Goal: Information Seeking & Learning: Learn about a topic

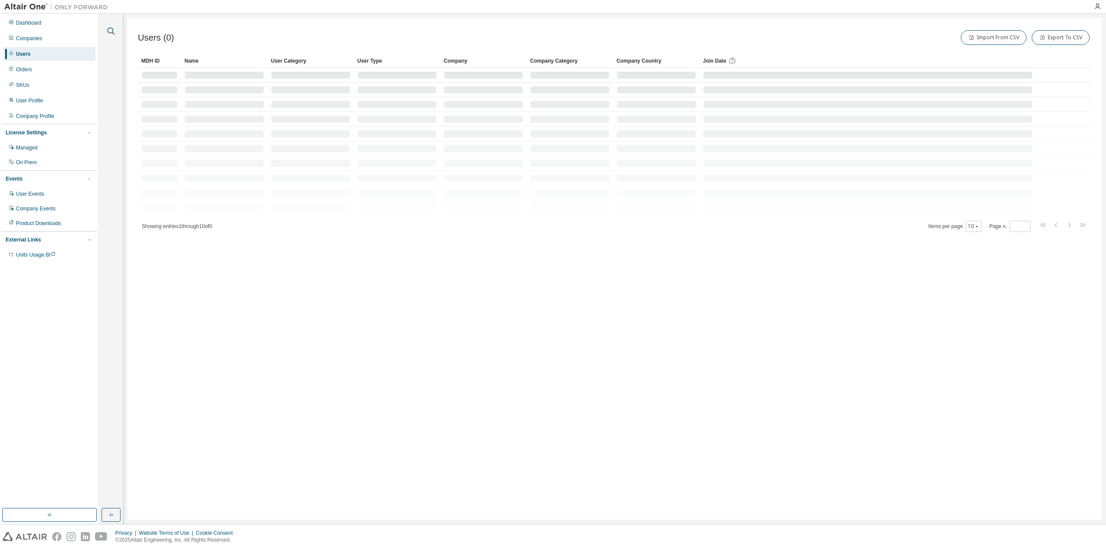
click at [112, 32] on icon "button" at bounding box center [111, 31] width 7 height 7
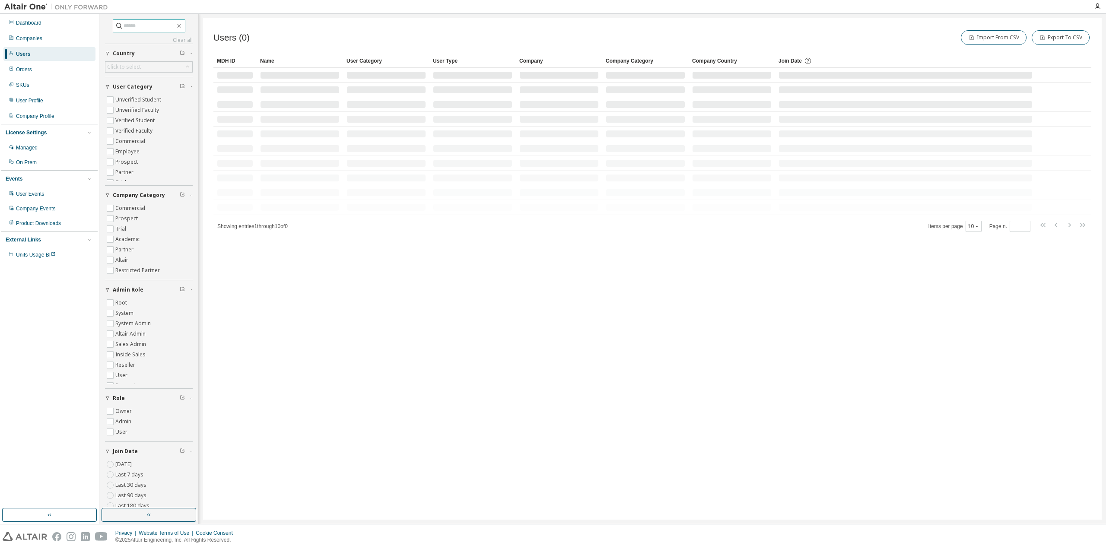
click at [127, 31] on span at bounding box center [149, 25] width 73 height 13
click at [125, 29] on input "text" at bounding box center [150, 26] width 52 height 9
paste input "**********"
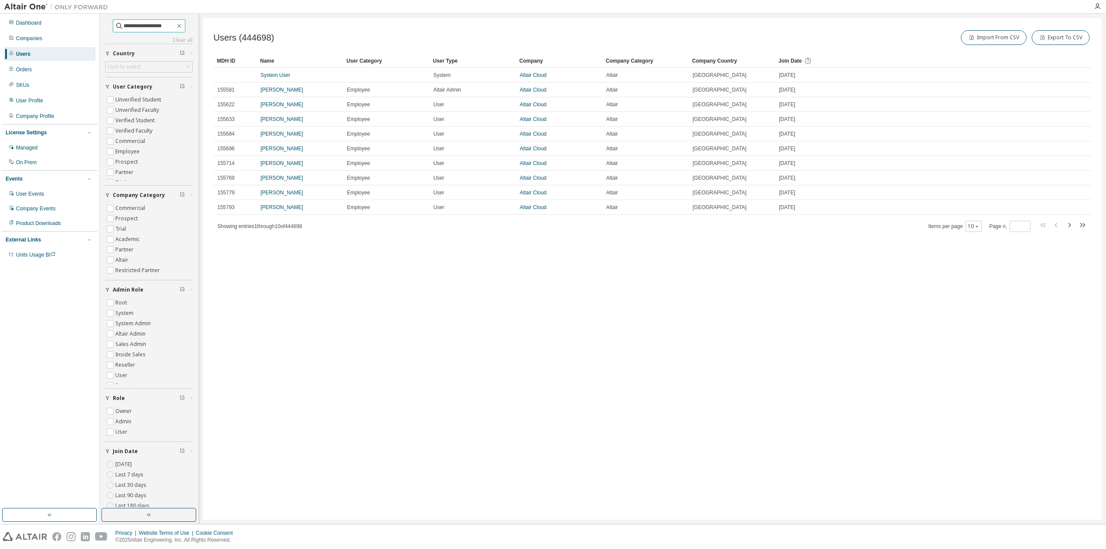
type input "**********"
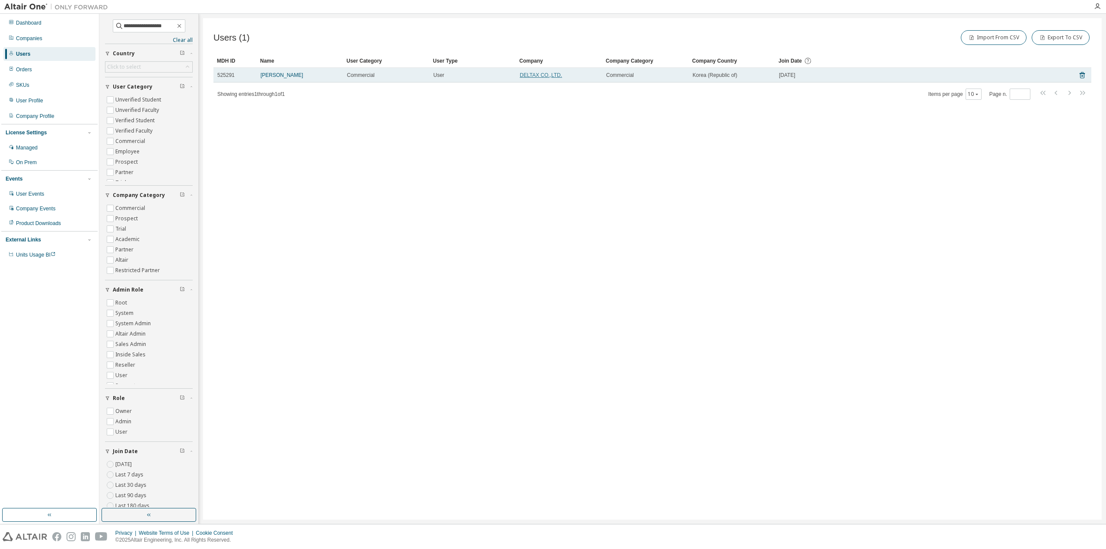
click at [547, 73] on link "DELTAX CO.,LTD." at bounding box center [541, 75] width 42 height 6
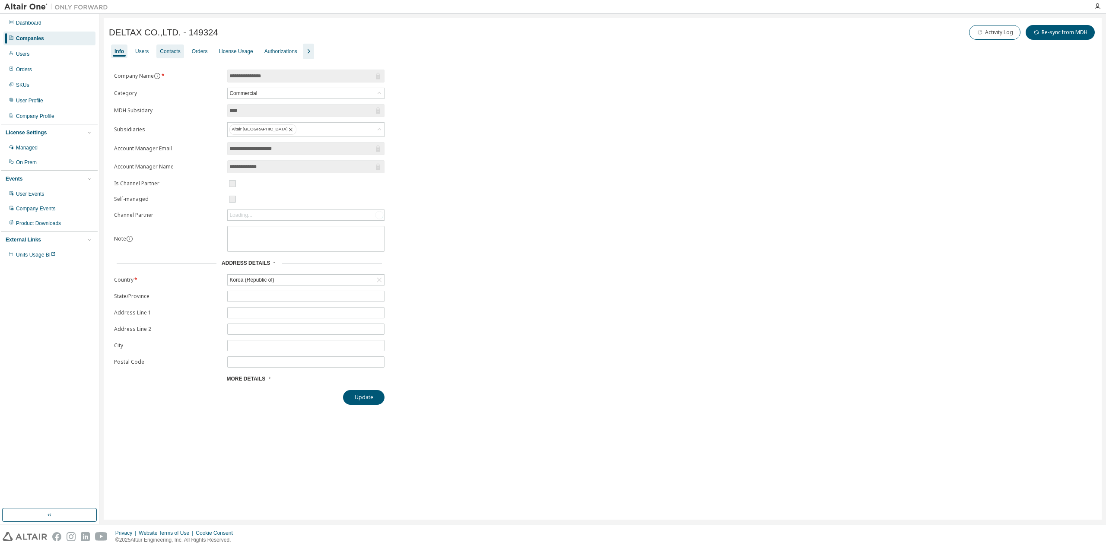
click at [164, 51] on div "Contacts" at bounding box center [170, 51] width 20 height 7
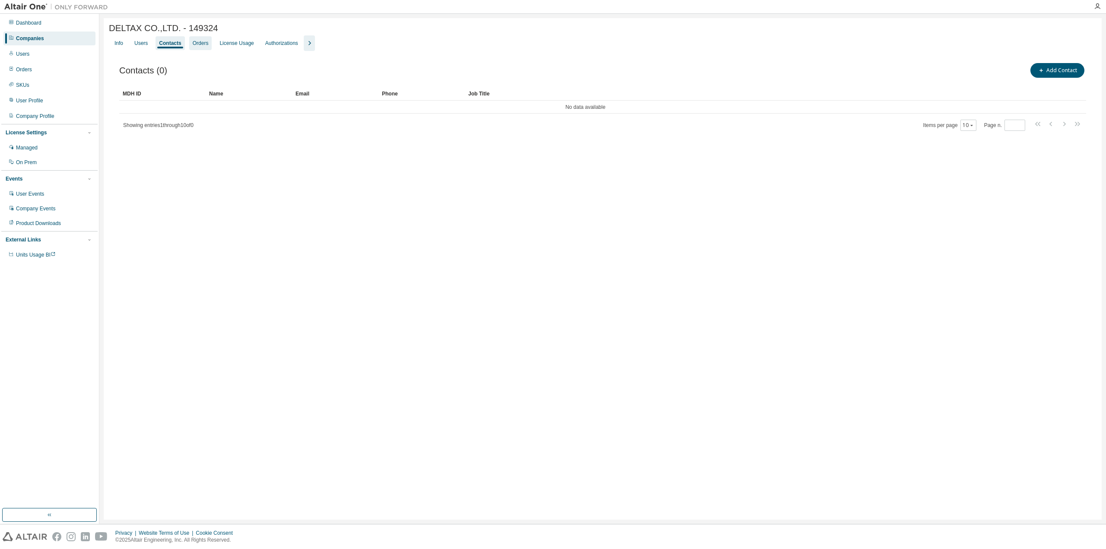
click at [206, 48] on div "Orders" at bounding box center [200, 43] width 23 height 14
click at [234, 46] on div "License Usage" at bounding box center [236, 43] width 34 height 7
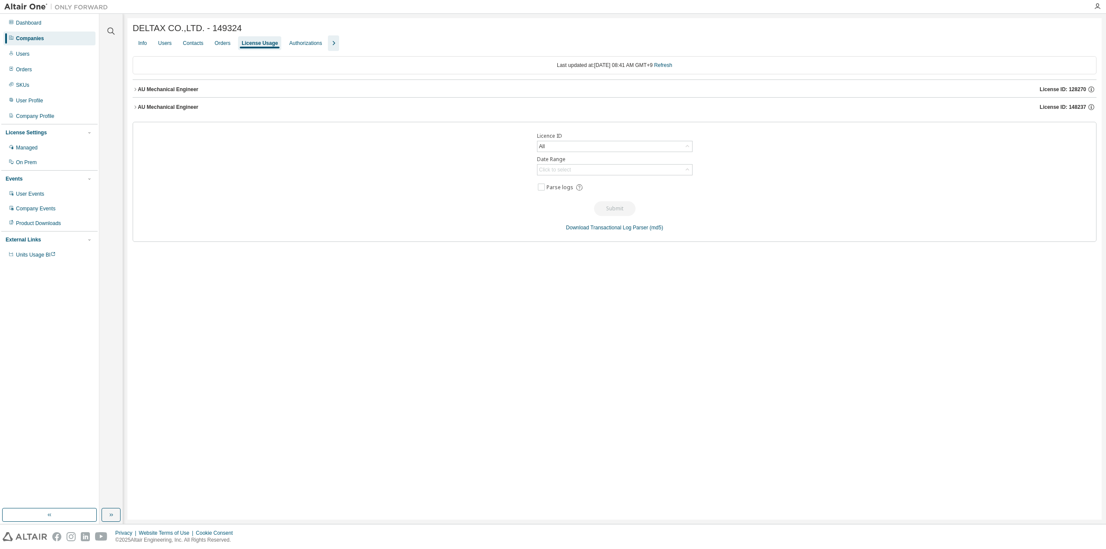
click at [134, 91] on icon "button" at bounding box center [135, 89] width 5 height 5
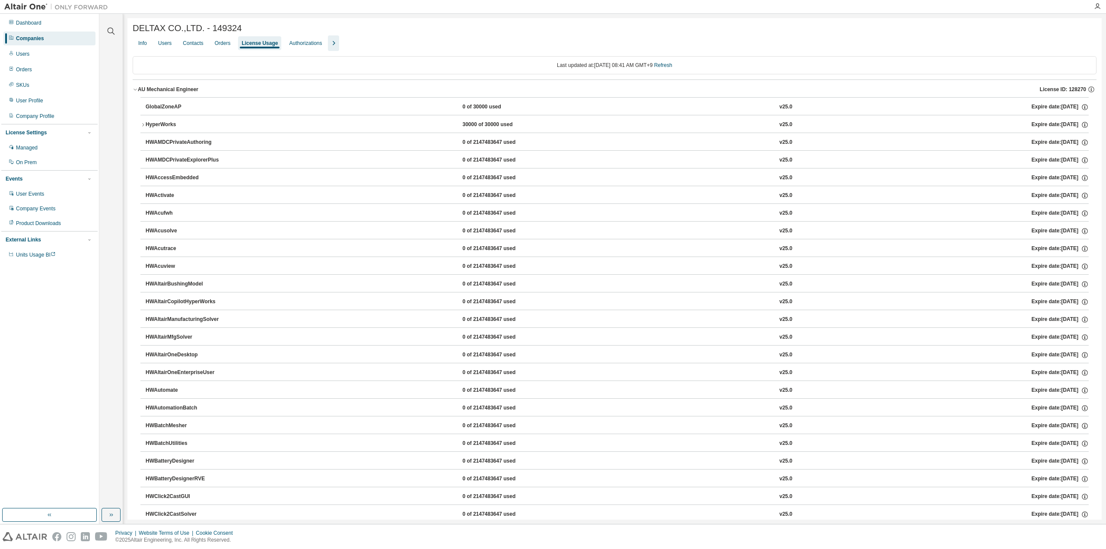
click at [134, 91] on icon "button" at bounding box center [135, 89] width 5 height 5
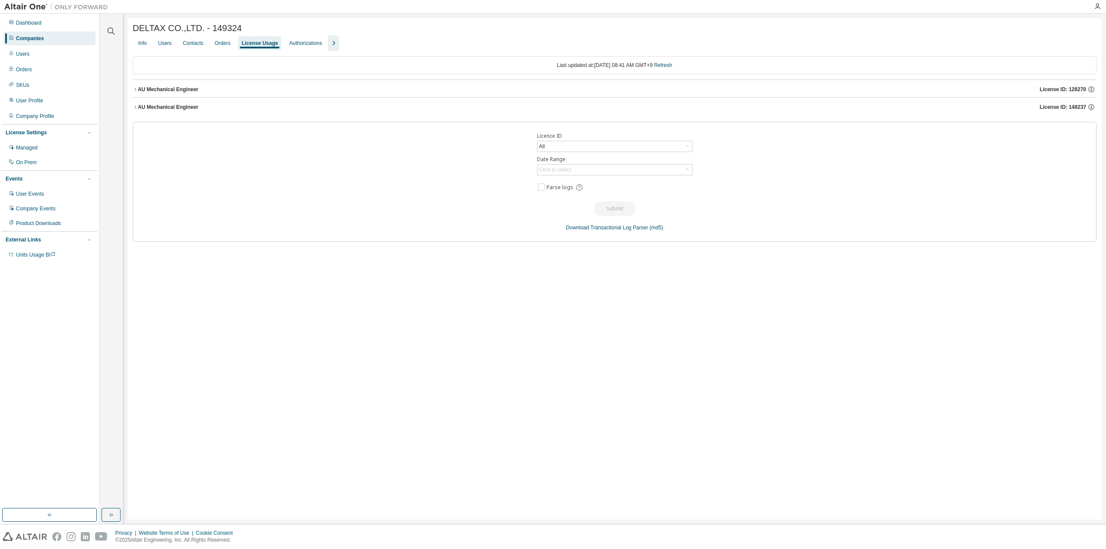
click at [328, 45] on icon "button" at bounding box center [333, 43] width 10 height 10
click at [341, 46] on div "License Priority" at bounding box center [350, 43] width 35 height 7
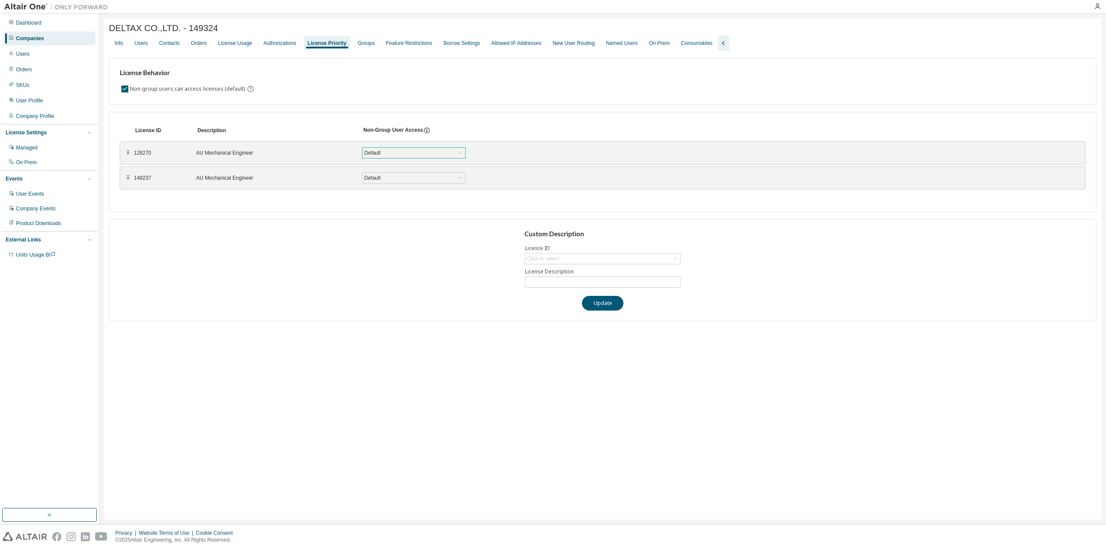
click at [410, 152] on div "Default" at bounding box center [413, 153] width 103 height 10
click at [369, 41] on div "Groups" at bounding box center [366, 43] width 24 height 14
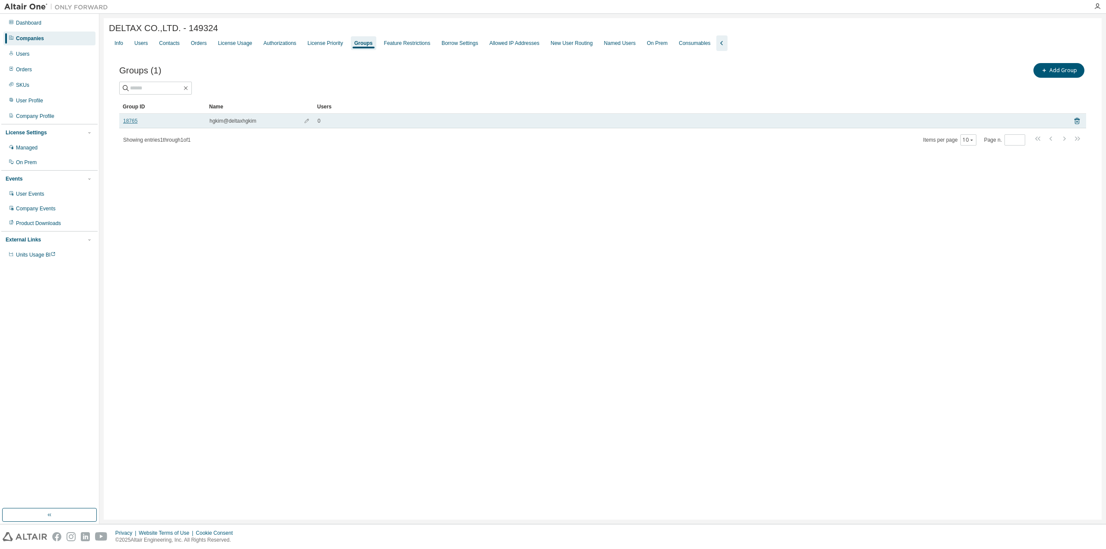
click at [125, 119] on link "18765" at bounding box center [130, 120] width 14 height 7
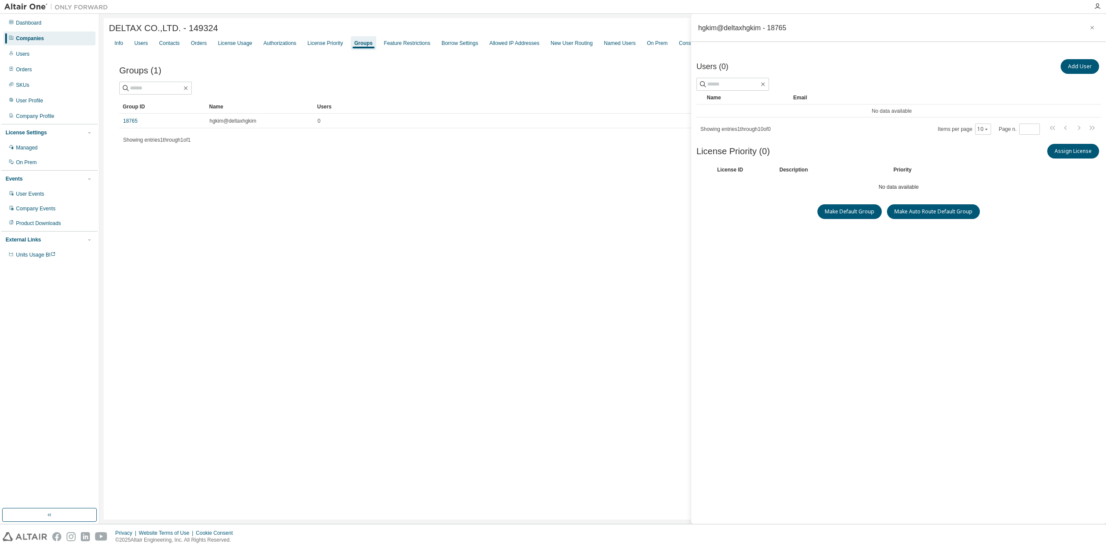
click at [741, 188] on div "Users (0) Add User Clear Load Save Save As Field Operator Value Select filter S…" at bounding box center [898, 276] width 404 height 439
click at [1092, 32] on button "button" at bounding box center [1092, 28] width 14 height 14
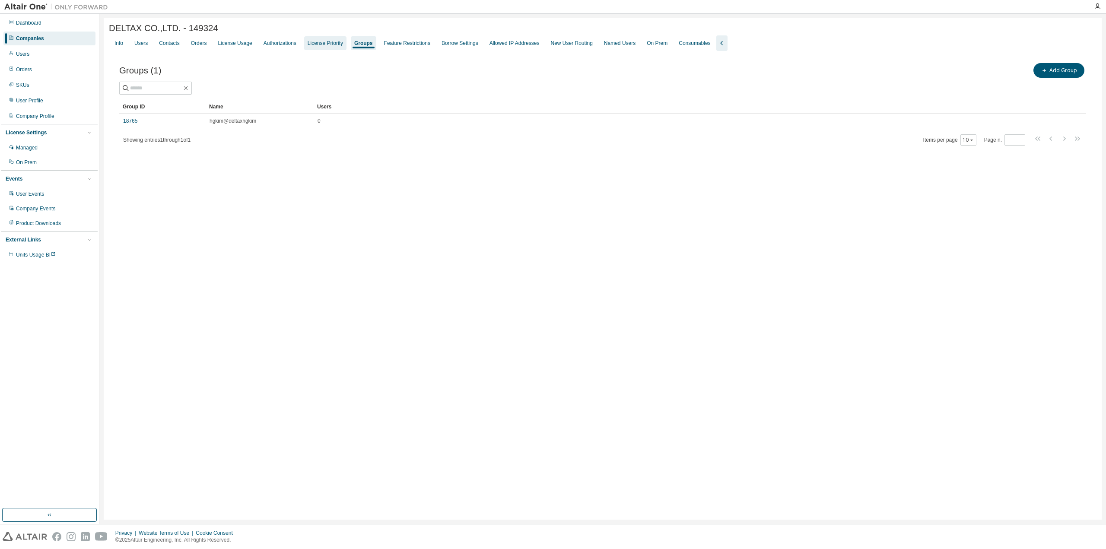
click at [313, 41] on div "License Priority" at bounding box center [325, 43] width 42 height 14
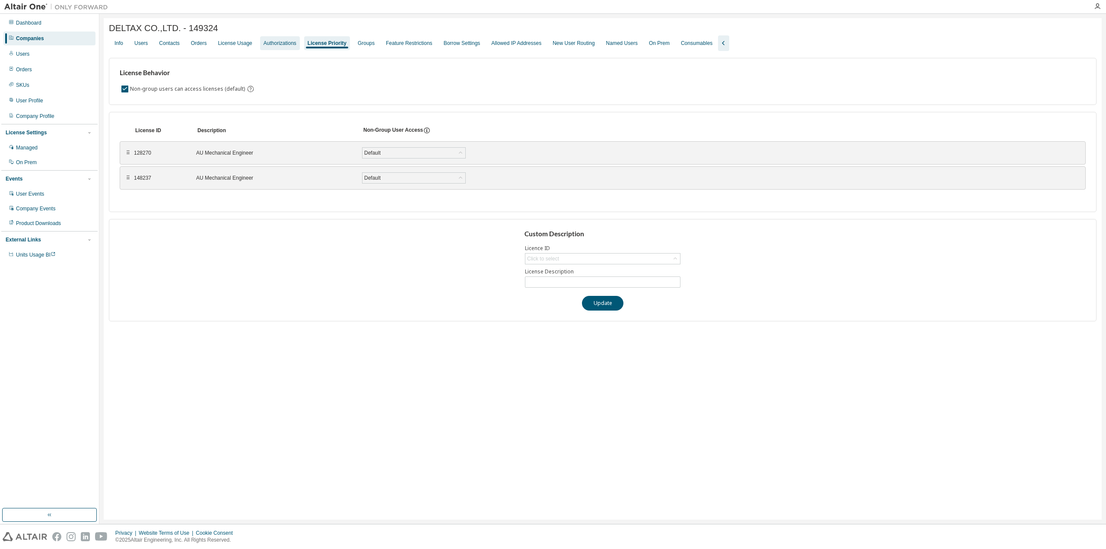
click at [270, 44] on div "Authorizations" at bounding box center [279, 43] width 33 height 7
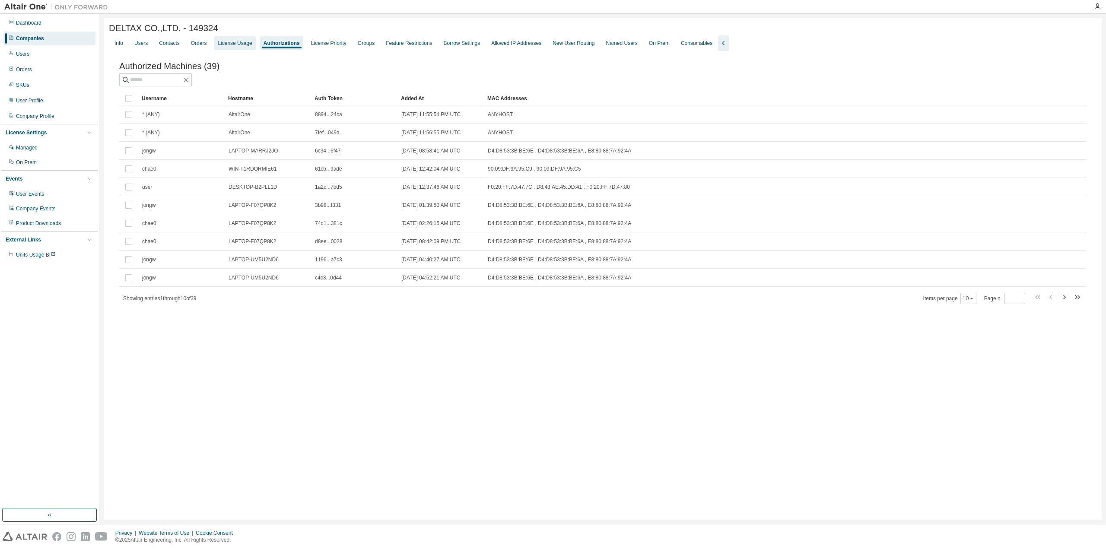
click at [221, 44] on div "License Usage" at bounding box center [235, 43] width 34 height 7
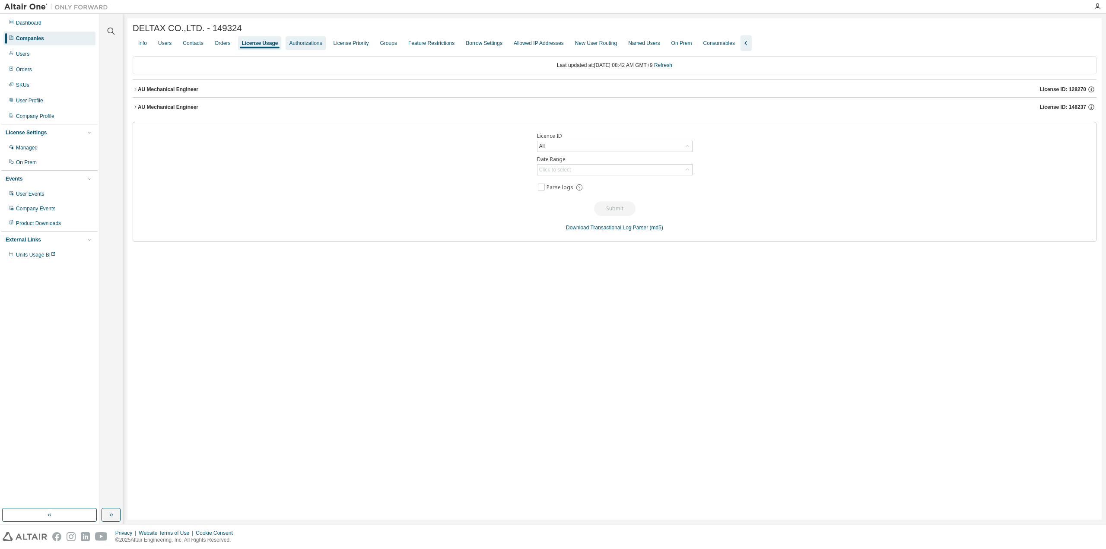
click at [307, 48] on div "Authorizations" at bounding box center [305, 43] width 40 height 14
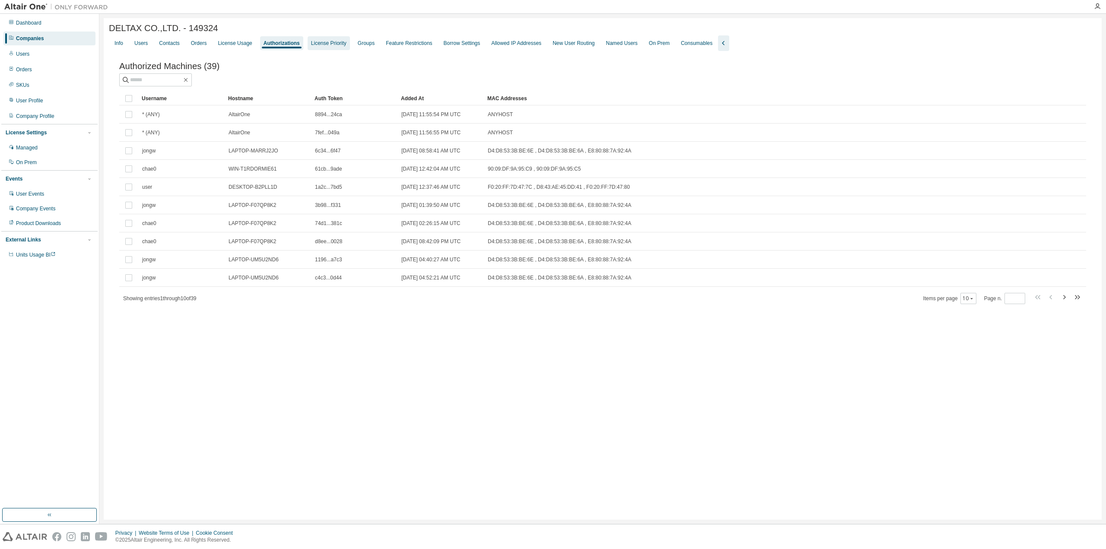
click at [317, 49] on div "License Priority" at bounding box center [328, 43] width 42 height 14
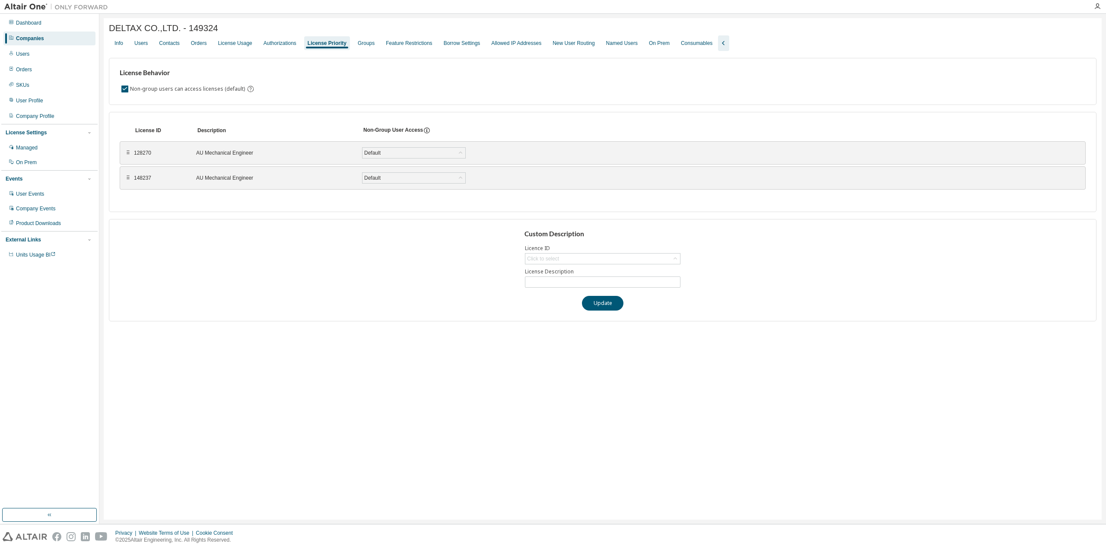
click at [1101, 6] on div at bounding box center [1096, 6] width 17 height 7
click at [1097, 6] on icon "button" at bounding box center [1096, 6] width 7 height 7
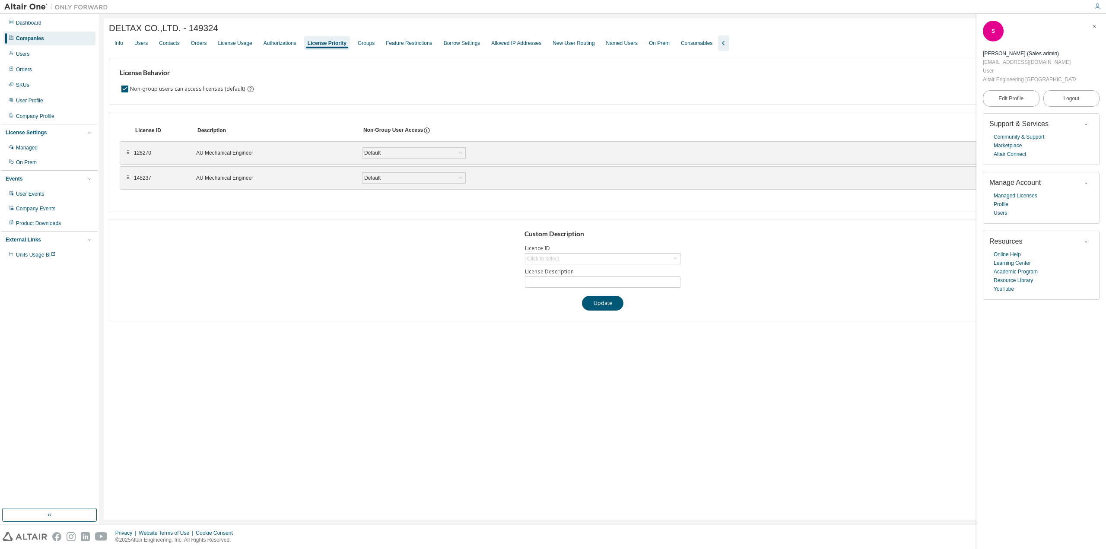
click at [127, 181] on div "⠿" at bounding box center [127, 177] width 5 height 7
click at [264, 44] on div "Authorizations" at bounding box center [279, 43] width 33 height 7
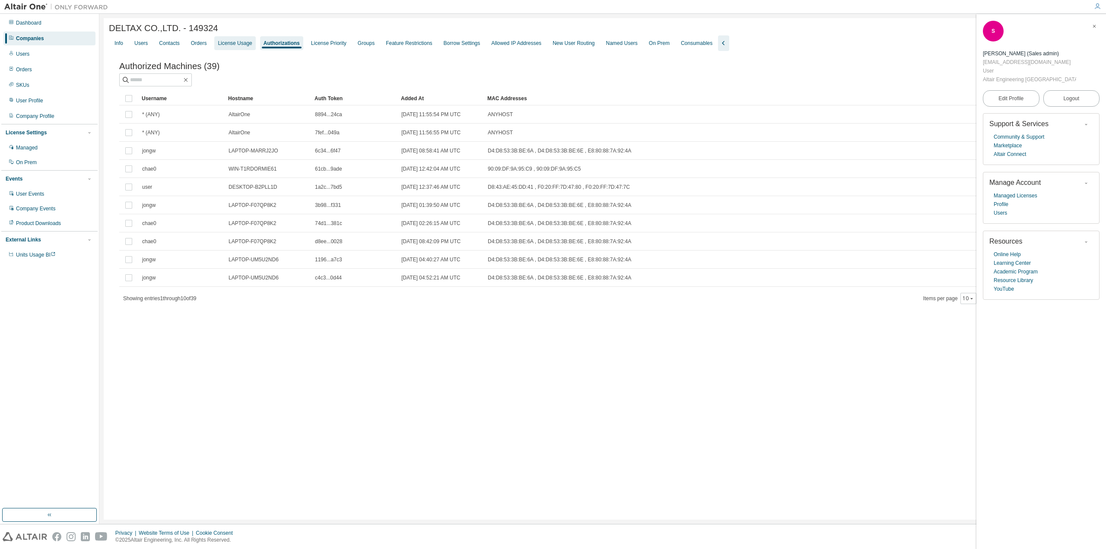
click at [241, 43] on div "License Usage" at bounding box center [235, 43] width 34 height 7
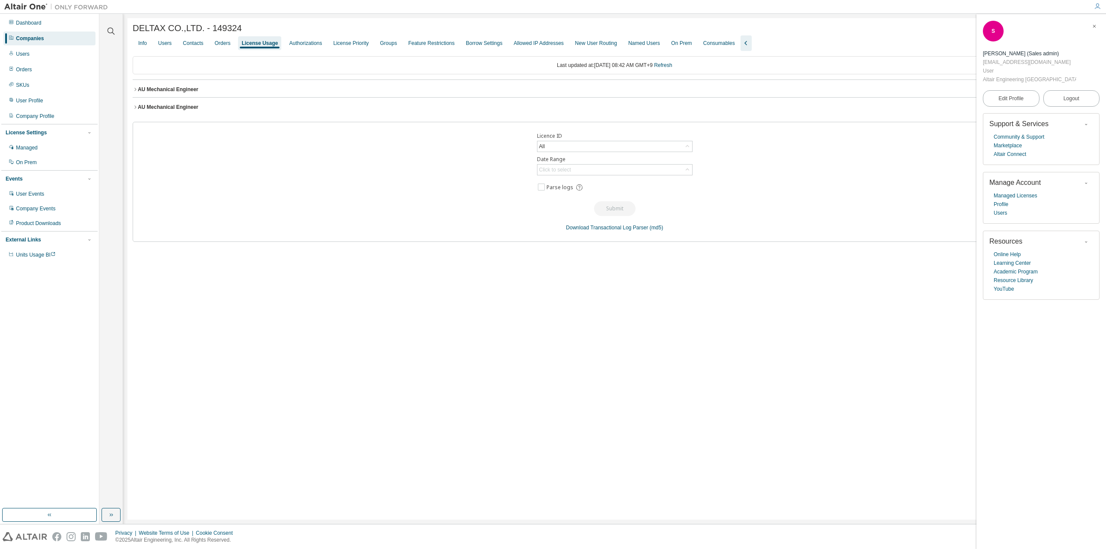
click at [133, 88] on button "AU Mechanical Engineer License ID: 128270" at bounding box center [614, 89] width 963 height 19
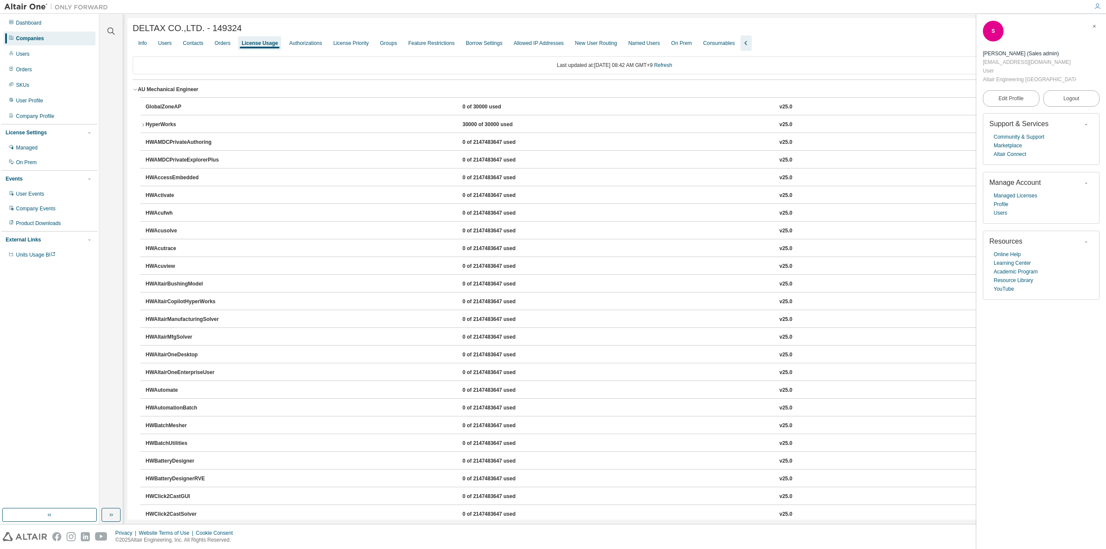
click at [1093, 28] on icon "button" at bounding box center [1093, 26] width 5 height 5
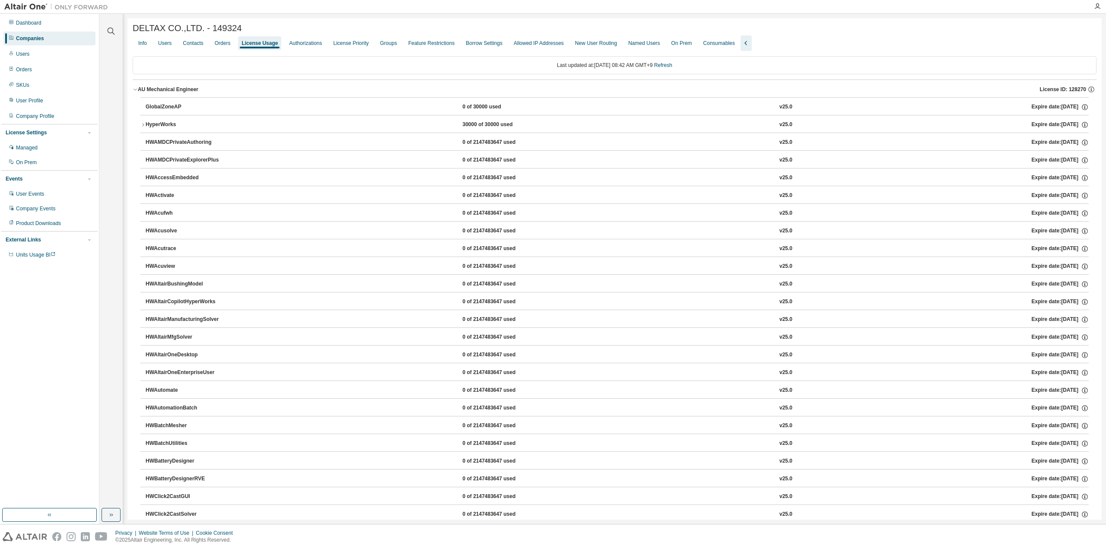
click at [140, 125] on icon "button" at bounding box center [142, 124] width 5 height 5
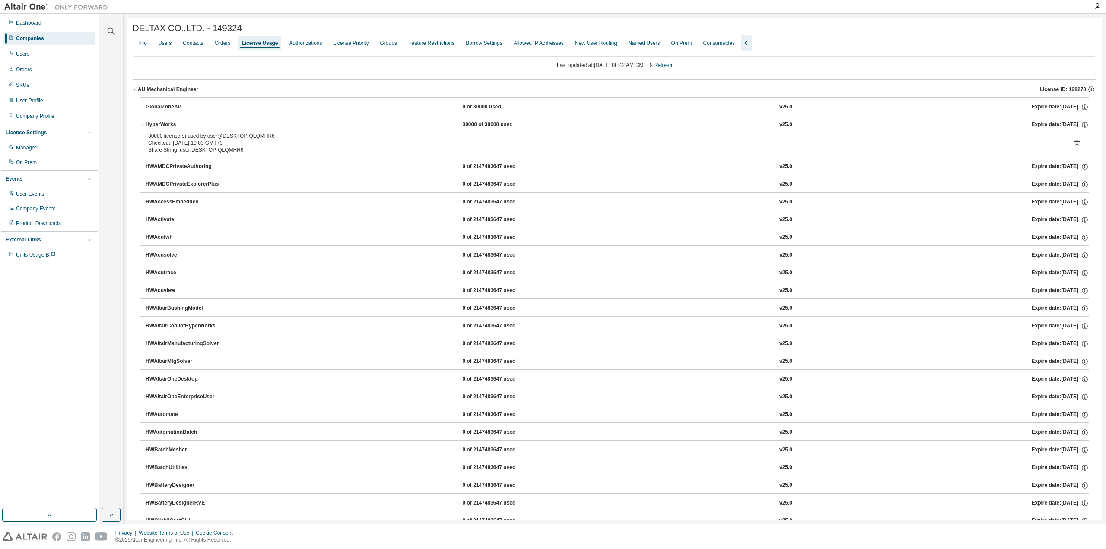
click at [140, 125] on icon "button" at bounding box center [142, 124] width 5 height 5
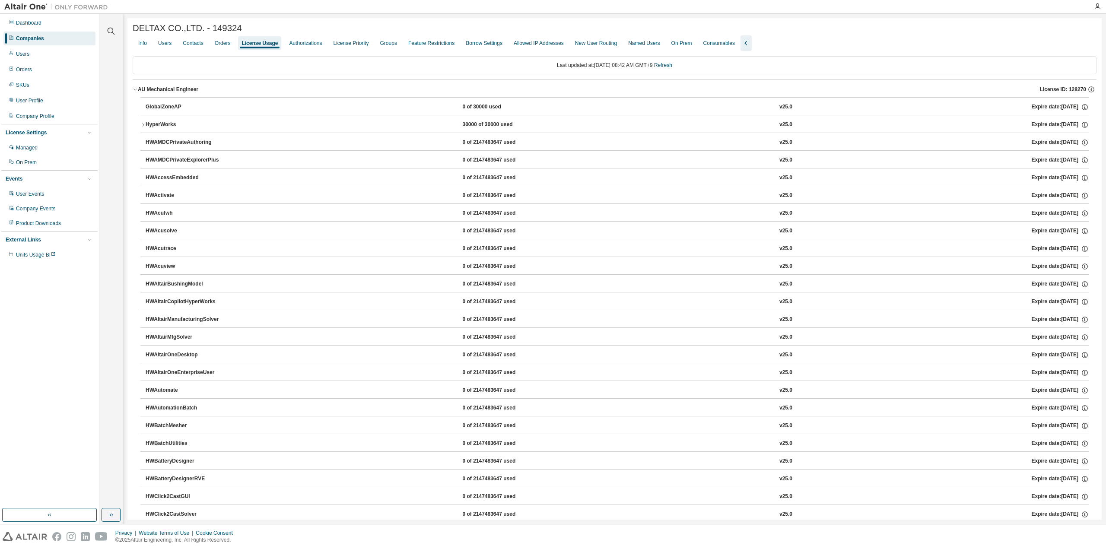
click at [138, 92] on div "AU Mechanical Engineer" at bounding box center [168, 89] width 60 height 7
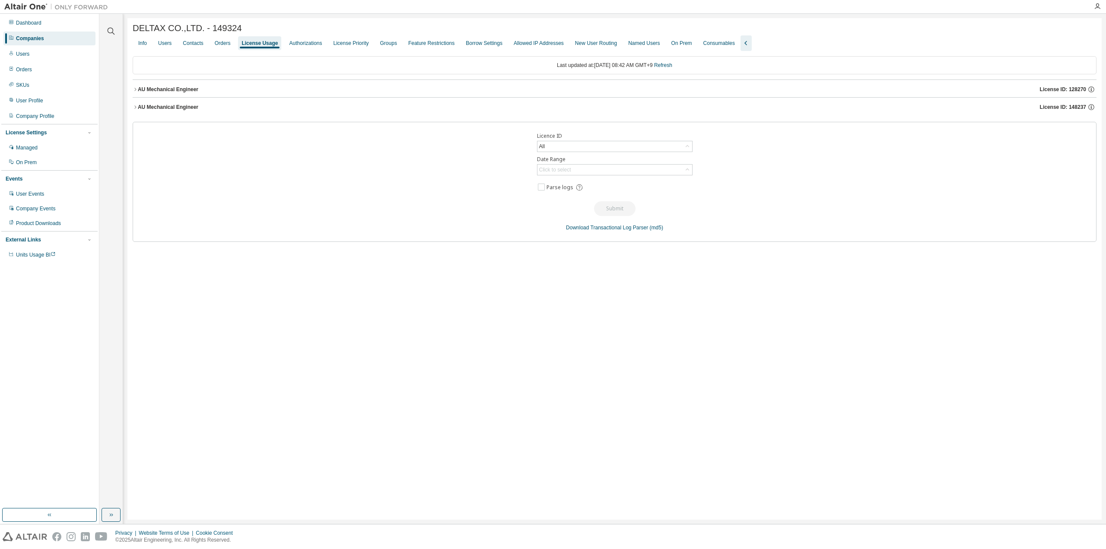
click at [139, 110] on div "AU Mechanical Engineer" at bounding box center [168, 107] width 60 height 7
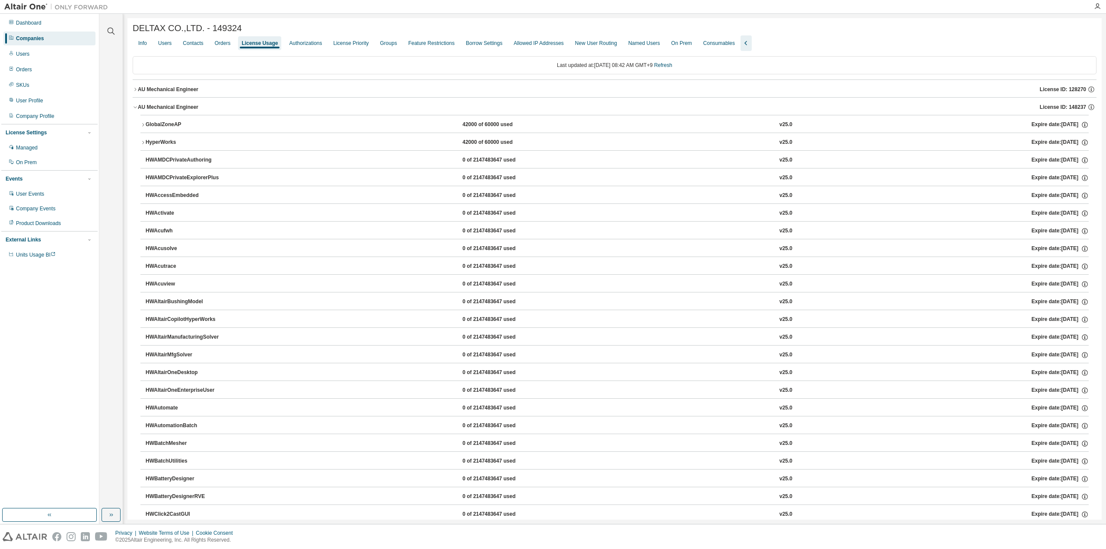
click at [143, 130] on button "GlobalZoneAP 42000 of 60000 used v25.0 Expire date: 2025-11-18" at bounding box center [614, 124] width 948 height 19
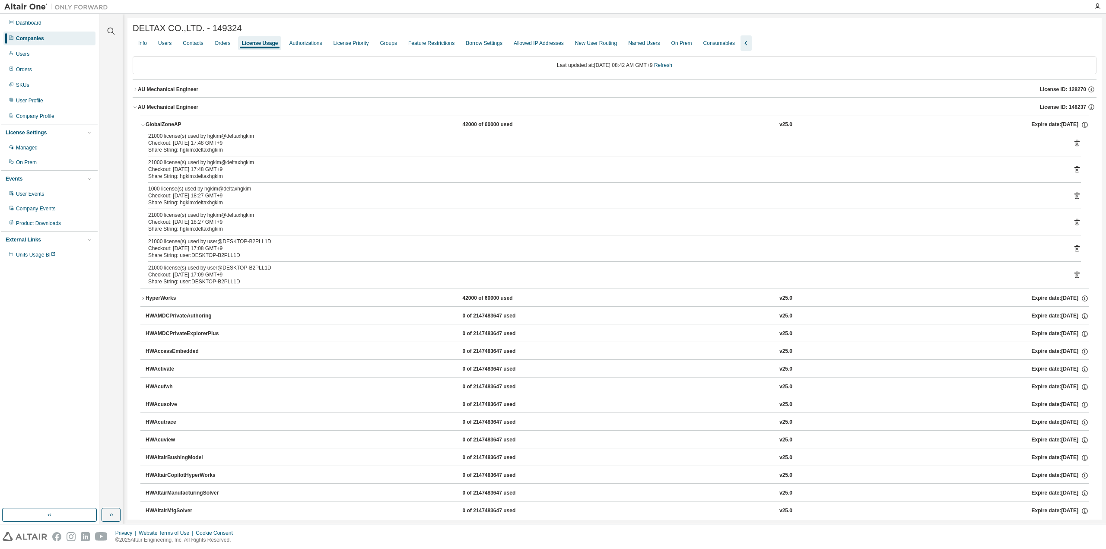
click at [137, 92] on icon "button" at bounding box center [135, 89] width 5 height 5
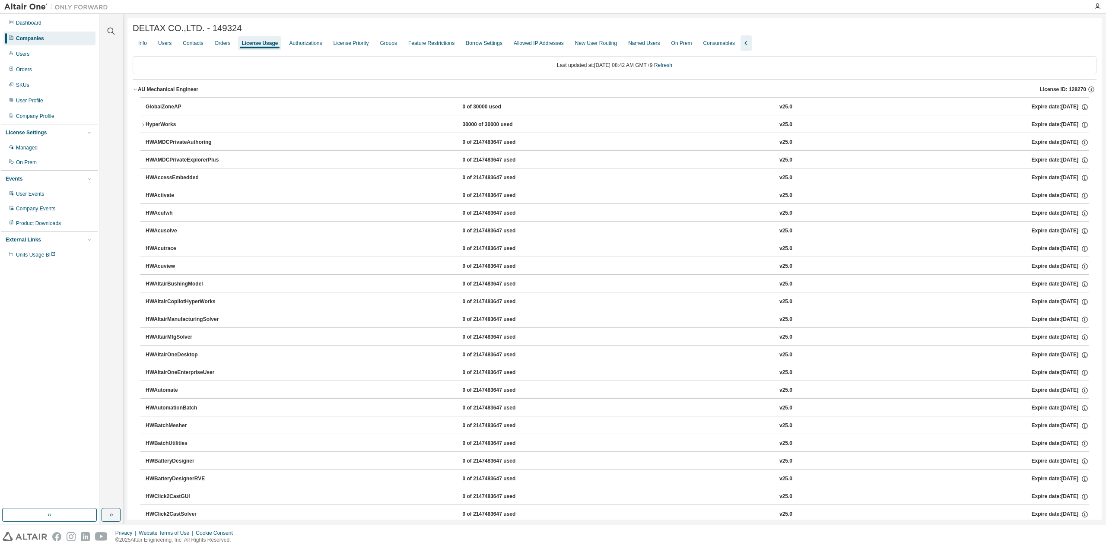
click at [140, 126] on icon "button" at bounding box center [142, 124] width 5 height 5
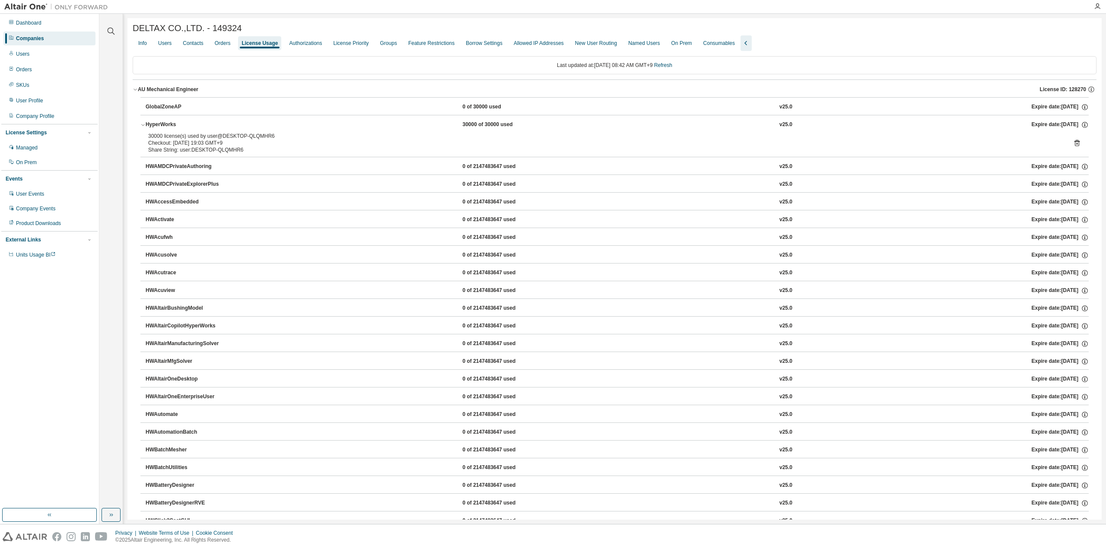
click at [140, 126] on icon "button" at bounding box center [142, 124] width 5 height 5
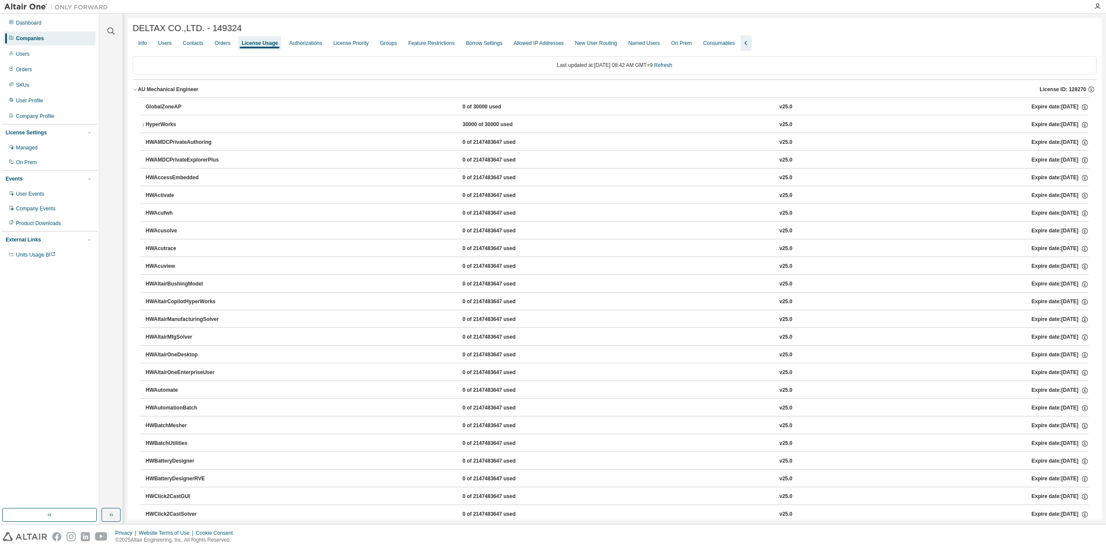
click at [140, 93] on div "AU Mechanical Engineer" at bounding box center [168, 89] width 60 height 7
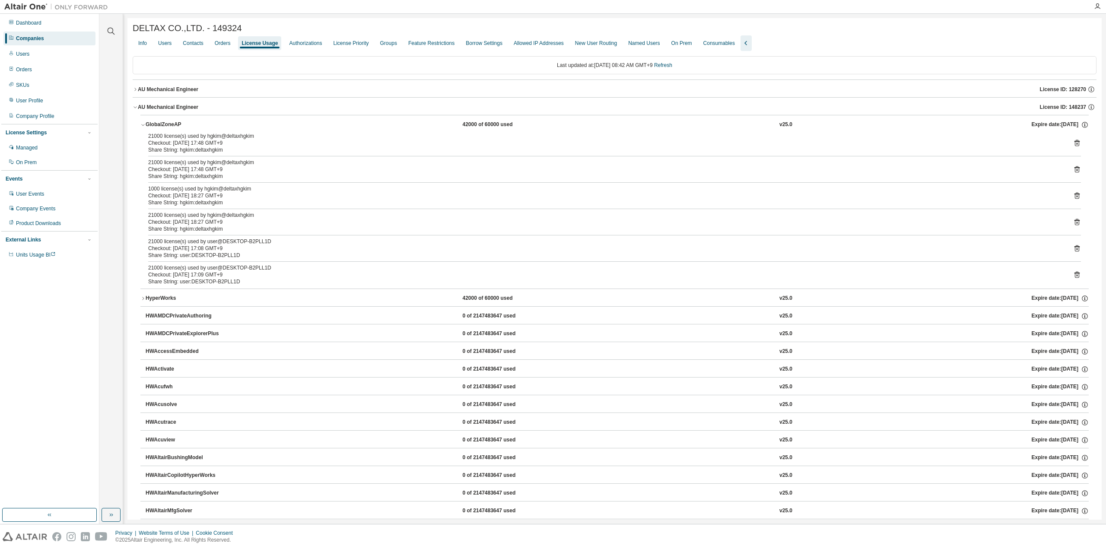
click at [135, 113] on button "AU Mechanical Engineer License ID: 148237" at bounding box center [614, 107] width 963 height 19
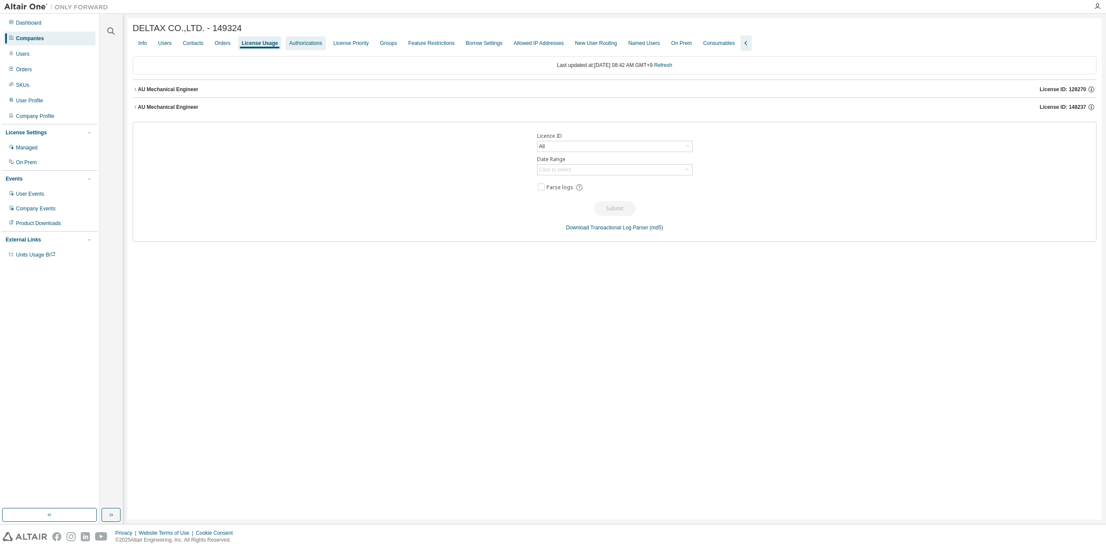
click at [289, 50] on div "Authorizations" at bounding box center [305, 43] width 40 height 14
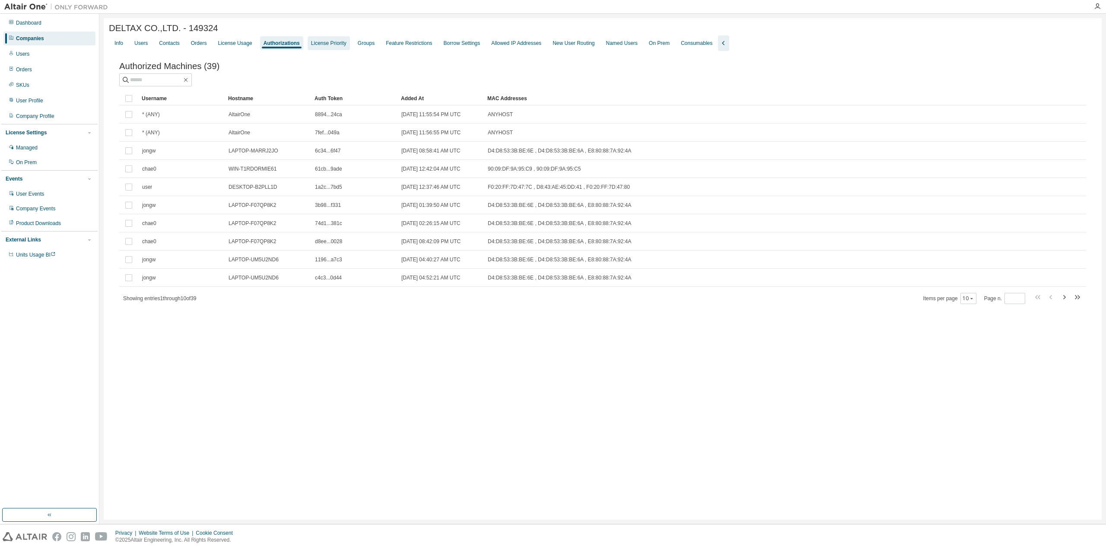
click at [338, 44] on div "License Priority" at bounding box center [328, 43] width 35 height 7
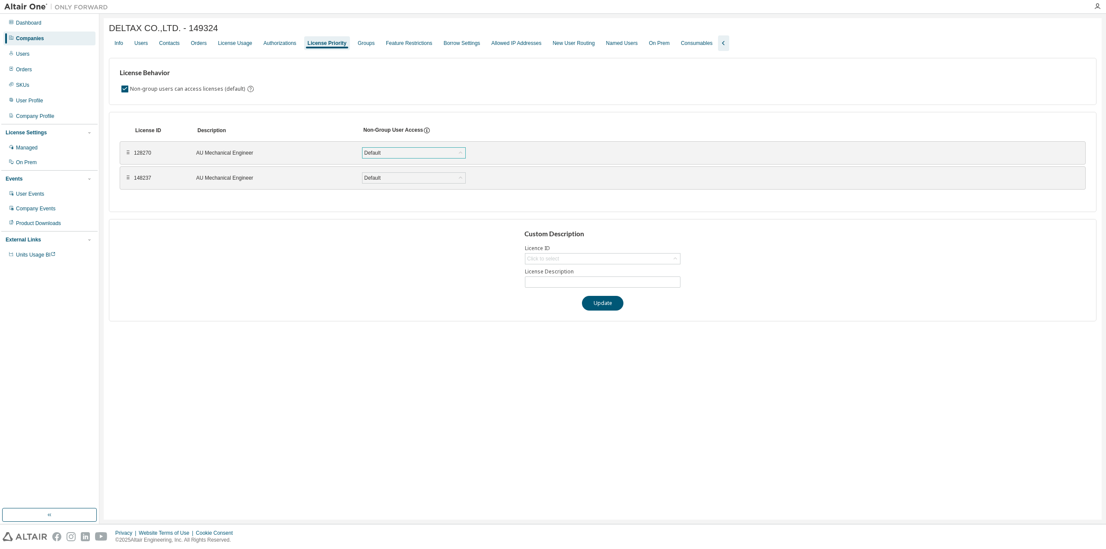
click at [424, 152] on div "Default" at bounding box center [413, 153] width 103 height 10
click at [424, 177] on div "Default" at bounding box center [413, 178] width 103 height 10
click at [628, 266] on div "Custom Description Licence ID Click to select License Description Update" at bounding box center [602, 270] width 987 height 102
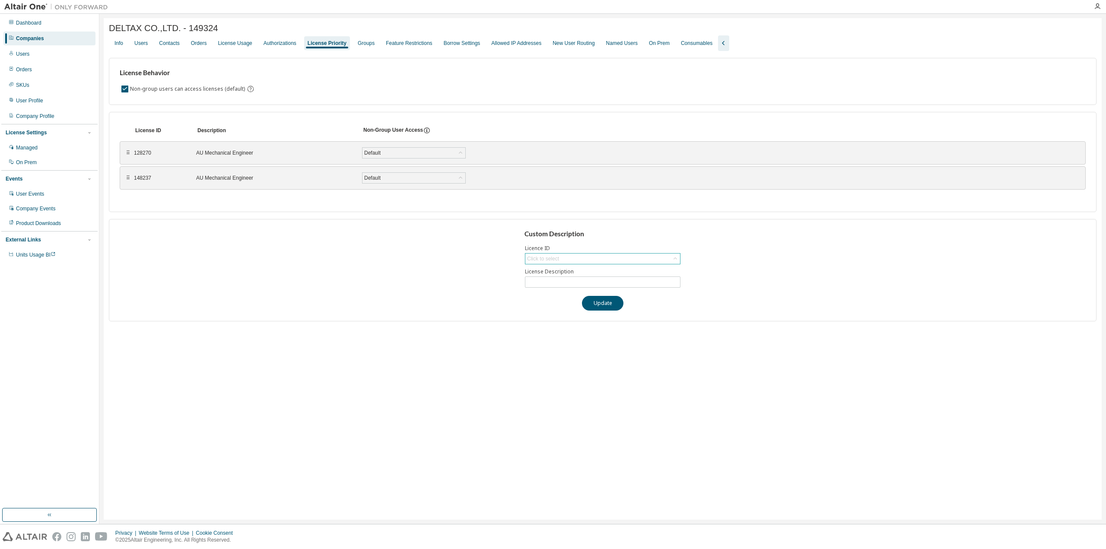
click at [632, 260] on div "Click to select" at bounding box center [602, 258] width 155 height 10
drag, startPoint x: 324, startPoint y: 203, endPoint x: 317, endPoint y: 181, distance: 23.0
click at [324, 203] on div "License ID Description Non-Group User Access ⠿ 128270 AU Mechanical Engineer De…" at bounding box center [602, 162] width 987 height 100
click at [354, 43] on div "Groups" at bounding box center [366, 43] width 24 height 14
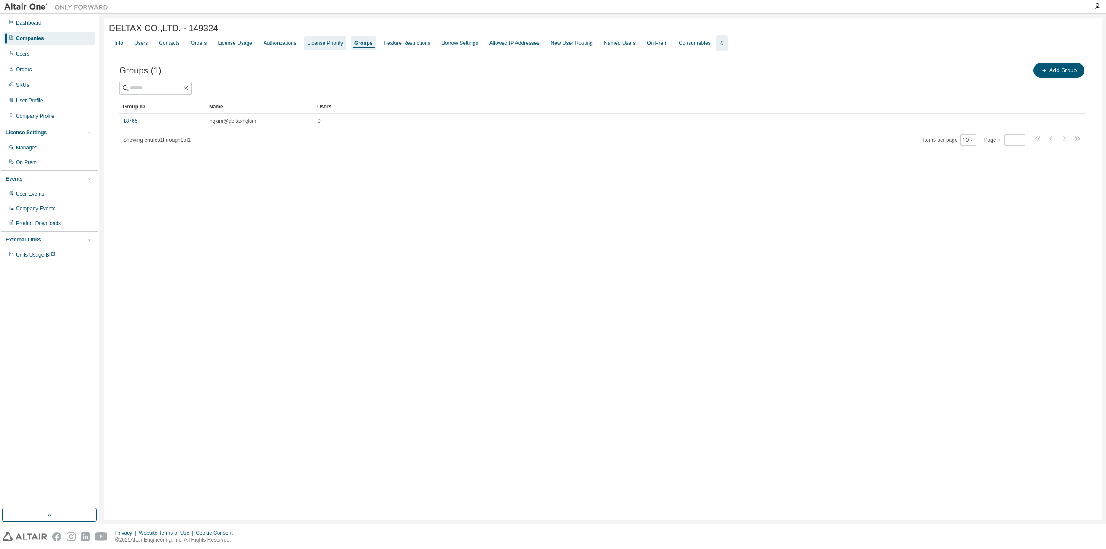
click at [308, 47] on div "License Priority" at bounding box center [324, 43] width 35 height 7
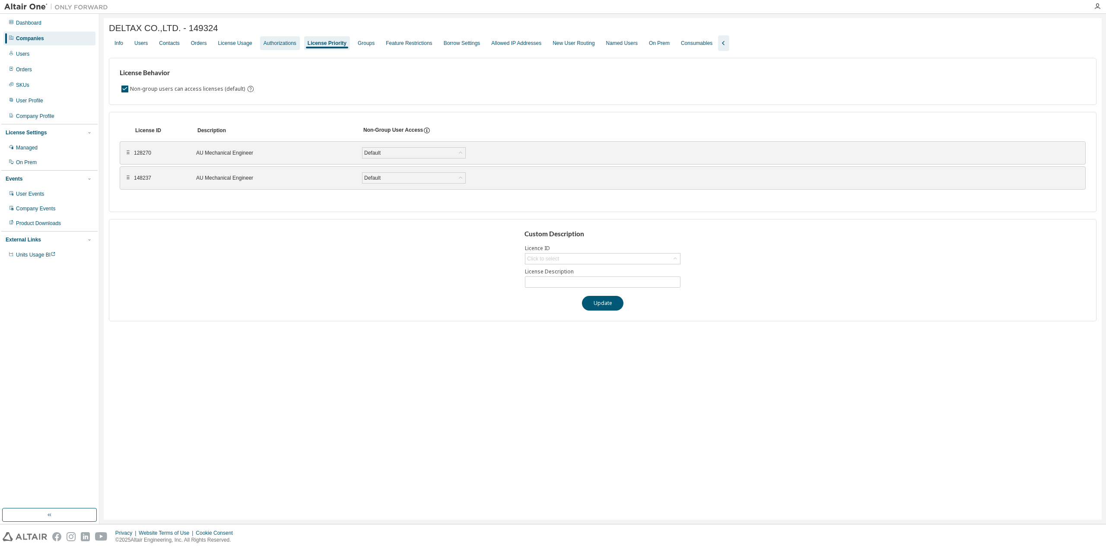
click at [271, 45] on div "Authorizations" at bounding box center [279, 43] width 33 height 7
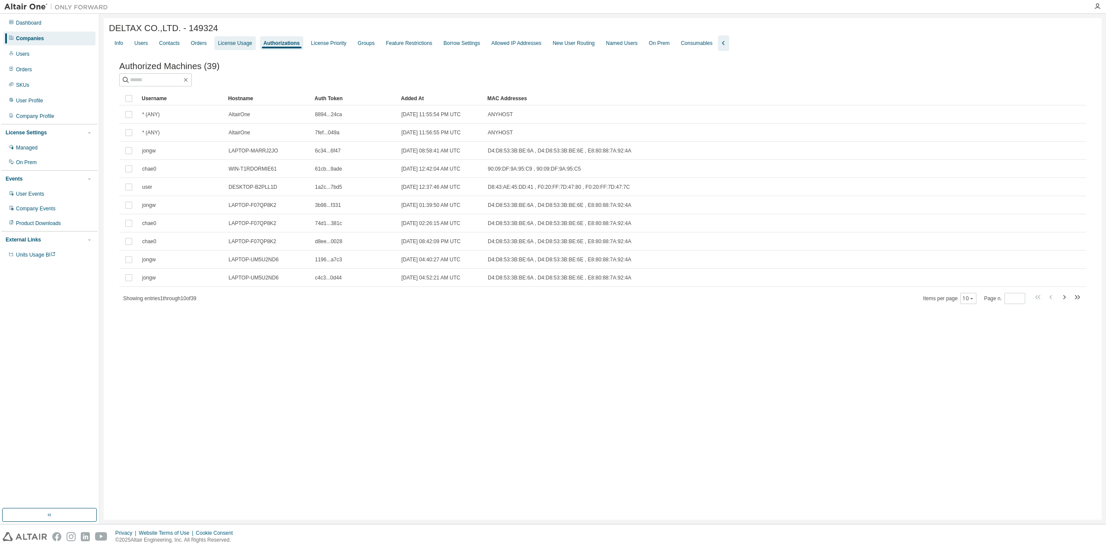
click at [234, 39] on div "License Usage" at bounding box center [234, 43] width 41 height 14
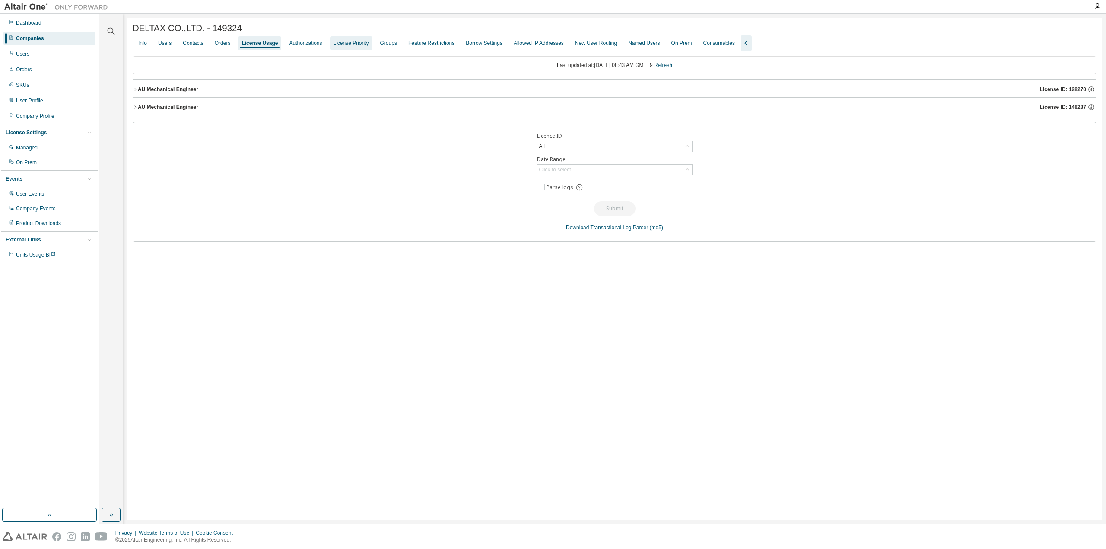
click at [344, 49] on div "License Priority" at bounding box center [351, 43] width 42 height 14
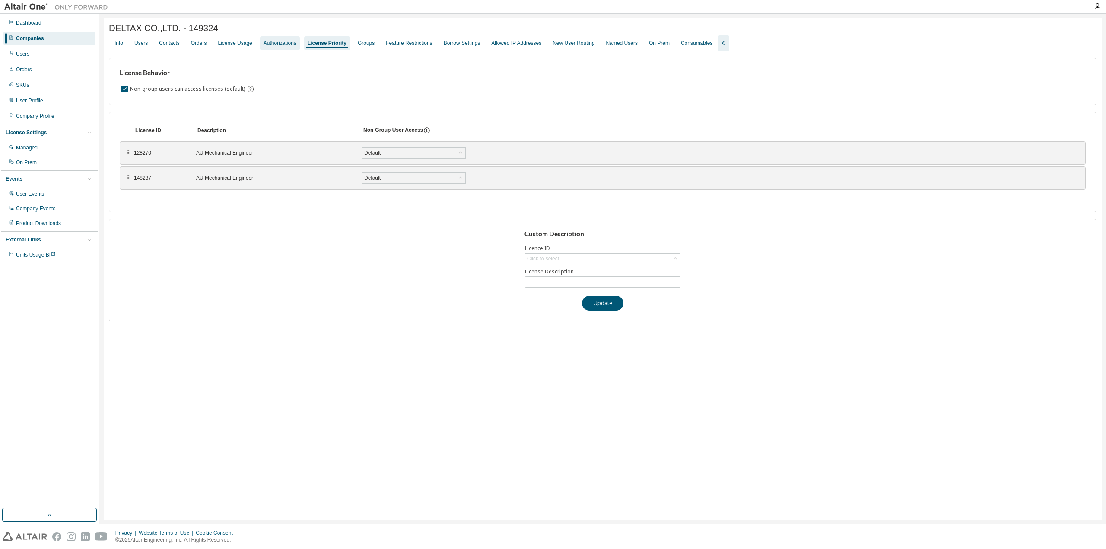
click at [269, 45] on div "Authorizations" at bounding box center [279, 43] width 33 height 7
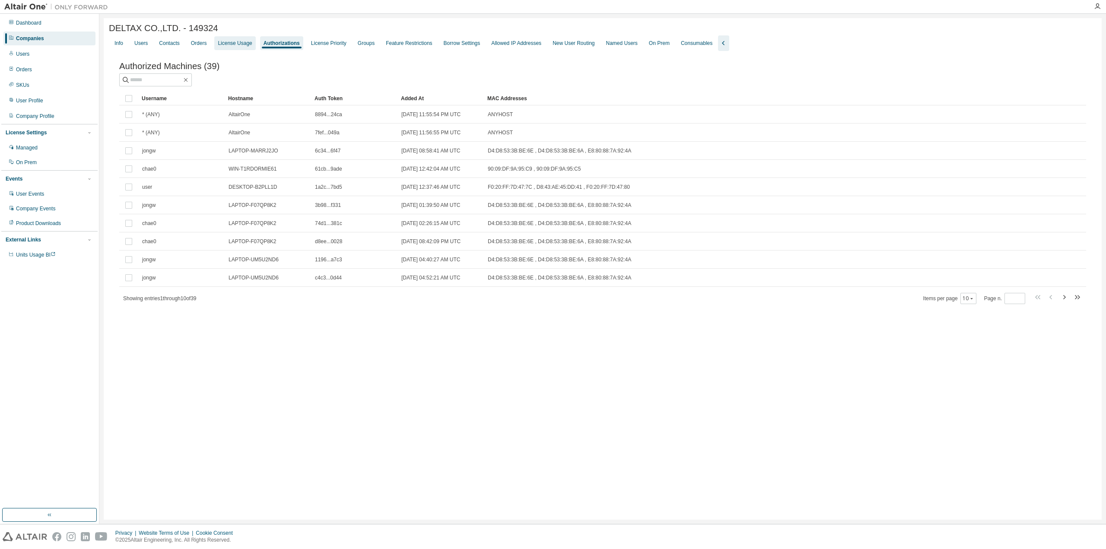
click at [228, 47] on div "License Usage" at bounding box center [235, 43] width 34 height 7
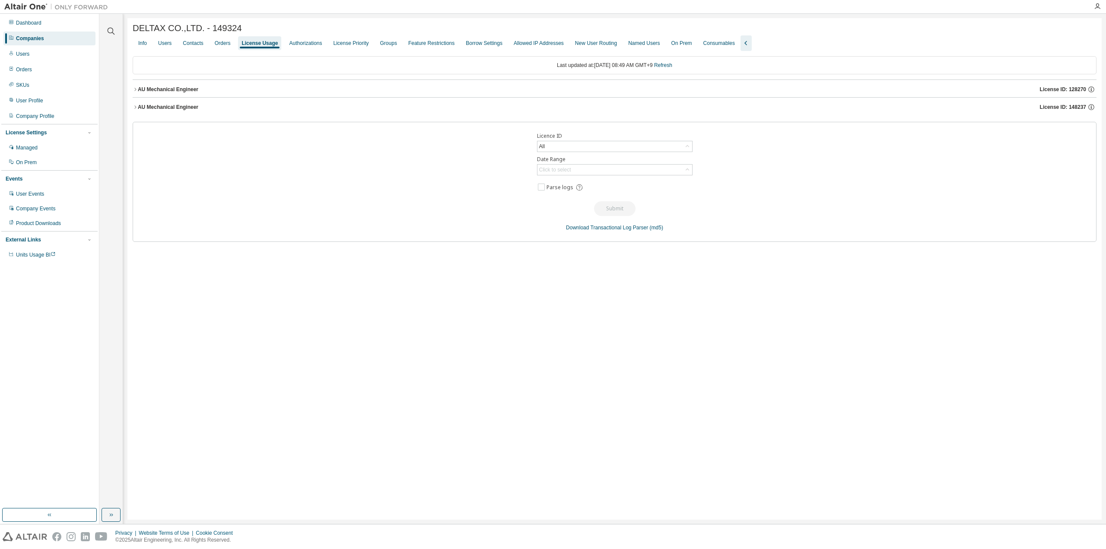
click at [130, 93] on div "DELTAX CO.,LTD. - 149324 Clear Load Save Save As Field Operator Value Select fi…" at bounding box center [614, 268] width 974 height 501
click at [131, 91] on div "DELTAX CO.,LTD. - 149324 Clear Load Save Save As Field Operator Value Select fi…" at bounding box center [614, 268] width 974 height 501
click at [134, 89] on icon "button" at bounding box center [135, 89] width 5 height 5
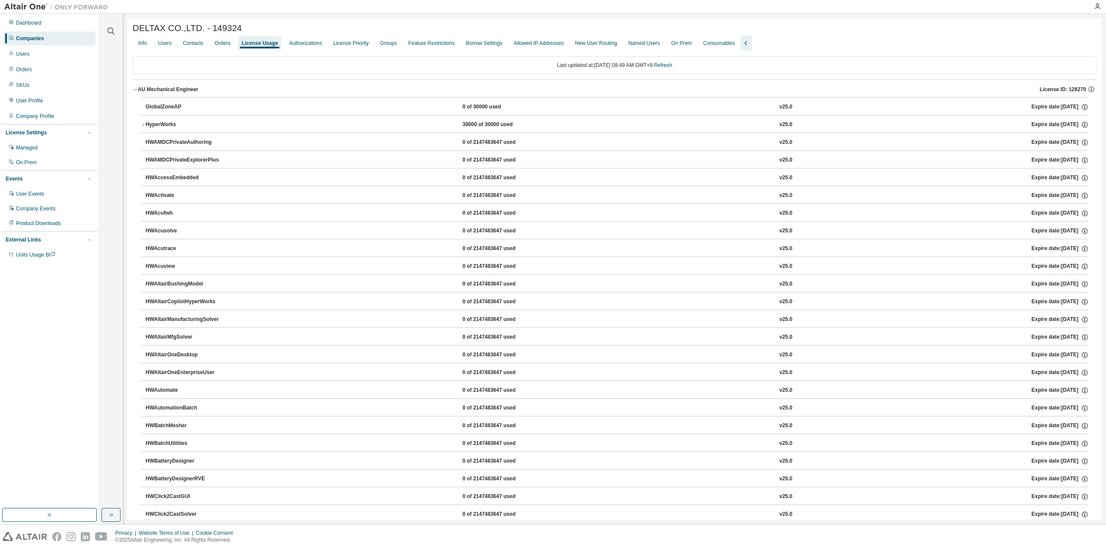
click at [134, 89] on icon "button" at bounding box center [135, 89] width 5 height 5
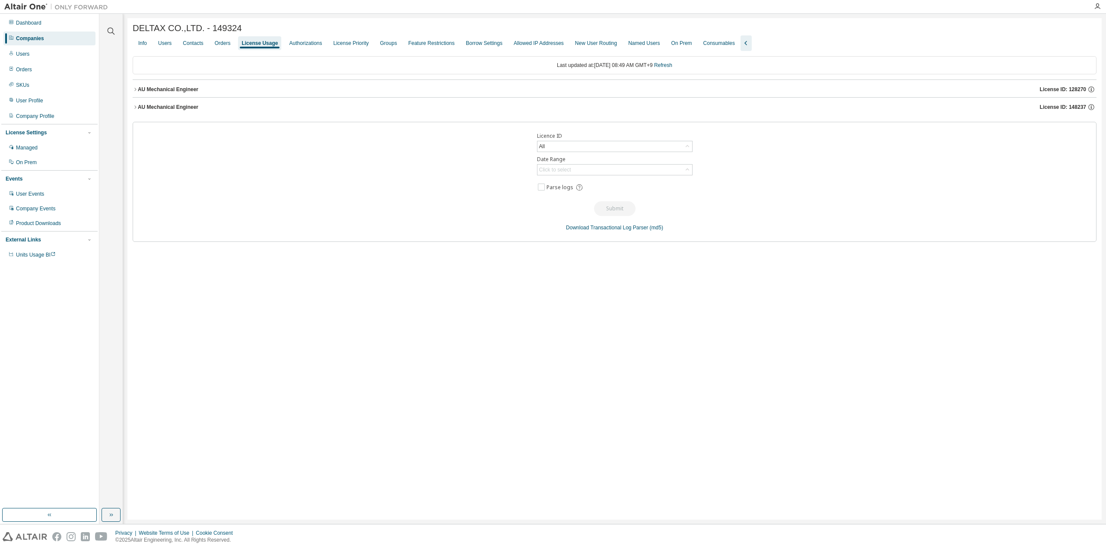
click at [136, 94] on button "AU Mechanical Engineer License ID: 128270" at bounding box center [614, 89] width 963 height 19
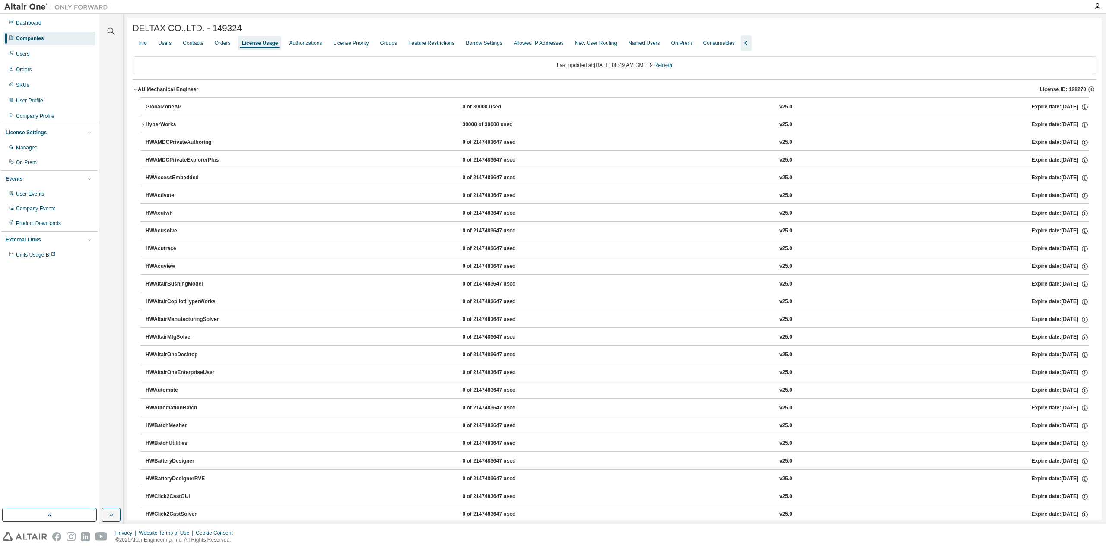
click at [135, 92] on icon "button" at bounding box center [135, 89] width 5 height 5
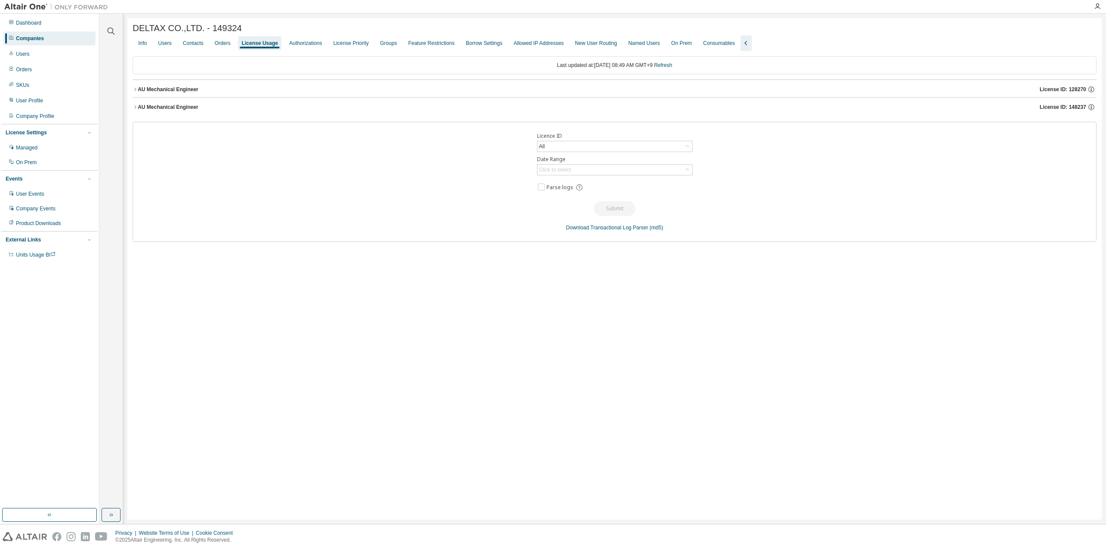
click at [131, 109] on div "DELTAX CO.,LTD. - 149324 Clear Load Save Save As Field Operator Value Select fi…" at bounding box center [614, 268] width 974 height 501
click at [133, 109] on icon "button" at bounding box center [135, 107] width 5 height 5
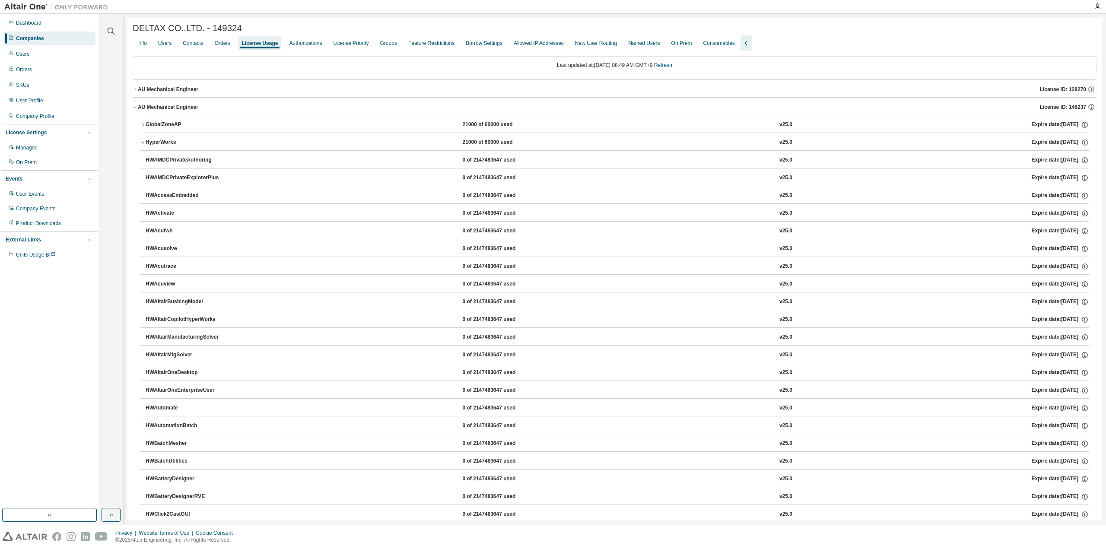
click at [136, 109] on icon "button" at bounding box center [135, 107] width 5 height 5
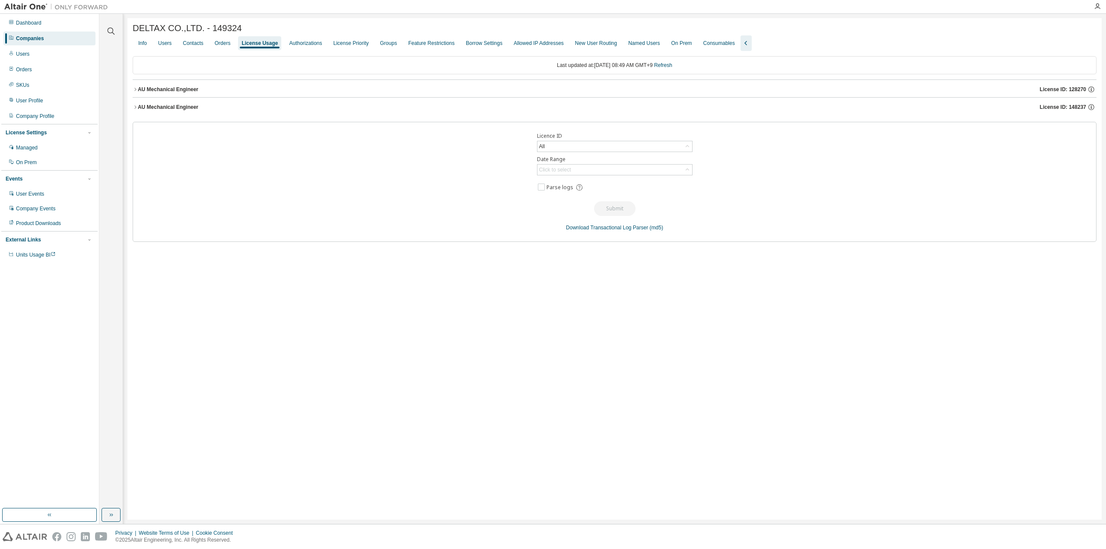
click at [138, 109] on div "AU Mechanical Engineer" at bounding box center [168, 107] width 60 height 7
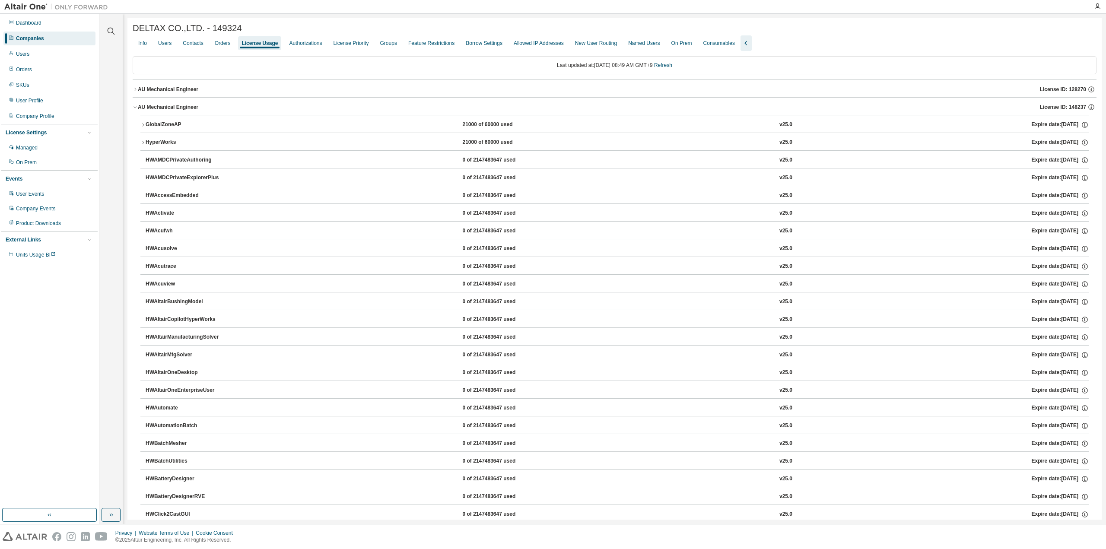
click at [134, 92] on icon "button" at bounding box center [135, 89] width 5 height 5
click at [135, 89] on icon "button" at bounding box center [135, 89] width 5 height 5
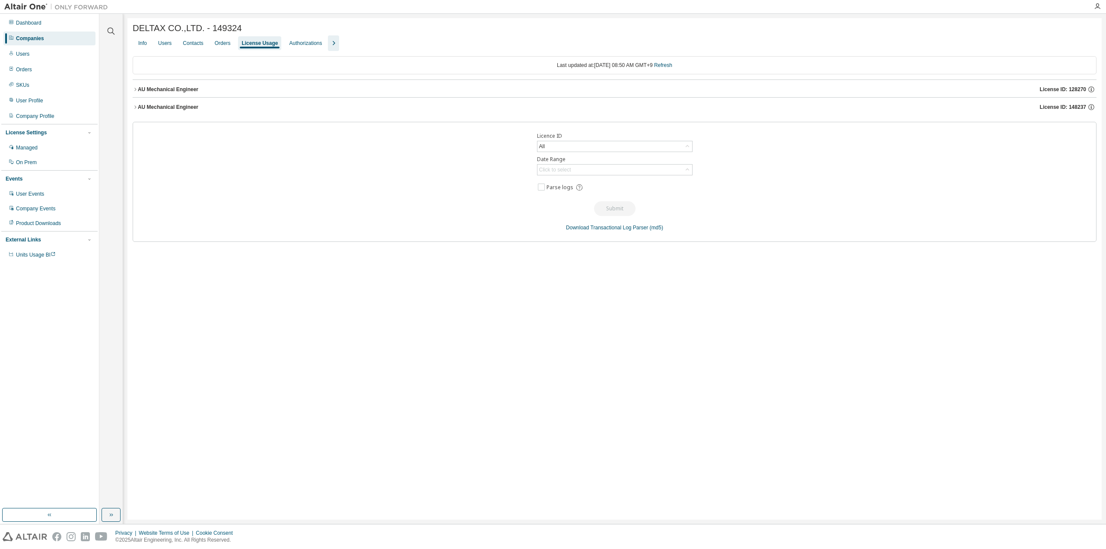
click at [135, 108] on icon "button" at bounding box center [135, 107] width 5 height 5
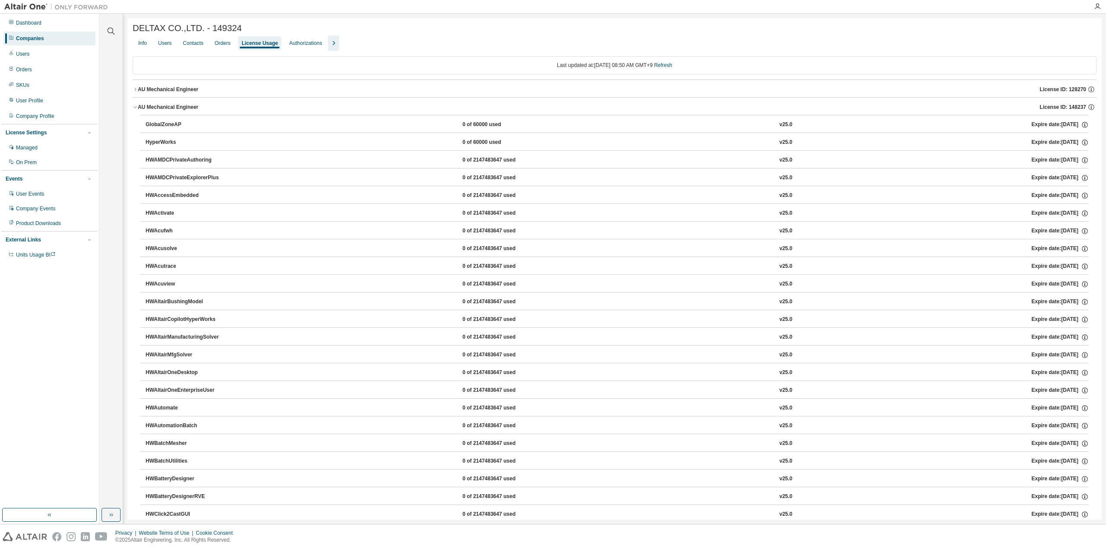
click at [134, 95] on button "AU Mechanical Engineer License ID: 128270" at bounding box center [614, 89] width 963 height 19
click at [135, 94] on button "AU Mechanical Engineer License ID: 128270" at bounding box center [614, 89] width 963 height 19
click at [135, 107] on icon "button" at bounding box center [135, 107] width 5 height 5
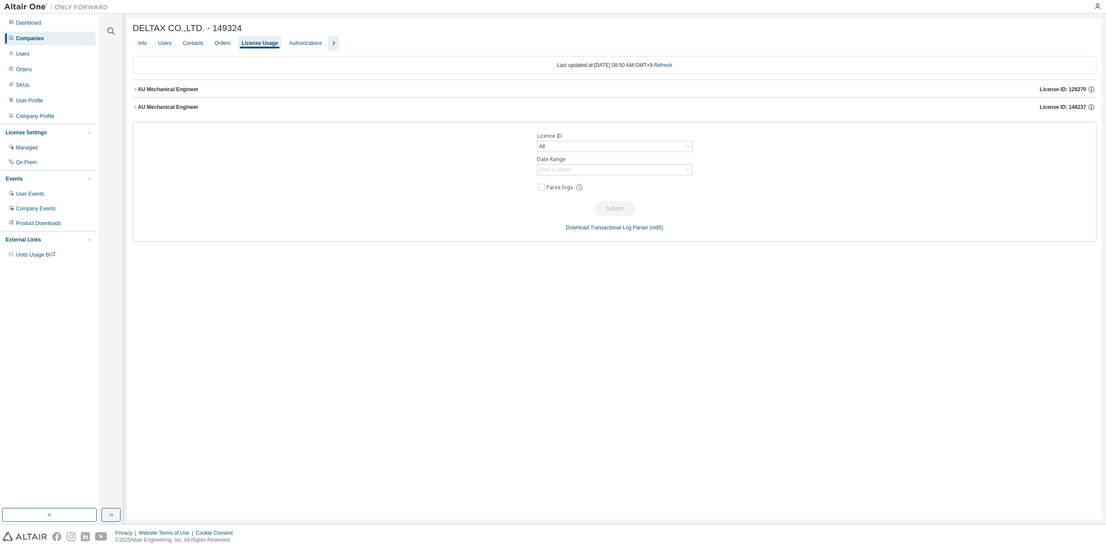
click at [136, 94] on button "AU Mechanical Engineer License ID: 128270" at bounding box center [614, 89] width 963 height 19
click at [133, 109] on icon "button" at bounding box center [135, 107] width 5 height 5
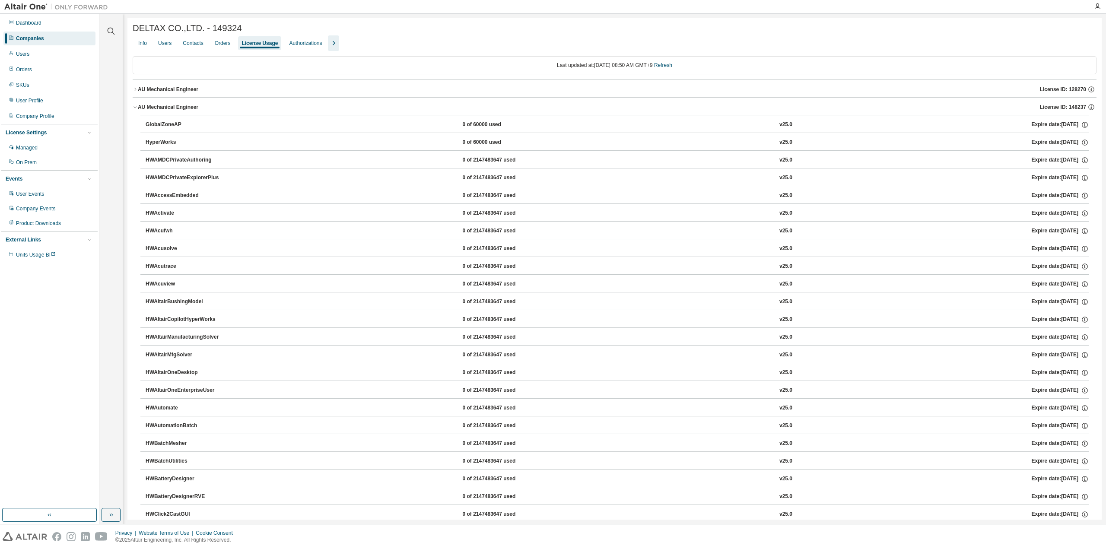
click at [135, 94] on button "AU Mechanical Engineer License ID: 128270" at bounding box center [614, 89] width 963 height 19
click at [145, 126] on icon "button" at bounding box center [142, 124] width 5 height 5
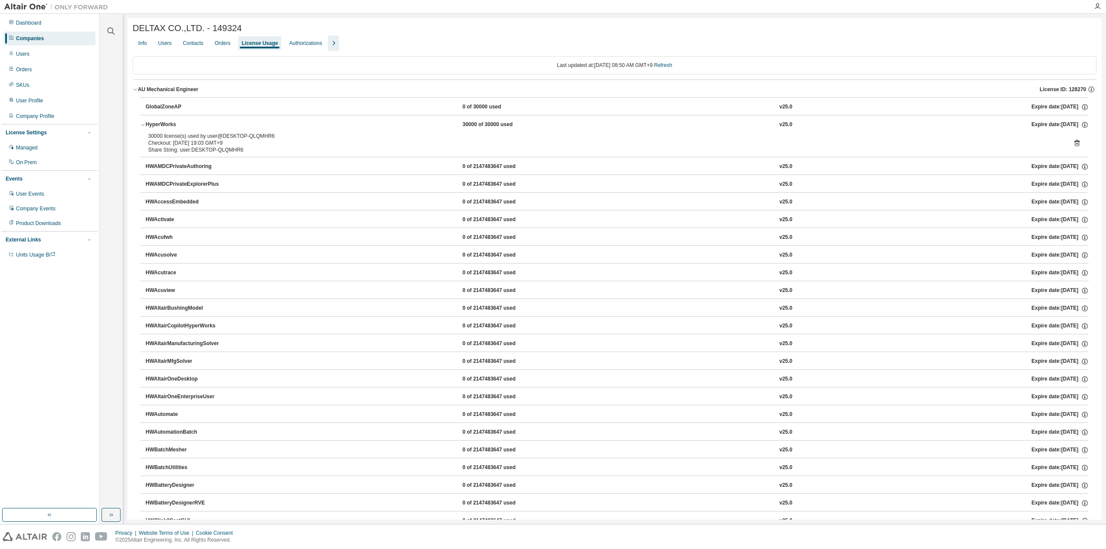
click at [145, 126] on icon "button" at bounding box center [142, 124] width 5 height 5
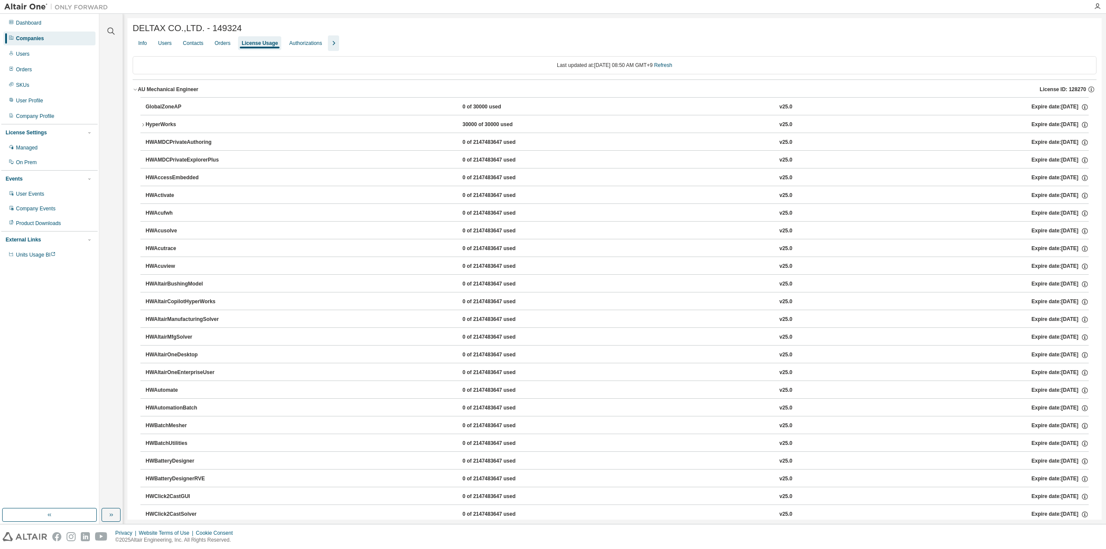
click at [139, 93] on div "AU Mechanical Engineer" at bounding box center [168, 89] width 60 height 7
click at [137, 109] on icon "button" at bounding box center [135, 107] width 5 height 5
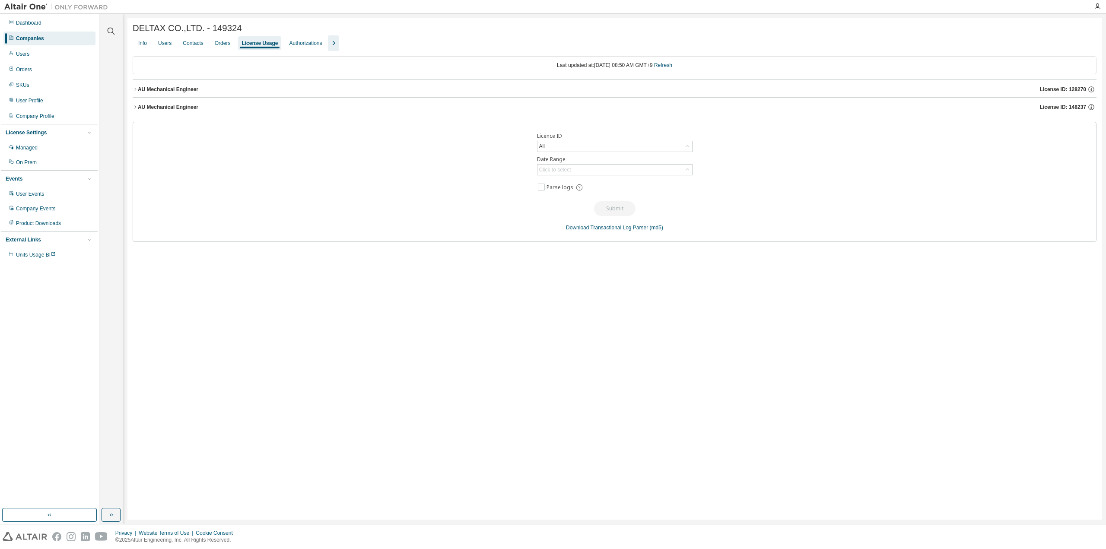
click at [136, 109] on icon "button" at bounding box center [135, 107] width 5 height 5
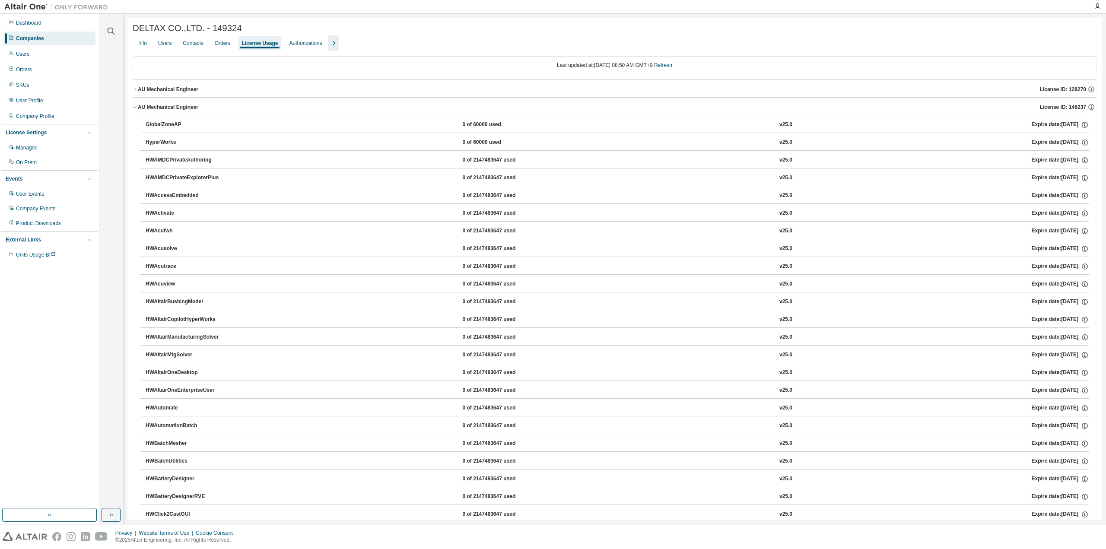
click at [134, 92] on icon "button" at bounding box center [135, 89] width 5 height 5
click at [143, 124] on icon "button" at bounding box center [142, 124] width 5 height 5
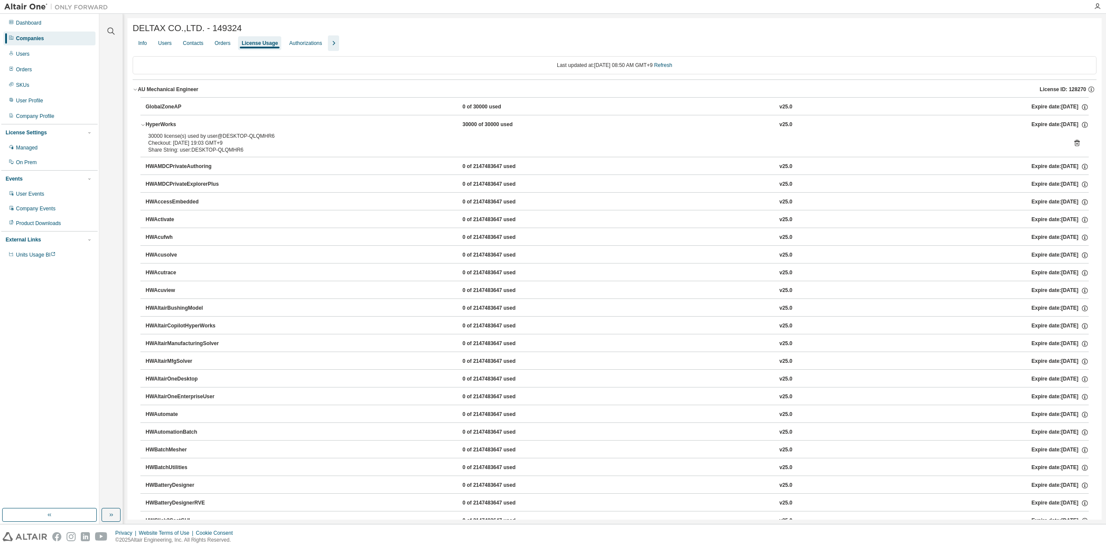
click at [142, 125] on icon "button" at bounding box center [142, 124] width 5 height 5
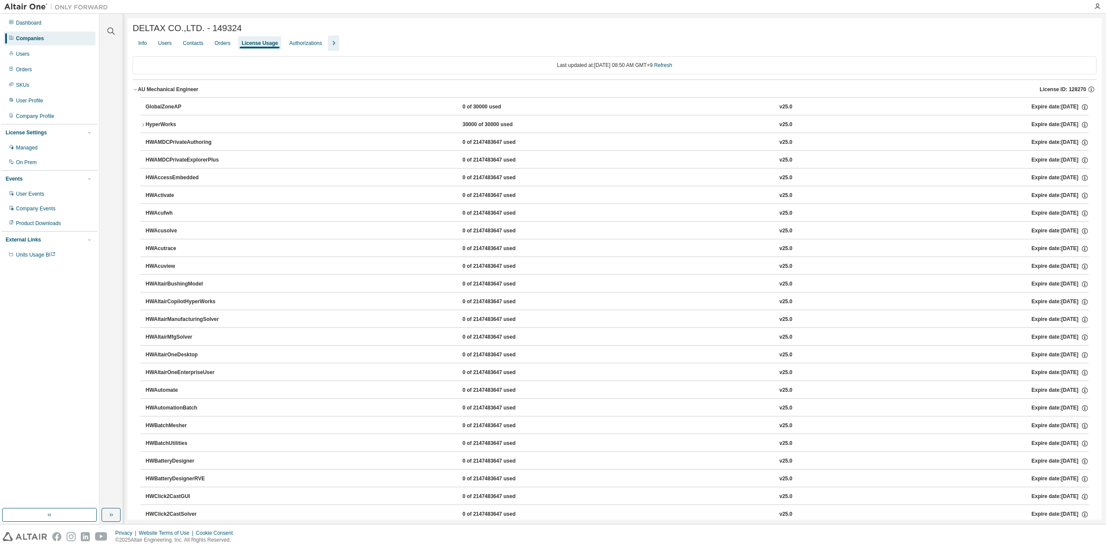
click at [142, 125] on icon "button" at bounding box center [142, 124] width 5 height 5
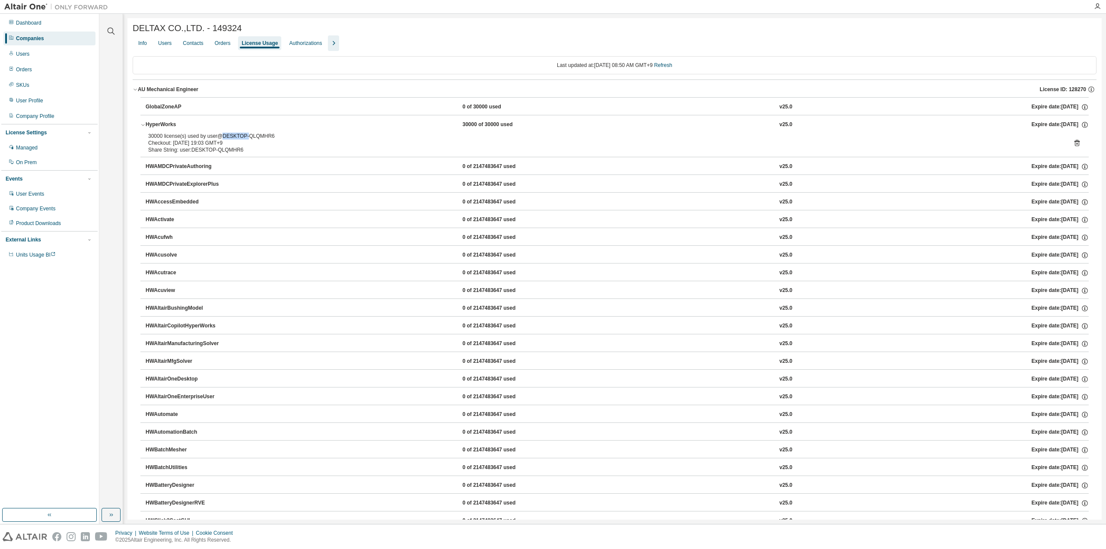
drag, startPoint x: 221, startPoint y: 138, endPoint x: 243, endPoint y: 139, distance: 22.1
click at [243, 139] on div "30000 license(s) used by user@DESKTOP-QLQMHR6" at bounding box center [604, 136] width 912 height 7
drag, startPoint x: 268, startPoint y: 138, endPoint x: 221, endPoint y: 136, distance: 47.1
click at [221, 136] on div "30000 license(s) used by user@DESKTOP-QLQMHR6" at bounding box center [604, 136] width 912 height 7
click at [143, 127] on icon "button" at bounding box center [142, 124] width 5 height 5
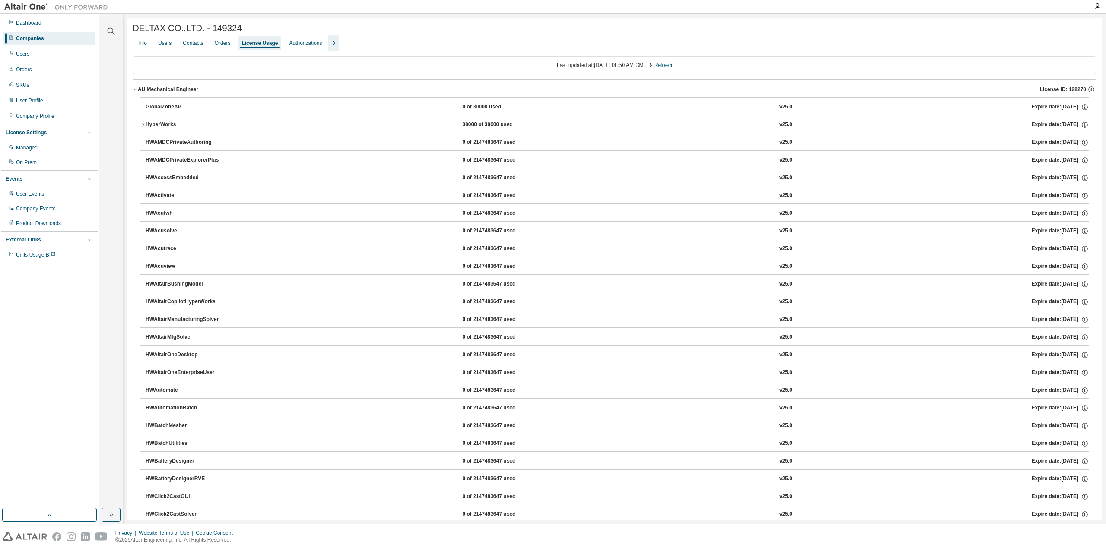
click at [162, 127] on div "HyperWorks" at bounding box center [185, 125] width 78 height 8
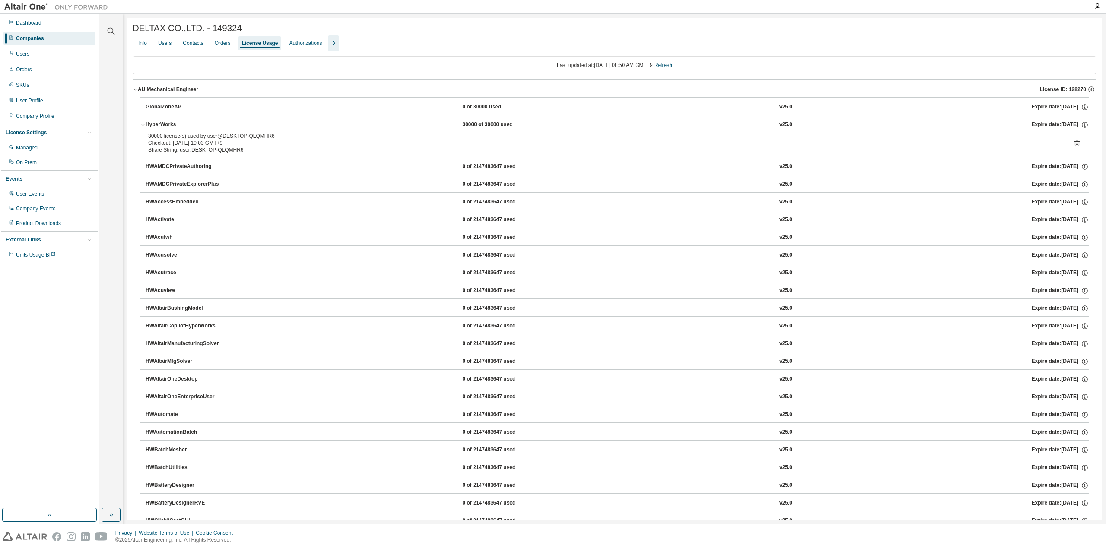
click at [138, 91] on div "AU Mechanical Engineer" at bounding box center [168, 89] width 60 height 7
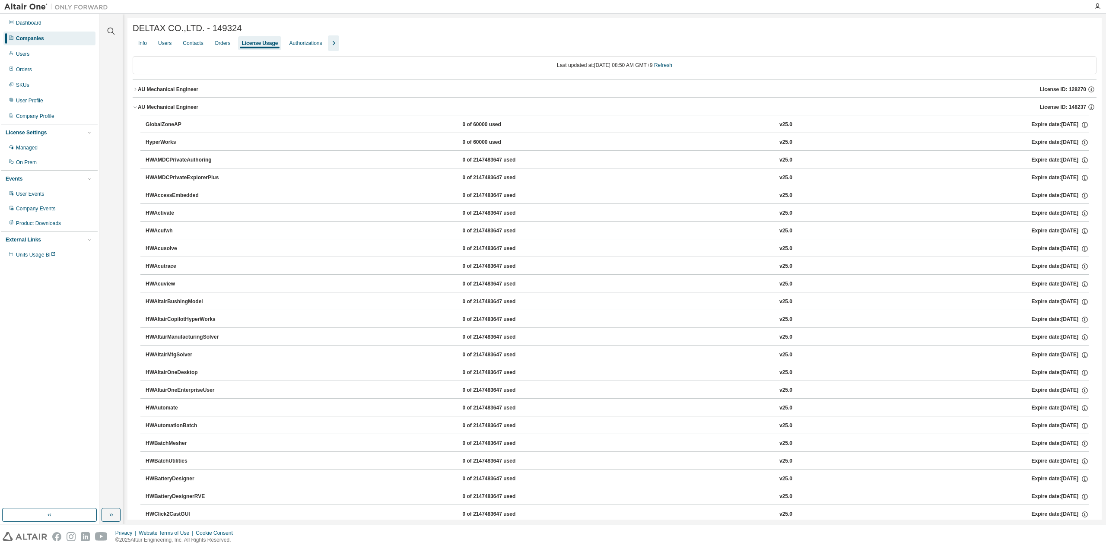
click at [133, 109] on icon "button" at bounding box center [135, 107] width 5 height 5
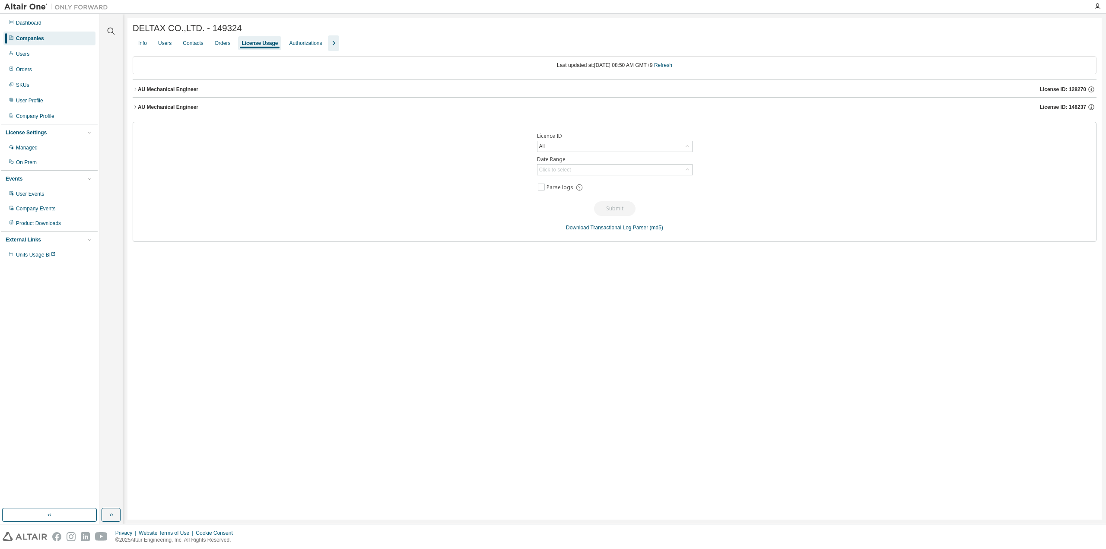
click at [134, 109] on icon "button" at bounding box center [135, 107] width 5 height 5
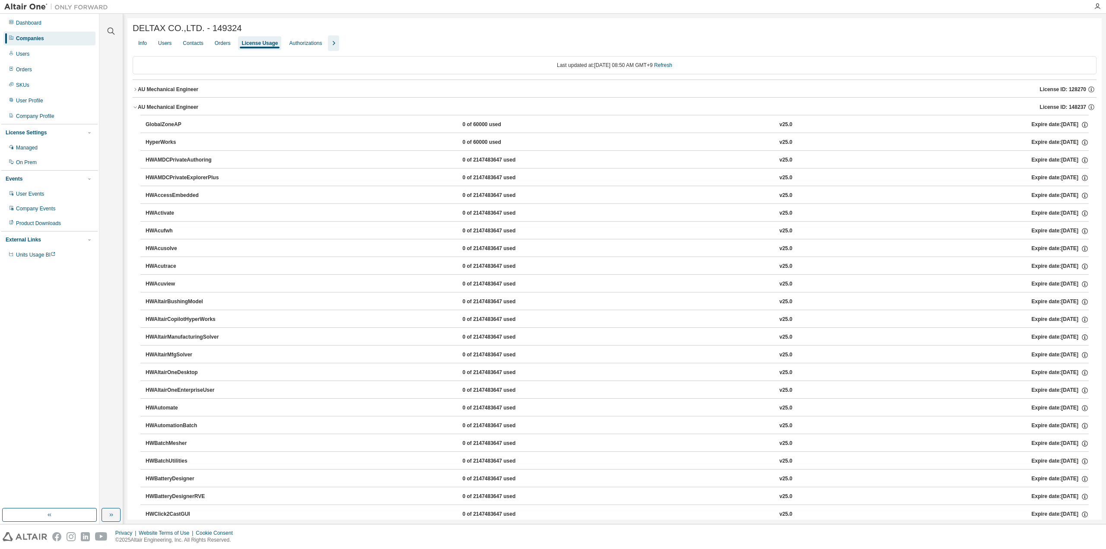
click at [133, 93] on button "AU Mechanical Engineer License ID: 128270" at bounding box center [614, 89] width 963 height 19
click at [141, 124] on icon "button" at bounding box center [142, 124] width 5 height 5
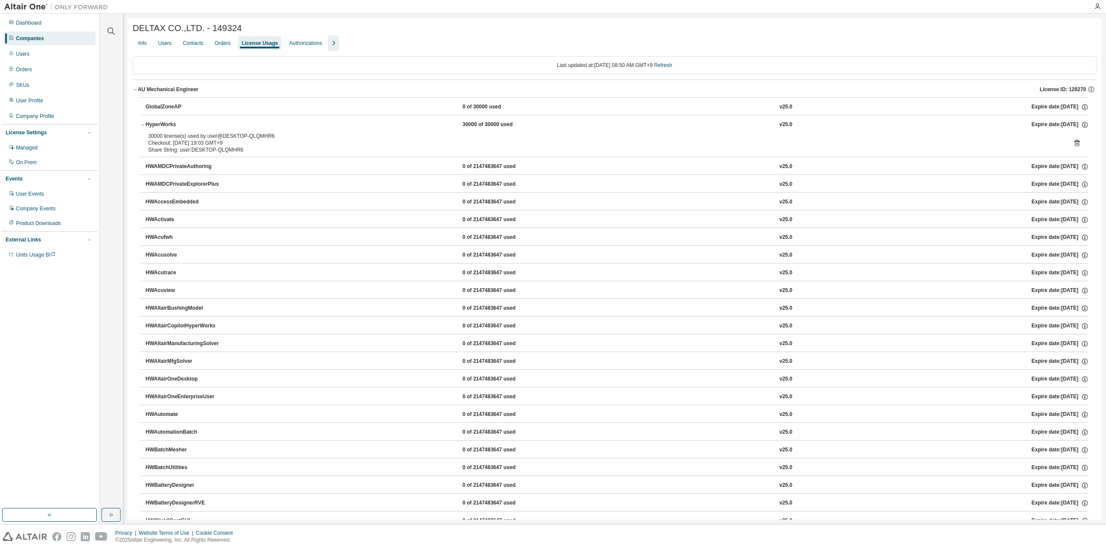
click at [141, 124] on icon "button" at bounding box center [142, 124] width 5 height 5
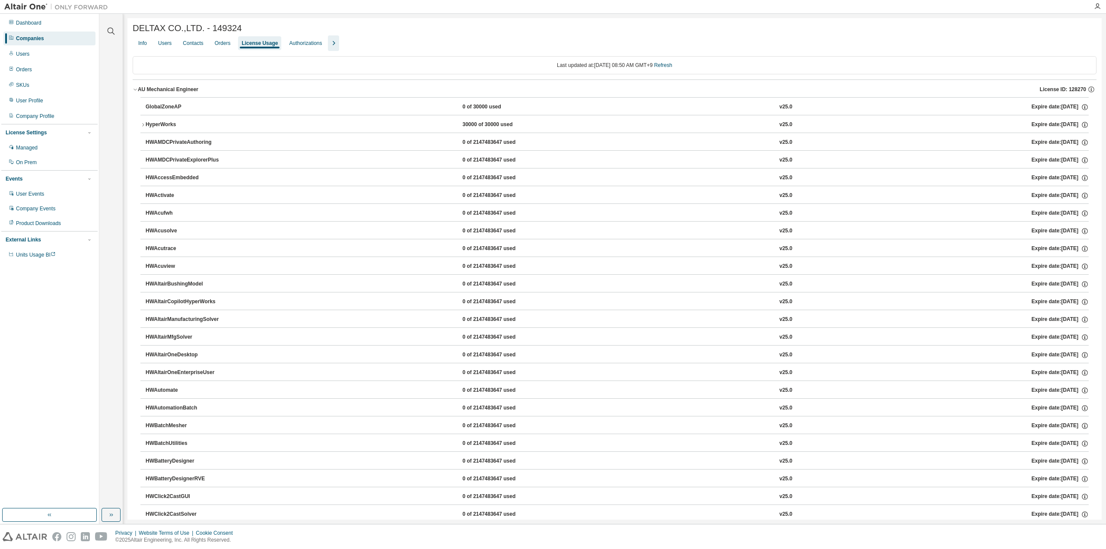
click at [143, 124] on icon "button" at bounding box center [143, 124] width 2 height 3
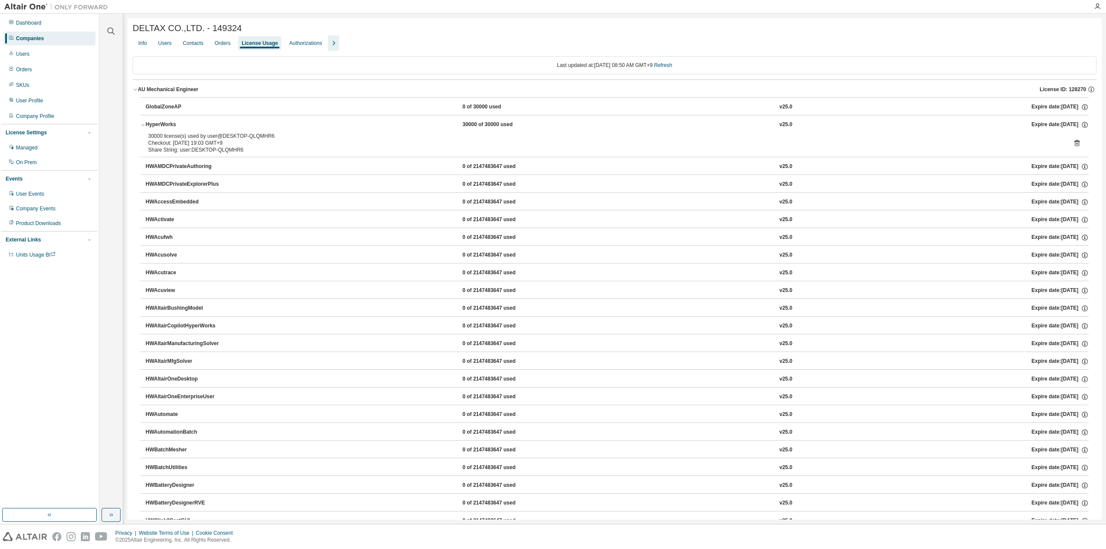
click at [142, 126] on icon "button" at bounding box center [142, 125] width 3 height 2
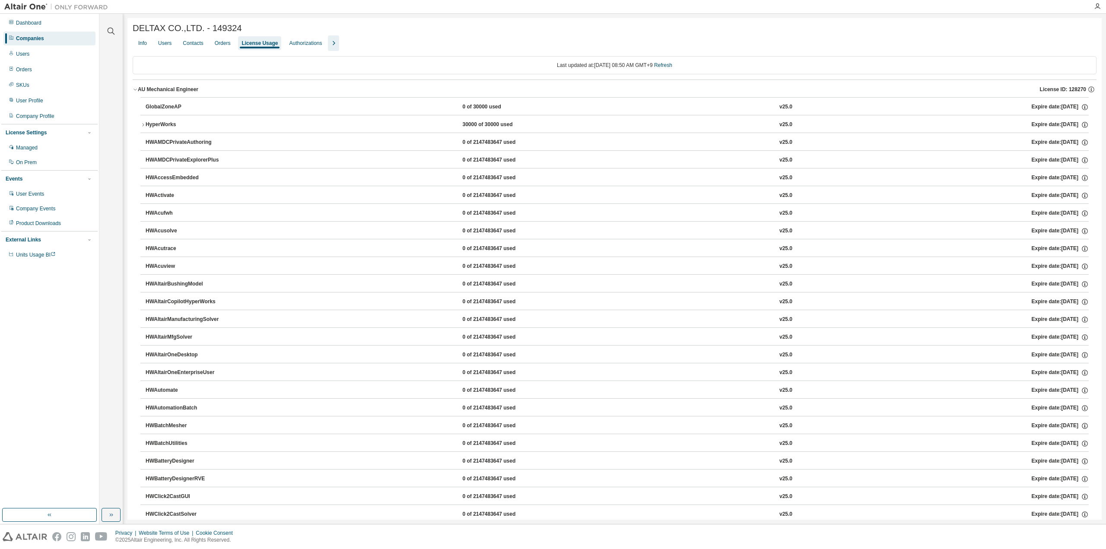
click at [136, 89] on icon "button" at bounding box center [135, 89] width 5 height 5
click at [133, 107] on icon "button" at bounding box center [135, 107] width 5 height 5
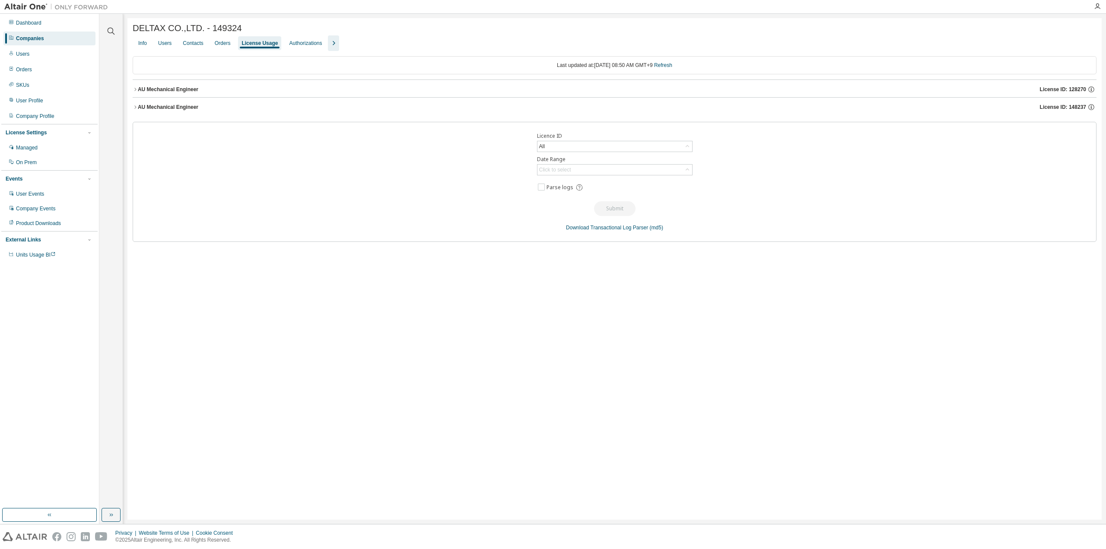
click at [134, 110] on icon "button" at bounding box center [135, 107] width 5 height 5
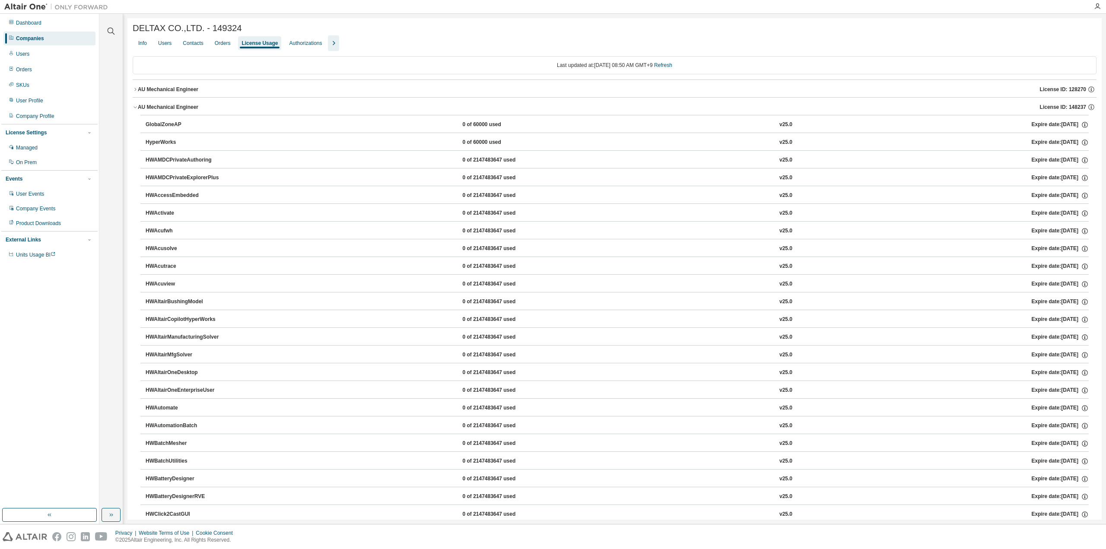
click at [135, 94] on button "AU Mechanical Engineer License ID: 128270" at bounding box center [614, 89] width 963 height 19
click at [145, 124] on icon "button" at bounding box center [142, 124] width 5 height 5
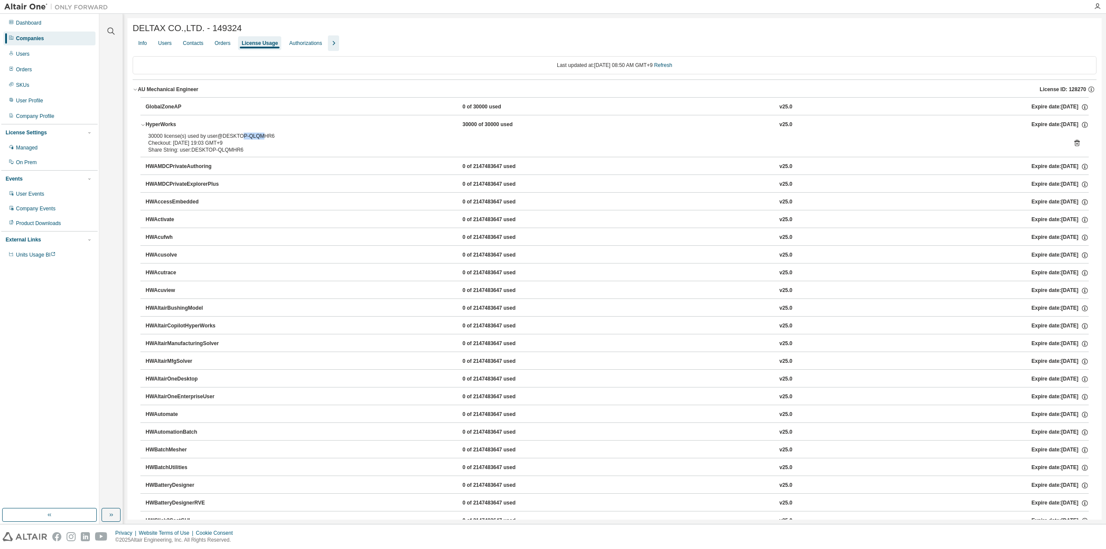
drag, startPoint x: 238, startPoint y: 137, endPoint x: 268, endPoint y: 137, distance: 29.8
click at [267, 137] on div "30000 license(s) used by user@DESKTOP-QLQMHR6" at bounding box center [604, 136] width 912 height 7
click at [269, 137] on div "30000 license(s) used by user@DESKTOP-QLQMHR6" at bounding box center [604, 136] width 912 height 7
drag, startPoint x: 266, startPoint y: 137, endPoint x: 236, endPoint y: 135, distance: 30.3
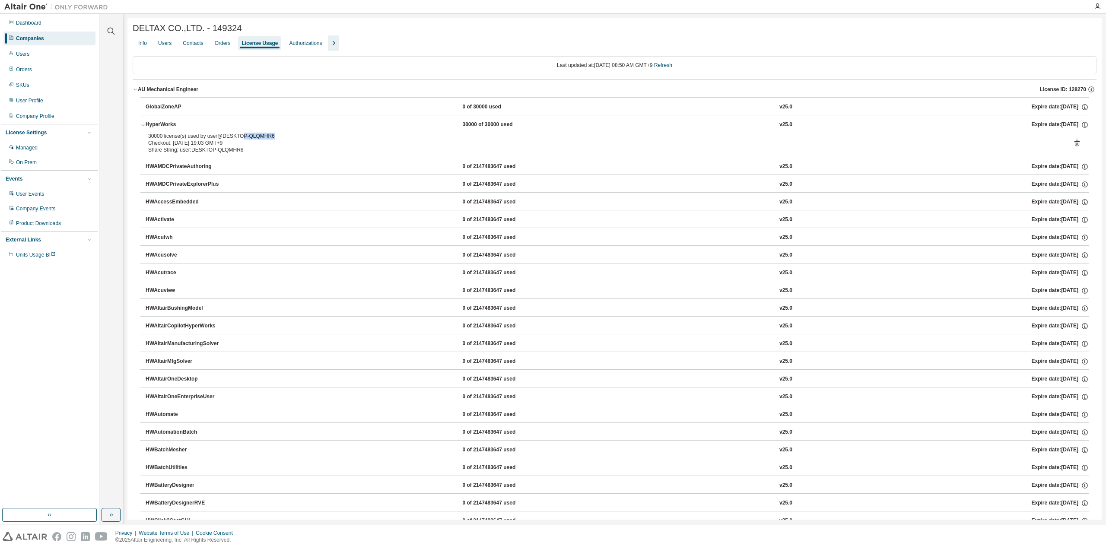
click at [237, 135] on div "30000 license(s) used by user@DESKTOP-QLQMHR6" at bounding box center [604, 136] width 912 height 7
click at [236, 135] on div "30000 license(s) used by user@DESKTOP-QLQMHR6" at bounding box center [604, 136] width 912 height 7
drag, startPoint x: 240, startPoint y: 136, endPoint x: 280, endPoint y: 138, distance: 40.2
click at [280, 138] on div "30000 license(s) used by user@DESKTOP-QLQMHR6" at bounding box center [604, 136] width 912 height 7
click at [270, 138] on div "30000 license(s) used by user@DESKTOP-QLQMHR6" at bounding box center [604, 136] width 912 height 7
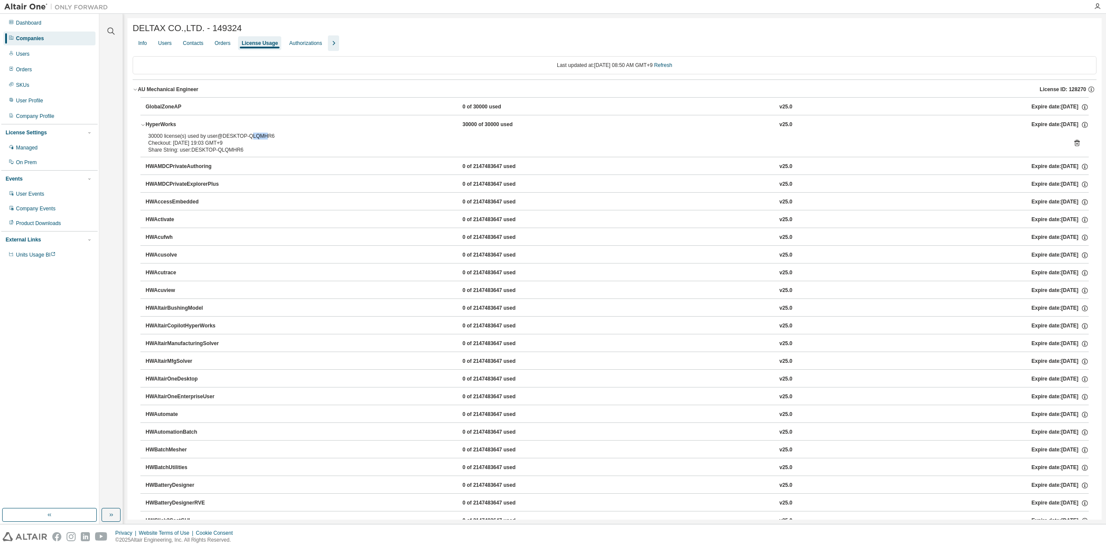
drag, startPoint x: 263, startPoint y: 138, endPoint x: 245, endPoint y: 137, distance: 17.3
click at [245, 137] on div "30000 license(s) used by user@DESKTOP-QLQMHR6" at bounding box center [604, 136] width 912 height 7
drag, startPoint x: 243, startPoint y: 136, endPoint x: 276, endPoint y: 136, distance: 33.7
click at [276, 136] on div "30000 license(s) used by user@DESKTOP-QLQMHR6" at bounding box center [604, 136] width 912 height 7
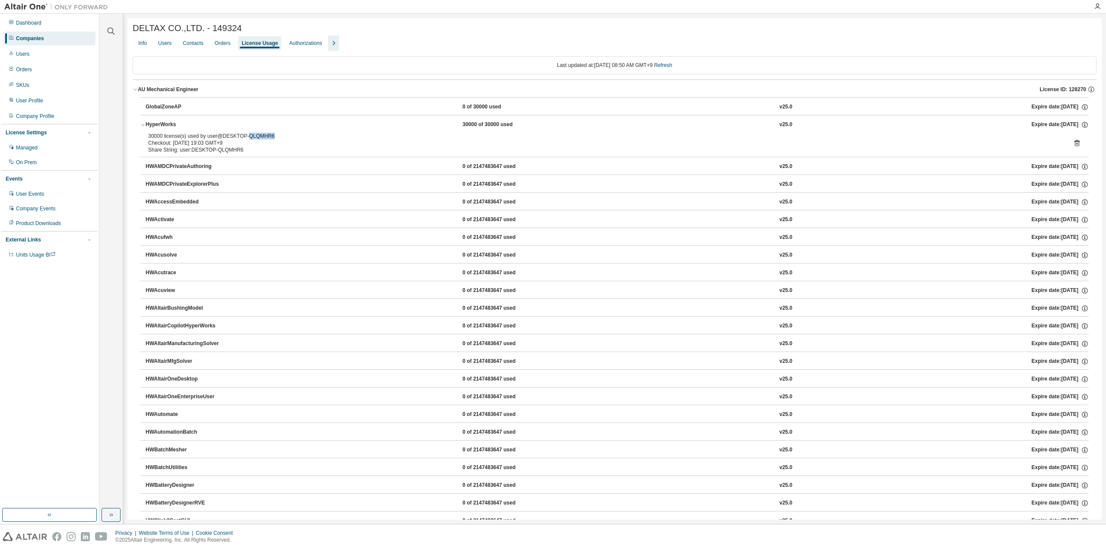
click at [276, 136] on div "30000 license(s) used by user@DESKTOP-QLQMHR6" at bounding box center [604, 136] width 912 height 7
drag, startPoint x: 268, startPoint y: 136, endPoint x: 219, endPoint y: 136, distance: 49.2
click at [219, 136] on div "30000 license(s) used by user@DESKTOP-QLQMHR6" at bounding box center [604, 136] width 912 height 7
click at [217, 136] on div "30000 license(s) used by user@DESKTOP-QLQMHR6" at bounding box center [604, 136] width 912 height 7
click at [136, 92] on icon "button" at bounding box center [135, 89] width 5 height 5
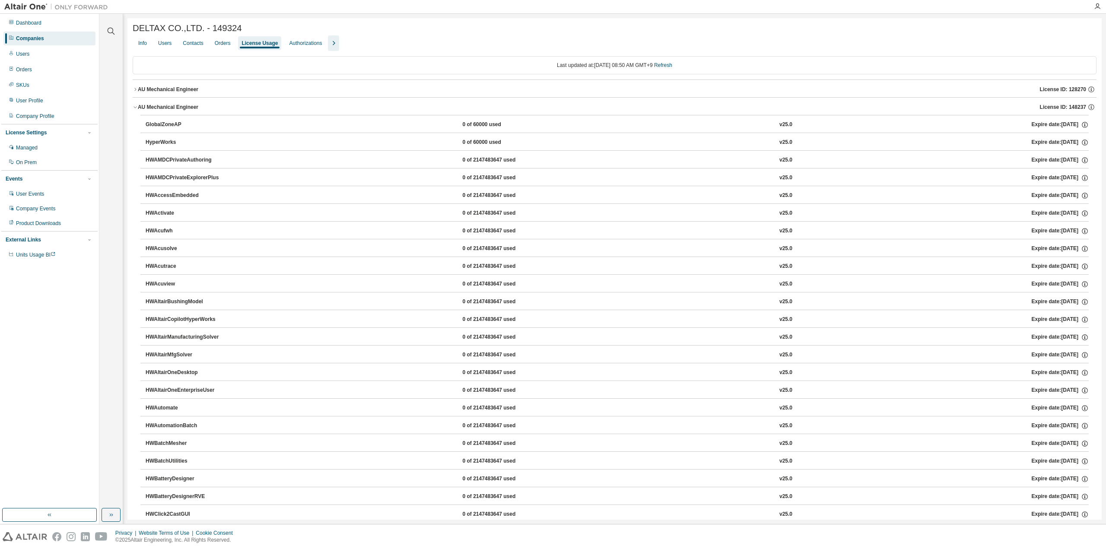
click at [136, 92] on icon "button" at bounding box center [135, 89] width 5 height 5
click at [146, 126] on div "HyperWorks" at bounding box center [185, 125] width 78 height 8
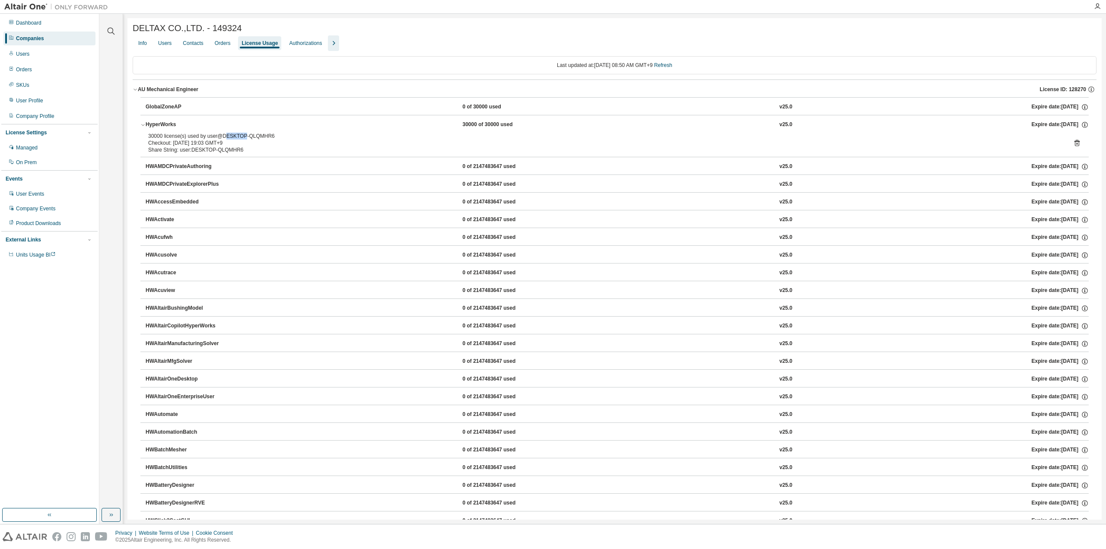
drag, startPoint x: 222, startPoint y: 136, endPoint x: 240, endPoint y: 137, distance: 18.2
click at [240, 137] on div "30000 license(s) used by user@DESKTOP-QLQMHR6" at bounding box center [604, 136] width 912 height 7
click at [241, 138] on div "30000 license(s) used by user@DESKTOP-QLQMHR6" at bounding box center [604, 136] width 912 height 7
drag, startPoint x: 268, startPoint y: 137, endPoint x: 222, endPoint y: 134, distance: 45.4
click at [222, 134] on div "30000 license(s) used by user@DESKTOP-QLQMHR6" at bounding box center [604, 136] width 912 height 7
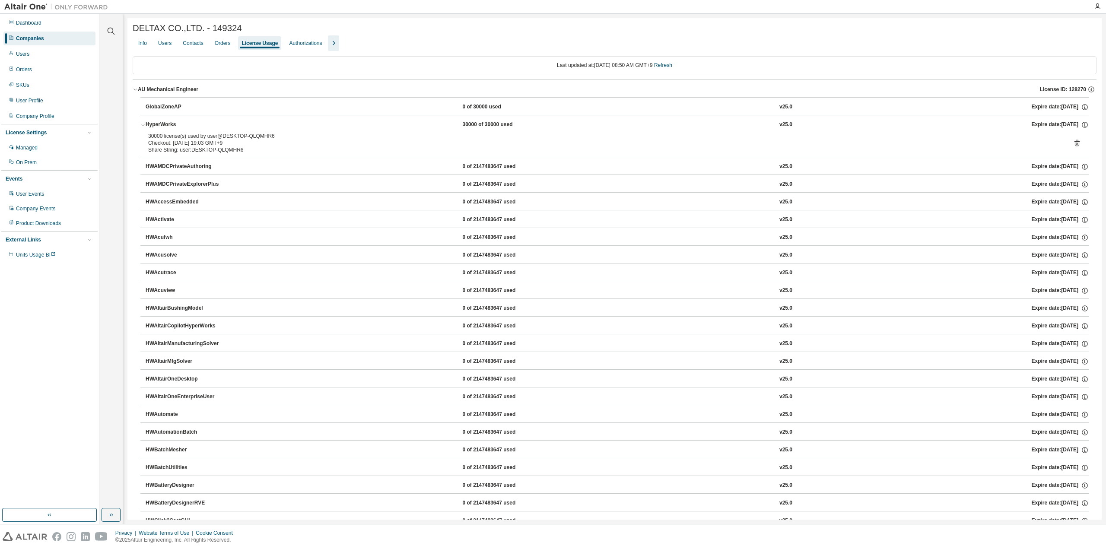
click at [221, 139] on div "30000 license(s) used by user@DESKTOP-QLQMHR6" at bounding box center [604, 136] width 912 height 7
click at [182, 139] on div "30000 license(s) used by user@DESKTOP-QLQMHR6" at bounding box center [604, 136] width 912 height 7
click at [143, 124] on icon "button" at bounding box center [142, 124] width 5 height 5
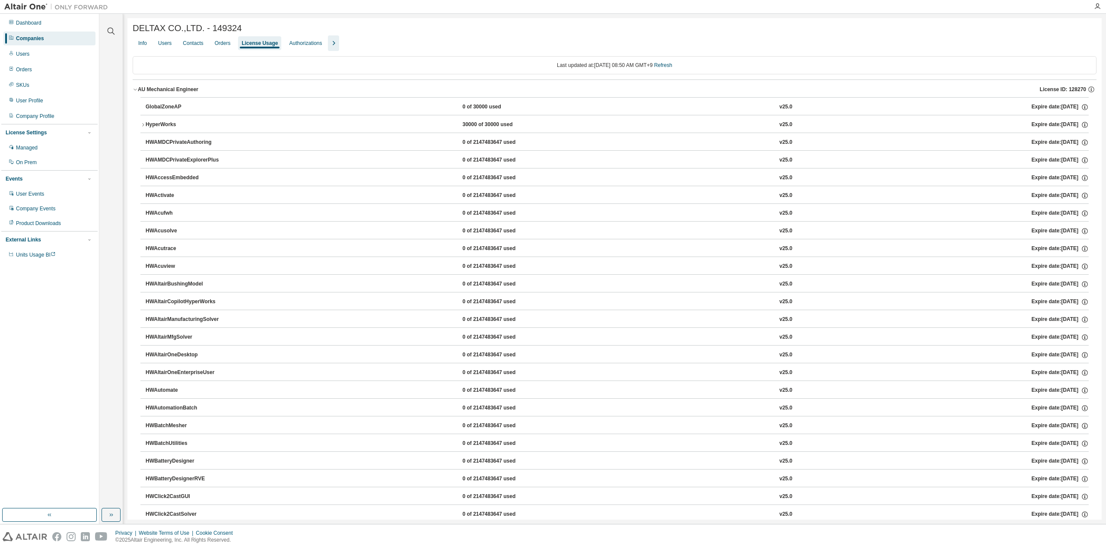
click at [144, 127] on icon "button" at bounding box center [142, 124] width 5 height 5
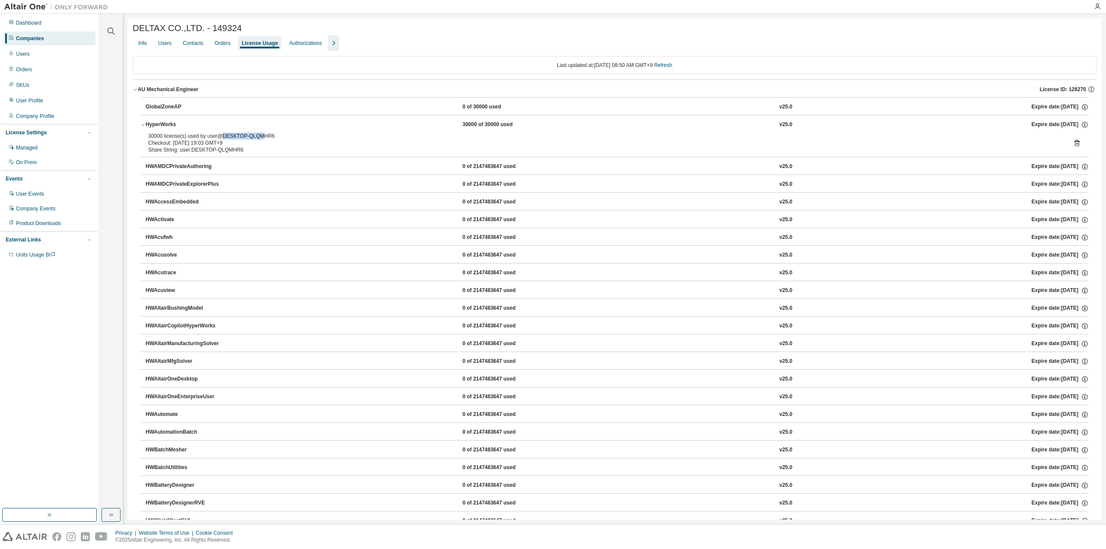
drag, startPoint x: 221, startPoint y: 137, endPoint x: 263, endPoint y: 137, distance: 41.5
click at [262, 137] on div "30000 license(s) used by user@DESKTOP-QLQMHR6" at bounding box center [604, 136] width 912 height 7
click at [263, 137] on div "30000 license(s) used by user@DESKTOP-QLQMHR6" at bounding box center [604, 136] width 912 height 7
drag, startPoint x: 236, startPoint y: 150, endPoint x: 143, endPoint y: 138, distance: 93.2
click at [143, 138] on div "30000 license(s) used by user@DESKTOP-QLQMHR6 Checkout: [DATE] 19:03 GMT+9 Shar…" at bounding box center [614, 145] width 948 height 24
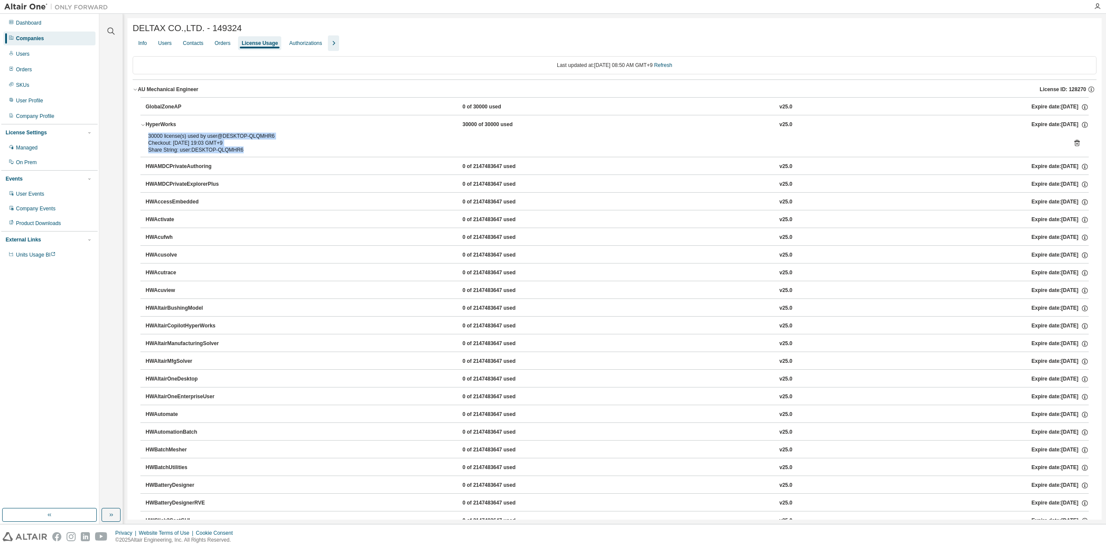
click at [152, 137] on div "30000 license(s) used by user@DESKTOP-QLQMHR6" at bounding box center [604, 136] width 912 height 7
drag, startPoint x: 147, startPoint y: 136, endPoint x: 243, endPoint y: 152, distance: 97.1
click at [243, 152] on div "30000 license(s) used by user@DESKTOP-QLQMHR6 Checkout: [DATE] 19:03 GMT+9 Shar…" at bounding box center [614, 145] width 948 height 24
click at [243, 152] on div "Share String: user:DESKTOP-QLQMHR6" at bounding box center [604, 149] width 912 height 7
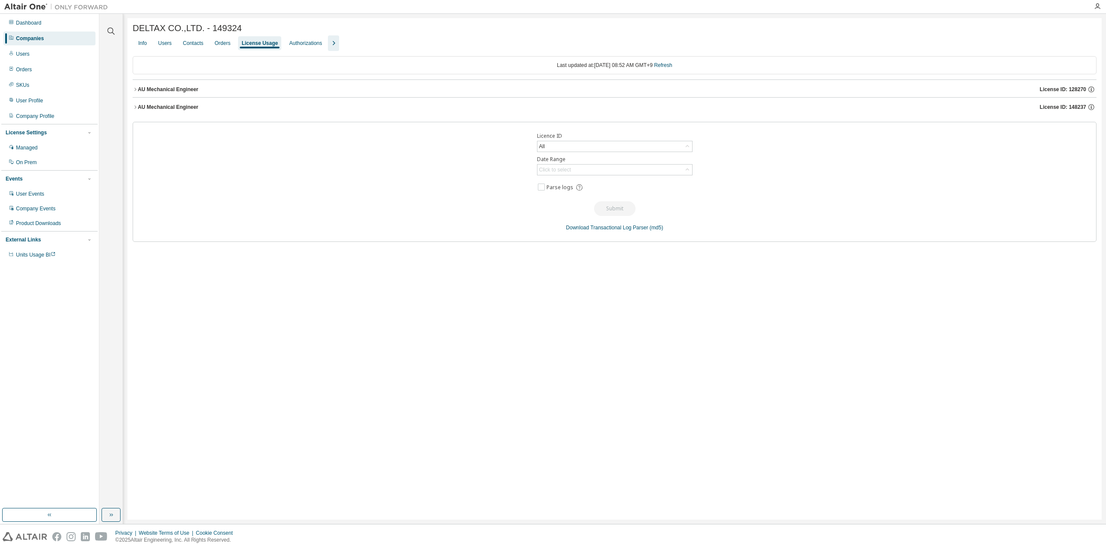
click at [135, 107] on icon "button" at bounding box center [135, 107] width 5 height 5
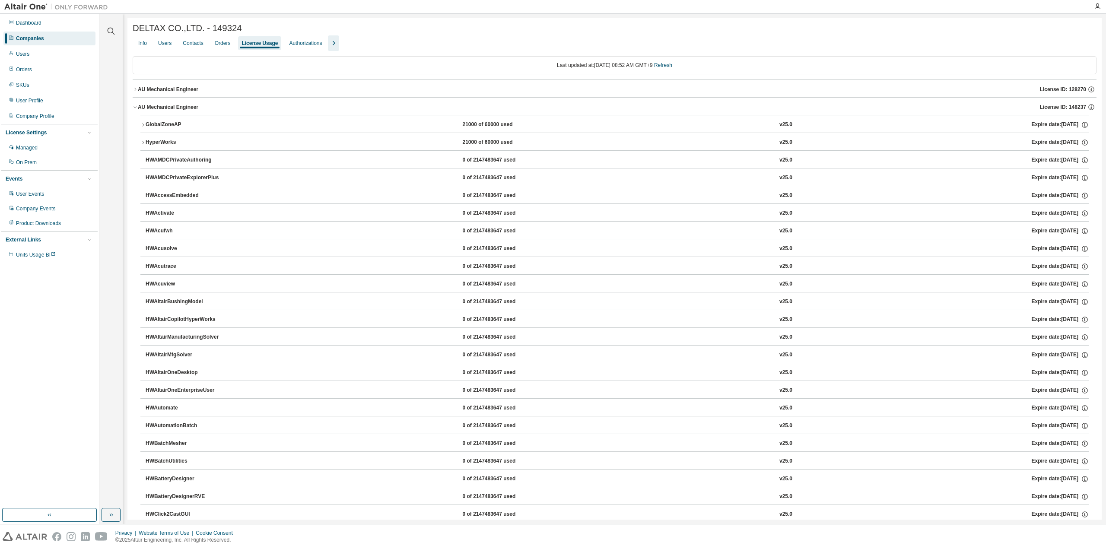
click at [136, 95] on button "AU Mechanical Engineer License ID: 128270" at bounding box center [614, 89] width 963 height 19
click at [143, 126] on icon "button" at bounding box center [143, 124] width 2 height 3
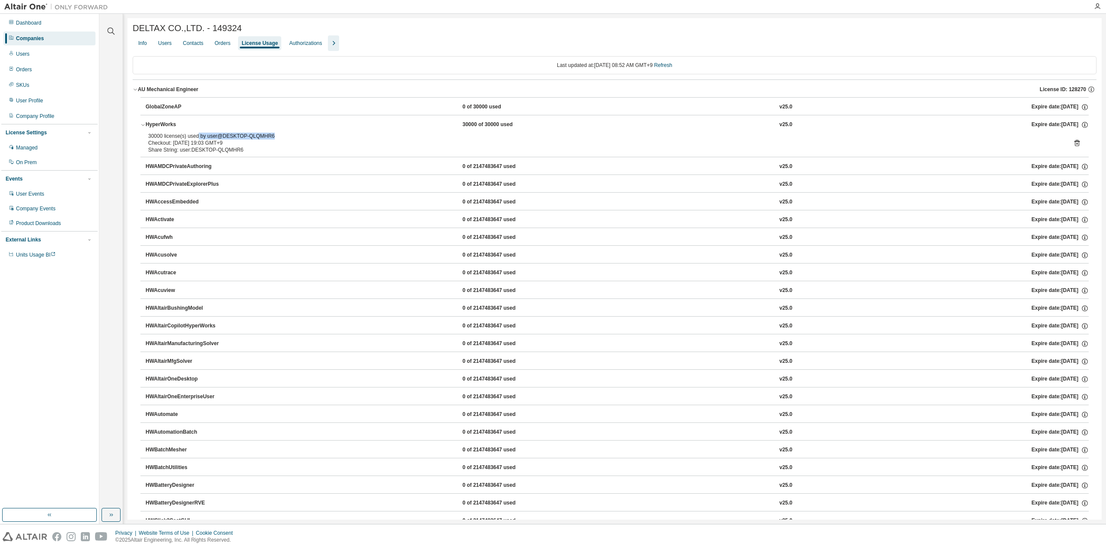
drag, startPoint x: 197, startPoint y: 137, endPoint x: 269, endPoint y: 138, distance: 71.7
click at [269, 138] on div "30000 license(s) used by user@DESKTOP-QLQMHR6" at bounding box center [604, 136] width 912 height 7
click at [248, 138] on div "30000 license(s) used by user@DESKTOP-QLQMHR6" at bounding box center [604, 136] width 912 height 7
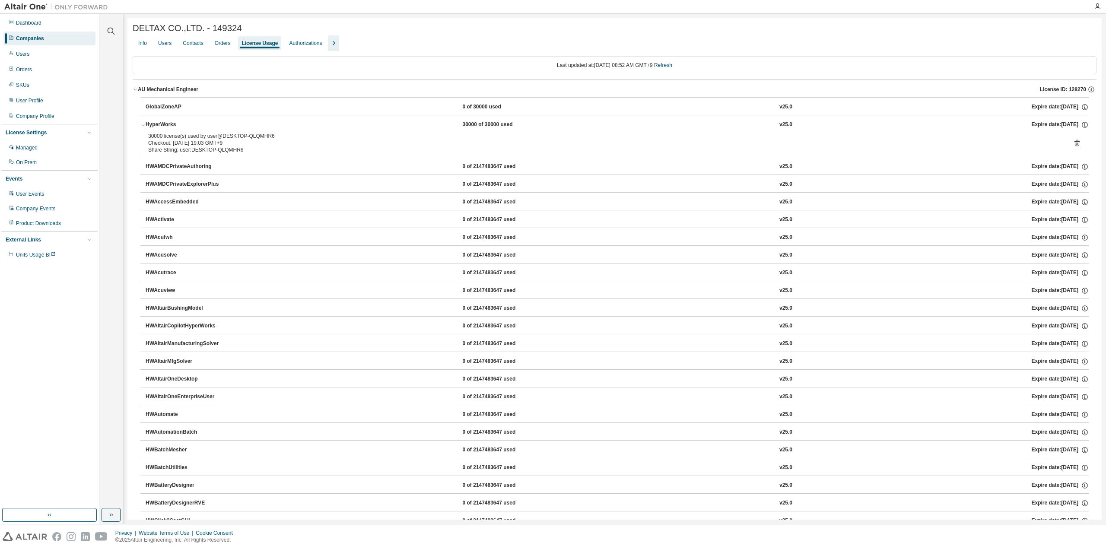
click at [136, 91] on icon "button" at bounding box center [135, 89] width 5 height 5
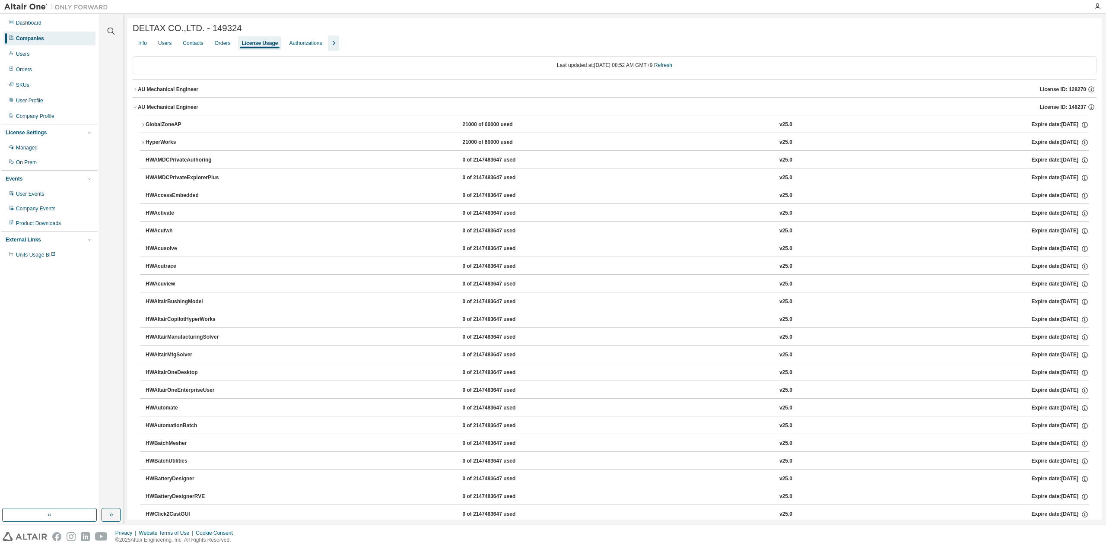
click at [144, 127] on icon "button" at bounding box center [142, 124] width 5 height 5
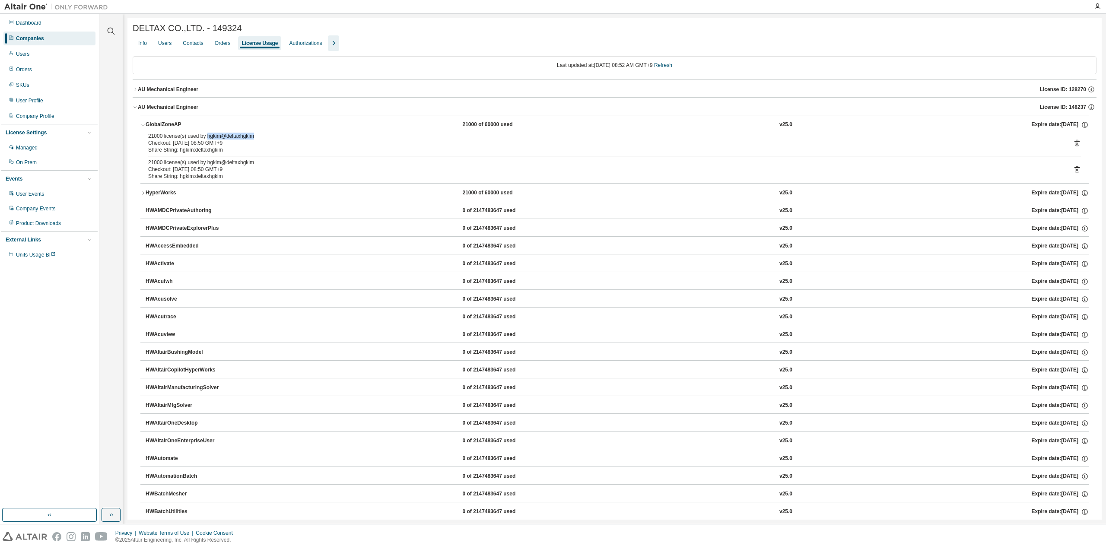
drag, startPoint x: 206, startPoint y: 138, endPoint x: 264, endPoint y: 139, distance: 58.3
click at [264, 139] on div "21000 license(s) used by hgkim@deltaxhgkim" at bounding box center [604, 136] width 912 height 7
click at [143, 196] on icon "button" at bounding box center [142, 192] width 5 height 5
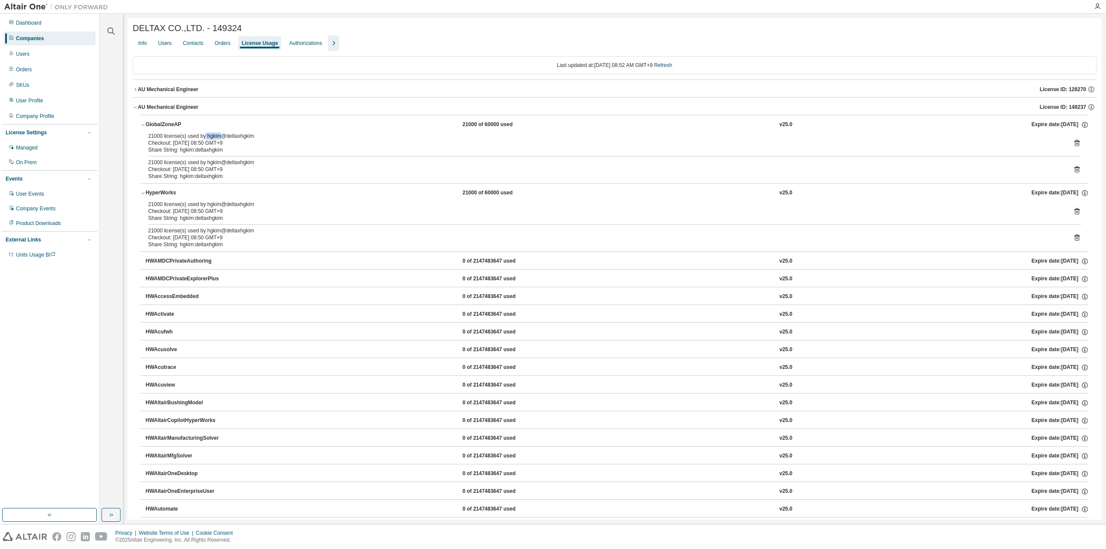
drag, startPoint x: 203, startPoint y: 136, endPoint x: 218, endPoint y: 136, distance: 14.3
click at [218, 136] on div "21000 license(s) used by hgkim@deltaxhgkim" at bounding box center [604, 136] width 912 height 7
click at [232, 144] on div "Checkout: [DATE] 08:50 GMT+9" at bounding box center [604, 142] width 912 height 7
drag, startPoint x: 223, startPoint y: 136, endPoint x: 251, endPoint y: 136, distance: 28.5
click at [251, 136] on div "21000 license(s) used by hgkim@deltaxhgkim" at bounding box center [604, 136] width 912 height 7
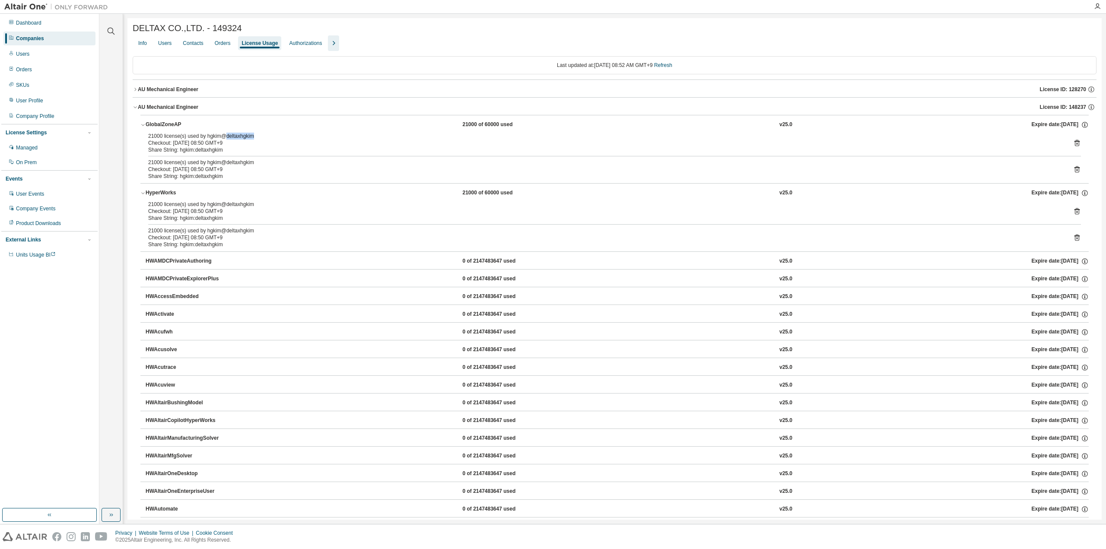
click at [252, 138] on div "21000 license(s) used by hgkim@deltaxhgkim" at bounding box center [604, 136] width 912 height 7
click at [144, 127] on icon "button" at bounding box center [142, 124] width 5 height 5
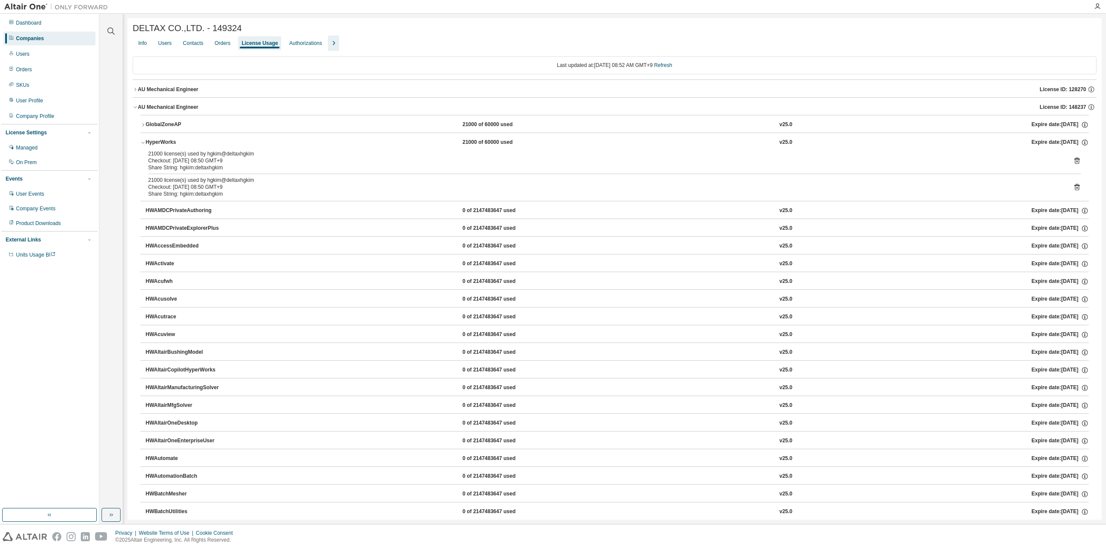
click at [145, 141] on icon "button" at bounding box center [142, 142] width 5 height 5
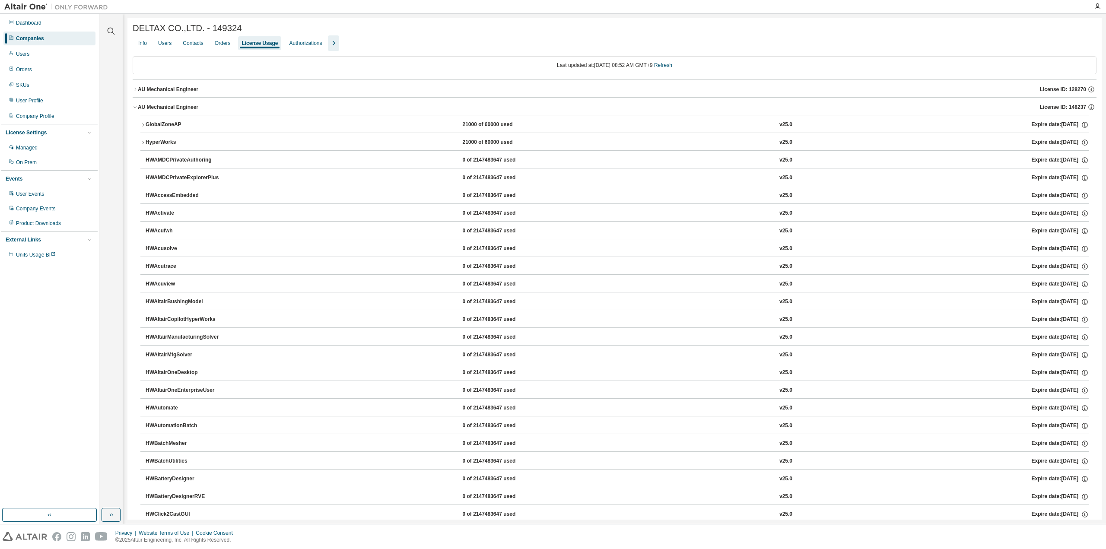
click at [136, 111] on button "AU Mechanical Engineer License ID: 148237" at bounding box center [614, 107] width 963 height 19
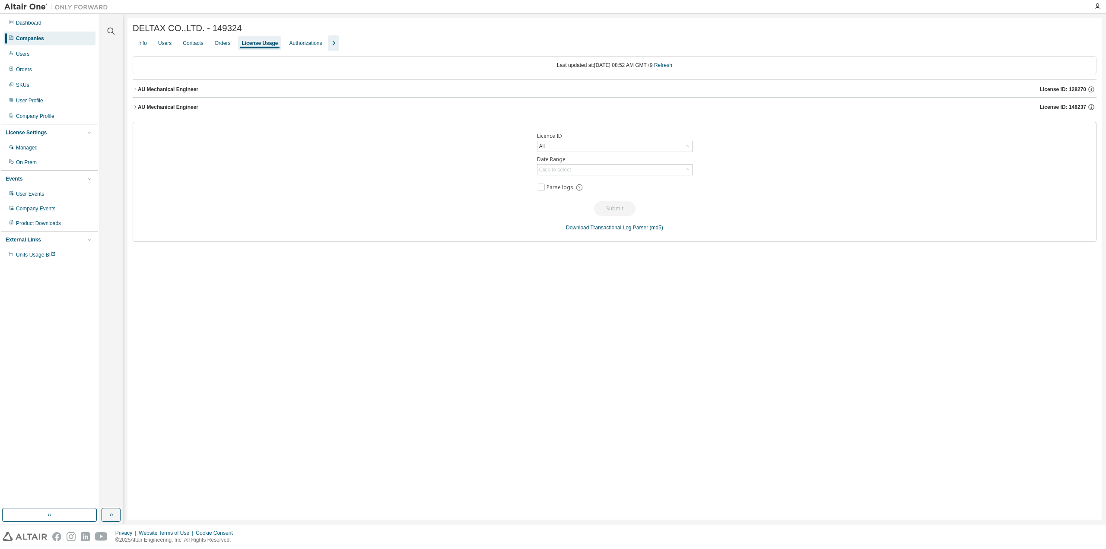
click at [137, 92] on icon "button" at bounding box center [135, 89] width 5 height 5
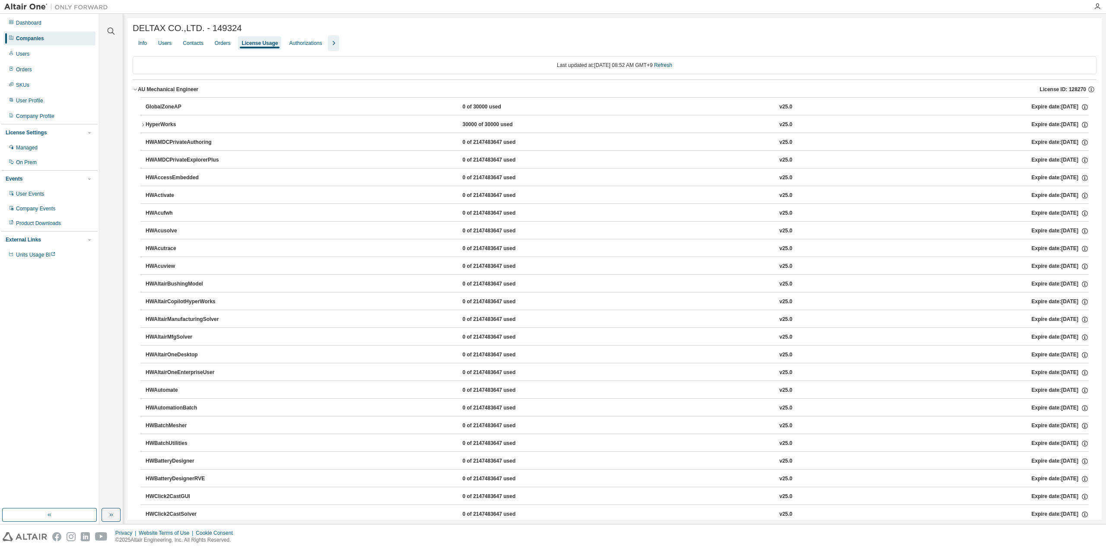
click at [146, 127] on div "HyperWorks" at bounding box center [185, 125] width 78 height 8
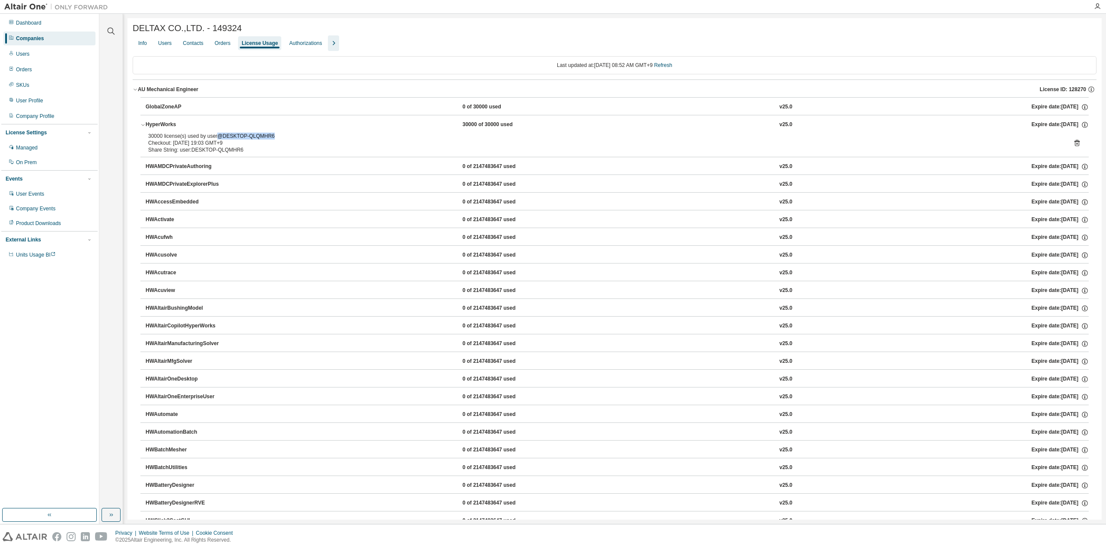
drag, startPoint x: 215, startPoint y: 137, endPoint x: 280, endPoint y: 137, distance: 64.3
click at [280, 137] on div "30000 license(s) used by user@DESKTOP-QLQMHR6" at bounding box center [604, 136] width 912 height 7
click at [143, 125] on icon "button" at bounding box center [142, 124] width 5 height 5
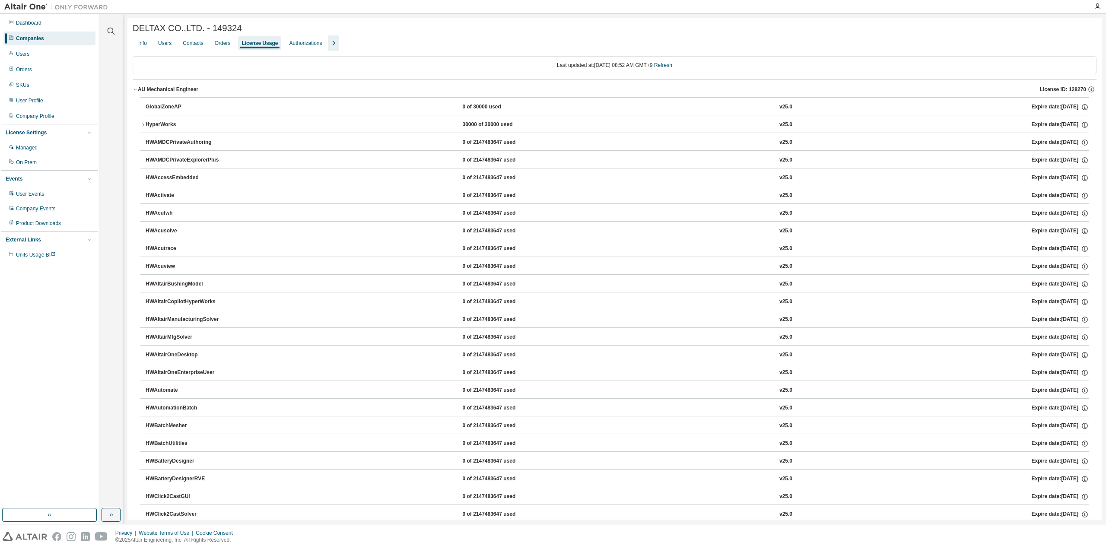
click at [143, 126] on icon "button" at bounding box center [142, 124] width 5 height 5
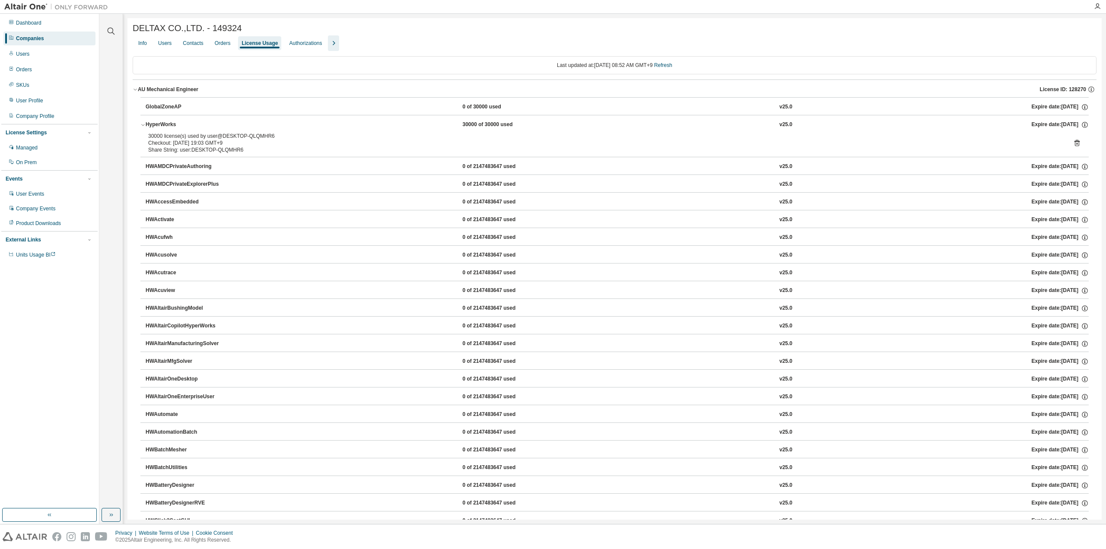
click at [137, 95] on button "AU Mechanical Engineer License ID: 128270" at bounding box center [614, 89] width 963 height 19
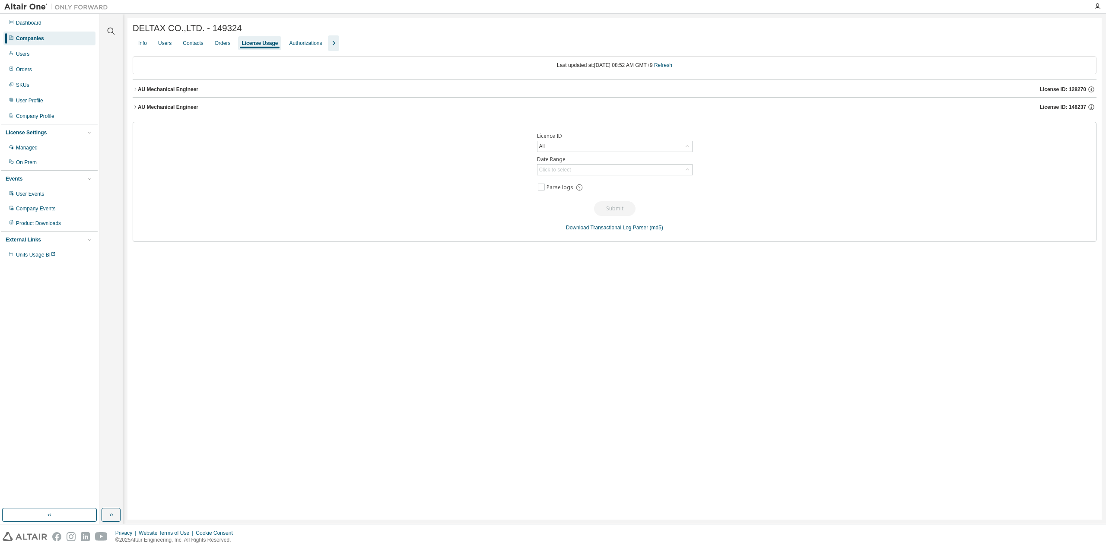
click at [139, 108] on div "AU Mechanical Engineer" at bounding box center [168, 107] width 60 height 7
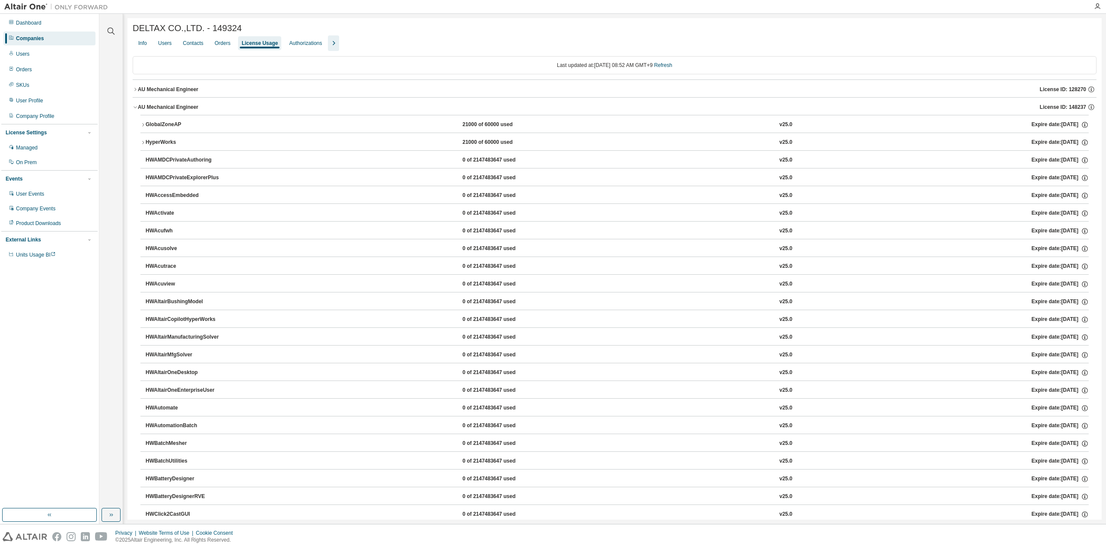
click at [134, 107] on icon "button" at bounding box center [135, 107] width 5 height 5
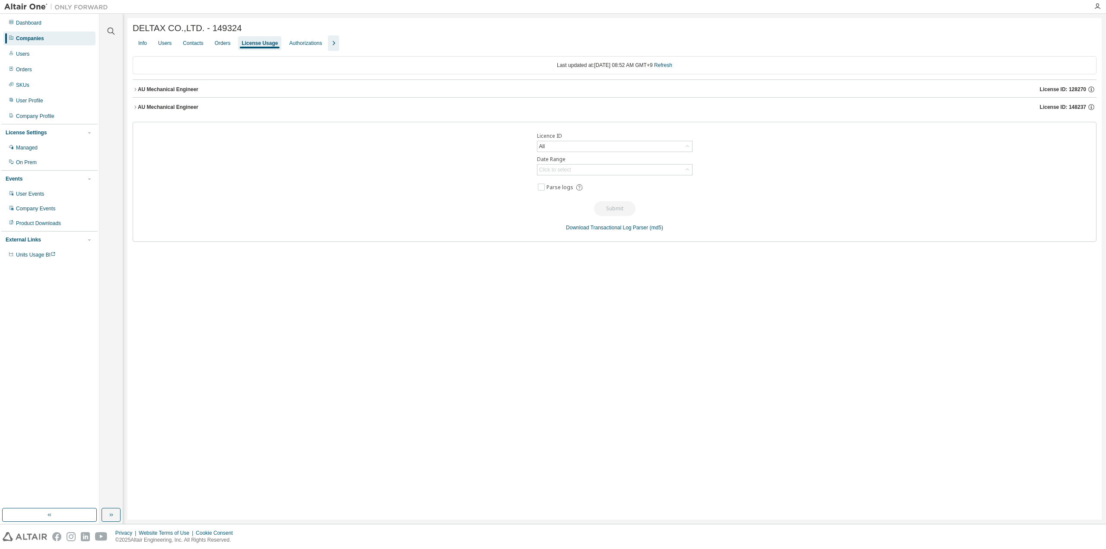
click at [135, 106] on icon "button" at bounding box center [135, 107] width 5 height 5
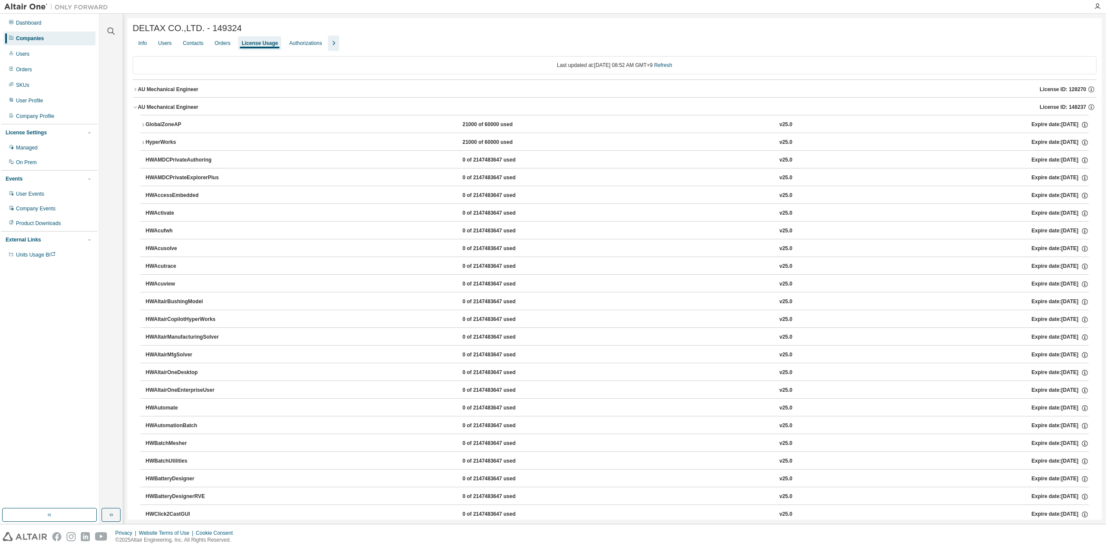
click at [136, 89] on icon "button" at bounding box center [135, 89] width 5 height 5
click at [134, 88] on icon "button" at bounding box center [135, 89] width 5 height 5
click at [136, 109] on icon "button" at bounding box center [135, 107] width 5 height 5
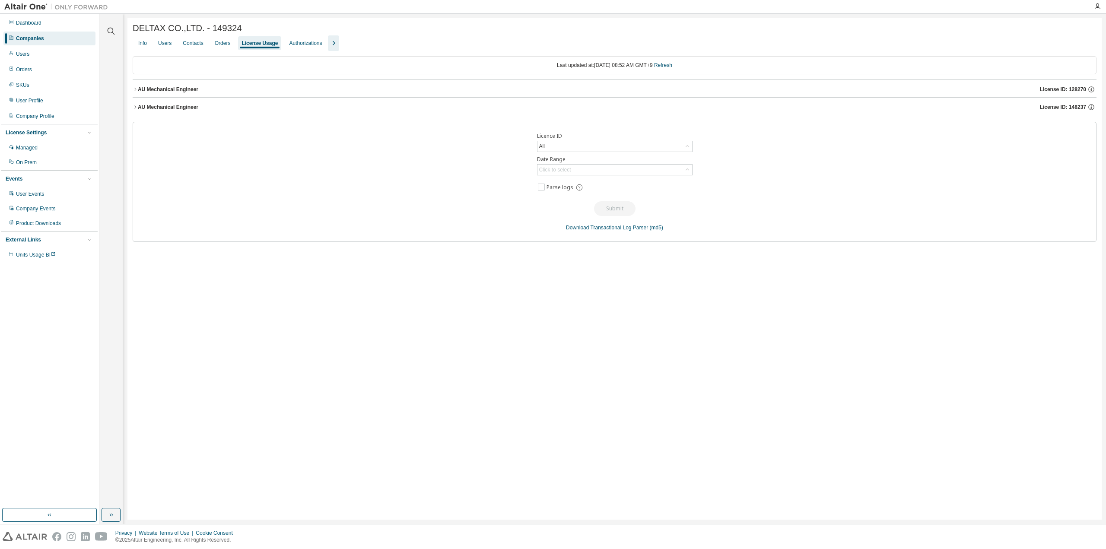
click at [137, 110] on icon "button" at bounding box center [135, 107] width 5 height 5
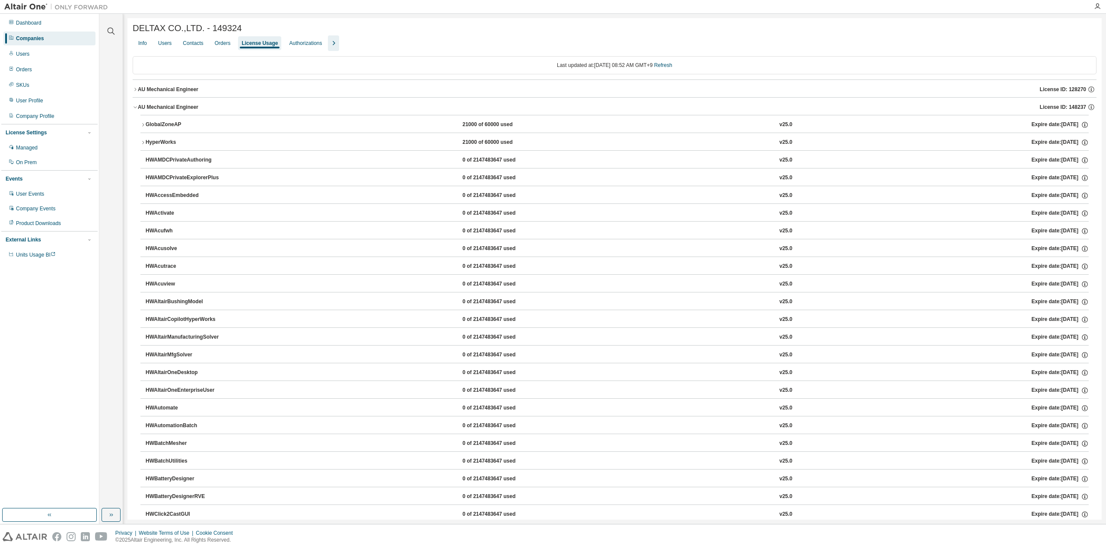
click at [143, 127] on icon "button" at bounding box center [142, 124] width 5 height 5
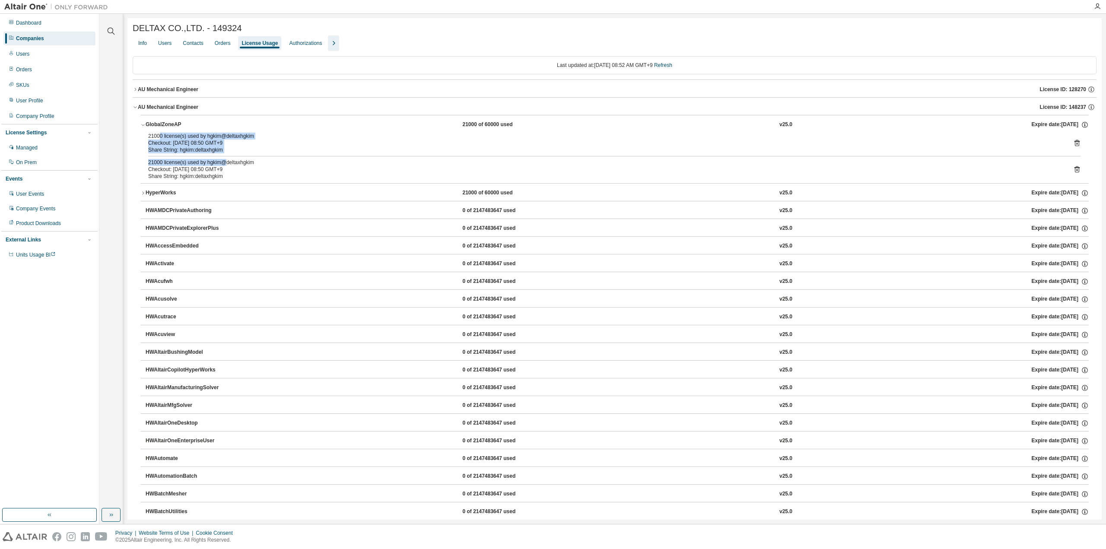
drag, startPoint x: 159, startPoint y: 134, endPoint x: 228, endPoint y: 162, distance: 74.6
click at [227, 162] on div "21000 license(s) used by hgkim@deltaxhgkim Checkout: [DATE] 08:50 GMT+9 Share S…" at bounding box center [614, 158] width 948 height 51
click at [135, 108] on icon "button" at bounding box center [135, 107] width 5 height 5
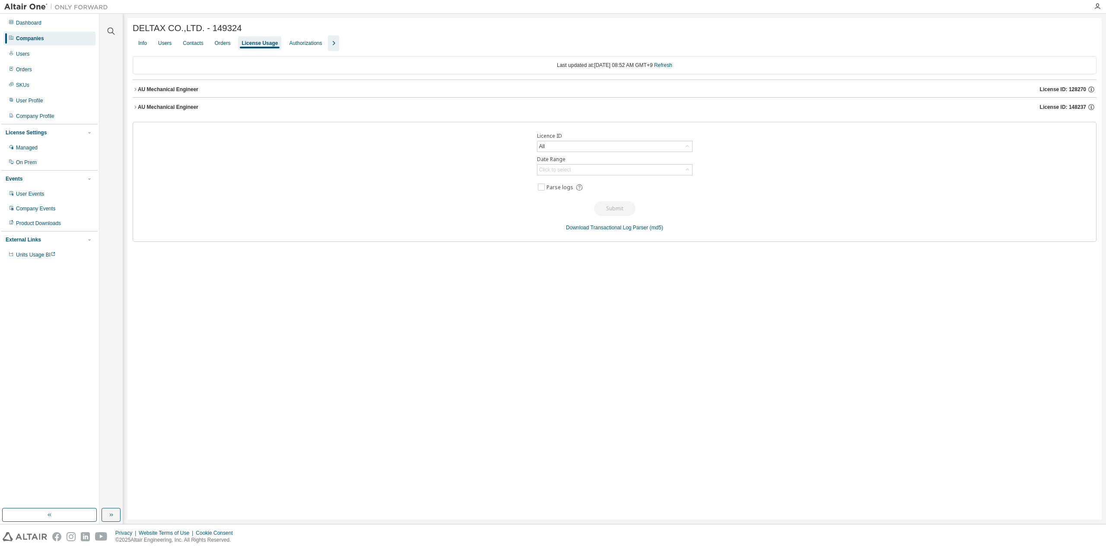
click at [135, 107] on icon "button" at bounding box center [135, 107] width 5 height 5
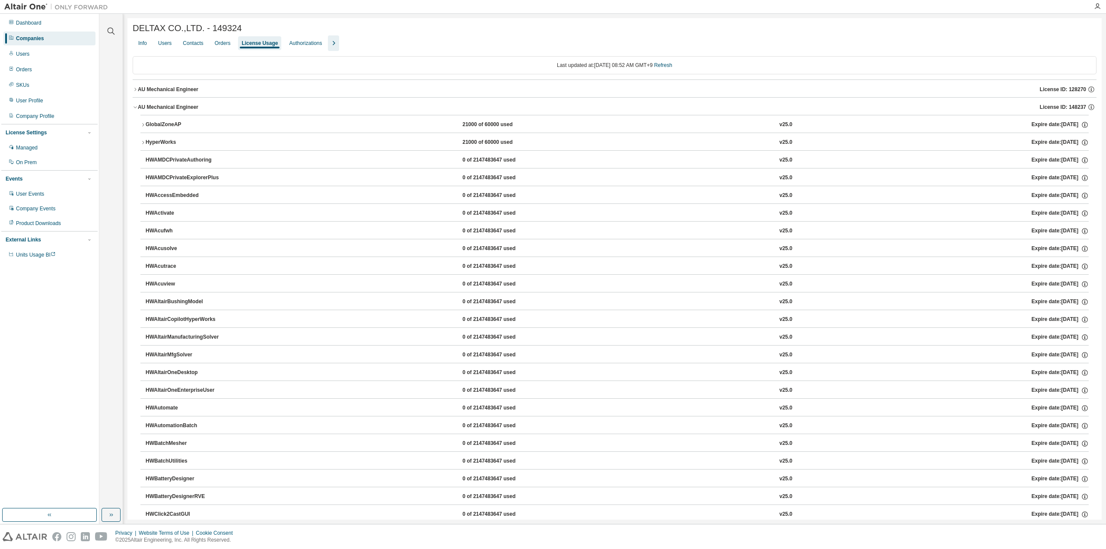
click at [136, 89] on icon "button" at bounding box center [135, 89] width 5 height 5
click at [144, 125] on icon "button" at bounding box center [142, 124] width 5 height 5
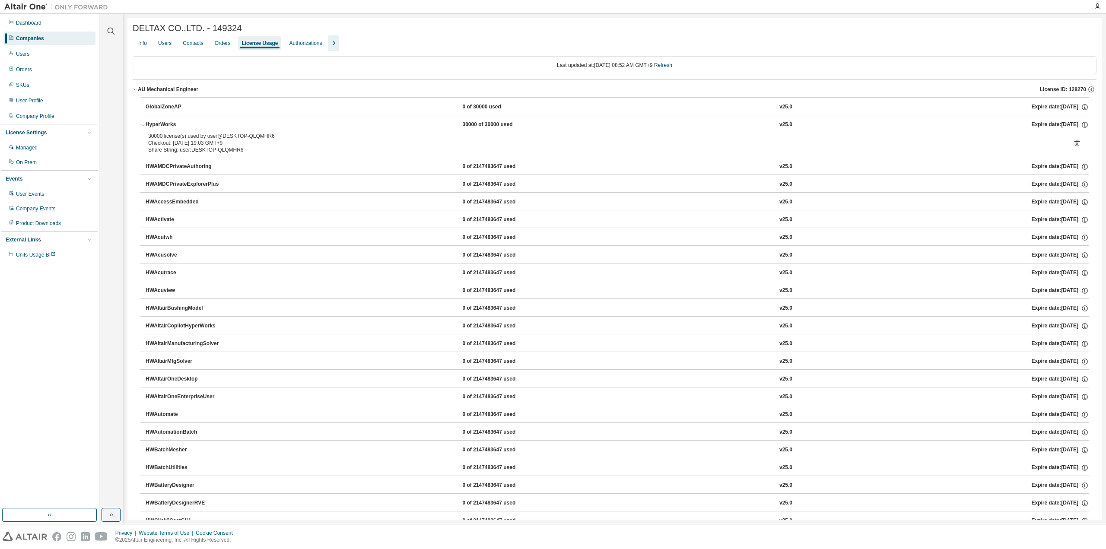
drag, startPoint x: 175, startPoint y: 138, endPoint x: 241, endPoint y: 143, distance: 65.8
click at [241, 143] on div "30000 license(s) used by user@DESKTOP-QLQMHR6 Checkout: 2025-09-01 19:03 GMT+9" at bounding box center [604, 140] width 912 height 14
click at [241, 143] on div "Checkout: [DATE] 19:03 GMT+9" at bounding box center [604, 142] width 912 height 7
drag, startPoint x: 237, startPoint y: 150, endPoint x: 150, endPoint y: 137, distance: 87.3
click at [150, 137] on div "30000 license(s) used by user@DESKTOP-QLQMHR6 Checkout: [DATE] 19:03 GMT+9 Shar…" at bounding box center [604, 143] width 912 height 21
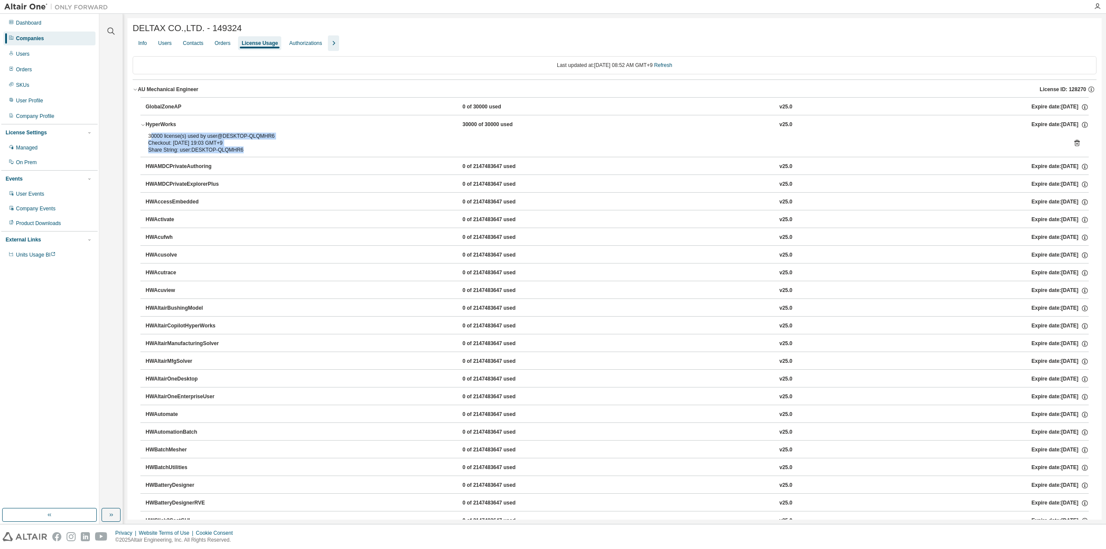
click at [150, 137] on div "30000 license(s) used by user@DESKTOP-QLQMHR6" at bounding box center [604, 136] width 912 height 7
click at [143, 126] on icon "button" at bounding box center [142, 124] width 5 height 5
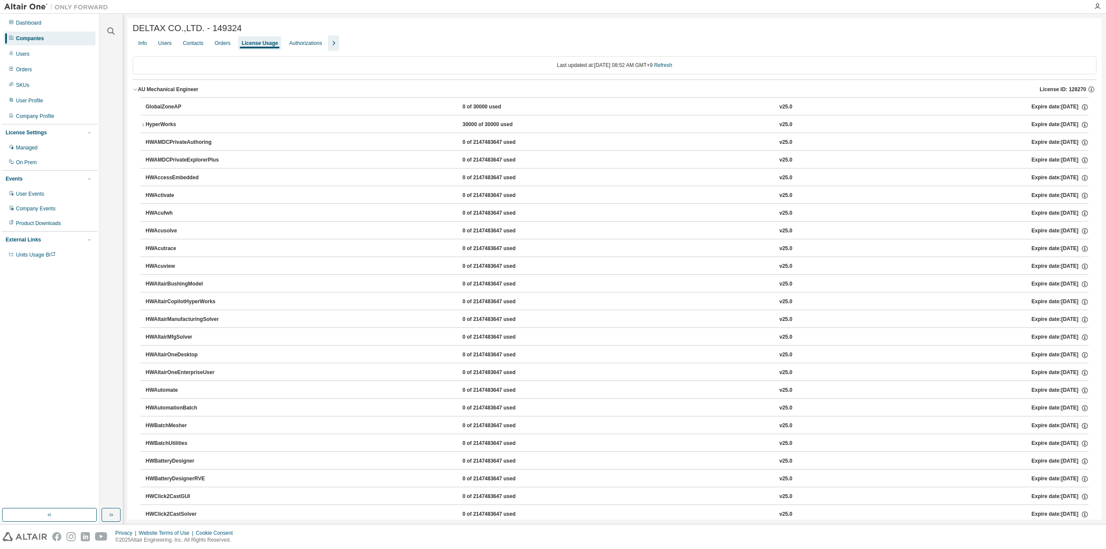
click at [141, 129] on button "HyperWorks 30000 of 30000 used v25.0 Expire date: [DATE]" at bounding box center [614, 124] width 948 height 19
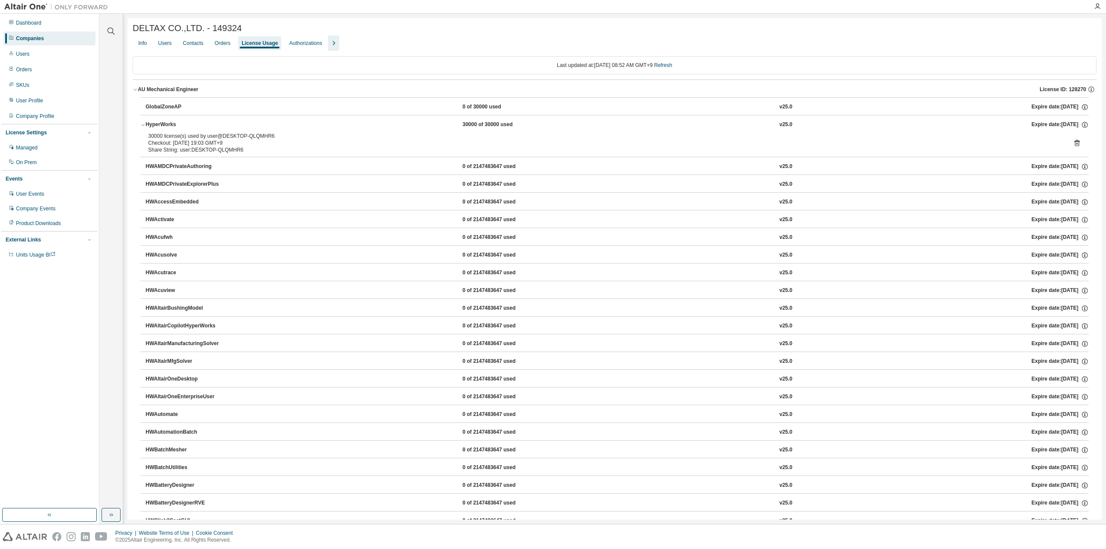
click at [142, 126] on icon "button" at bounding box center [142, 124] width 5 height 5
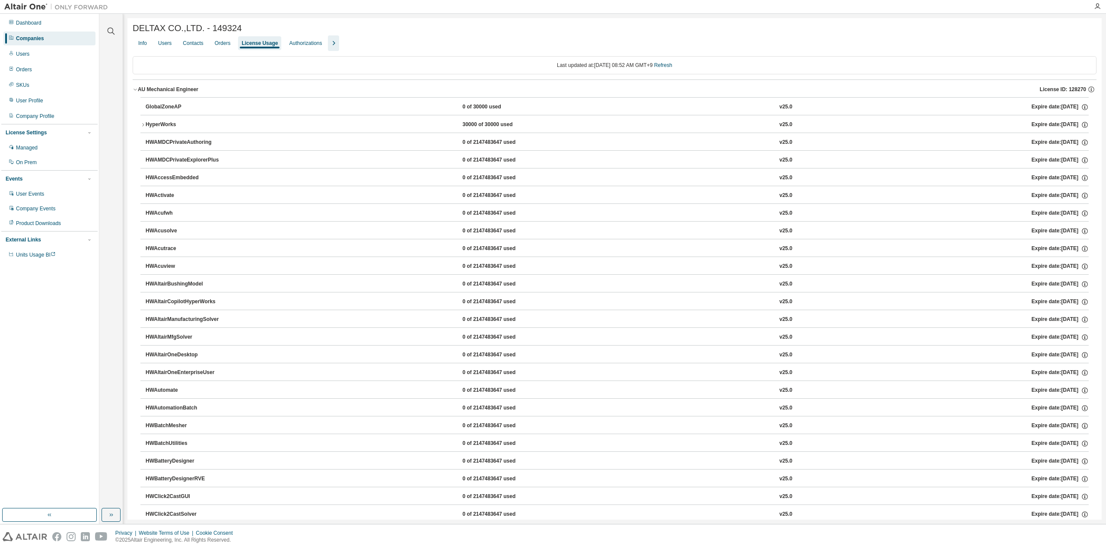
click at [143, 127] on icon "button" at bounding box center [142, 124] width 5 height 5
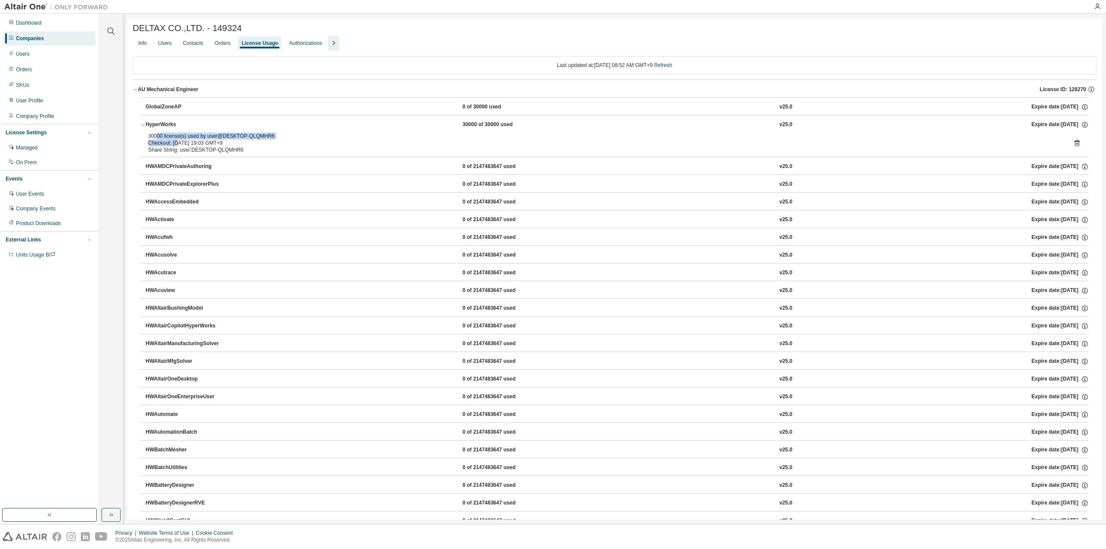
drag, startPoint x: 156, startPoint y: 139, endPoint x: 178, endPoint y: 147, distance: 23.3
click at [178, 146] on div "30000 license(s) used by user@DESKTOP-QLQMHR6 Checkout: 2025-09-01 19:03 GMT+9" at bounding box center [604, 140] width 912 height 14
click at [178, 146] on div "Checkout: [DATE] 19:03 GMT+9" at bounding box center [604, 142] width 912 height 7
click at [143, 126] on icon "button" at bounding box center [142, 124] width 5 height 5
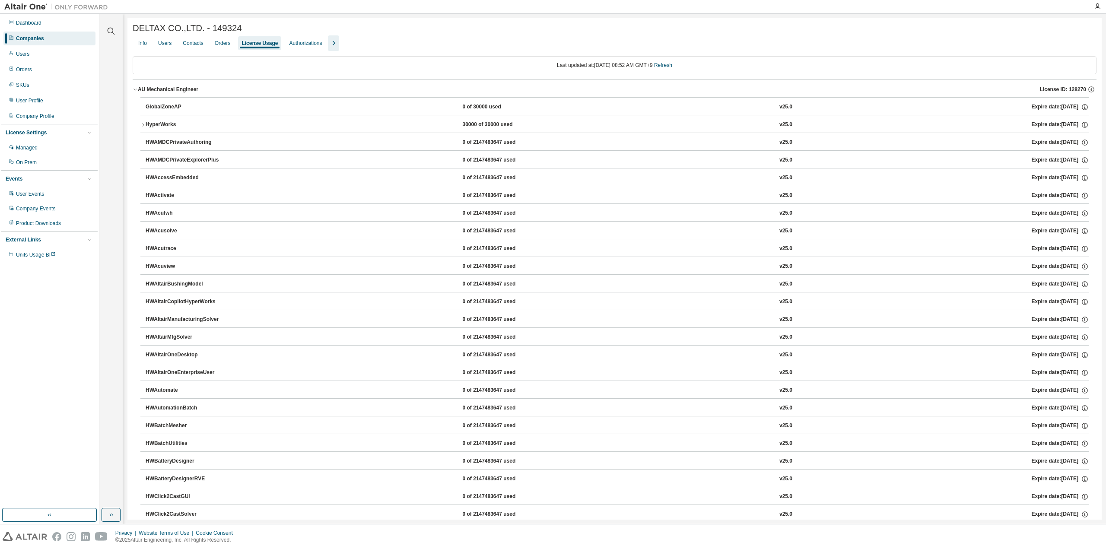
click at [144, 126] on icon "button" at bounding box center [142, 124] width 5 height 5
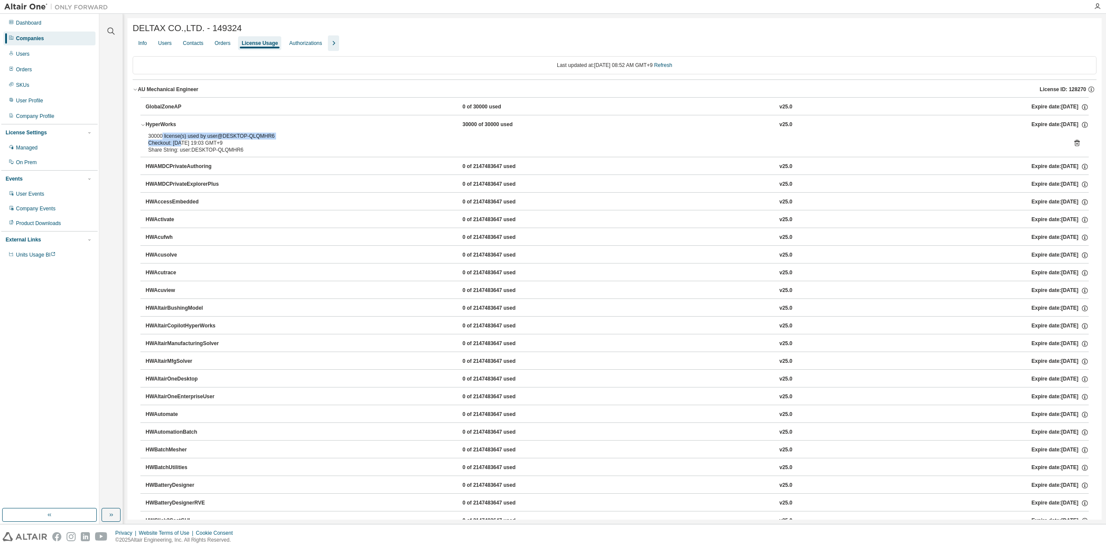
drag, startPoint x: 168, startPoint y: 139, endPoint x: 191, endPoint y: 145, distance: 24.0
click at [191, 145] on div "30000 license(s) used by user@DESKTOP-QLQMHR6 Checkout: 2025-09-01 19:03 GMT+9" at bounding box center [604, 140] width 912 height 14
click at [191, 145] on div "Checkout: [DATE] 19:03 GMT+9" at bounding box center [604, 142] width 912 height 7
drag, startPoint x: 204, startPoint y: 138, endPoint x: 254, endPoint y: 138, distance: 49.7
click at [254, 138] on div "30000 license(s) used by user@DESKTOP-QLQMHR6" at bounding box center [604, 136] width 912 height 7
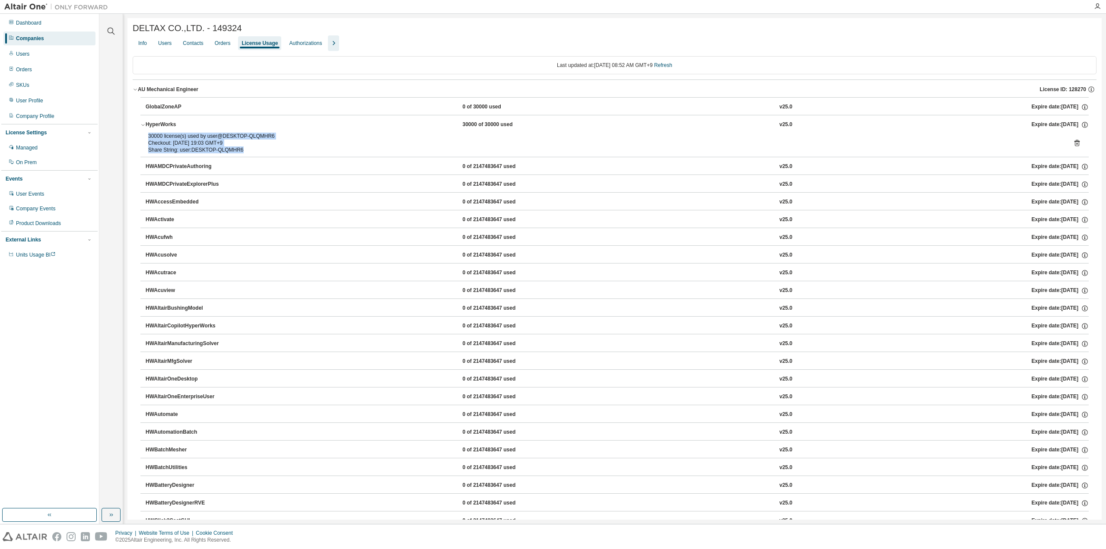
drag, startPoint x: 242, startPoint y: 151, endPoint x: 143, endPoint y: 139, distance: 100.1
click at [143, 139] on div "30000 license(s) used by user@DESKTOP-QLQMHR6 Checkout: [DATE] 19:03 GMT+9 Shar…" at bounding box center [614, 145] width 948 height 24
click at [144, 127] on icon "button" at bounding box center [142, 124] width 5 height 5
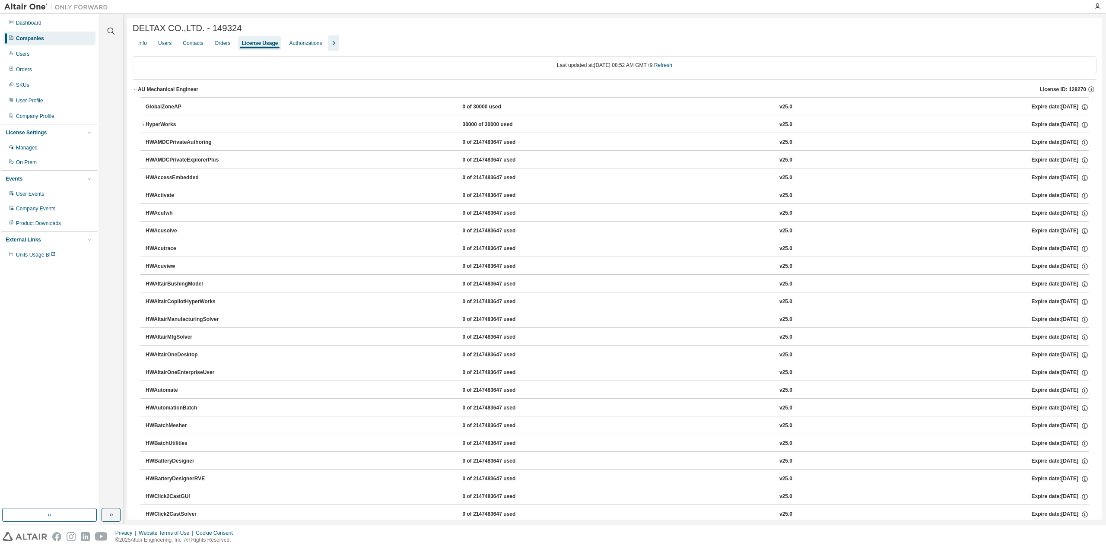
click at [144, 127] on icon "button" at bounding box center [142, 124] width 5 height 5
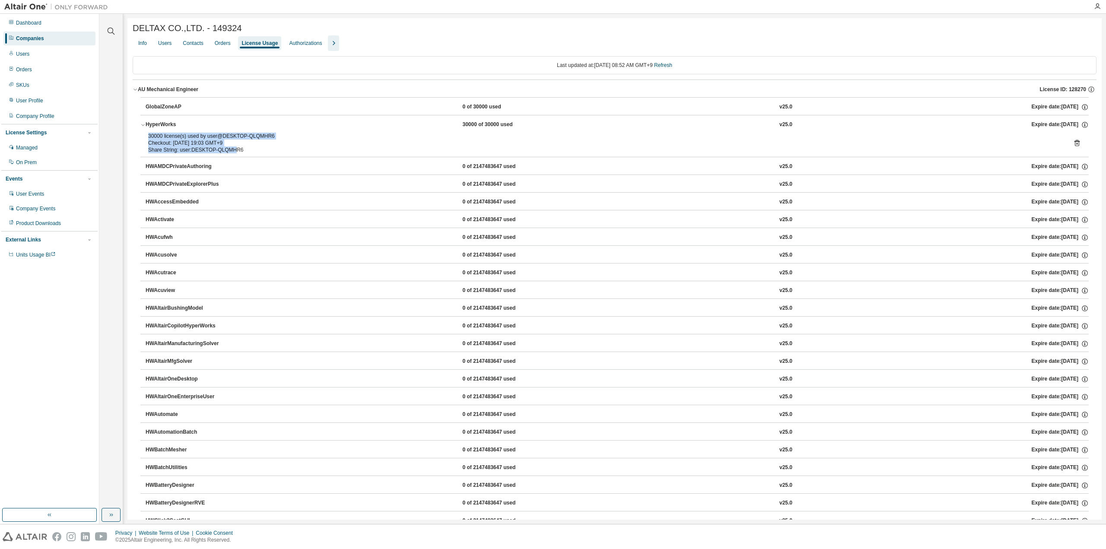
drag, startPoint x: 149, startPoint y: 135, endPoint x: 231, endPoint y: 150, distance: 83.8
click at [231, 150] on div "30000 license(s) used by user@DESKTOP-QLQMHR6 Checkout: [DATE] 19:03 GMT+9 Shar…" at bounding box center [604, 143] width 912 height 21
click at [231, 150] on div "Share String: user:DESKTOP-QLQMHR6" at bounding box center [604, 149] width 912 height 7
click at [143, 124] on icon "button" at bounding box center [142, 124] width 5 height 5
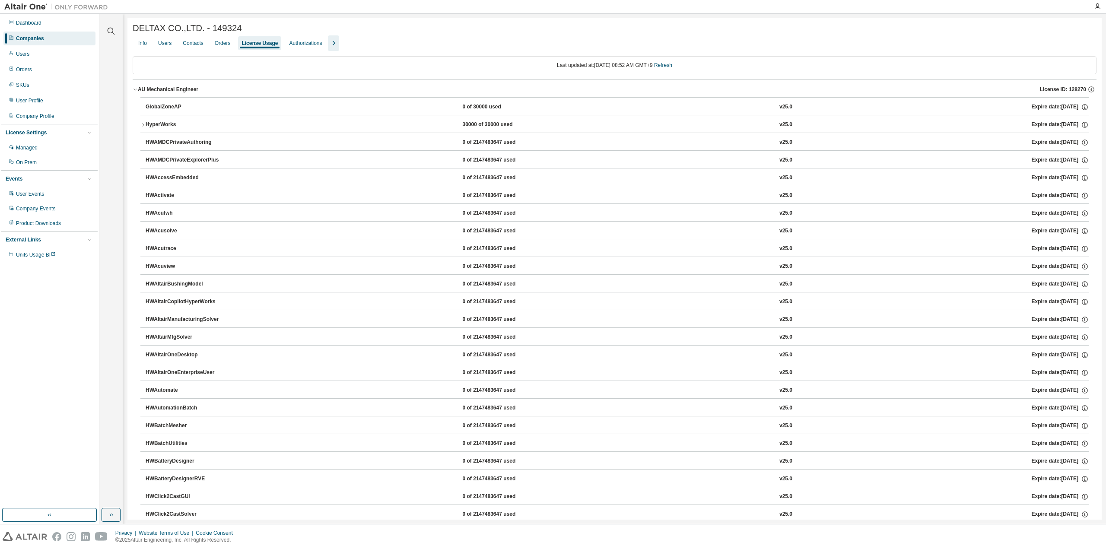
click at [134, 91] on icon "button" at bounding box center [135, 89] width 5 height 5
click at [144, 142] on icon "button" at bounding box center [142, 142] width 5 height 5
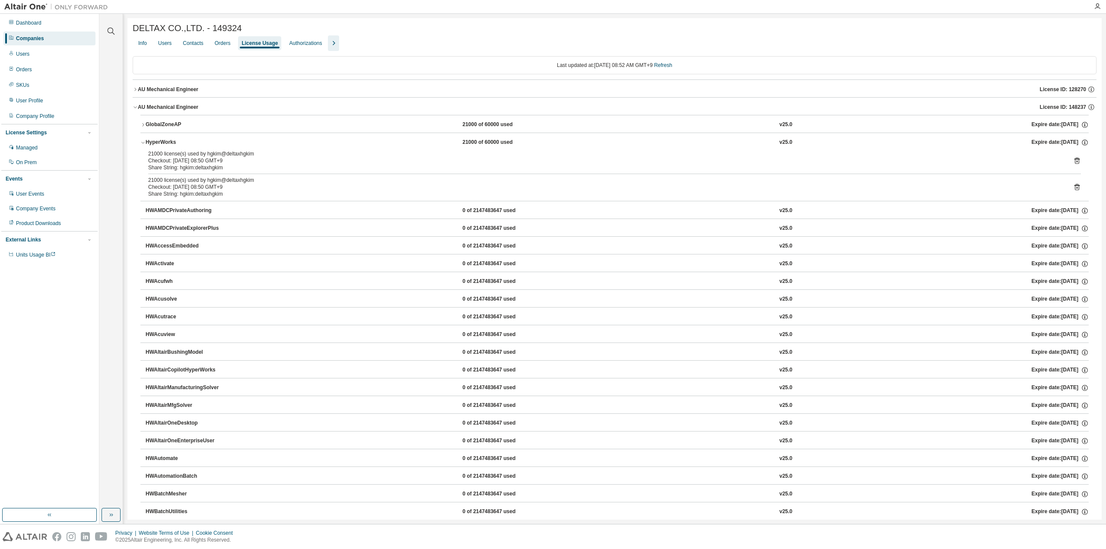
click at [143, 127] on icon "button" at bounding box center [142, 124] width 5 height 5
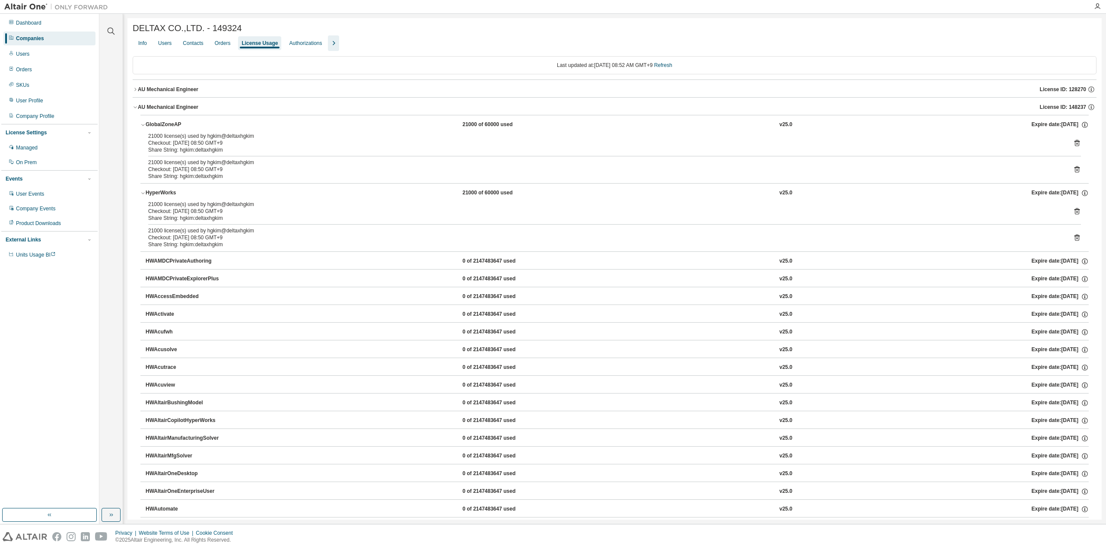
click at [143, 127] on icon "button" at bounding box center [142, 124] width 5 height 5
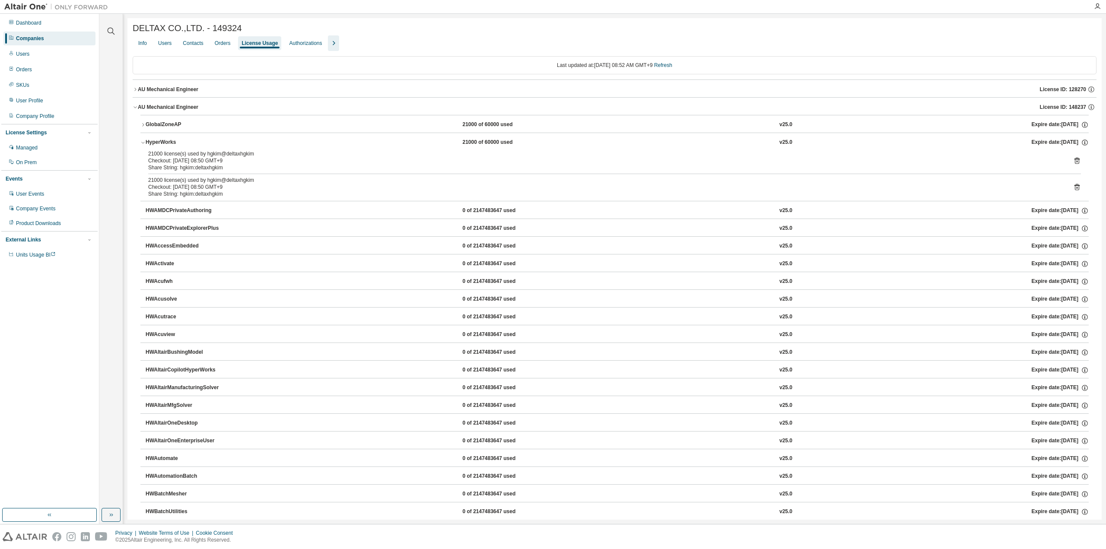
click at [143, 141] on icon "button" at bounding box center [142, 142] width 5 height 5
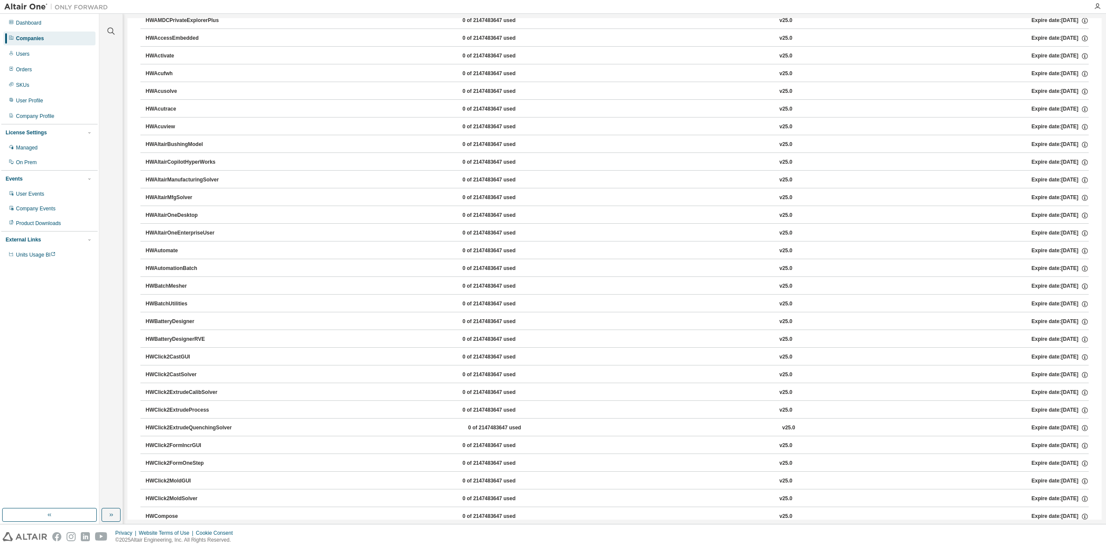
scroll to position [43, 0]
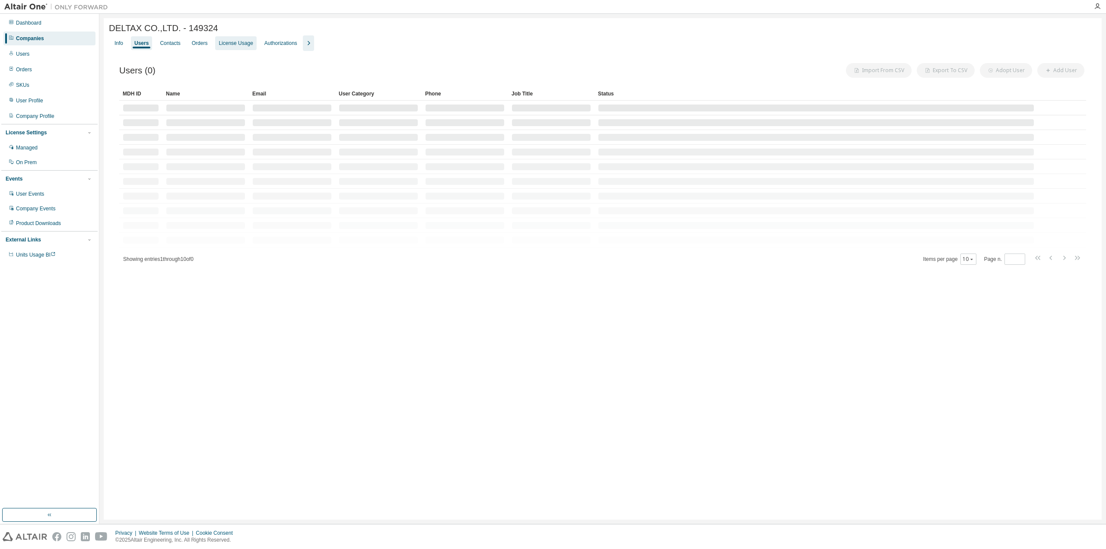
click at [225, 50] on div "License Usage" at bounding box center [235, 43] width 41 height 14
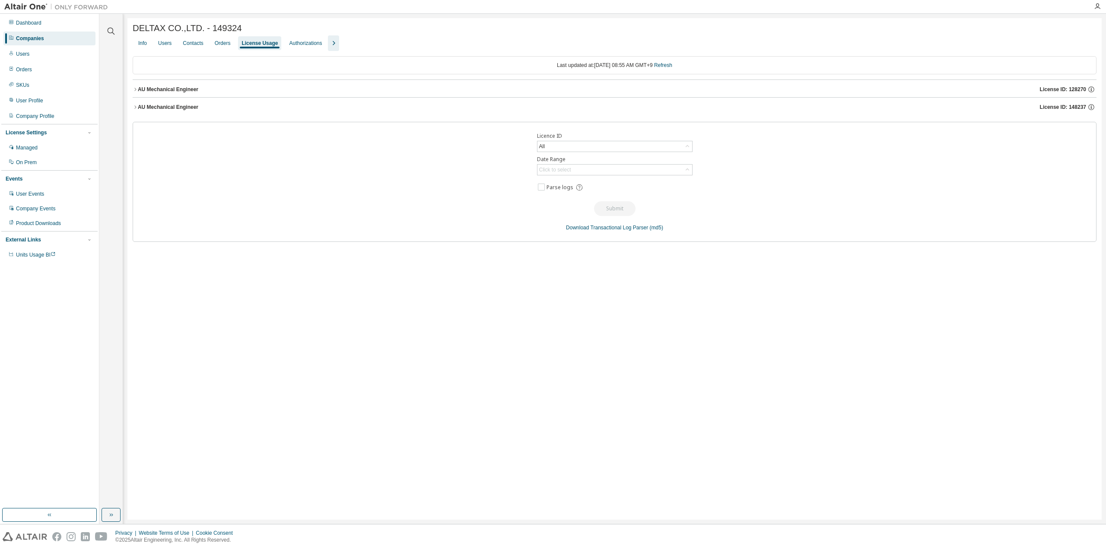
click at [133, 109] on icon "button" at bounding box center [135, 107] width 5 height 5
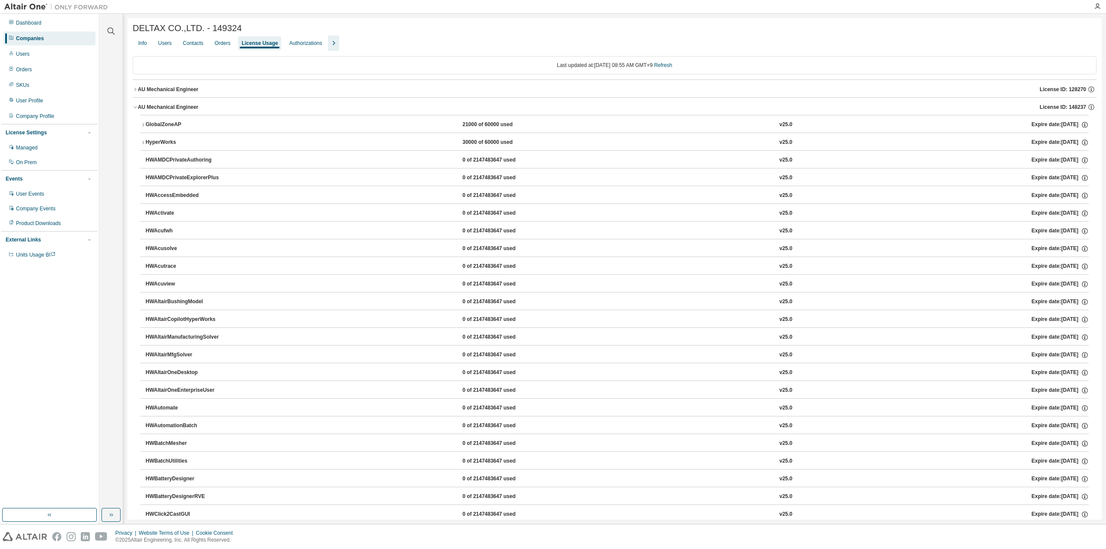
click at [136, 89] on icon "button" at bounding box center [135, 89] width 5 height 5
click at [144, 127] on icon "button" at bounding box center [142, 124] width 5 height 5
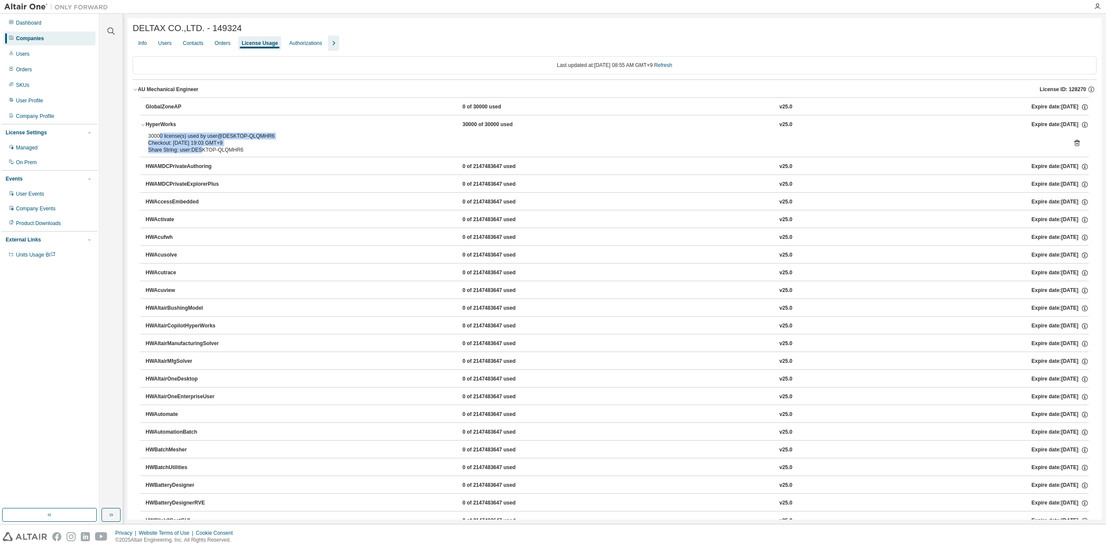
drag, startPoint x: 160, startPoint y: 139, endPoint x: 215, endPoint y: 156, distance: 58.1
click at [215, 156] on div "30000 license(s) used by user@DESKTOP-QLQMHR6 Checkout: [DATE] 19:03 GMT+9 Shar…" at bounding box center [614, 145] width 948 height 24
click at [216, 156] on div "30000 license(s) used by user@DESKTOP-QLQMHR6 Checkout: [DATE] 19:03 GMT+9 Shar…" at bounding box center [614, 145] width 948 height 24
click at [143, 126] on icon "button" at bounding box center [142, 124] width 5 height 5
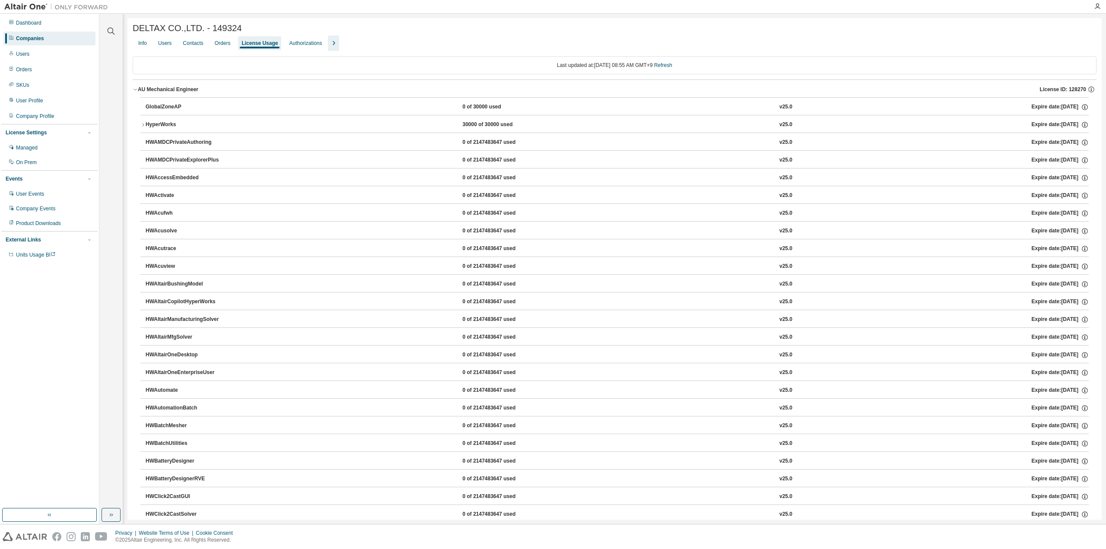
click at [133, 90] on icon "button" at bounding box center [135, 89] width 5 height 5
click at [136, 92] on icon "button" at bounding box center [135, 89] width 5 height 5
click at [136, 95] on button "AU Mechanical Engineer License ID: 128270" at bounding box center [614, 89] width 963 height 19
click at [136, 110] on icon "button" at bounding box center [135, 107] width 5 height 5
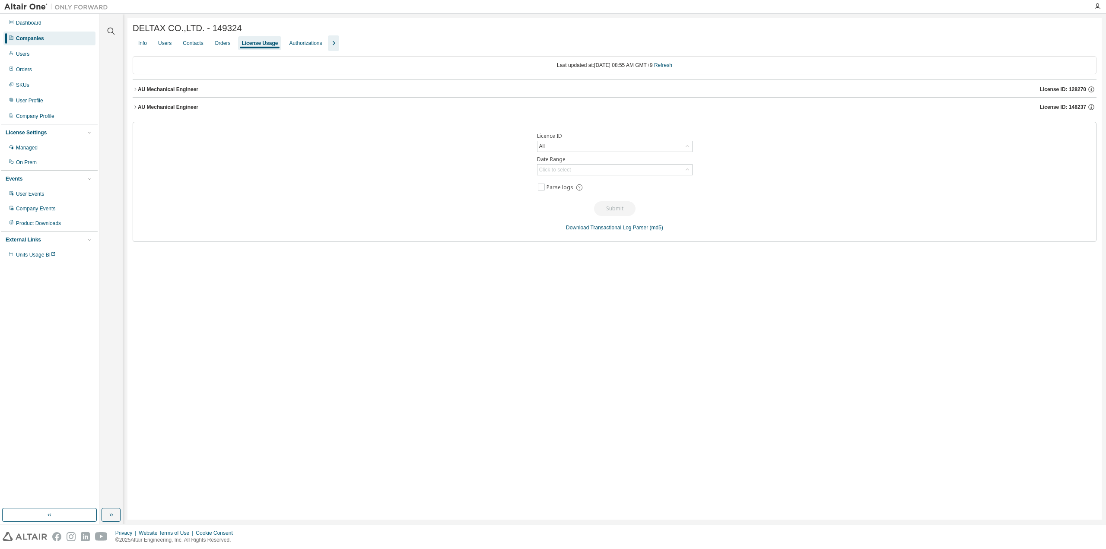
click at [136, 110] on icon "button" at bounding box center [135, 107] width 5 height 5
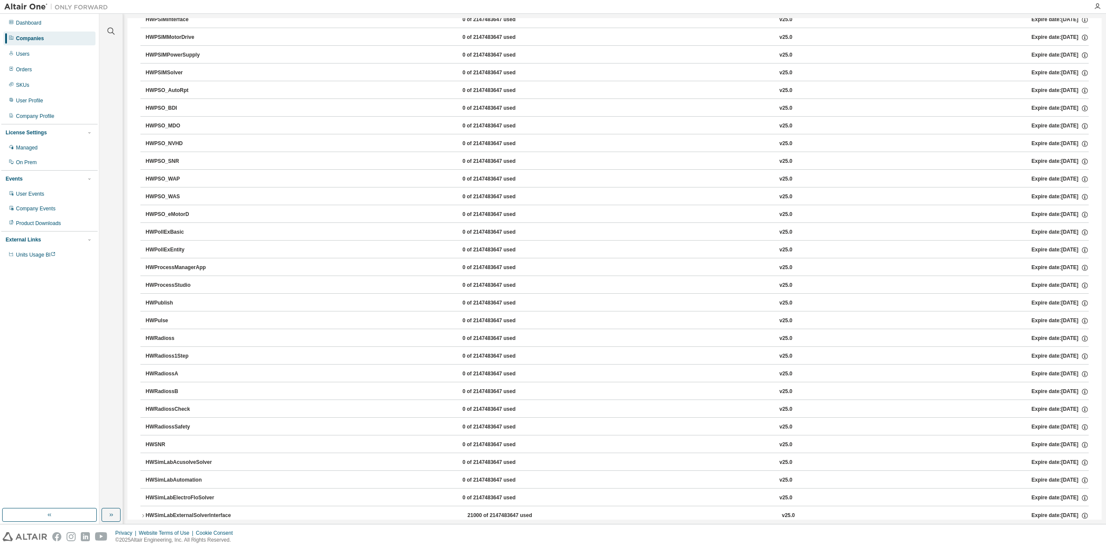
scroll to position [2380, 0]
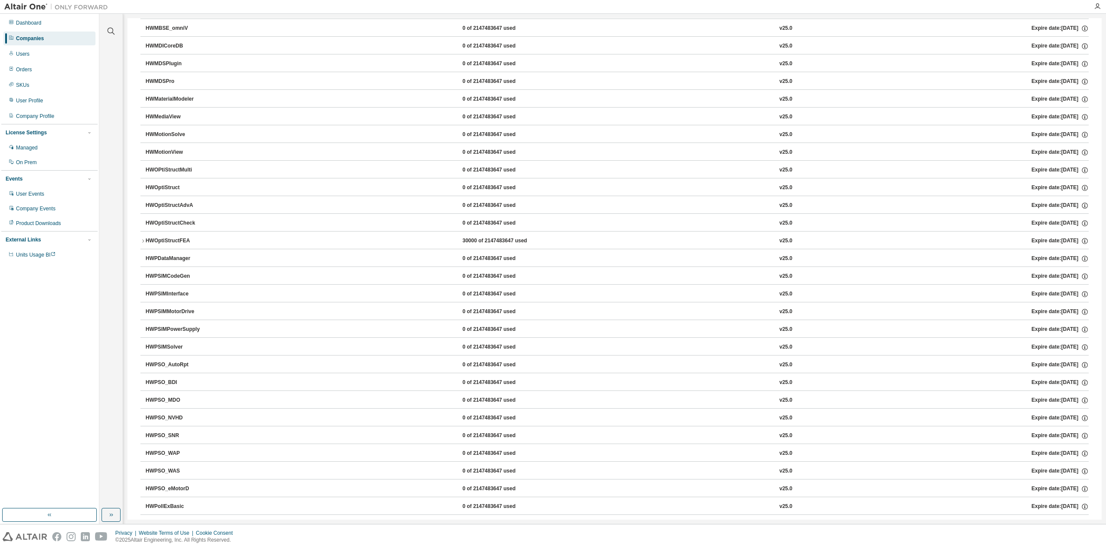
click at [144, 231] on button "HWOptiStructFEA 30000 of 2147483647 used v25.0 Expire date: [DATE]" at bounding box center [614, 240] width 948 height 19
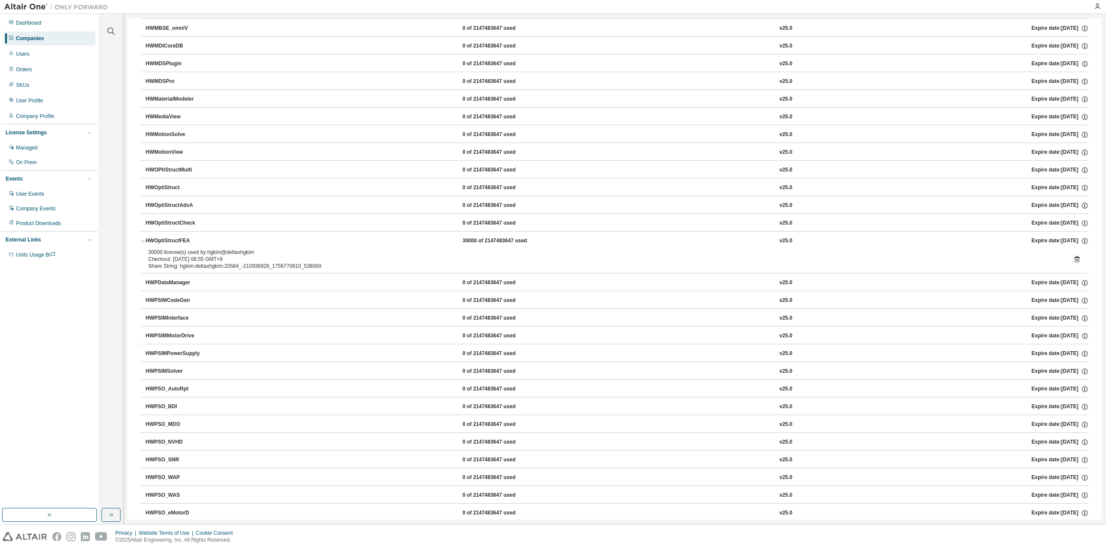
click at [140, 238] on icon "button" at bounding box center [142, 240] width 5 height 5
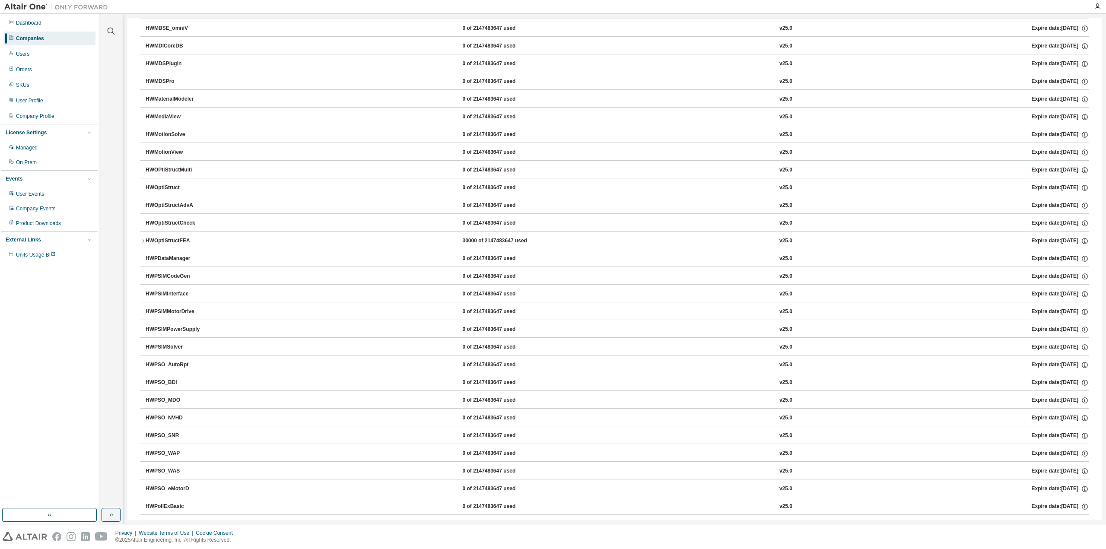
click at [140, 238] on icon "button" at bounding box center [142, 240] width 5 height 5
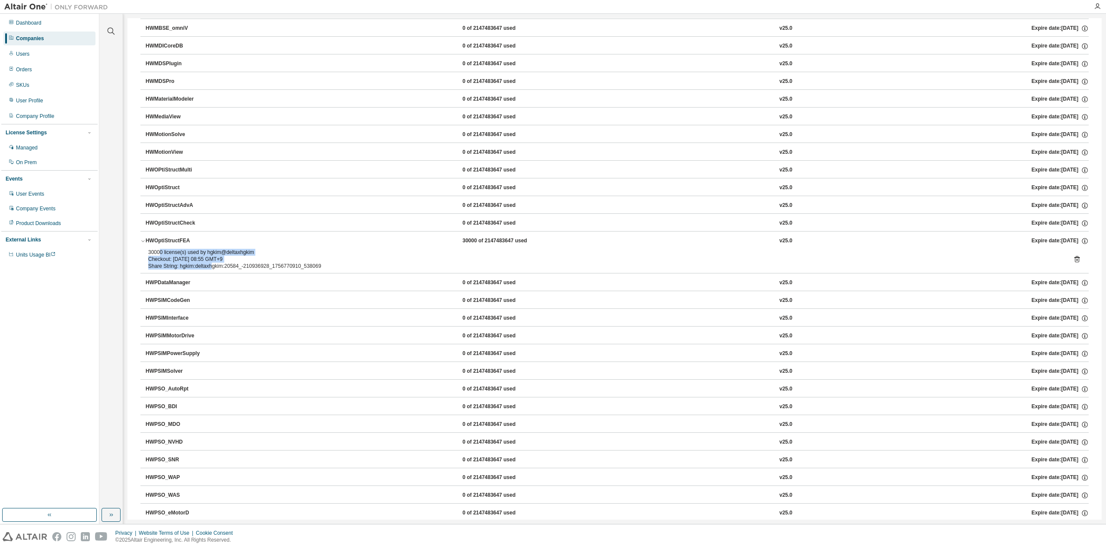
drag, startPoint x: 160, startPoint y: 230, endPoint x: 210, endPoint y: 246, distance: 52.5
click at [210, 249] on div "30000 license(s) used by hgkim@deltaxhgkim Checkout: [DATE] 08:55 GMT+9 Share S…" at bounding box center [604, 259] width 912 height 21
click at [210, 263] on div "Share String: hgkim:deltaxhgkim:20584_-210936928_1756770910_538069" at bounding box center [604, 266] width 912 height 7
click at [219, 263] on div "Share String: hgkim:deltaxhgkim:20584_-210936928_1756770910_538069" at bounding box center [604, 266] width 912 height 7
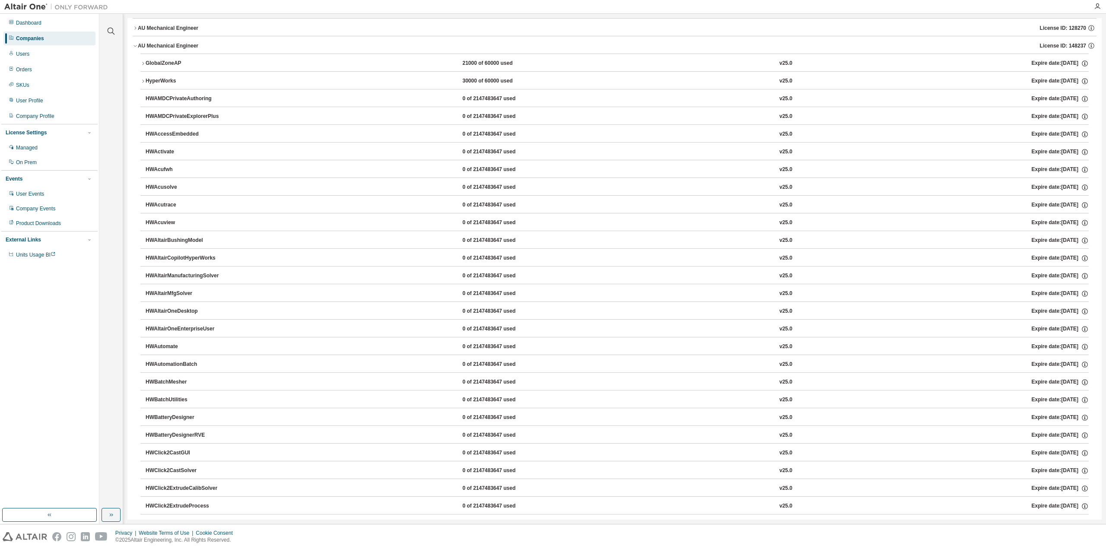
scroll to position [5, 0]
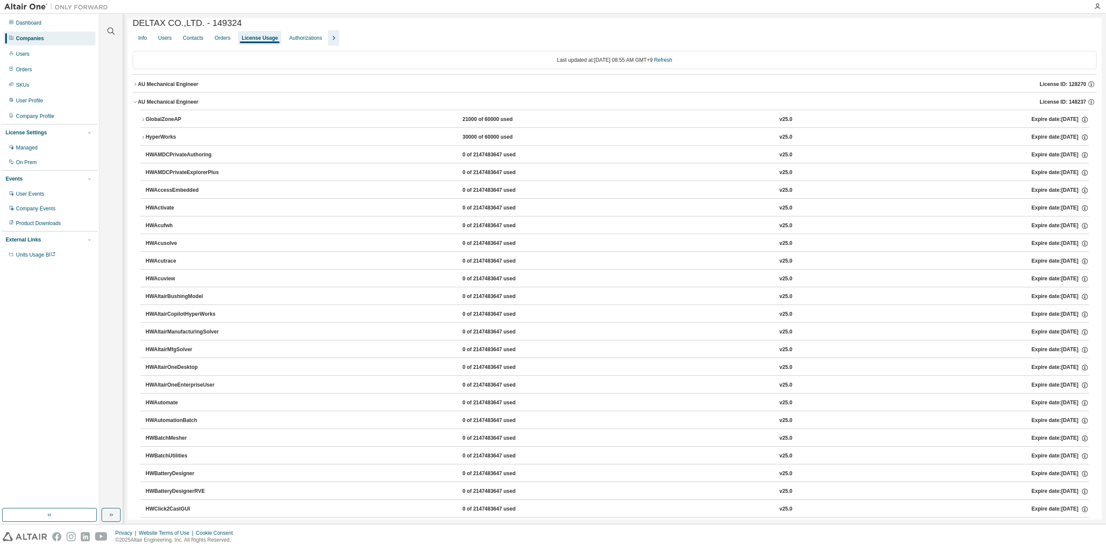
click at [136, 86] on icon "button" at bounding box center [135, 83] width 2 height 3
click at [137, 84] on icon "button" at bounding box center [135, 84] width 5 height 5
click at [134, 91] on button "AU Mechanical Engineer License ID: 128270" at bounding box center [614, 84] width 963 height 19
click at [134, 89] on button "AU Mechanical Engineer License ID: 128270" at bounding box center [614, 84] width 963 height 19
click at [135, 105] on icon "button" at bounding box center [135, 101] width 5 height 5
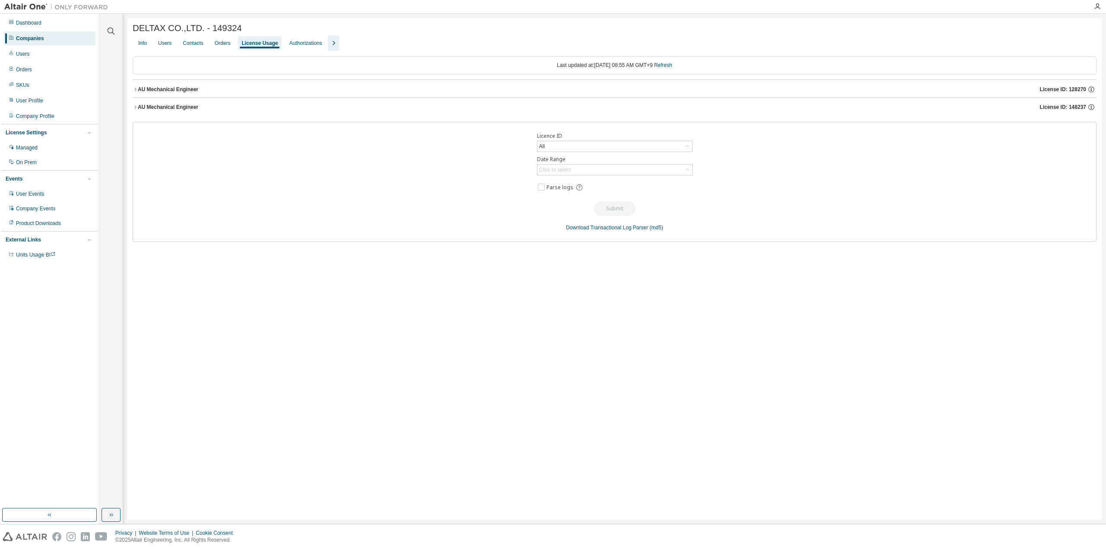
scroll to position [0, 0]
click at [135, 108] on icon "button" at bounding box center [135, 106] width 2 height 3
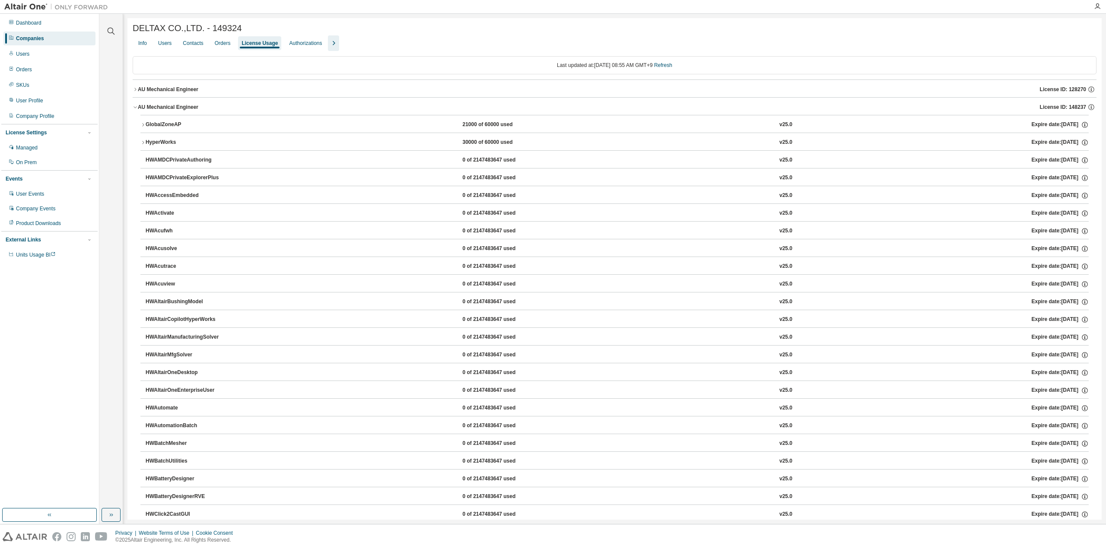
click at [140, 92] on div "AU Mechanical Engineer" at bounding box center [168, 89] width 60 height 7
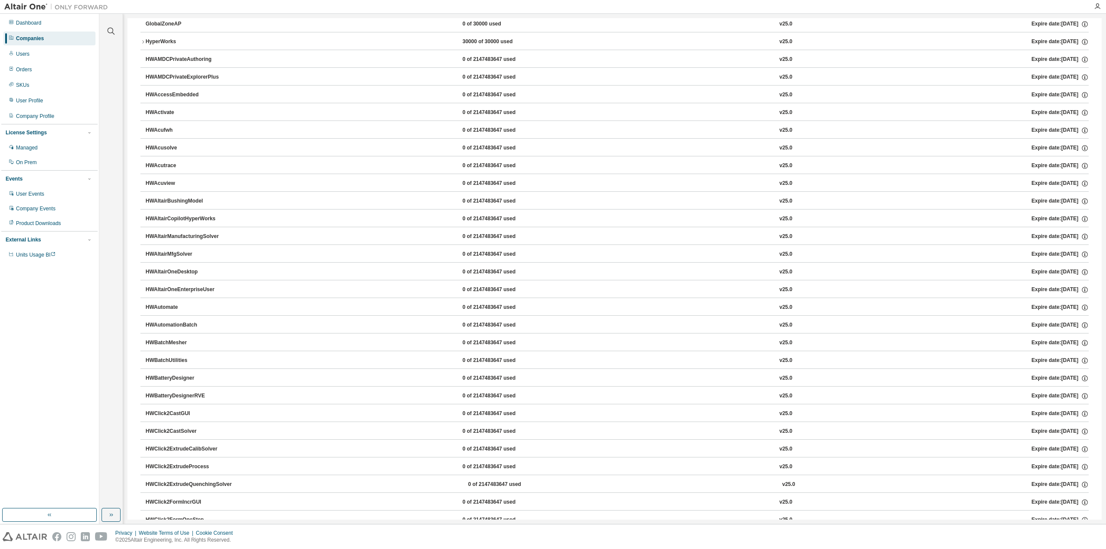
scroll to position [43, 0]
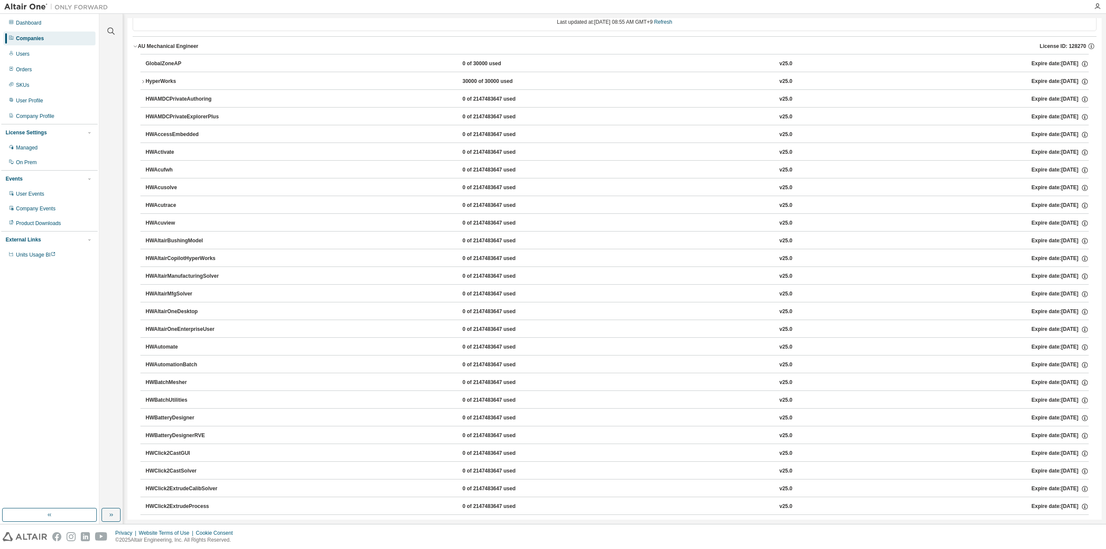
click at [136, 49] on icon "button" at bounding box center [135, 46] width 5 height 5
click at [136, 51] on button "AU Mechanical Engineer License ID: 128270" at bounding box center [614, 46] width 963 height 19
click at [136, 49] on icon "button" at bounding box center [135, 46] width 5 height 5
click at [143, 99] on icon "button" at bounding box center [142, 99] width 5 height 5
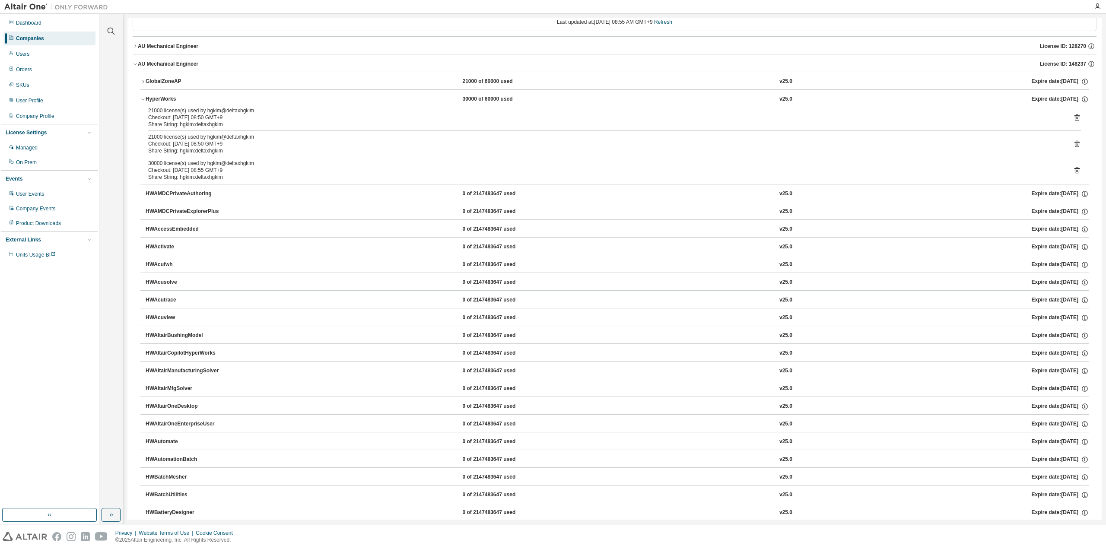
click at [143, 82] on icon "button" at bounding box center [143, 81] width 2 height 3
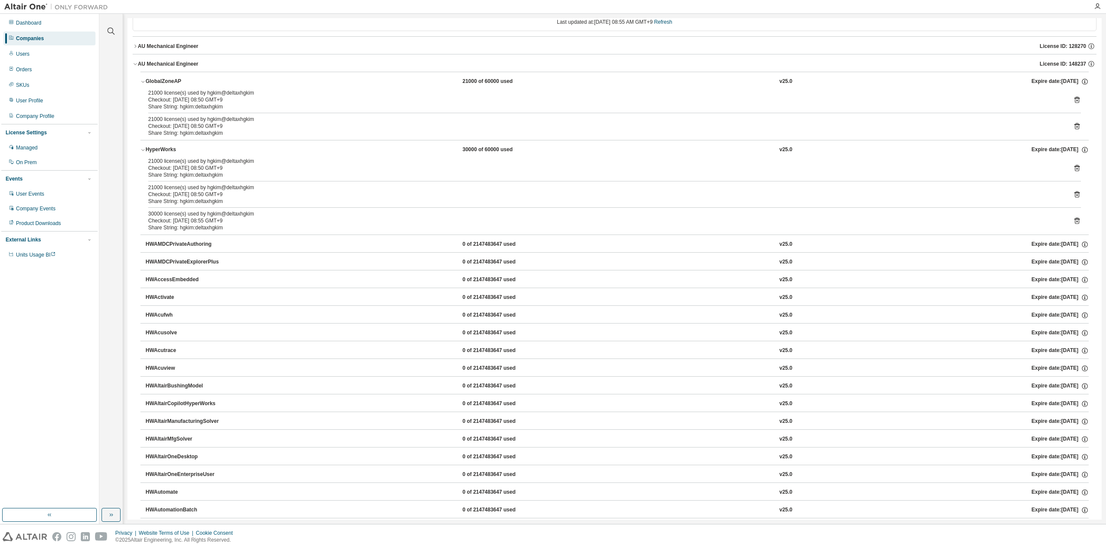
click at [135, 48] on icon "button" at bounding box center [135, 45] width 2 height 3
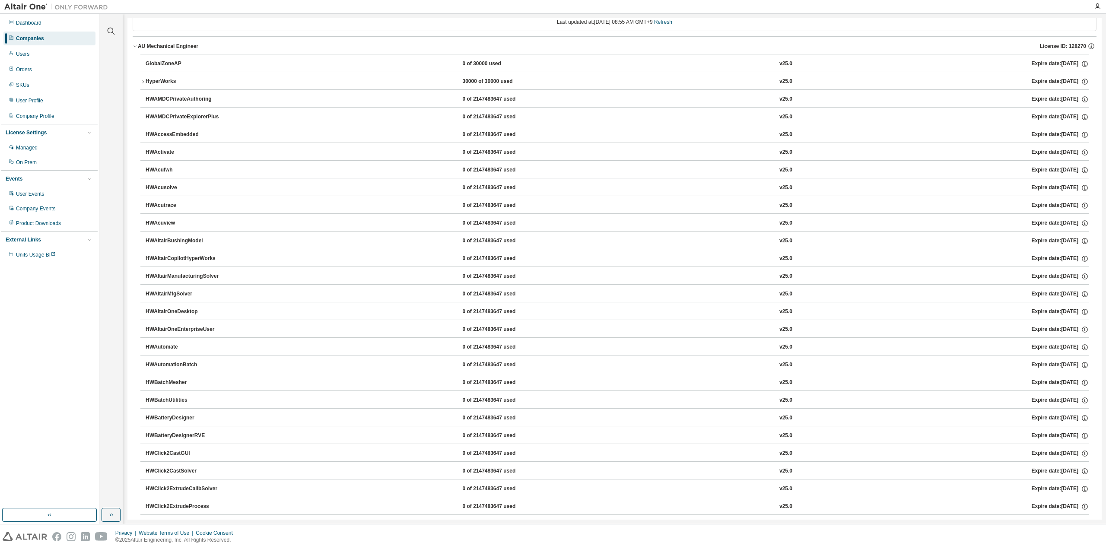
click at [143, 83] on icon "button" at bounding box center [143, 81] width 2 height 3
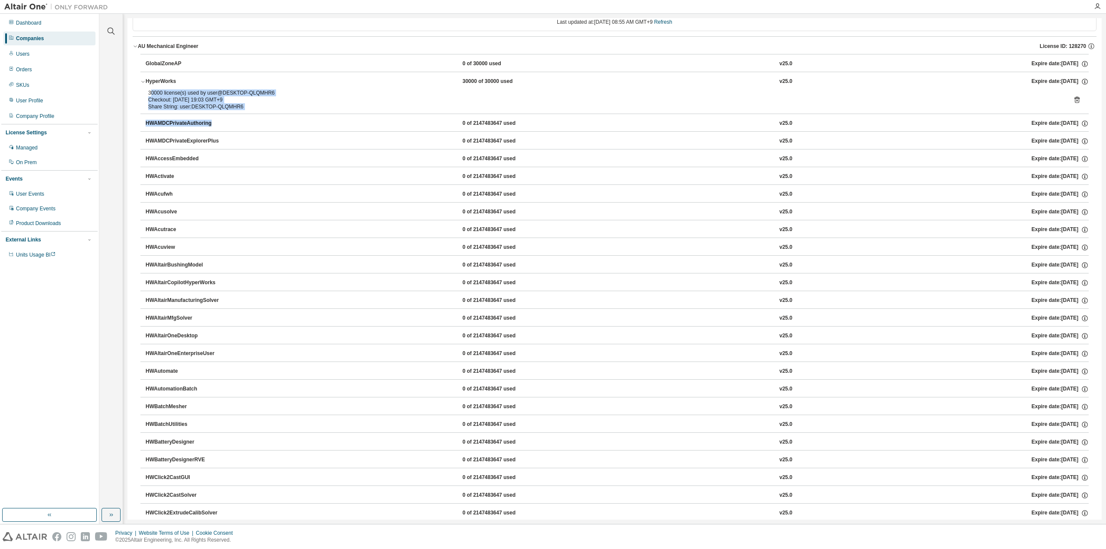
drag, startPoint x: 152, startPoint y: 93, endPoint x: 241, endPoint y: 117, distance: 92.1
click at [241, 117] on button "HWAMDCPrivateAuthoring 0 of 2147483647 used v25.0 Expire date: [DATE]" at bounding box center [617, 123] width 943 height 19
click at [241, 111] on div "30000 license(s) used by user@DESKTOP-QLQMHR6 Checkout: [DATE] 19:03 GMT+9 Shar…" at bounding box center [614, 101] width 948 height 24
click at [238, 108] on div "Share String: user:DESKTOP-QLQMHR6" at bounding box center [604, 106] width 912 height 7
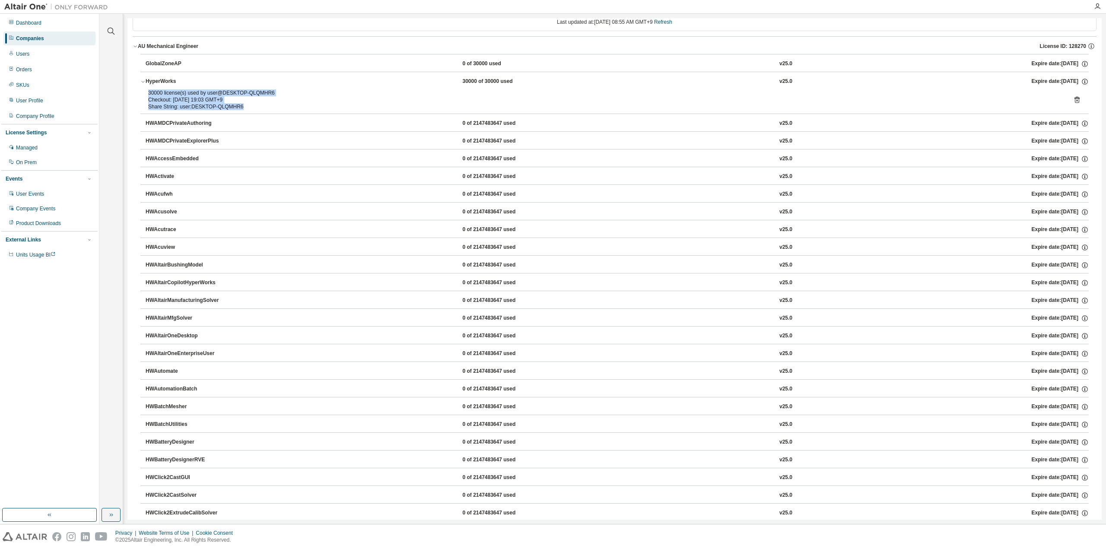
drag, startPoint x: 148, startPoint y: 92, endPoint x: 242, endPoint y: 114, distance: 96.7
click at [242, 114] on div "30000 license(s) used by user@DESKTOP-QLQMHR6 Checkout: [DATE] 19:03 GMT+9 Shar…" at bounding box center [614, 101] width 948 height 24
click at [143, 83] on icon "button" at bounding box center [142, 81] width 5 height 5
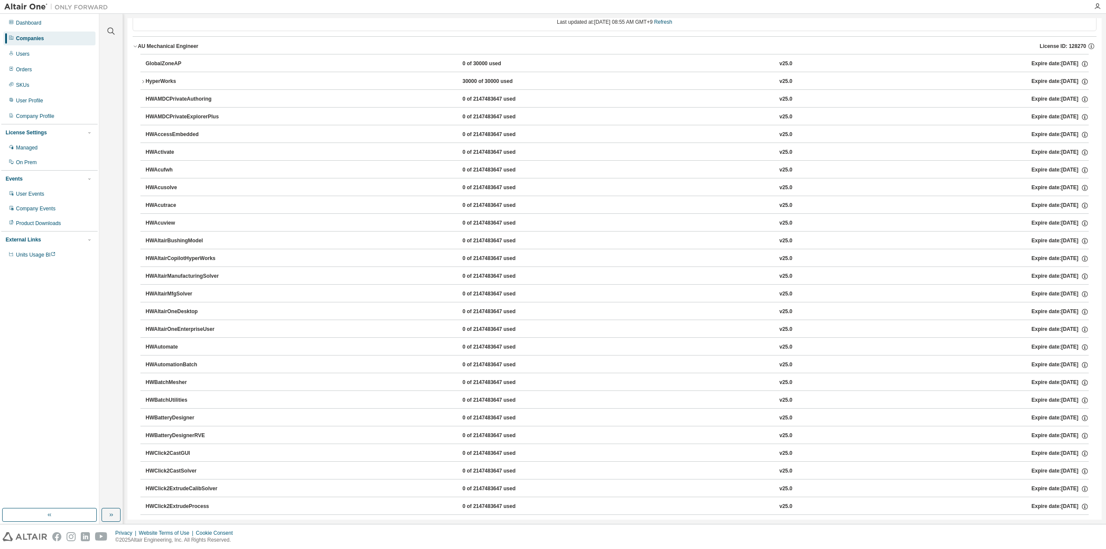
click at [136, 46] on icon "button" at bounding box center [135, 46] width 5 height 5
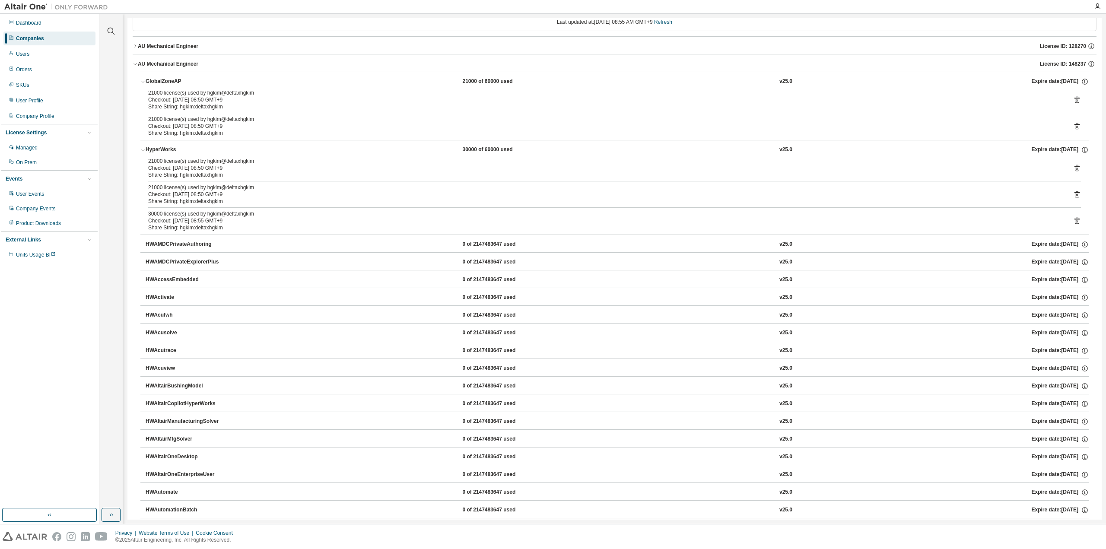
click at [134, 67] on icon "button" at bounding box center [135, 63] width 5 height 5
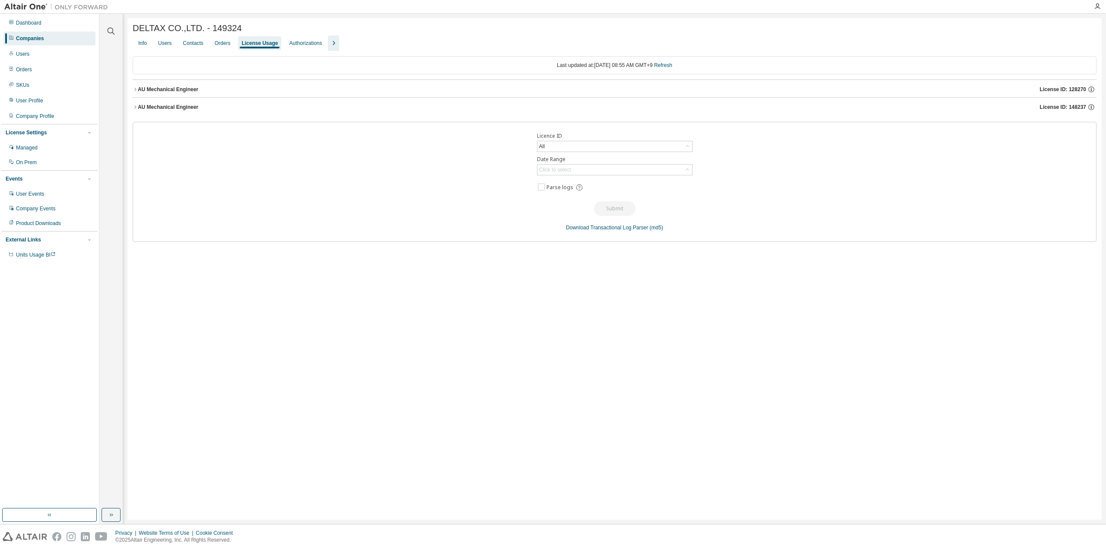
scroll to position [0, 0]
click at [138, 109] on div "AU Mechanical Engineer" at bounding box center [168, 107] width 60 height 7
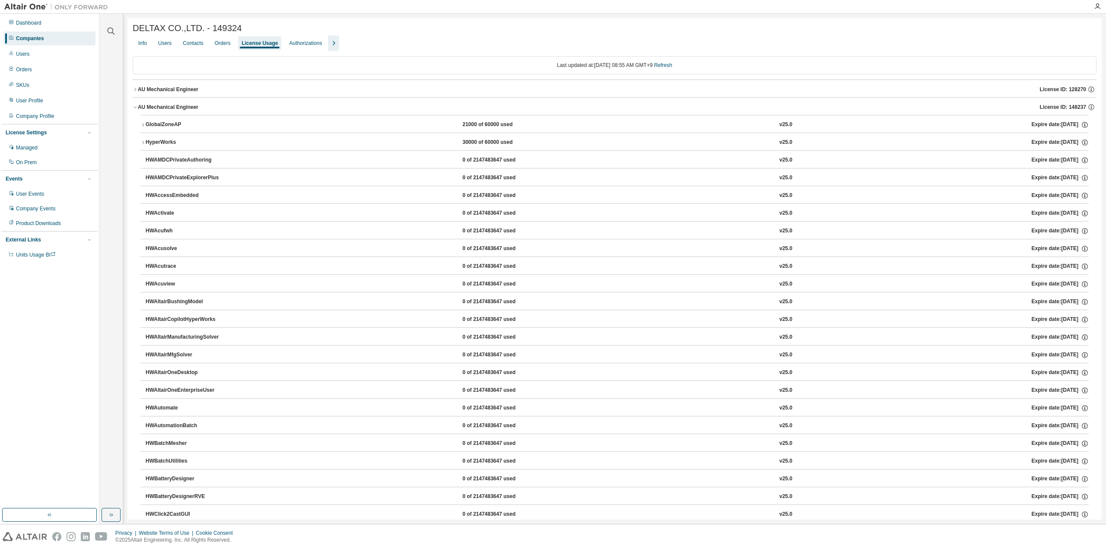
click at [141, 125] on icon "button" at bounding box center [142, 124] width 5 height 5
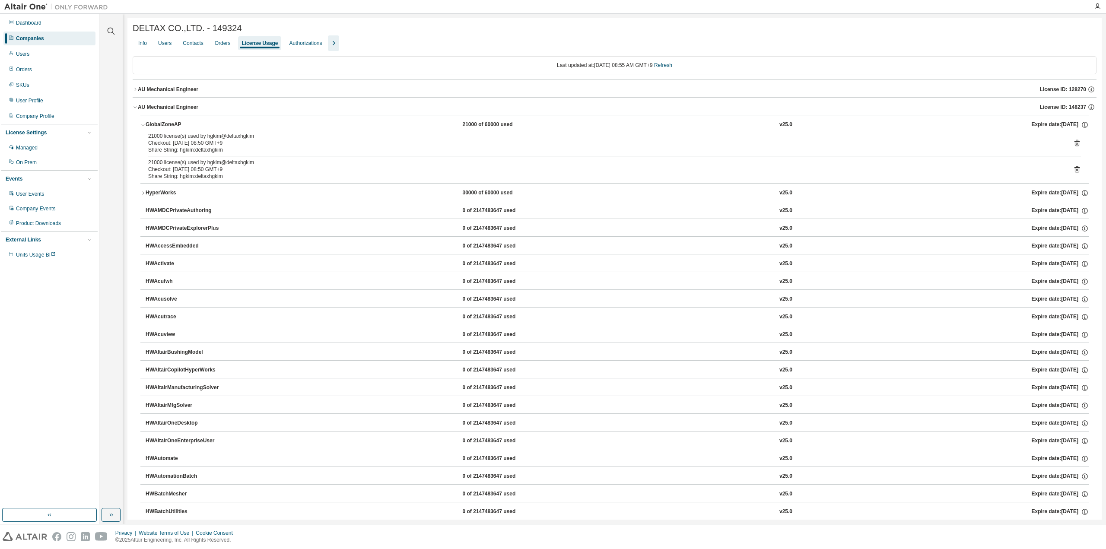
click at [141, 125] on icon "button" at bounding box center [142, 124] width 5 height 5
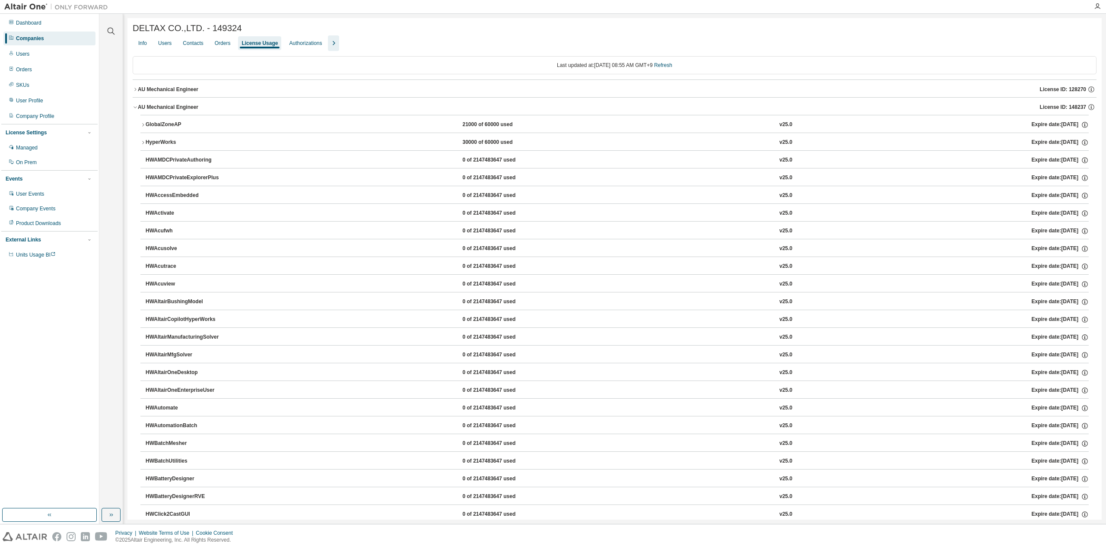
click at [141, 145] on icon "button" at bounding box center [142, 142] width 5 height 5
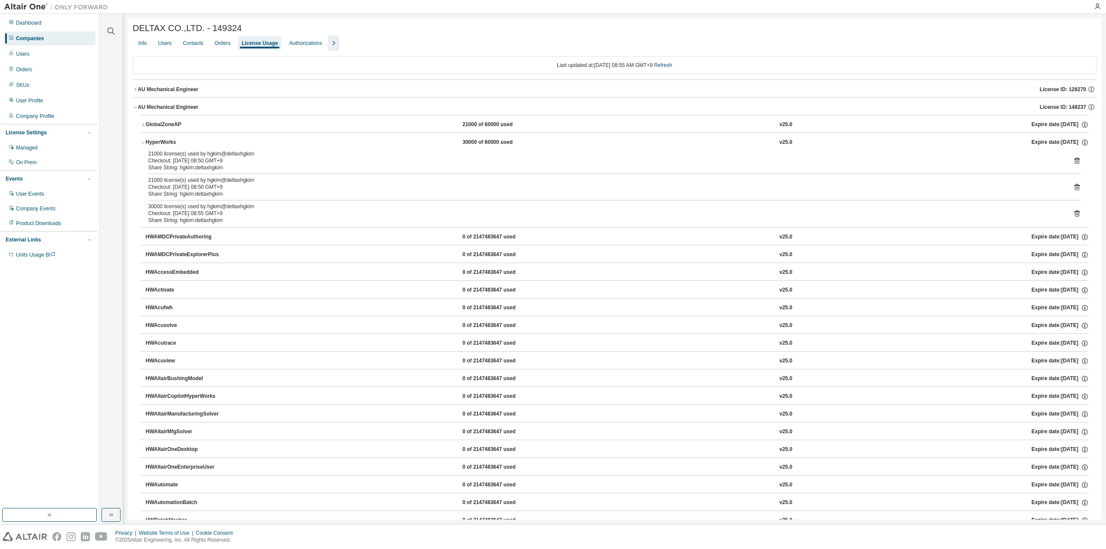
click at [141, 145] on icon "button" at bounding box center [142, 142] width 5 height 5
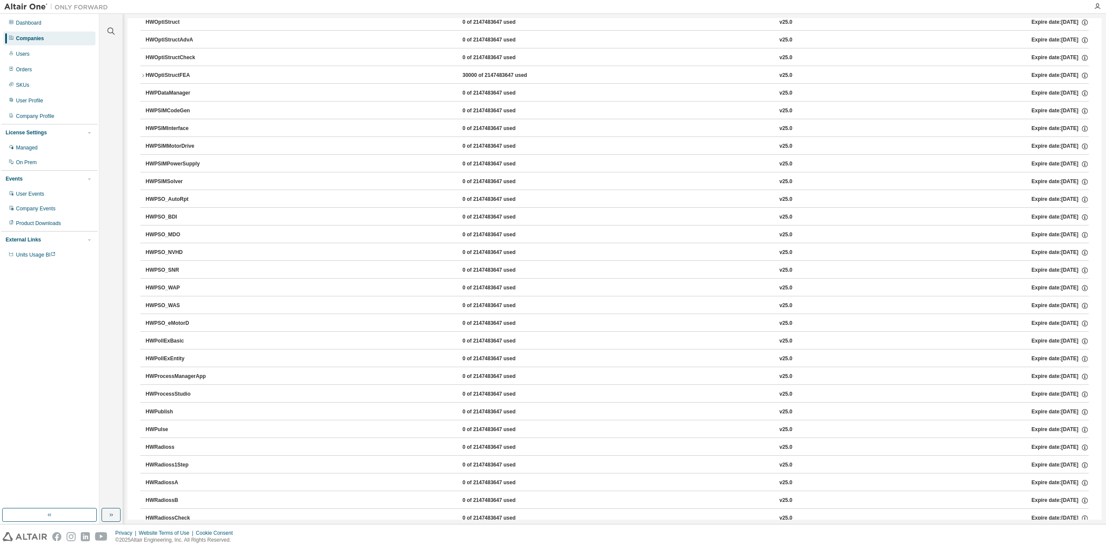
scroll to position [2418, 0]
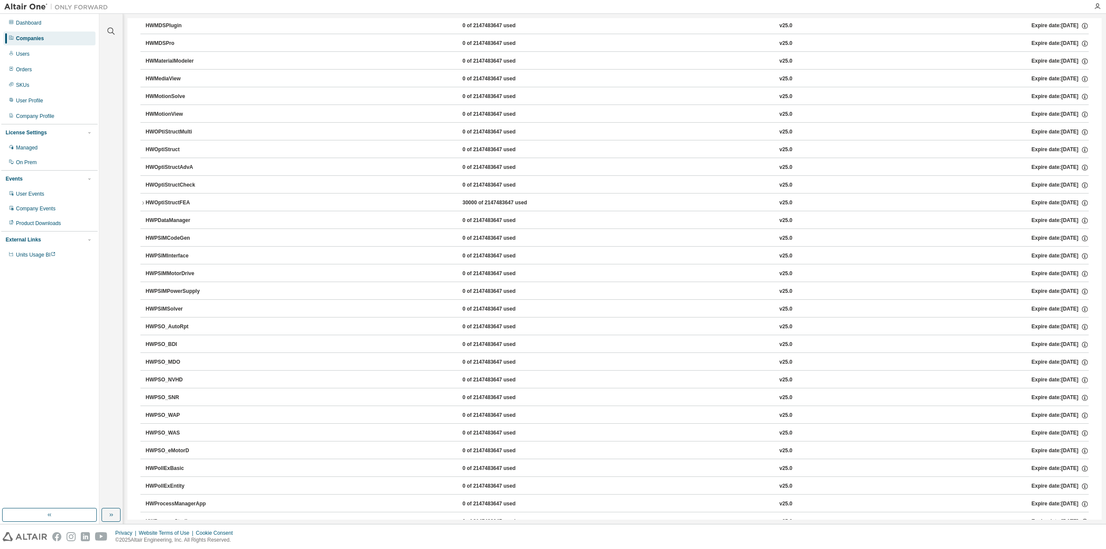
click at [142, 200] on icon "button" at bounding box center [142, 202] width 5 height 5
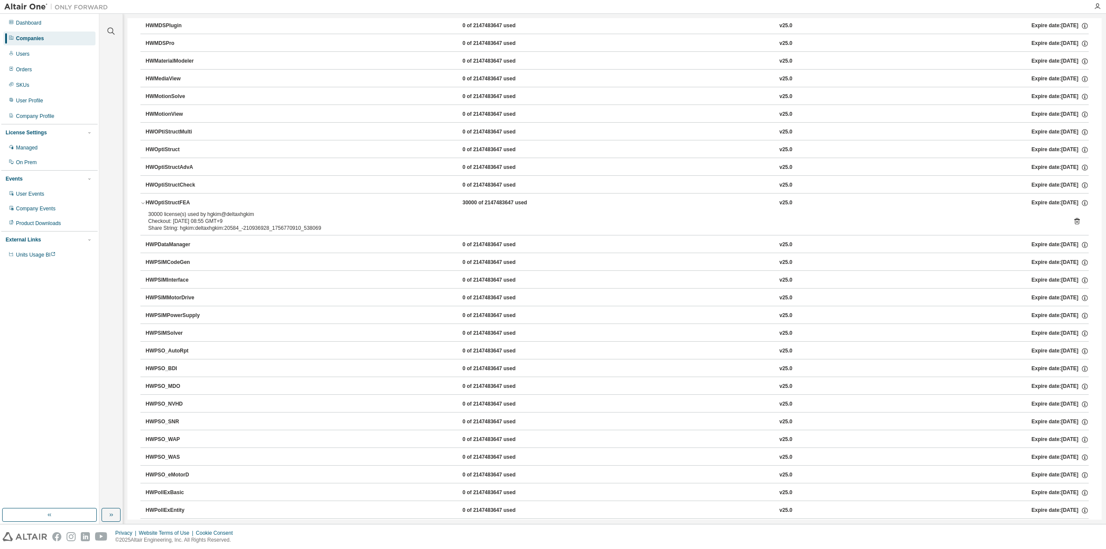
click at [142, 200] on icon "button" at bounding box center [142, 202] width 5 height 5
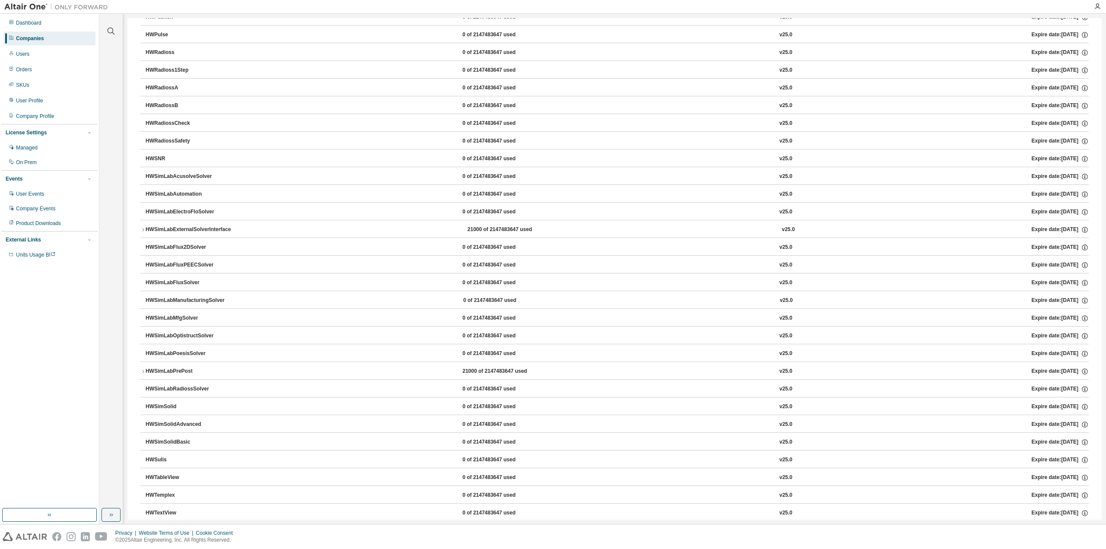
scroll to position [3066, 0]
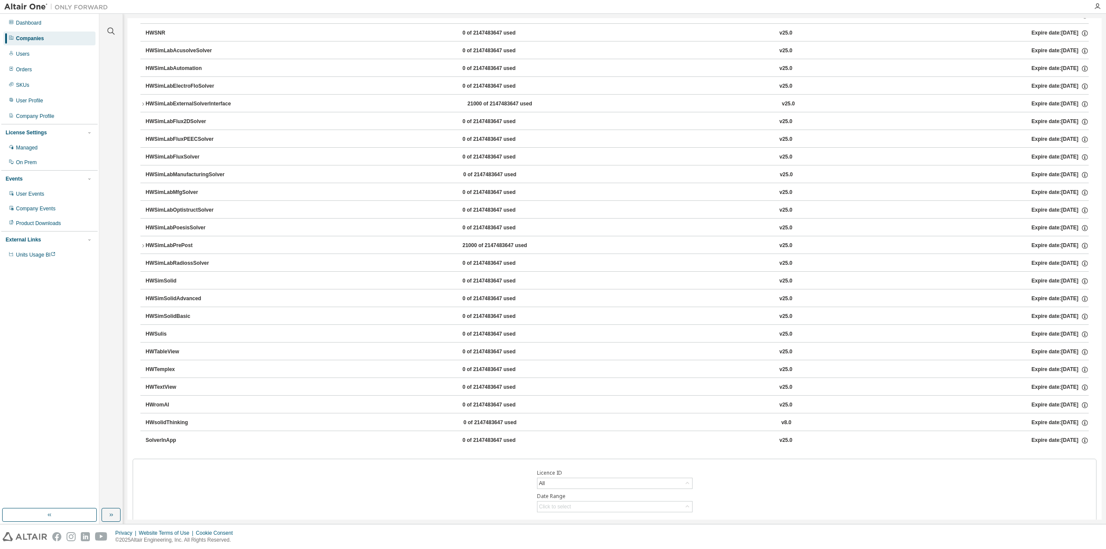
click at [142, 243] on icon "button" at bounding box center [142, 245] width 5 height 5
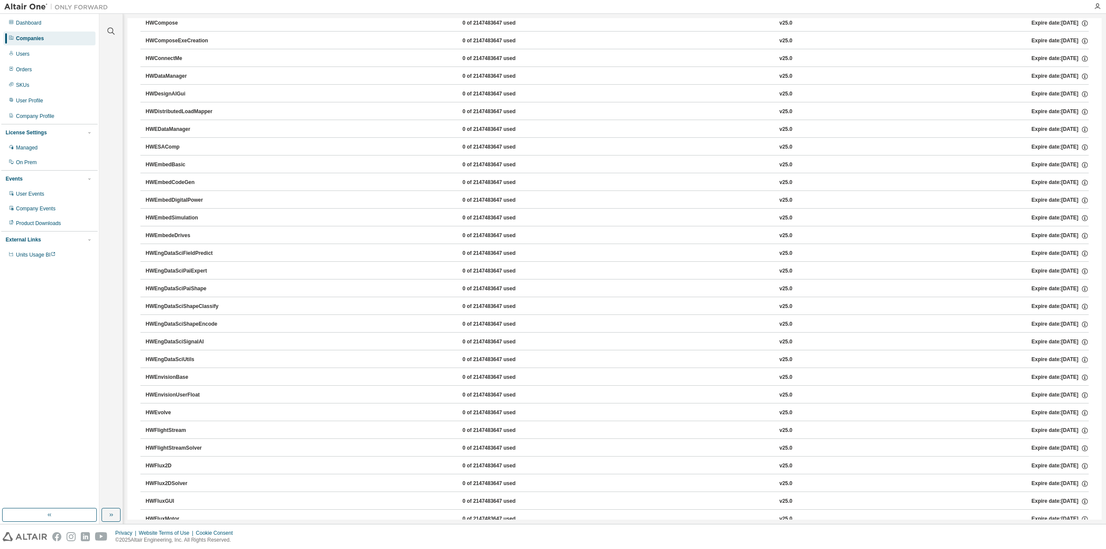
scroll to position [0, 0]
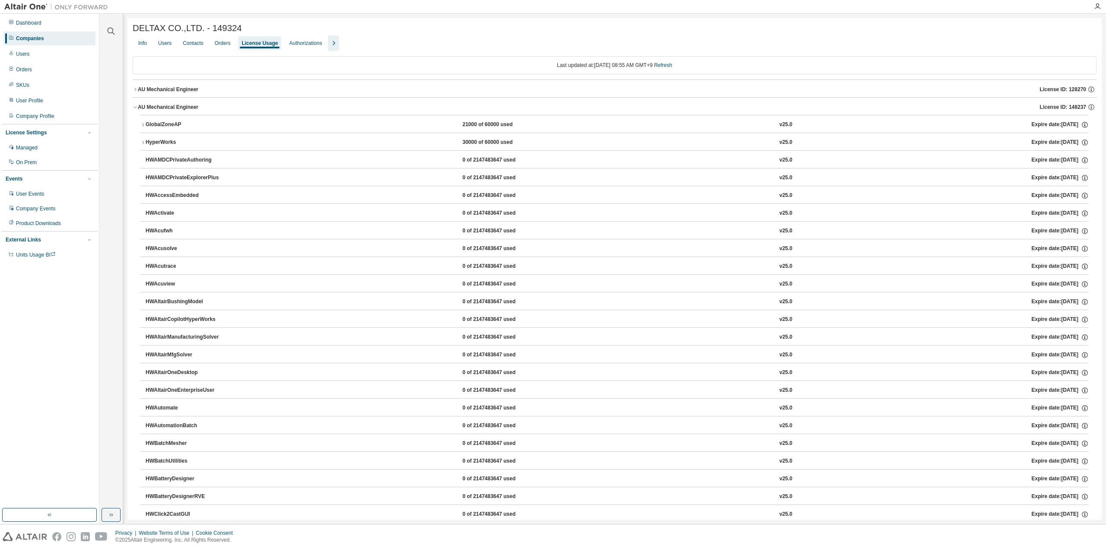
drag, startPoint x: 168, startPoint y: 246, endPoint x: 146, endPoint y: 10, distance: 236.8
click at [133, 94] on button "AU Mechanical Engineer License ID: 128270" at bounding box center [614, 89] width 963 height 19
click at [144, 127] on icon "button" at bounding box center [142, 124] width 5 height 5
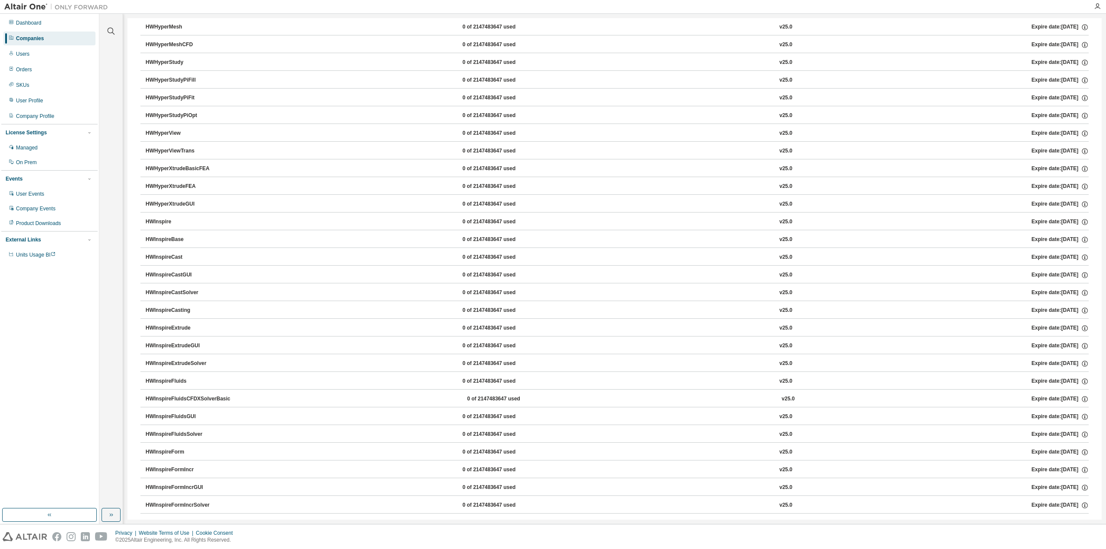
drag, startPoint x: 147, startPoint y: 103, endPoint x: 143, endPoint y: 242, distance: 138.7
drag, startPoint x: 149, startPoint y: 156, endPoint x: 157, endPoint y: 293, distance: 137.5
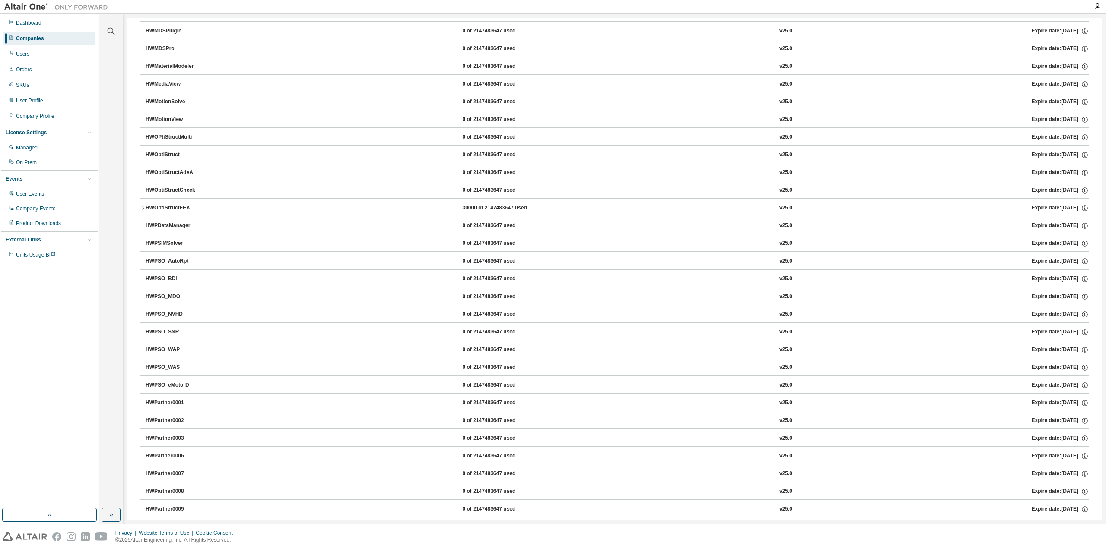
drag, startPoint x: 171, startPoint y: 229, endPoint x: 172, endPoint y: 336, distance: 106.7
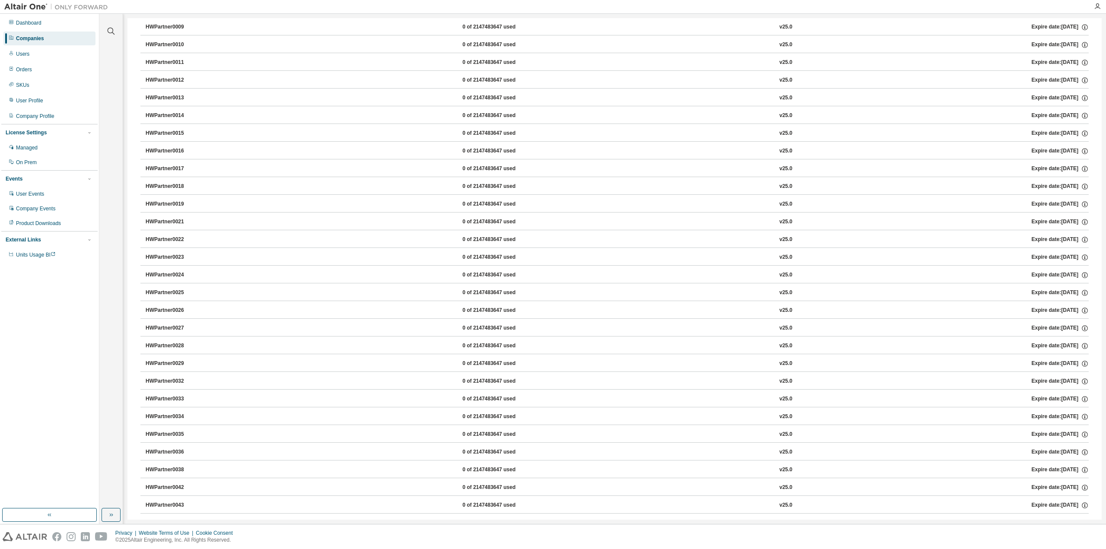
drag, startPoint x: 177, startPoint y: 276, endPoint x: 175, endPoint y: 372, distance: 95.9
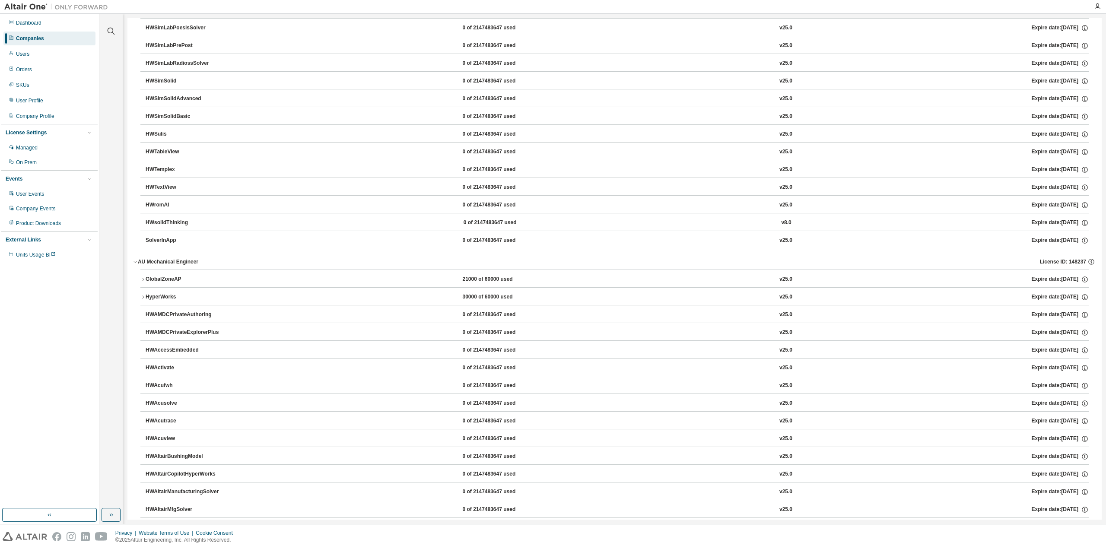
drag, startPoint x: 175, startPoint y: 306, endPoint x: 173, endPoint y: 445, distance: 139.1
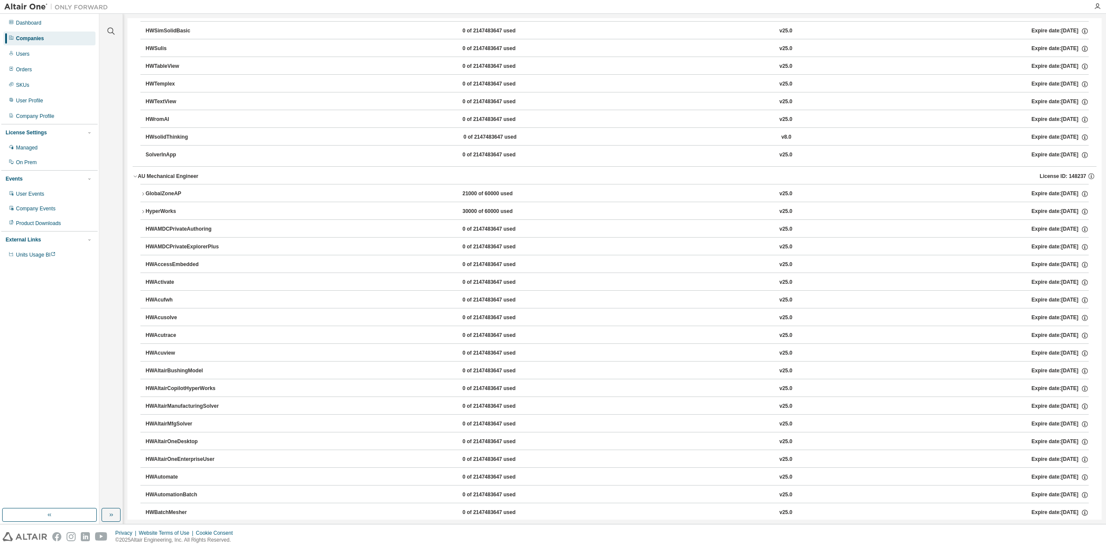
drag, startPoint x: 166, startPoint y: 278, endPoint x: 164, endPoint y: 181, distance: 96.8
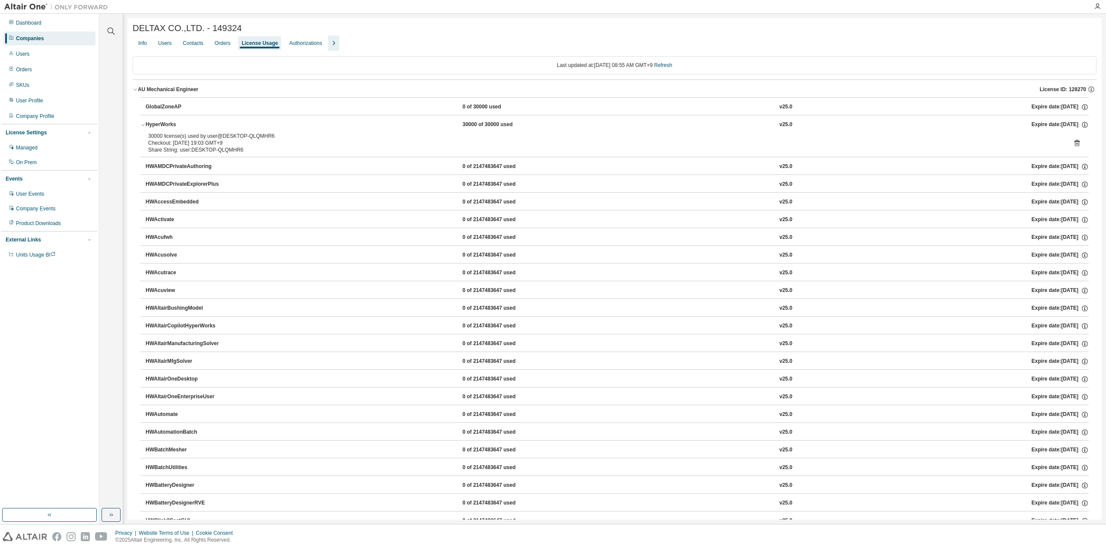
drag, startPoint x: 192, startPoint y: 306, endPoint x: 183, endPoint y: 87, distance: 219.1
click at [139, 90] on div "AU Mechanical Engineer" at bounding box center [168, 89] width 60 height 7
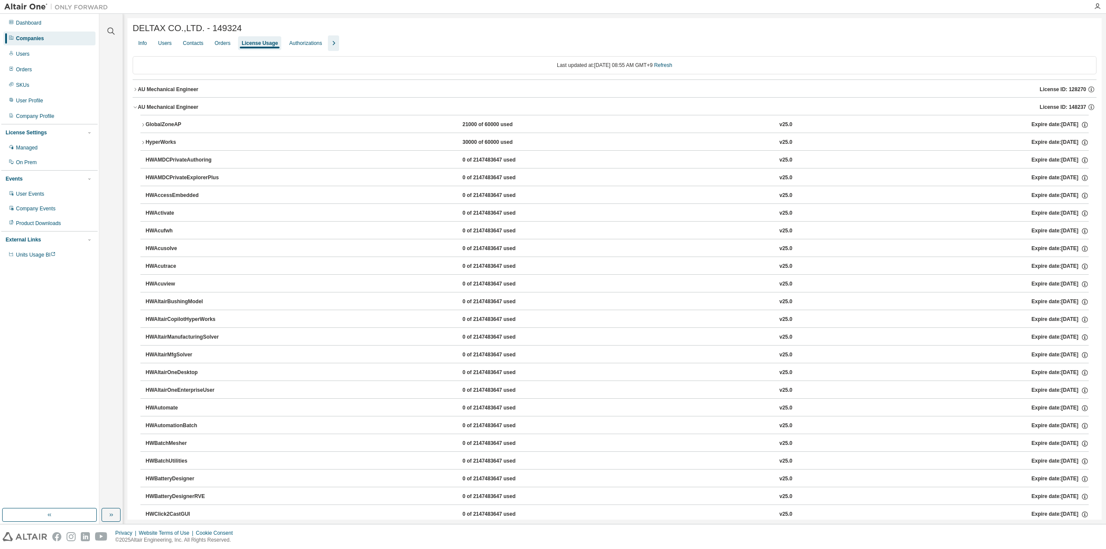
click at [135, 107] on icon "button" at bounding box center [135, 107] width 5 height 5
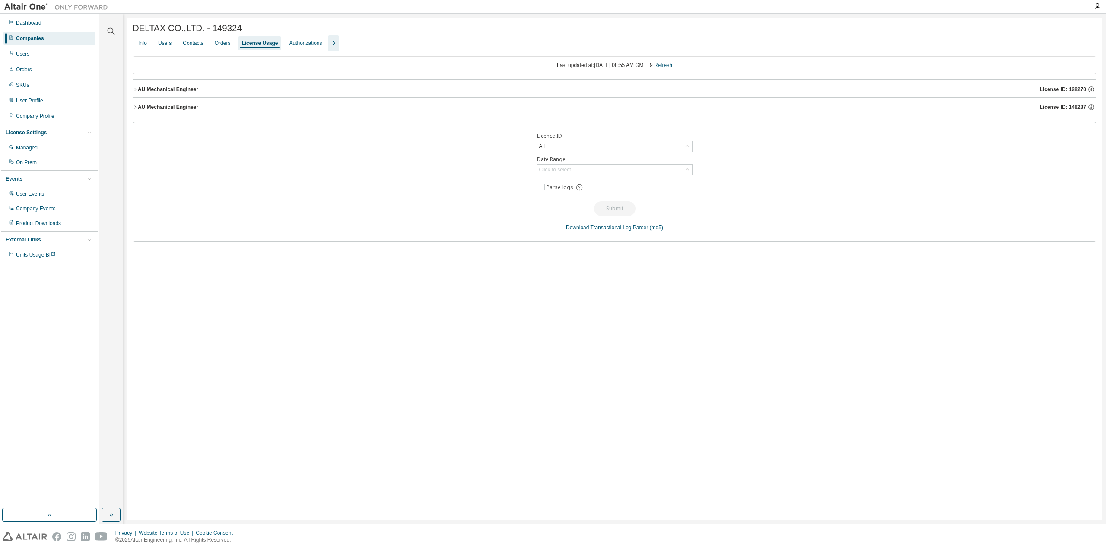
click at [135, 109] on icon "button" at bounding box center [135, 107] width 5 height 5
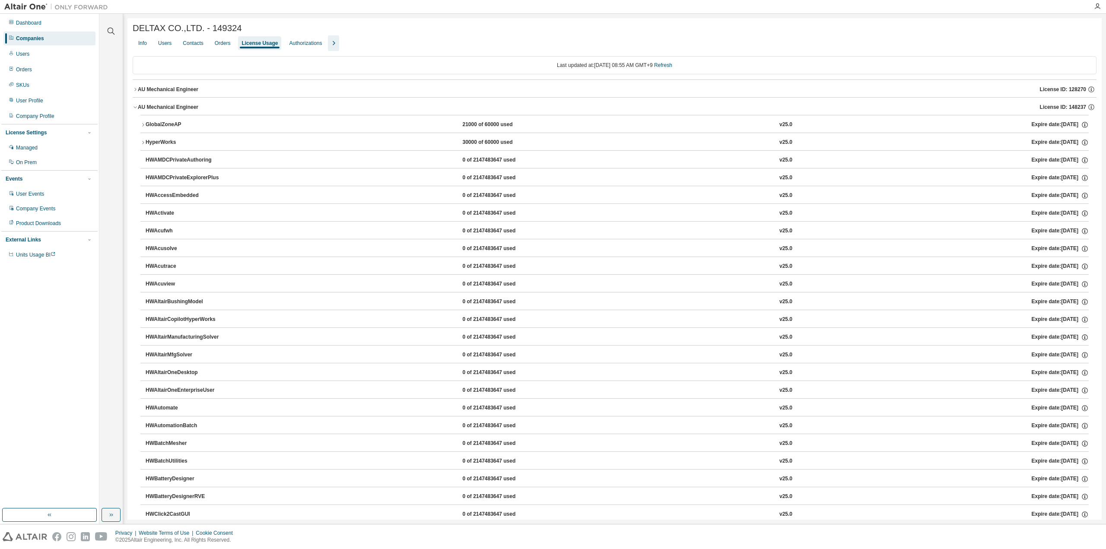
click at [142, 123] on button "GlobalZoneAP 21000 of 60000 used v25.0 Expire date: [DATE]" at bounding box center [614, 124] width 948 height 19
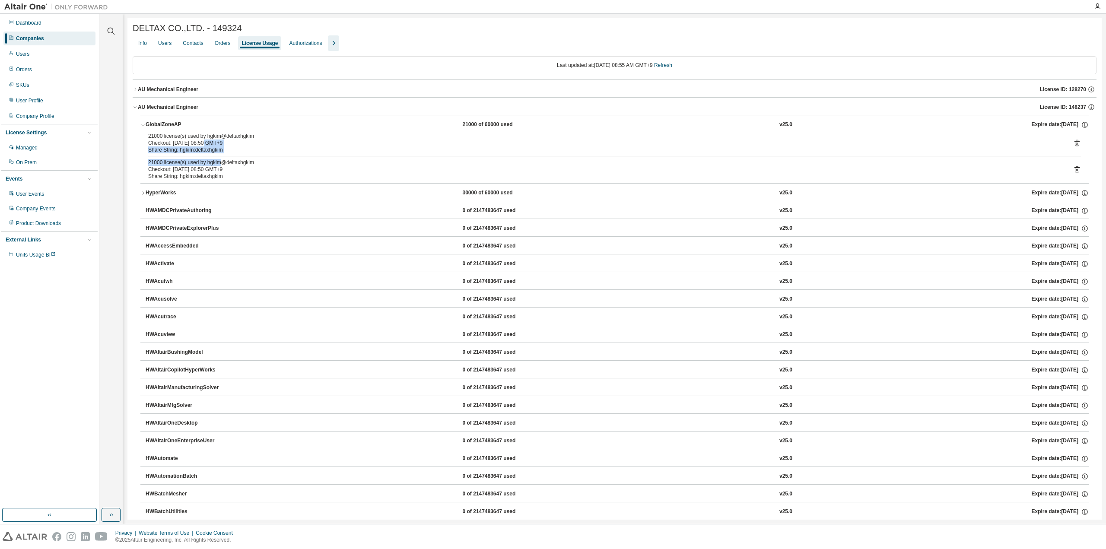
drag, startPoint x: 207, startPoint y: 150, endPoint x: 220, endPoint y: 166, distance: 20.9
click at [220, 166] on div "21000 license(s) used by hgkim@deltaxhgkim Checkout: [DATE] 08:50 GMT+9 Share S…" at bounding box center [614, 158] width 948 height 51
click at [220, 166] on div "21000 license(s) used by hgkim@deltaxhgkim" at bounding box center [604, 162] width 912 height 7
click at [141, 124] on icon "button" at bounding box center [142, 124] width 5 height 5
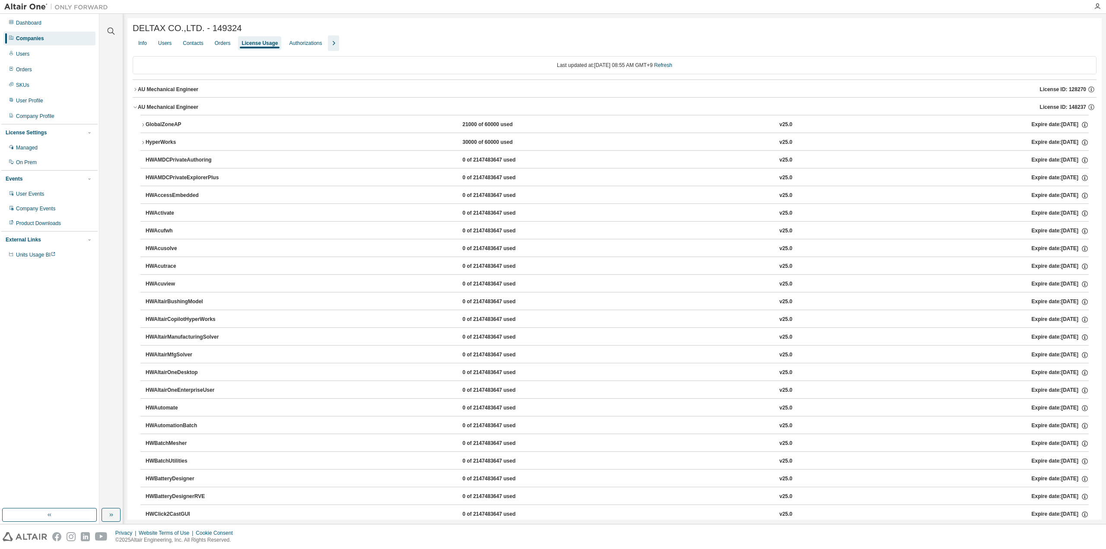
click at [143, 145] on icon "button" at bounding box center [142, 142] width 5 height 5
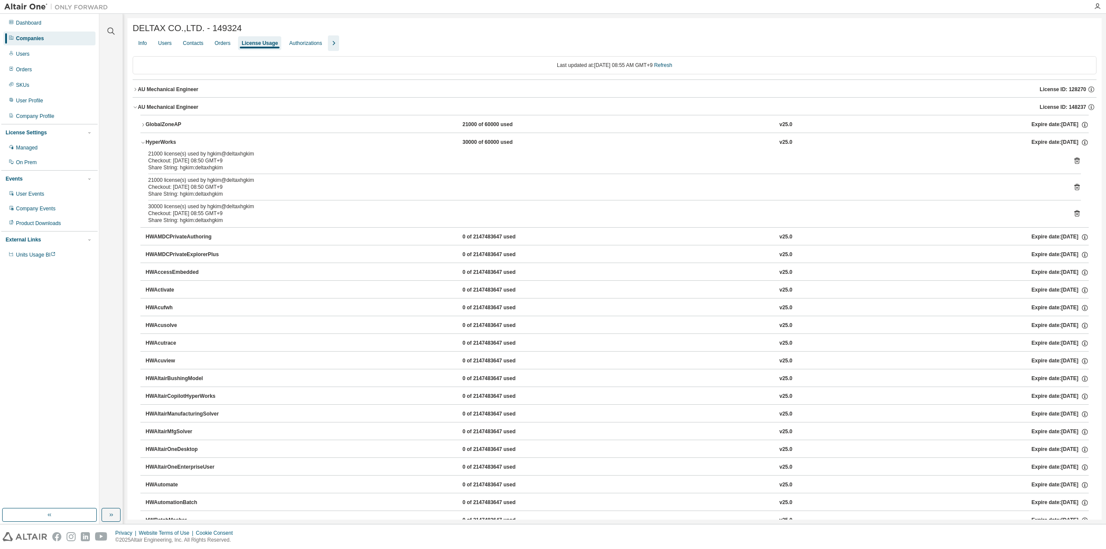
click at [142, 145] on icon "button" at bounding box center [142, 142] width 5 height 5
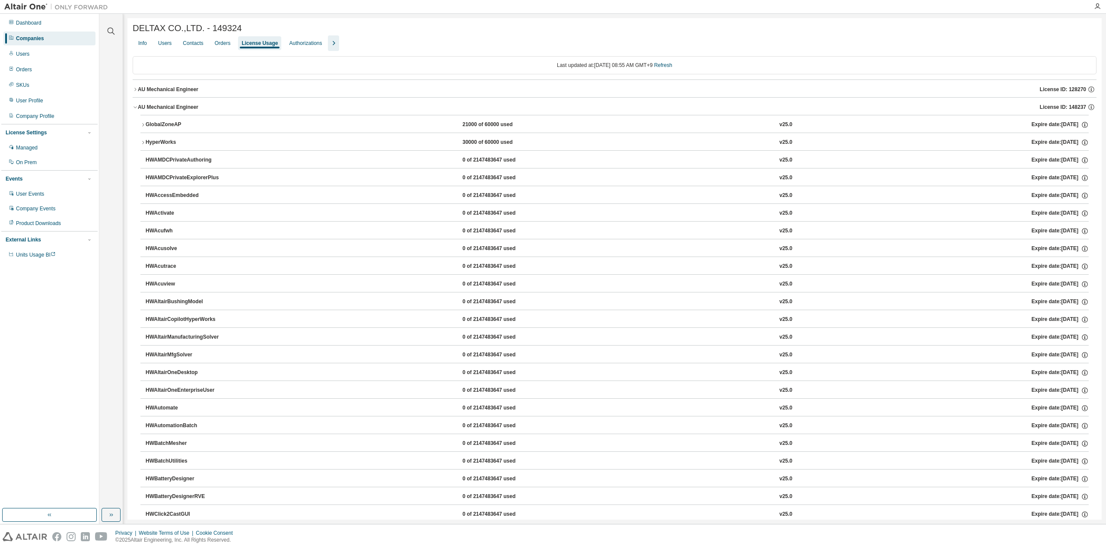
click at [136, 90] on icon "button" at bounding box center [135, 89] width 5 height 5
click at [134, 90] on icon "button" at bounding box center [135, 89] width 5 height 5
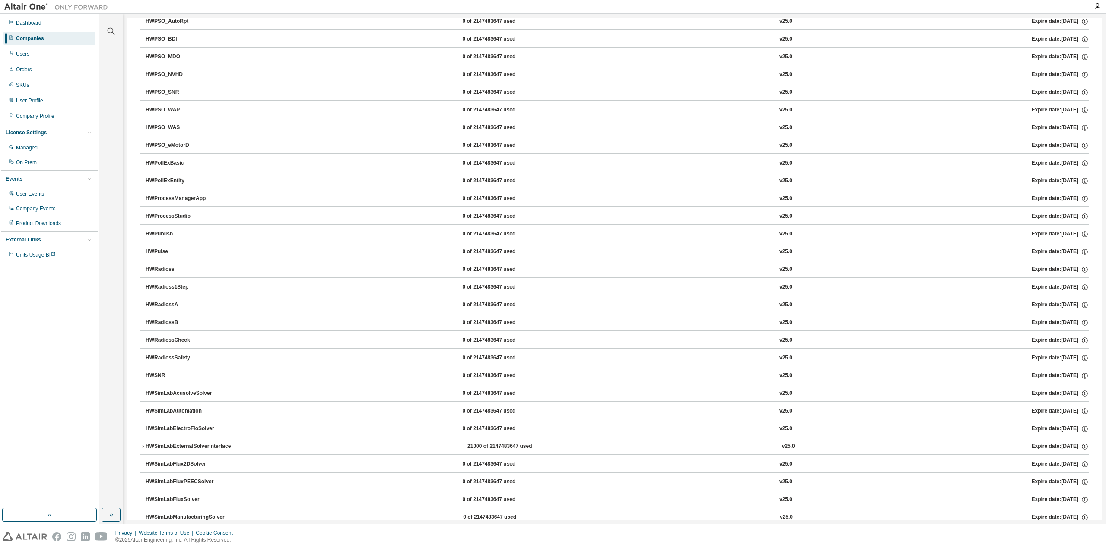
scroll to position [3103, 0]
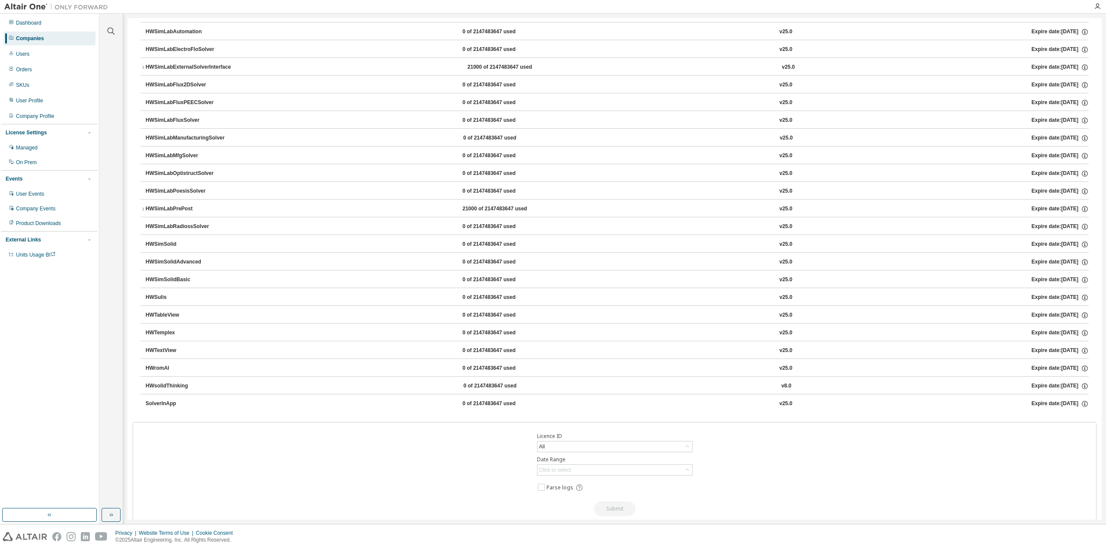
drag, startPoint x: 170, startPoint y: 131, endPoint x: 180, endPoint y: 311, distance: 180.4
click at [142, 206] on icon "button" at bounding box center [142, 208] width 5 height 5
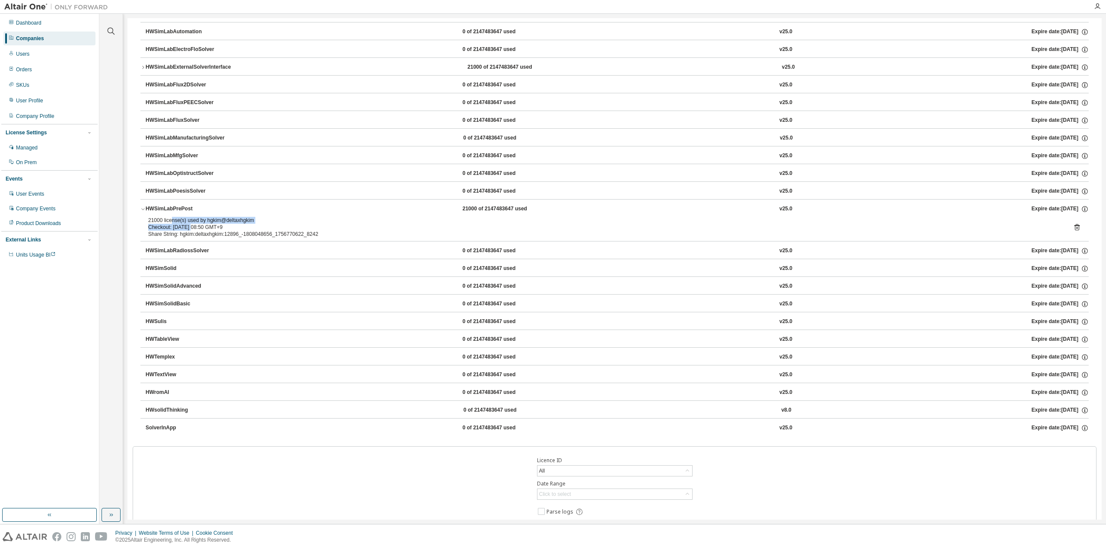
drag, startPoint x: 171, startPoint y: 196, endPoint x: 193, endPoint y: 204, distance: 23.2
click at [193, 217] on div "21000 license(s) used by hgkim@deltaxhgkim Checkout: [DATE] 08:50 GMT+9" at bounding box center [604, 224] width 912 height 14
click at [193, 224] on div "Checkout: [DATE] 08:50 GMT+9" at bounding box center [604, 227] width 912 height 7
drag, startPoint x: 163, startPoint y: 202, endPoint x: 161, endPoint y: 160, distance: 41.5
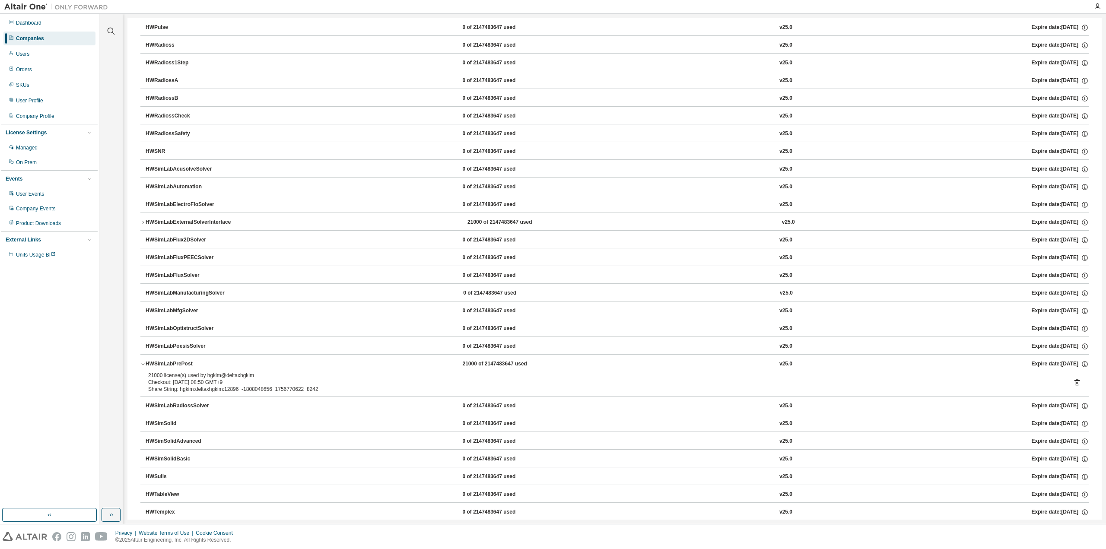
scroll to position [2877, 0]
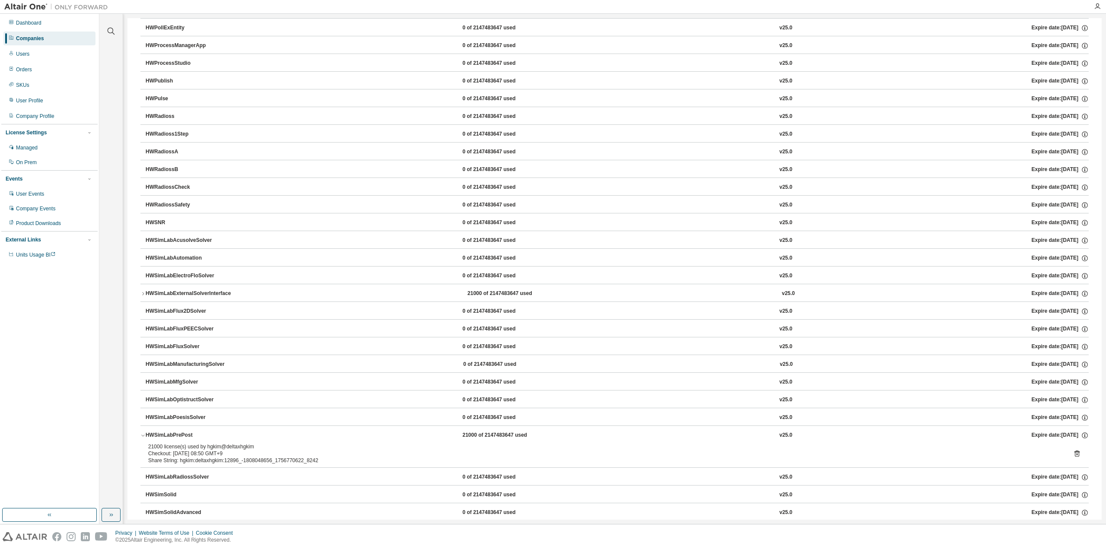
click at [146, 290] on div "HWSimLabExternalSolverInterface" at bounding box center [188, 294] width 85 height 8
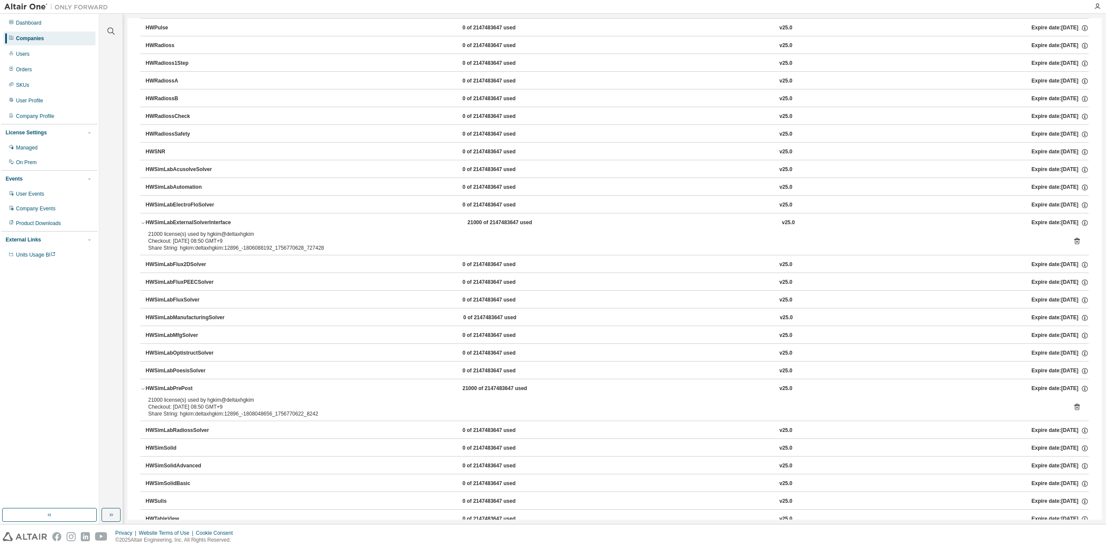
scroll to position [2935, 0]
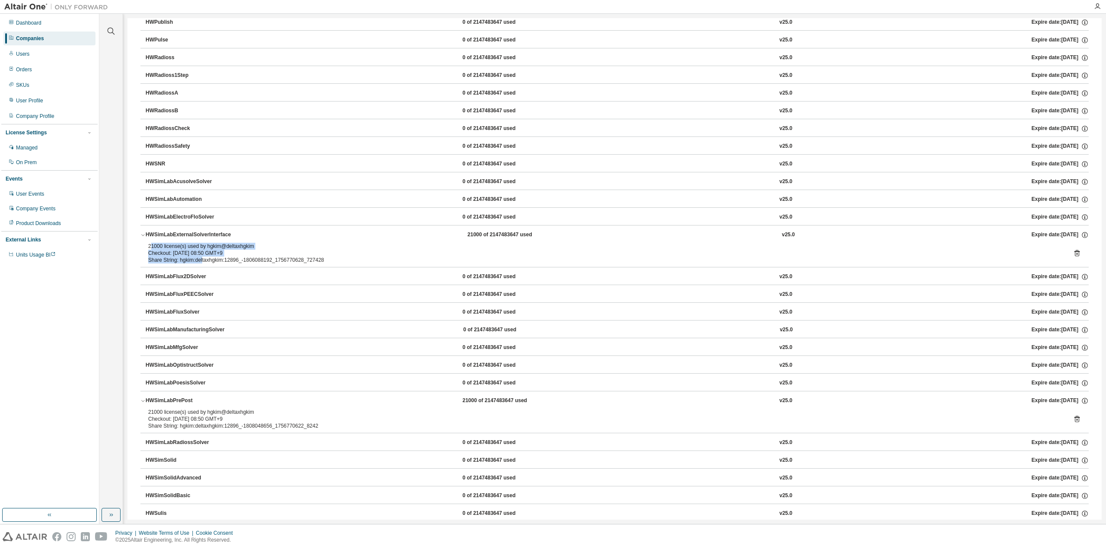
drag, startPoint x: 152, startPoint y: 222, endPoint x: 209, endPoint y: 235, distance: 59.3
click at [209, 243] on div "21000 license(s) used by hgkim@deltaxhgkim Checkout: [DATE] 08:50 GMT+9 Share S…" at bounding box center [604, 253] width 912 height 21
click at [212, 257] on div "Share String: hgkim:deltaxhgkim:12896_-1806088192_1756770628_727428" at bounding box center [604, 260] width 912 height 7
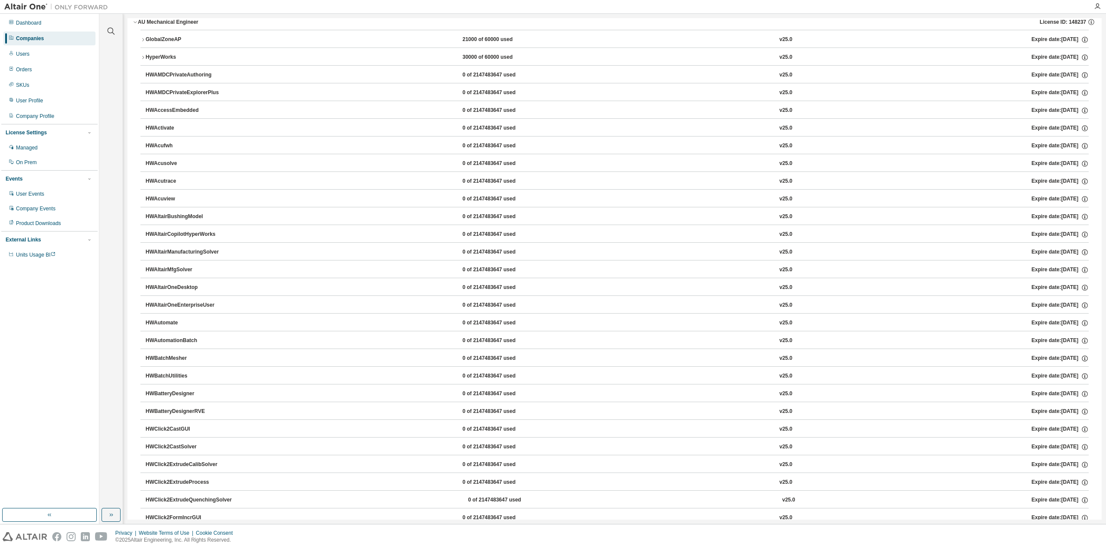
scroll to position [0, 0]
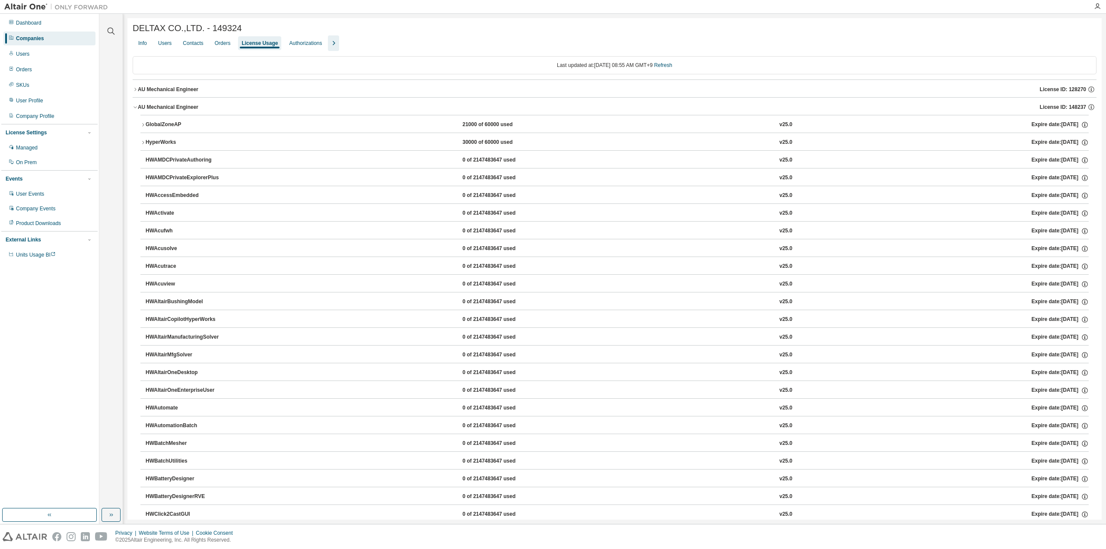
click at [136, 94] on button "AU Mechanical Engineer License ID: 128270" at bounding box center [614, 89] width 963 height 19
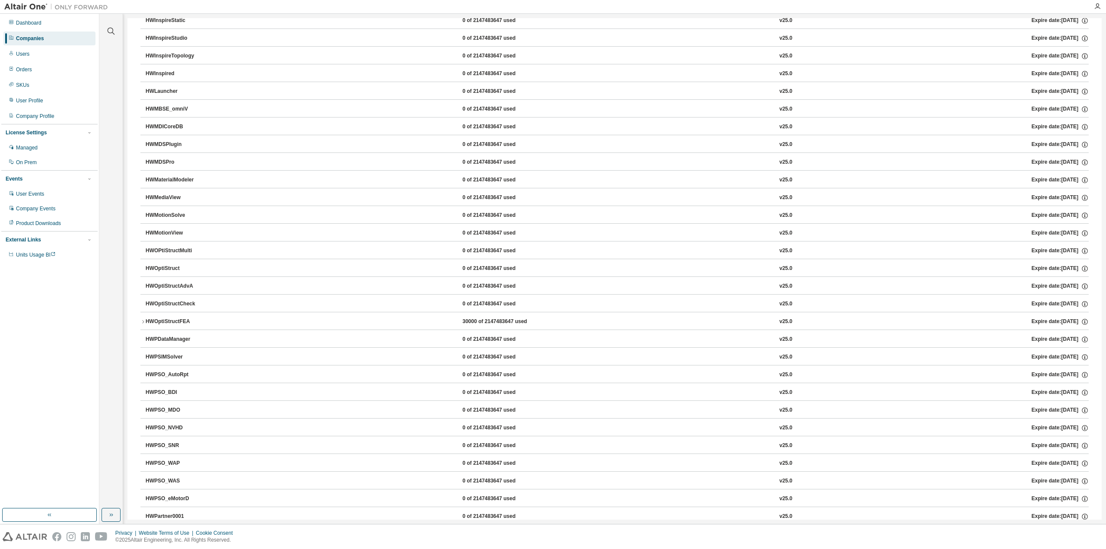
scroll to position [2246, 0]
click at [144, 320] on icon "button" at bounding box center [142, 322] width 5 height 5
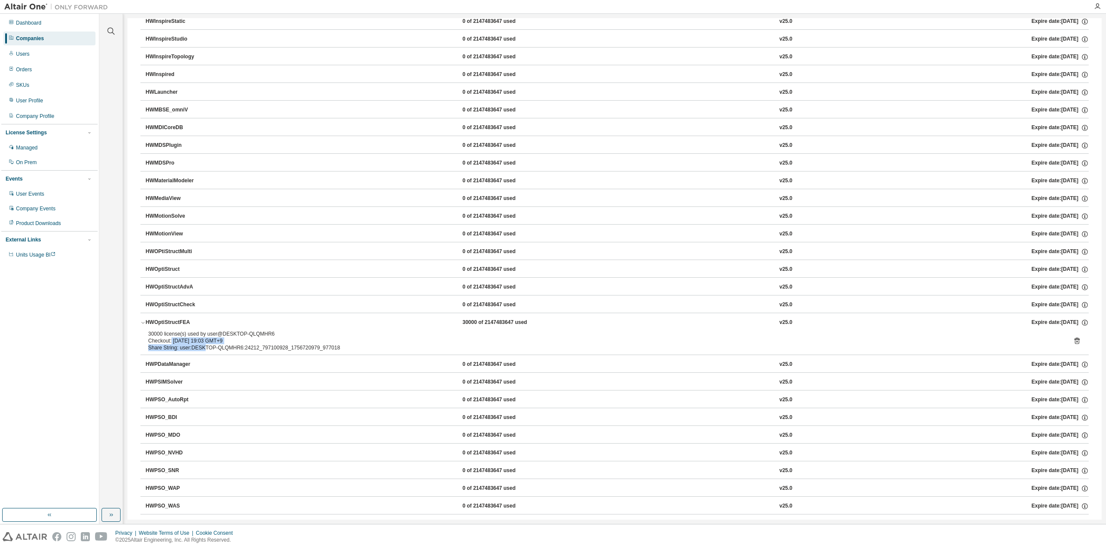
drag, startPoint x: 171, startPoint y: 320, endPoint x: 221, endPoint y: 330, distance: 51.6
click at [221, 330] on div "30000 license(s) used by user@DESKTOP-QLQMHR6 Checkout: [DATE] 19:03 GMT+9 Shar…" at bounding box center [604, 340] width 912 height 21
click at [221, 344] on div "Share String: user:DESKTOP-QLQMHR6:24212_797100928_1756720979_977018" at bounding box center [604, 347] width 912 height 7
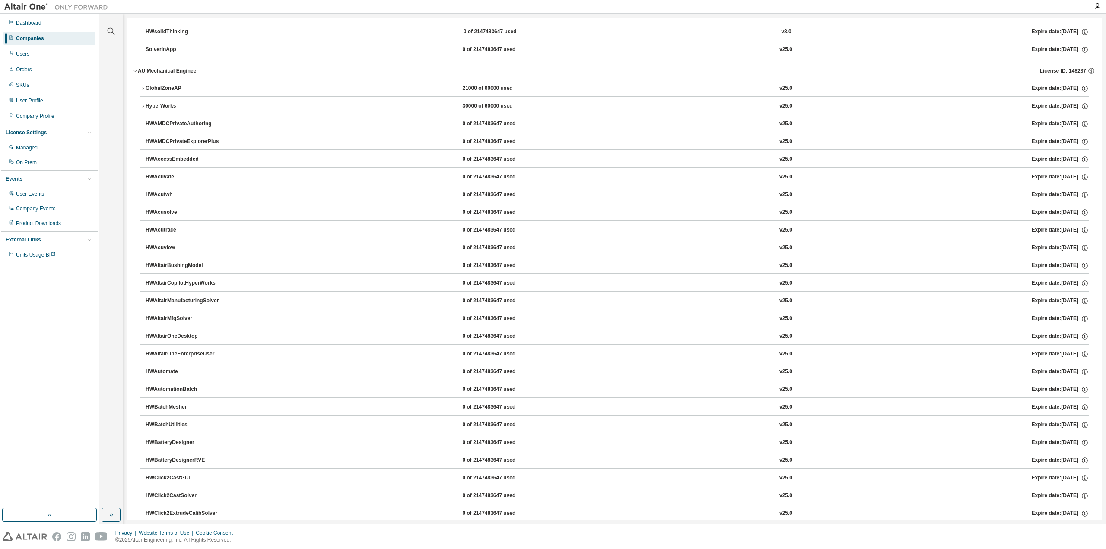
drag, startPoint x: 191, startPoint y: 288, endPoint x: 187, endPoint y: 438, distance: 149.9
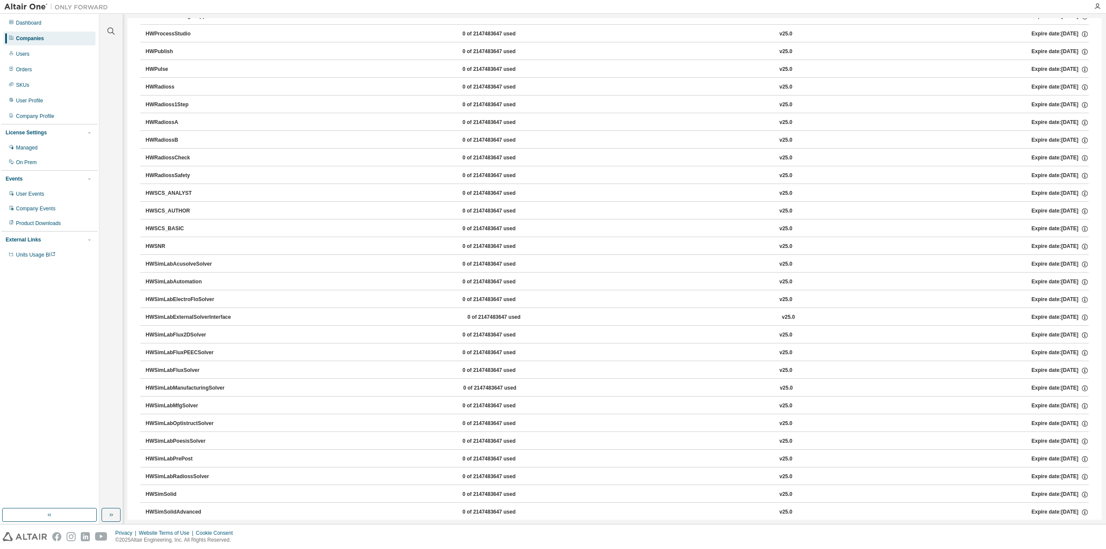
drag, startPoint x: 182, startPoint y: 345, endPoint x: 187, endPoint y: 172, distance: 172.8
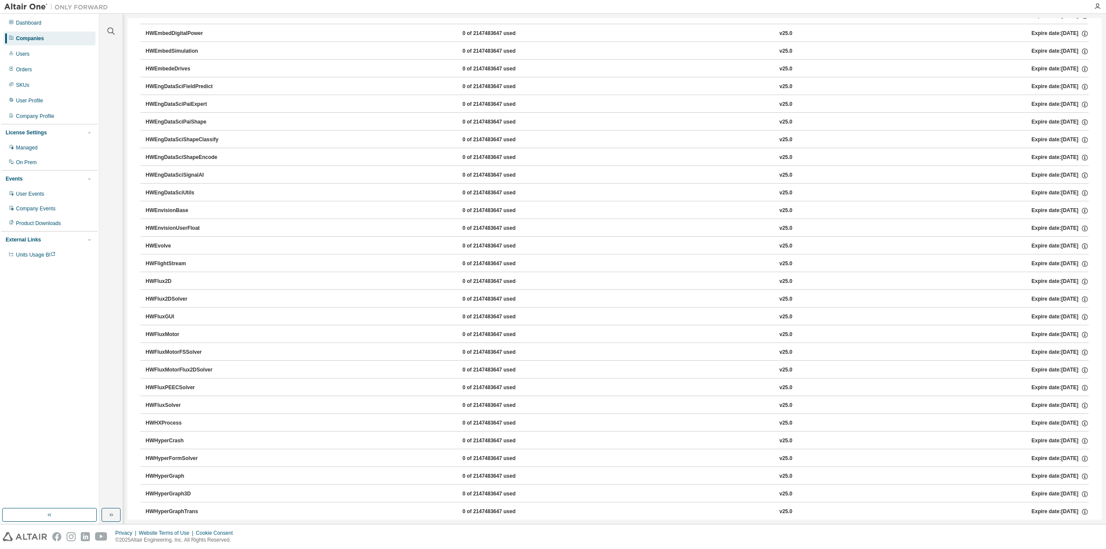
scroll to position [0, 0]
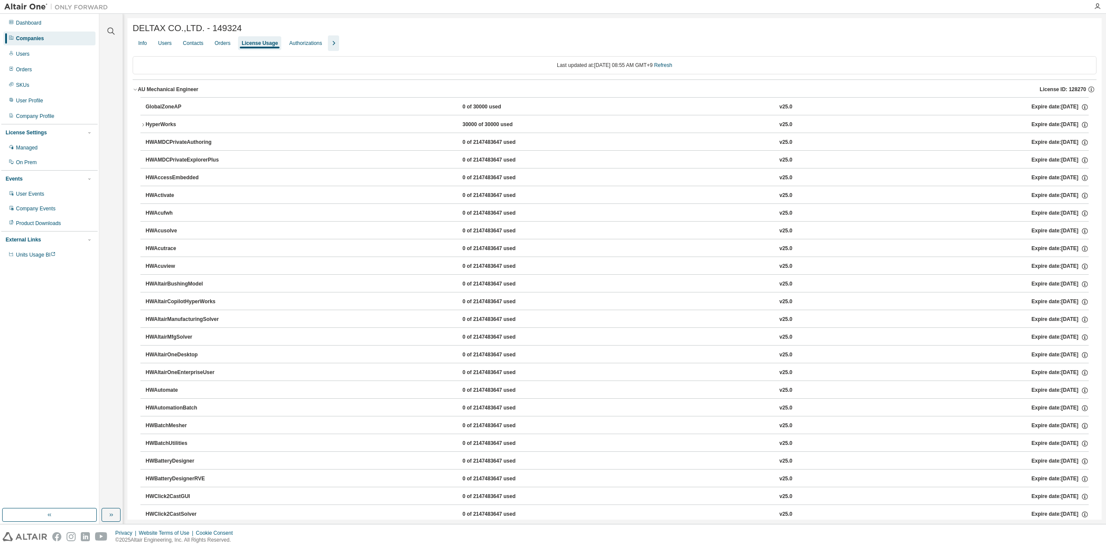
drag, startPoint x: 233, startPoint y: 354, endPoint x: 222, endPoint y: 89, distance: 265.4
click at [133, 90] on icon "button" at bounding box center [135, 89] width 5 height 5
click at [134, 108] on icon "button" at bounding box center [135, 107] width 5 height 5
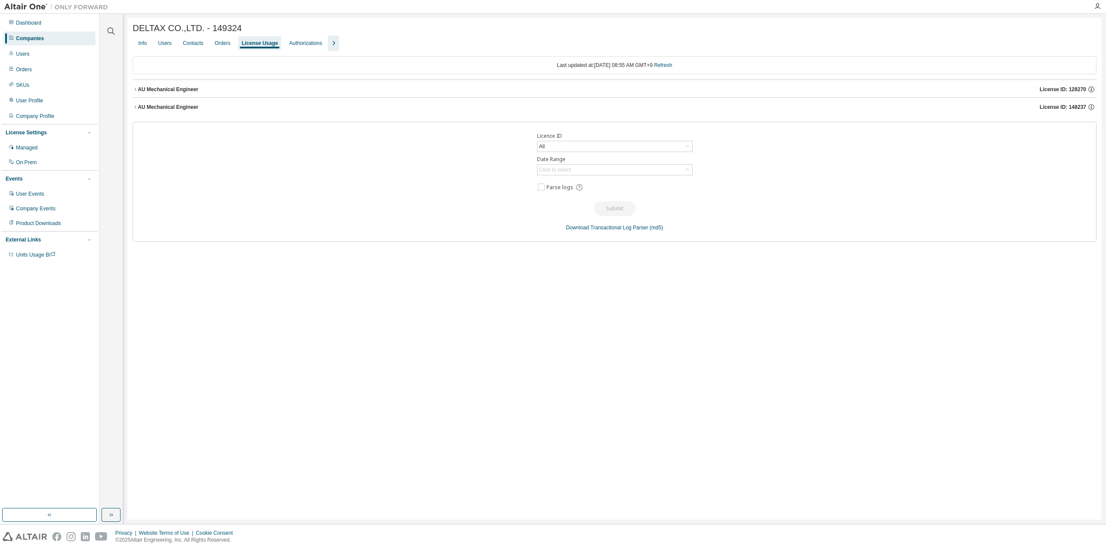
click at [134, 110] on icon "button" at bounding box center [135, 107] width 5 height 5
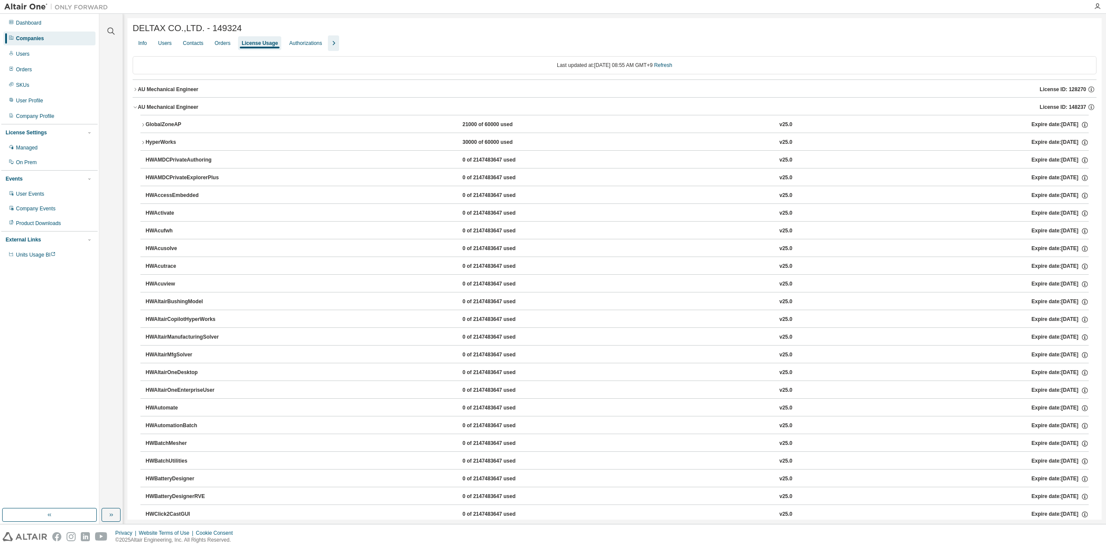
click at [134, 90] on icon "button" at bounding box center [135, 89] width 5 height 5
click at [136, 108] on icon "button" at bounding box center [134, 108] width 3 height 2
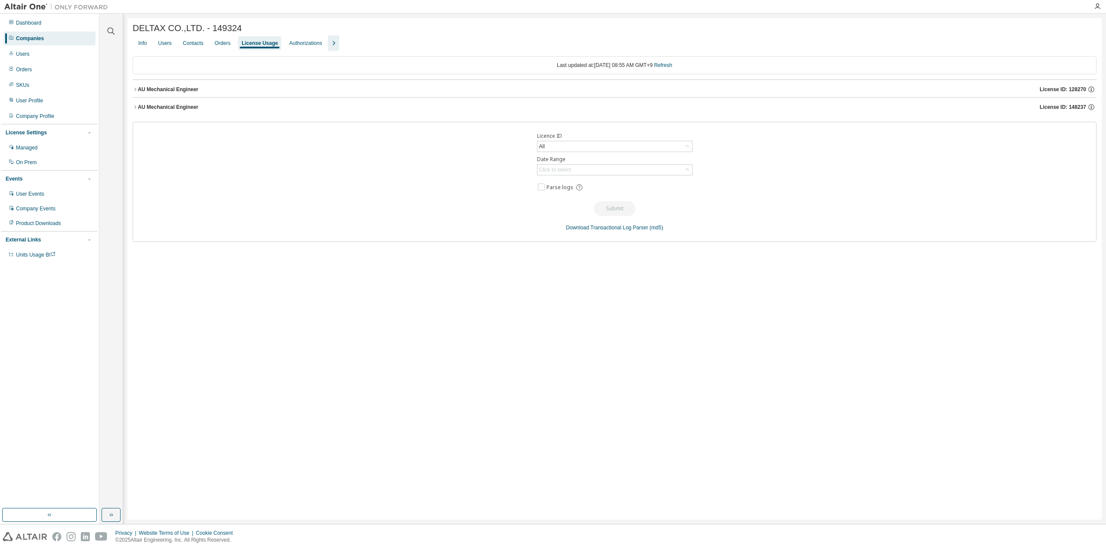
click at [136, 108] on icon "button" at bounding box center [135, 106] width 2 height 3
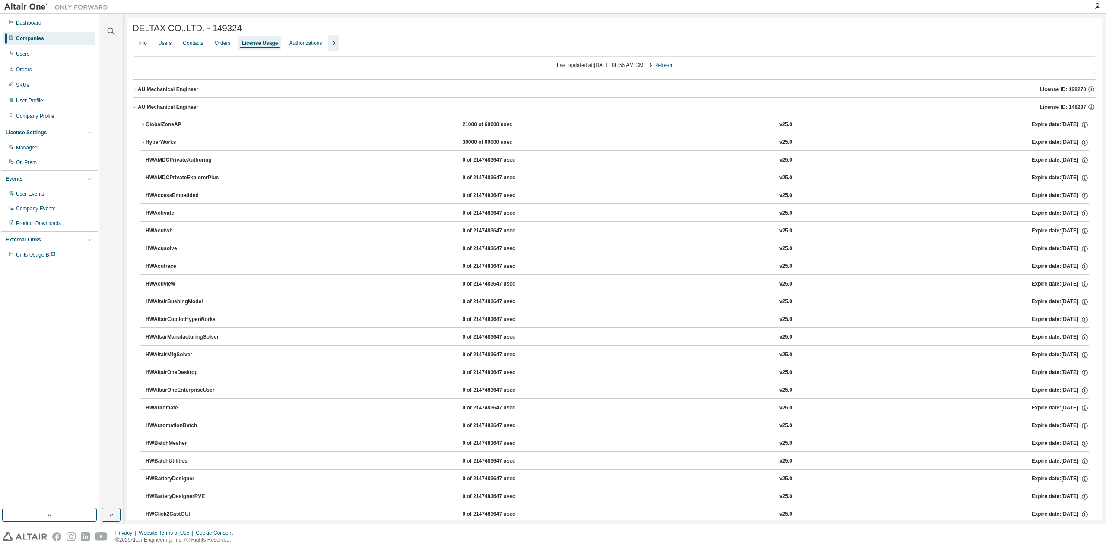
click at [133, 89] on icon "button" at bounding box center [135, 89] width 5 height 5
click at [134, 89] on icon "button" at bounding box center [135, 89] width 5 height 5
click at [136, 110] on icon "button" at bounding box center [135, 107] width 5 height 5
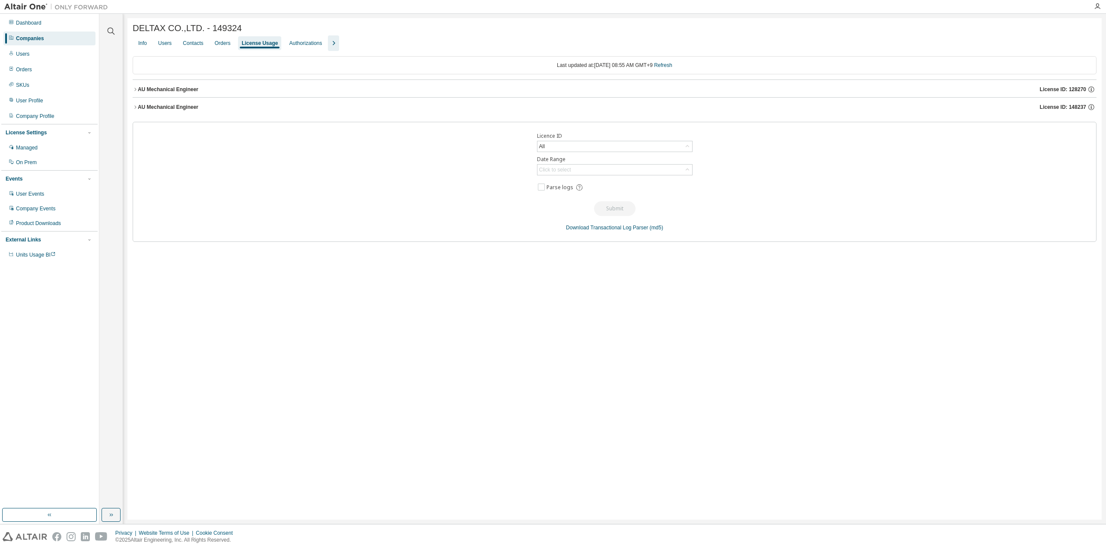
click at [136, 107] on icon "button" at bounding box center [135, 107] width 5 height 5
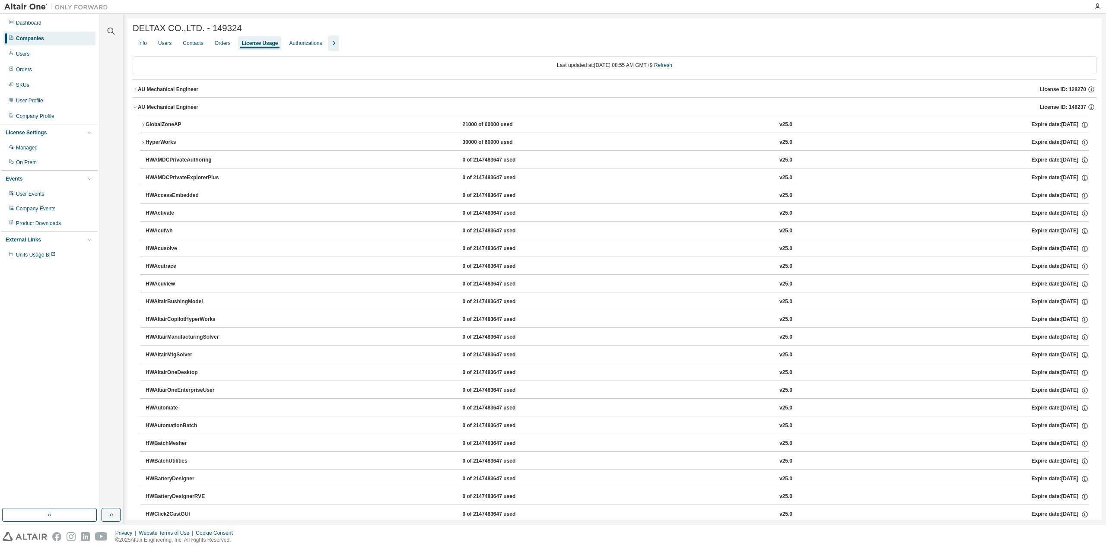
click at [136, 95] on button "AU Mechanical Engineer License ID: 128270" at bounding box center [614, 89] width 963 height 19
click at [145, 127] on icon "button" at bounding box center [142, 124] width 5 height 5
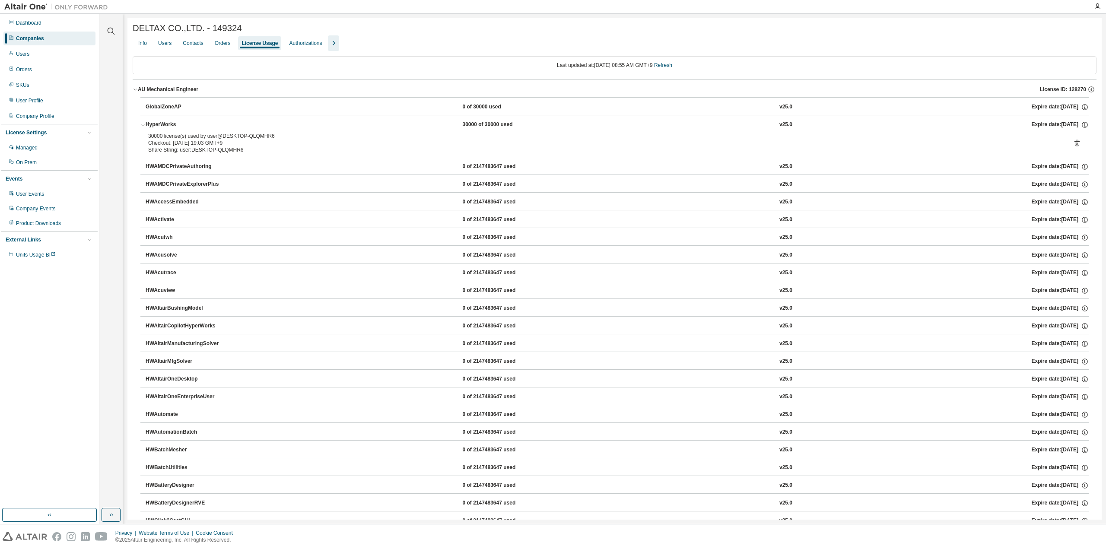
click at [141, 125] on icon "button" at bounding box center [142, 124] width 5 height 5
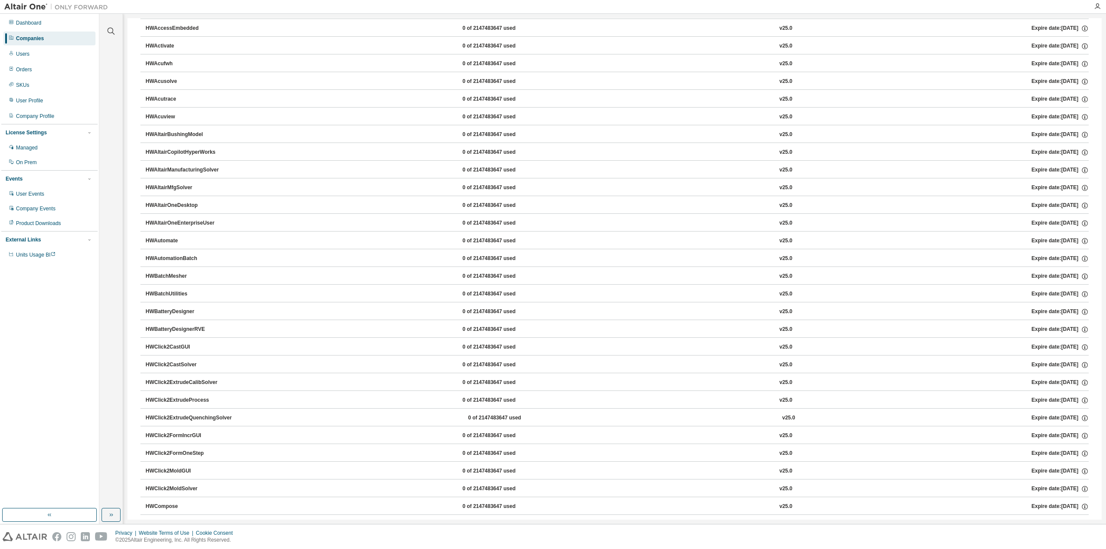
drag, startPoint x: 177, startPoint y: 132, endPoint x: 188, endPoint y: 249, distance: 117.6
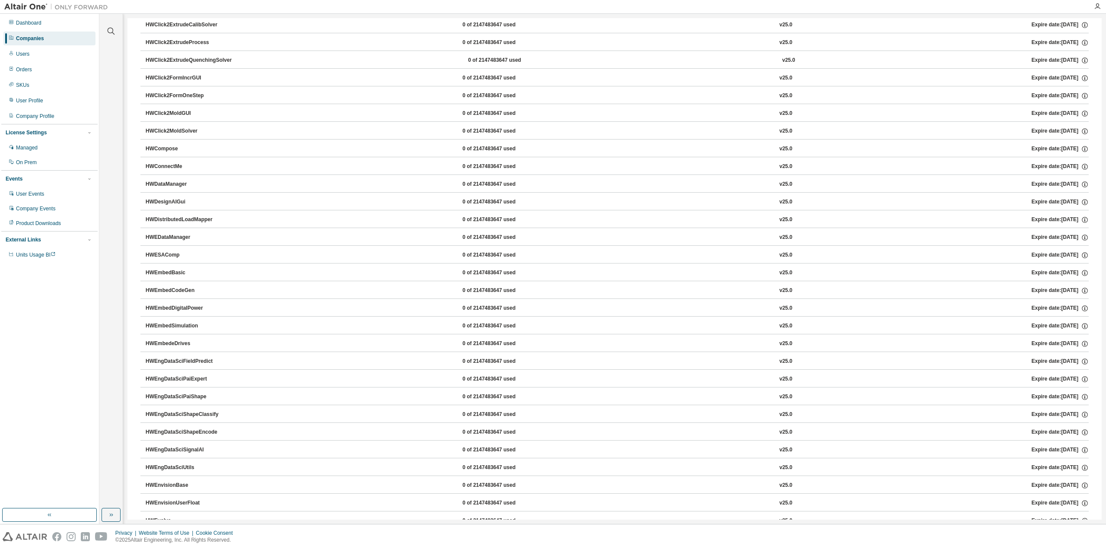
drag, startPoint x: 186, startPoint y: 244, endPoint x: 187, endPoint y: 377, distance: 133.0
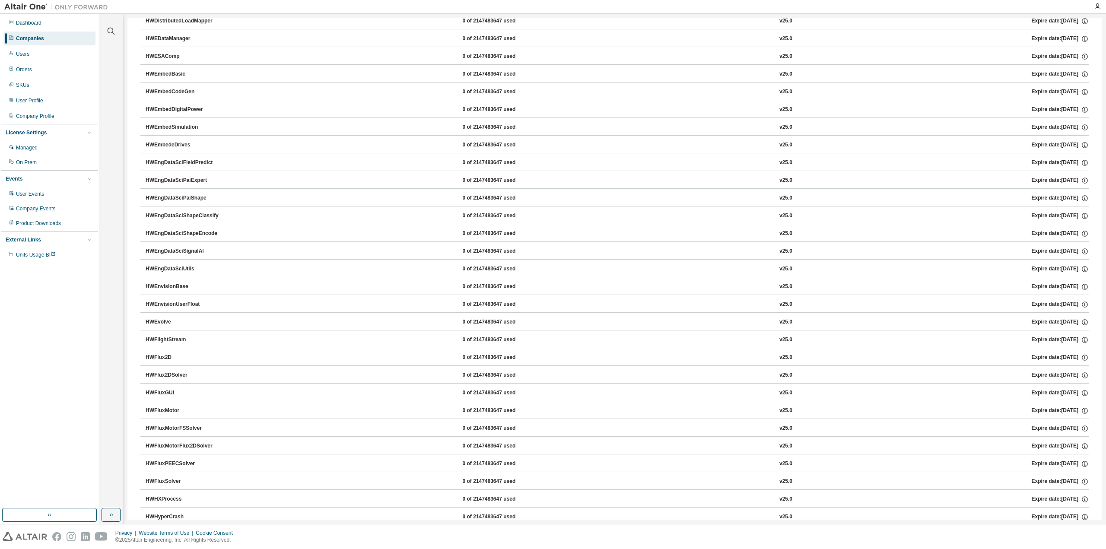
drag, startPoint x: 183, startPoint y: 324, endPoint x: 183, endPoint y: 421, distance: 96.7
drag, startPoint x: 185, startPoint y: 285, endPoint x: 189, endPoint y: 446, distance: 160.7
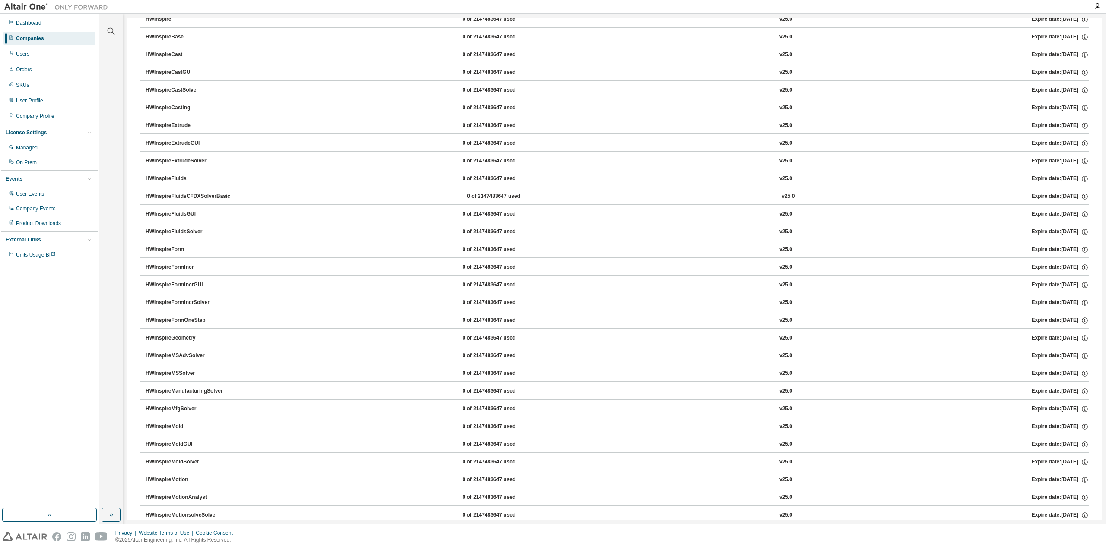
drag, startPoint x: 185, startPoint y: 342, endPoint x: 188, endPoint y: 439, distance: 96.8
drag, startPoint x: 185, startPoint y: 309, endPoint x: 188, endPoint y: 441, distance: 132.2
drag, startPoint x: 184, startPoint y: 316, endPoint x: 187, endPoint y: 460, distance: 144.3
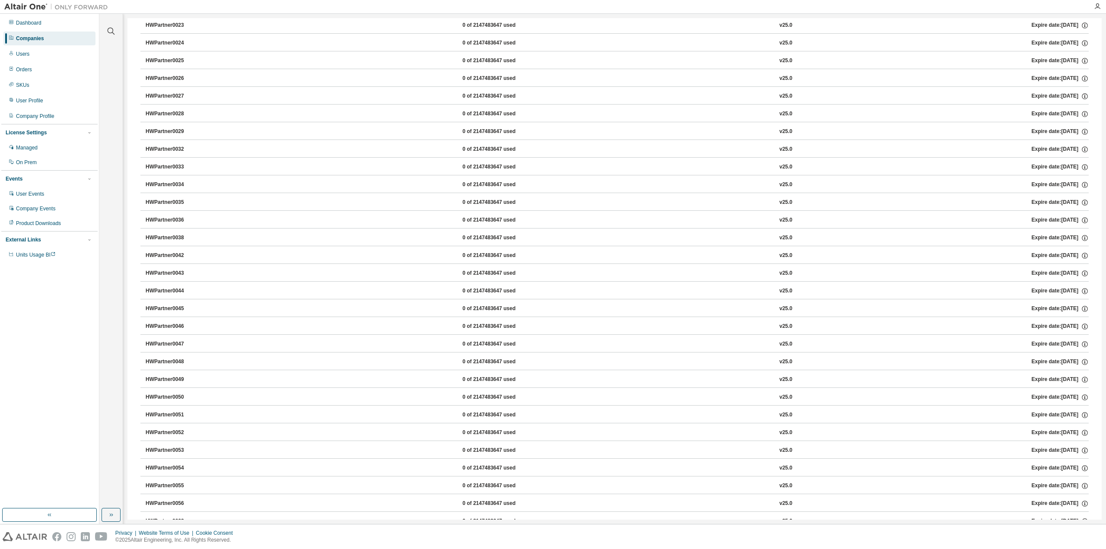
drag, startPoint x: 186, startPoint y: 325, endPoint x: 184, endPoint y: 408, distance: 82.9
drag, startPoint x: 207, startPoint y: 298, endPoint x: 200, endPoint y: 431, distance: 132.3
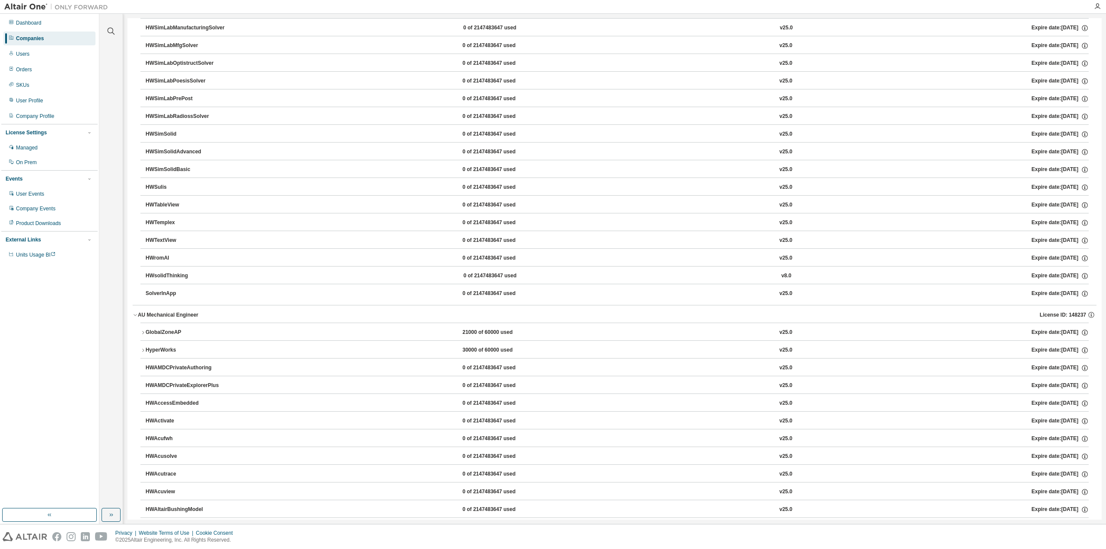
drag, startPoint x: 201, startPoint y: 229, endPoint x: 199, endPoint y: 386, distance: 156.3
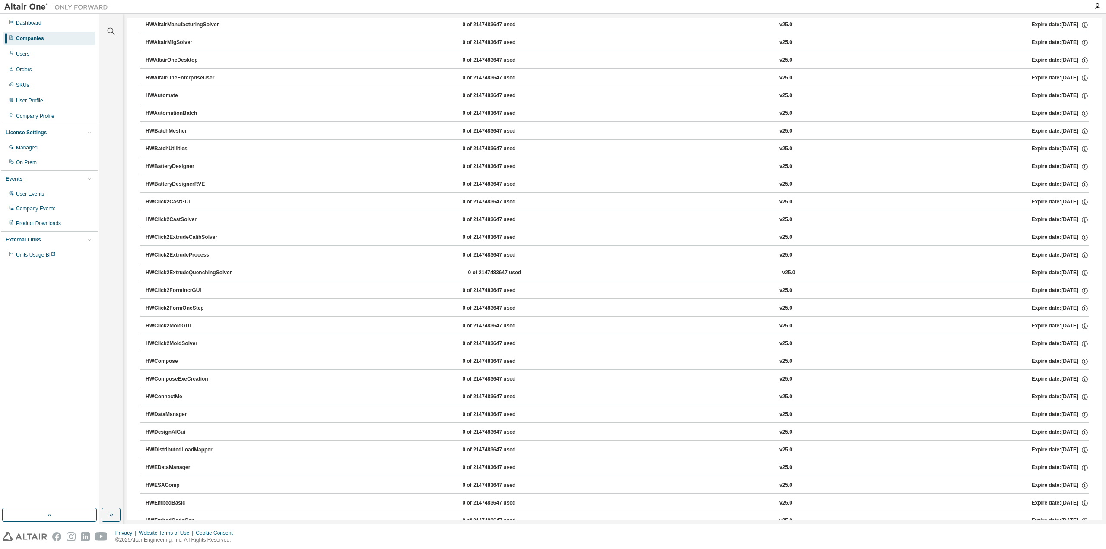
drag, startPoint x: 216, startPoint y: 391, endPoint x: 225, endPoint y: 423, distance: 33.5
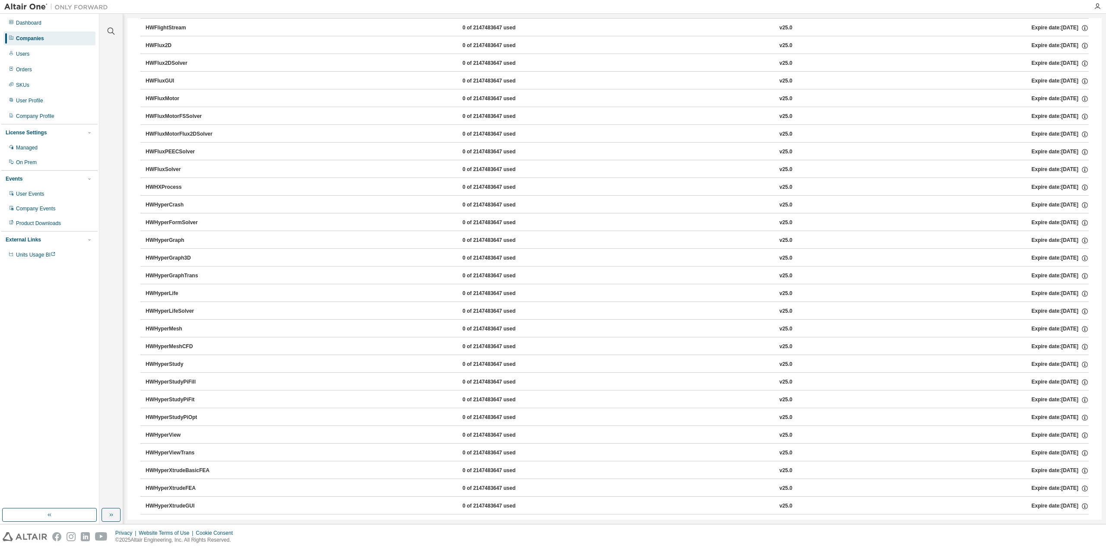
scroll to position [0, 0]
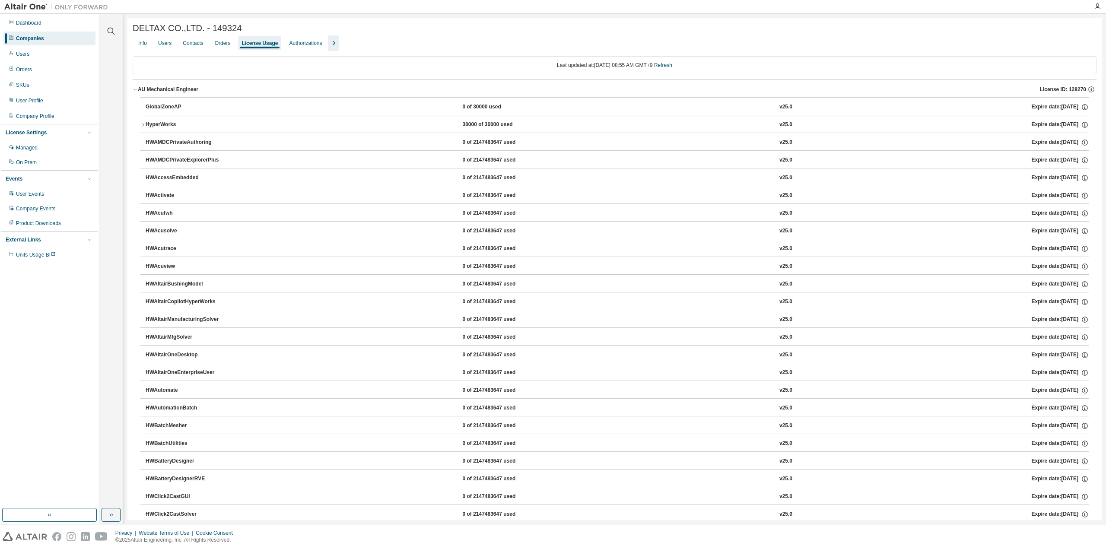
drag, startPoint x: 224, startPoint y: 413, endPoint x: 189, endPoint y: 138, distance: 277.7
click at [146, 108] on div "GlobalZoneAP" at bounding box center [185, 107] width 78 height 8
click at [135, 91] on icon "button" at bounding box center [135, 89] width 5 height 5
click at [134, 106] on icon "button" at bounding box center [135, 107] width 5 height 5
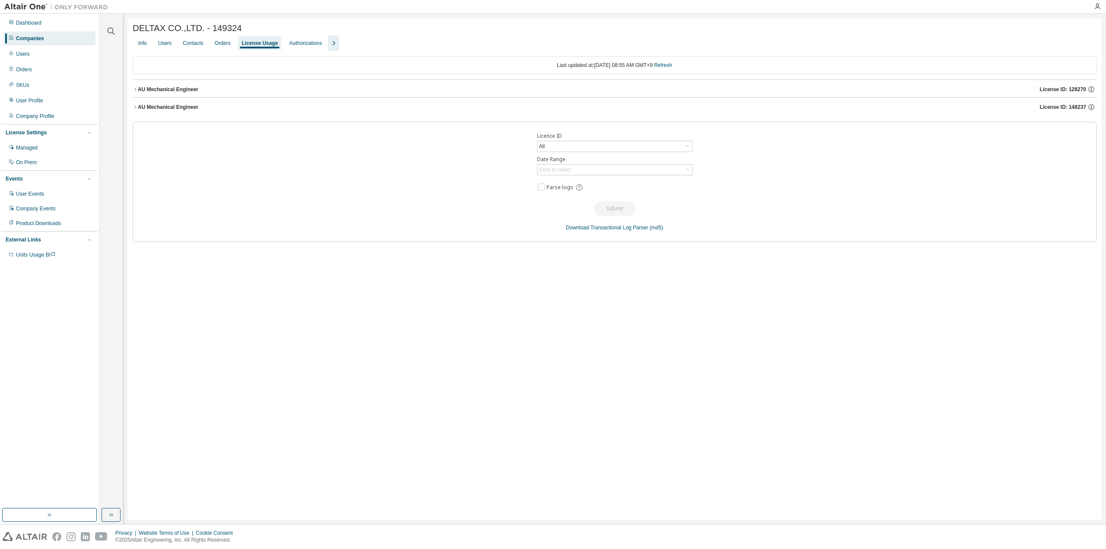
click at [134, 90] on icon "button" at bounding box center [135, 89] width 5 height 5
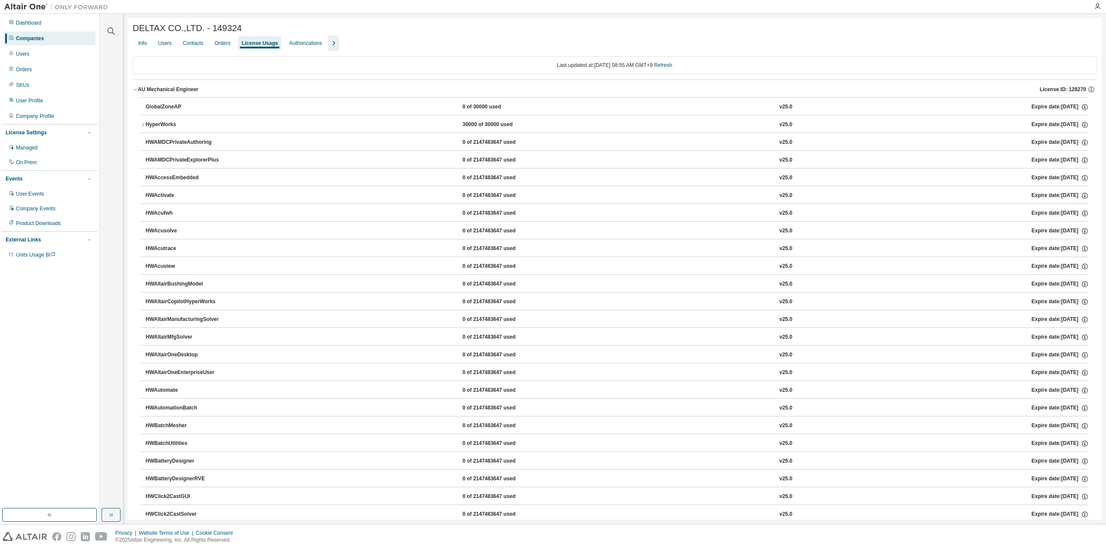
click at [138, 90] on div "AU Mechanical Engineer" at bounding box center [168, 89] width 60 height 7
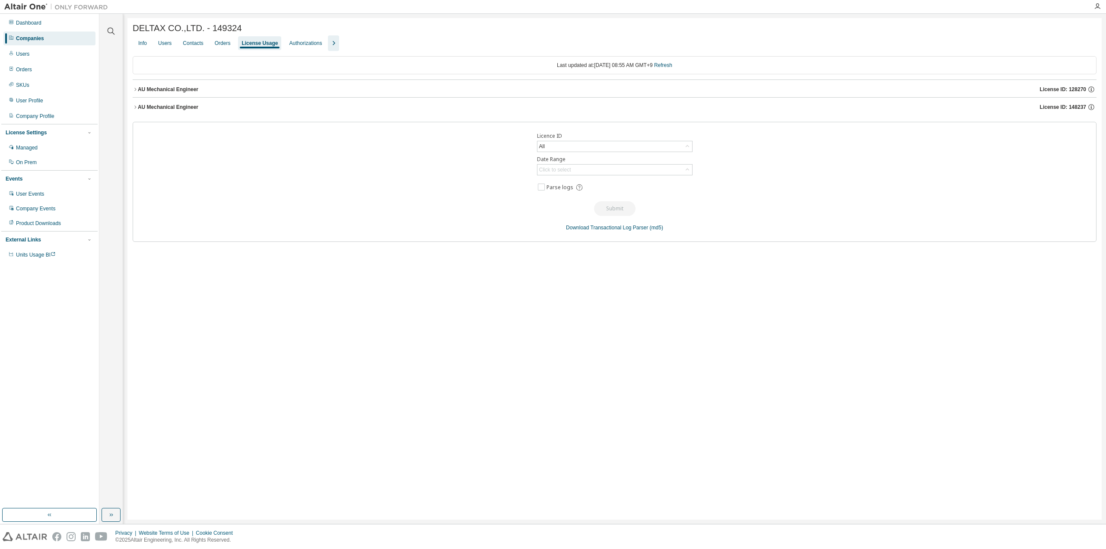
click at [136, 108] on icon "button" at bounding box center [135, 107] width 5 height 5
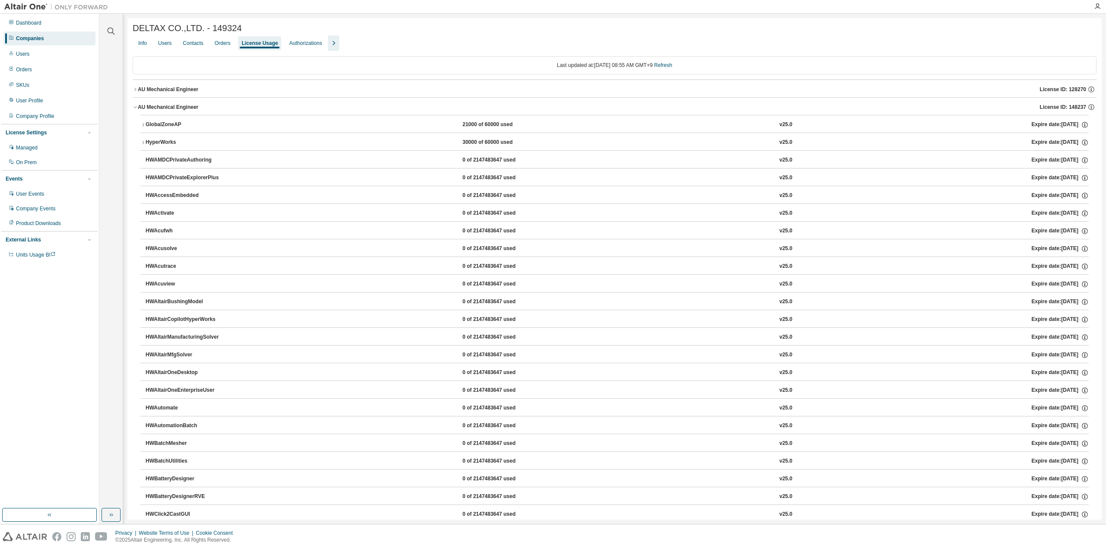
click at [133, 89] on icon "button" at bounding box center [135, 89] width 5 height 5
click at [136, 88] on button "AU Mechanical Engineer License ID: 128270" at bounding box center [614, 89] width 963 height 19
click at [141, 89] on div "AU Mechanical Engineer" at bounding box center [168, 89] width 60 height 7
click at [138, 88] on div "AU Mechanical Engineer" at bounding box center [168, 89] width 60 height 7
click at [133, 89] on icon "button" at bounding box center [135, 89] width 5 height 5
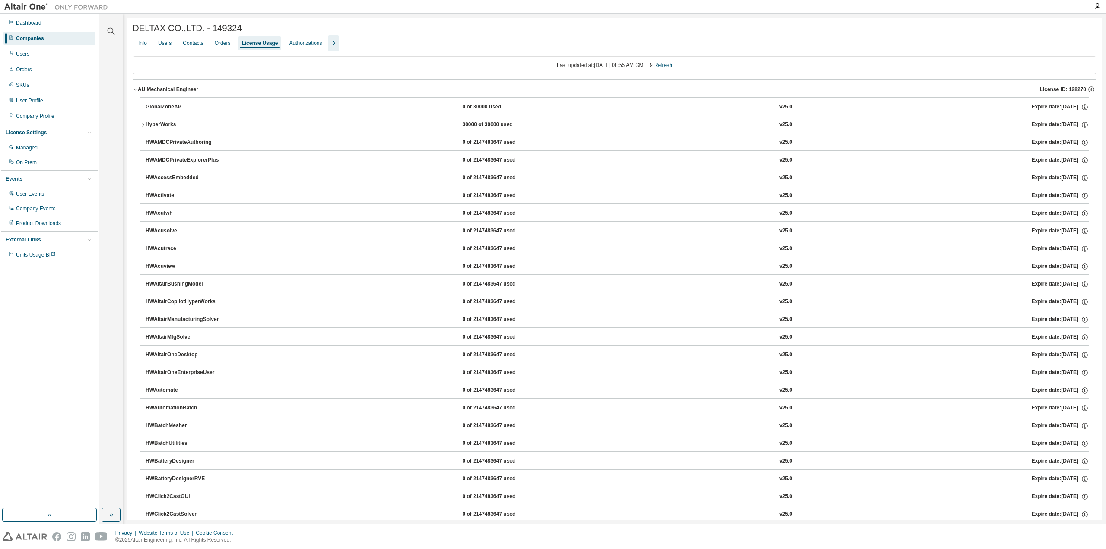
click at [134, 91] on icon "button" at bounding box center [135, 89] width 5 height 5
click at [136, 115] on button "AU Mechanical Engineer License ID: 148237" at bounding box center [614, 107] width 963 height 19
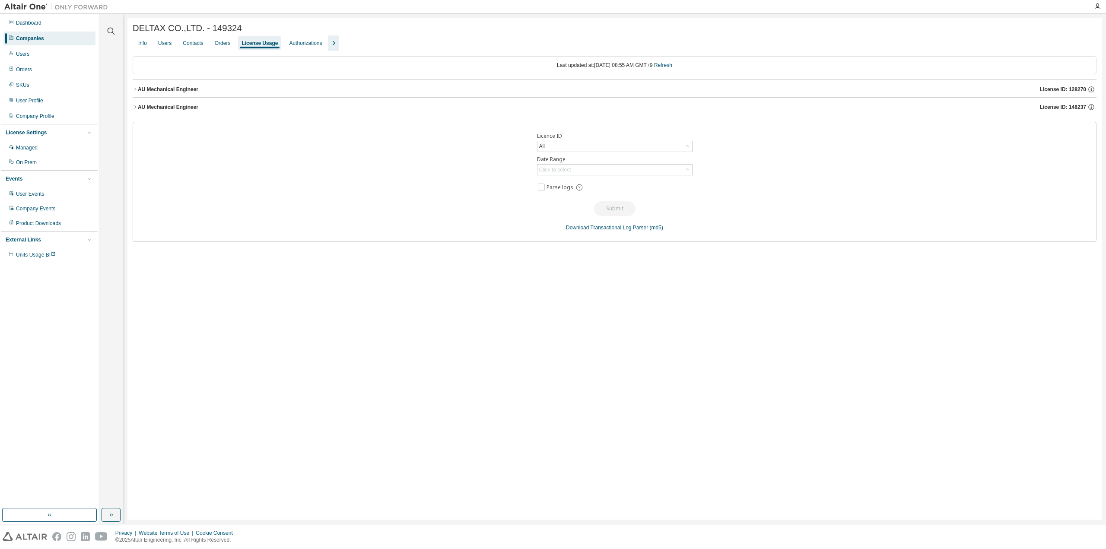
click at [135, 107] on icon "button" at bounding box center [135, 107] width 5 height 5
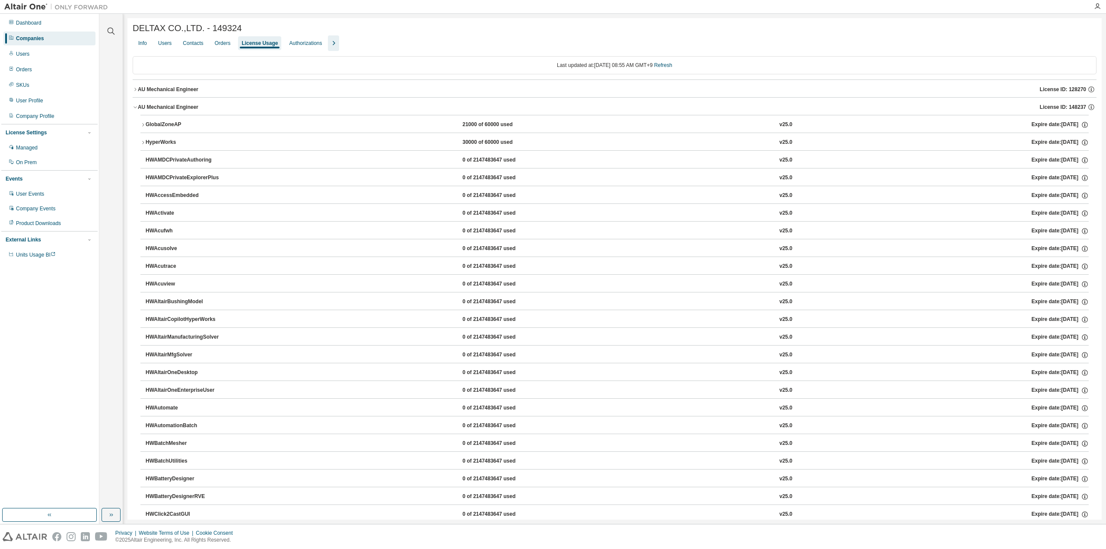
click at [134, 92] on icon "button" at bounding box center [135, 89] width 5 height 5
click at [134, 91] on icon "button" at bounding box center [135, 89] width 5 height 5
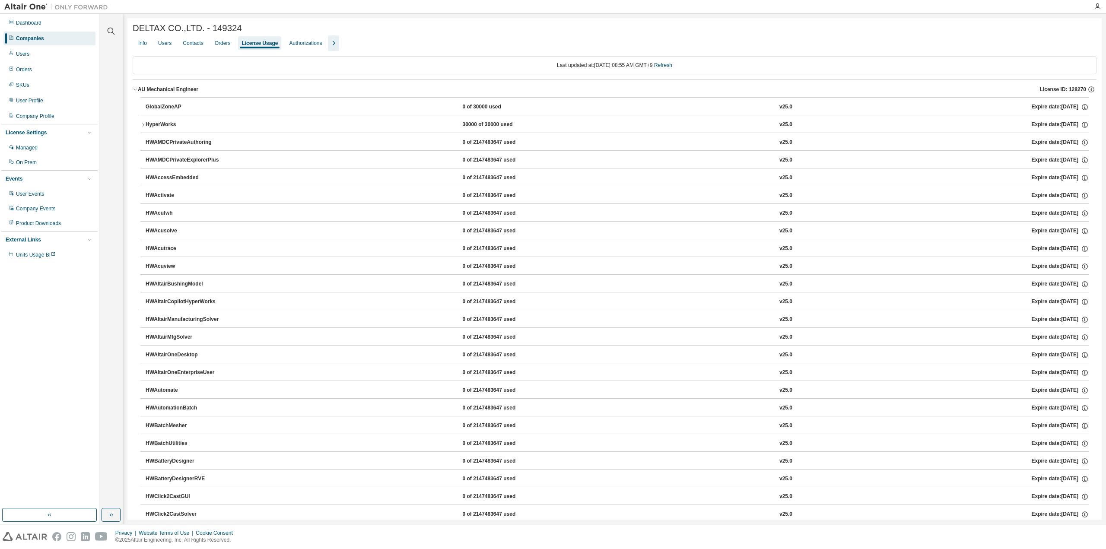
click at [134, 92] on icon "button" at bounding box center [135, 89] width 5 height 5
click at [134, 88] on button "AU Mechanical Engineer License ID: 128270" at bounding box center [614, 89] width 963 height 19
click at [141, 126] on icon "button" at bounding box center [142, 124] width 5 height 5
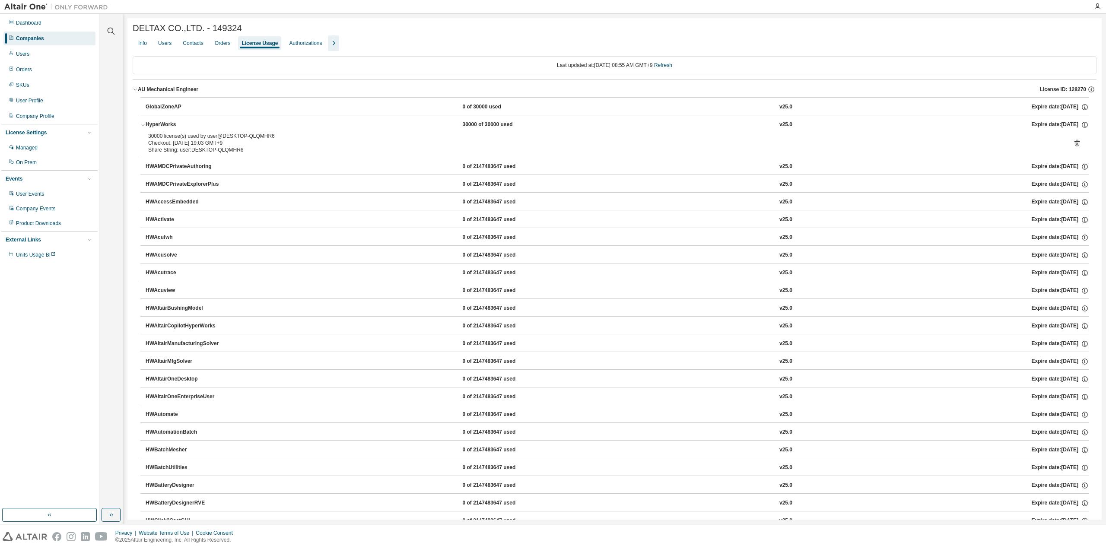
click at [143, 127] on icon "button" at bounding box center [142, 124] width 5 height 5
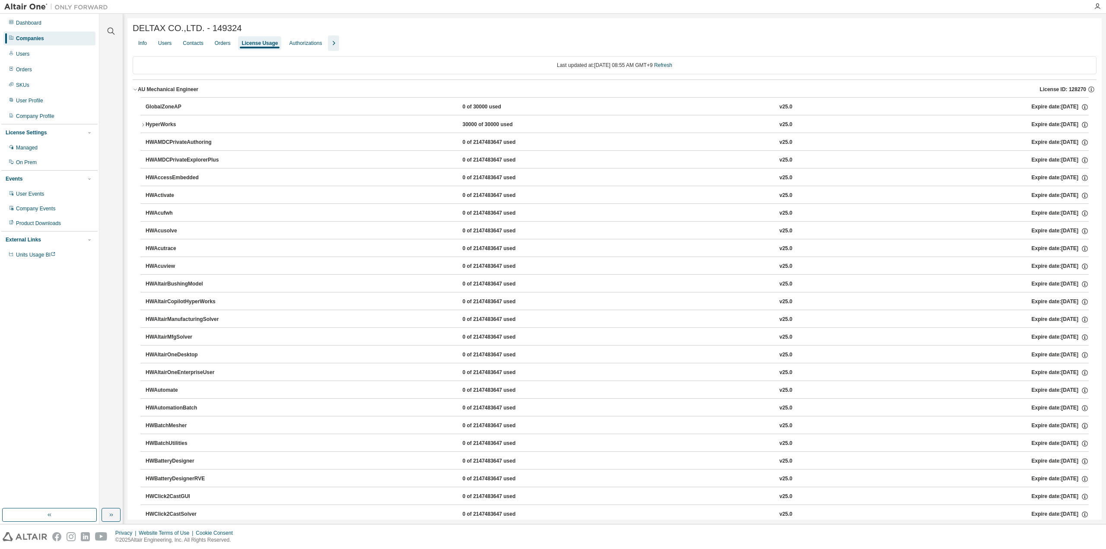
click at [134, 94] on button "AU Mechanical Engineer License ID: 128270" at bounding box center [614, 89] width 963 height 19
click at [134, 92] on icon "button" at bounding box center [135, 89] width 5 height 5
click at [138, 96] on button "AU Mechanical Engineer License ID: 128270" at bounding box center [614, 89] width 963 height 19
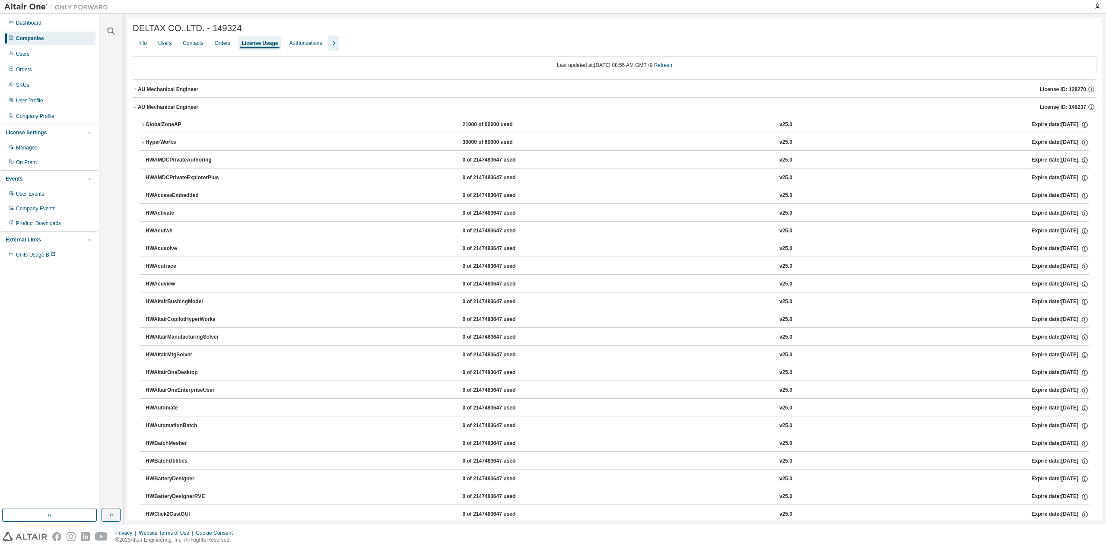
click at [137, 90] on icon "button" at bounding box center [135, 89] width 5 height 5
click at [134, 88] on icon "button" at bounding box center [135, 89] width 5 height 5
click at [134, 92] on icon "button" at bounding box center [135, 89] width 5 height 5
click at [135, 95] on button "AU Mechanical Engineer License ID: 128270" at bounding box center [614, 89] width 963 height 19
click at [135, 108] on icon "button" at bounding box center [135, 107] width 5 height 5
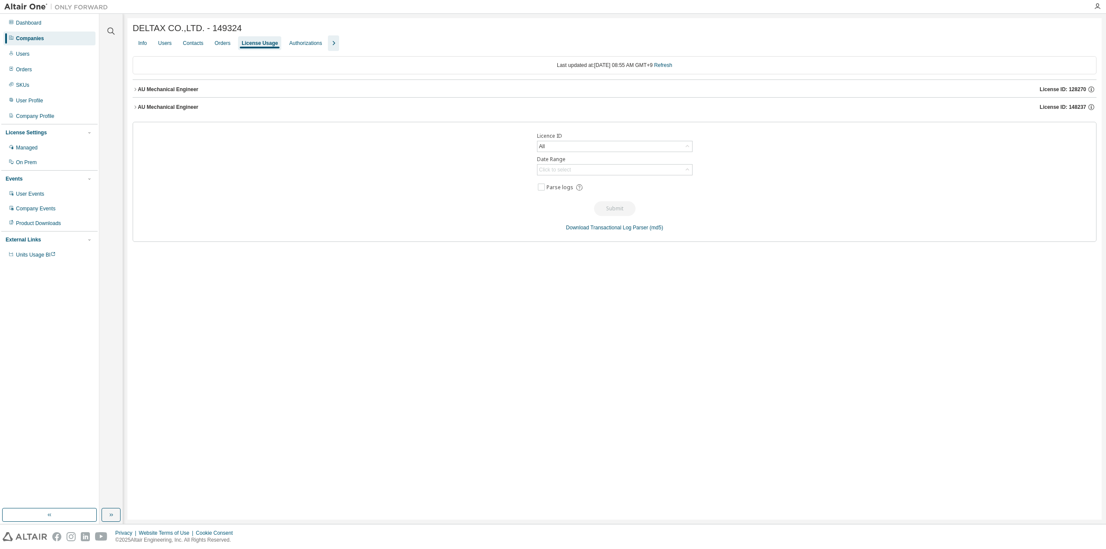
click at [135, 108] on icon "button" at bounding box center [135, 107] width 5 height 5
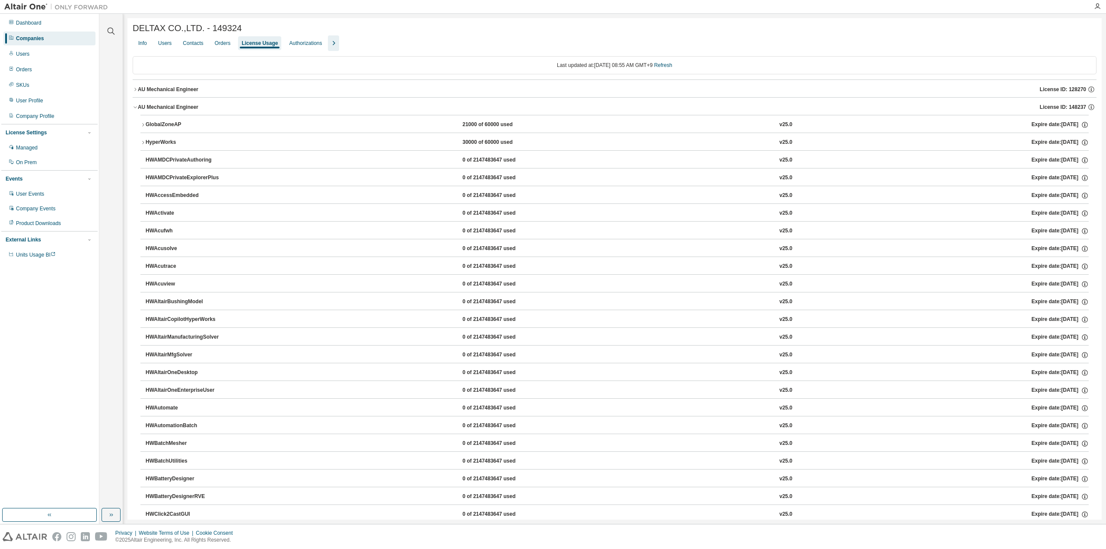
click at [135, 95] on button "AU Mechanical Engineer License ID: 128270" at bounding box center [614, 89] width 963 height 19
click at [136, 92] on icon "button" at bounding box center [135, 89] width 5 height 5
click at [134, 91] on icon "button" at bounding box center [135, 89] width 5 height 5
drag, startPoint x: 163, startPoint y: 96, endPoint x: 158, endPoint y: 100, distance: 6.2
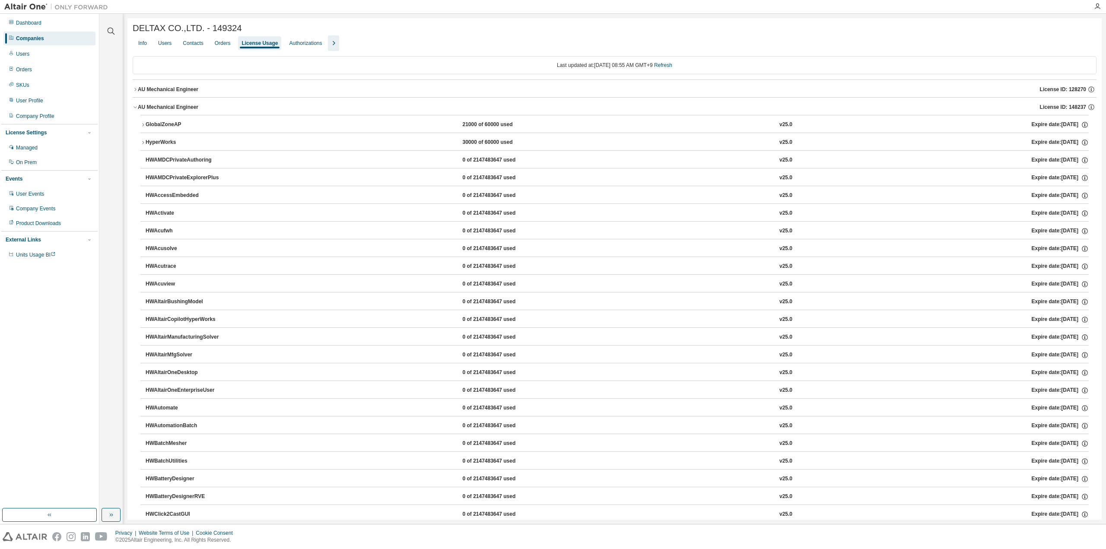
click at [163, 96] on button "AU Mechanical Engineer License ID: 128270" at bounding box center [614, 89] width 963 height 19
click at [149, 89] on div "AU Mechanical Engineer" at bounding box center [168, 89] width 60 height 7
click at [136, 104] on button "AU Mechanical Engineer License ID: 148237" at bounding box center [614, 107] width 963 height 19
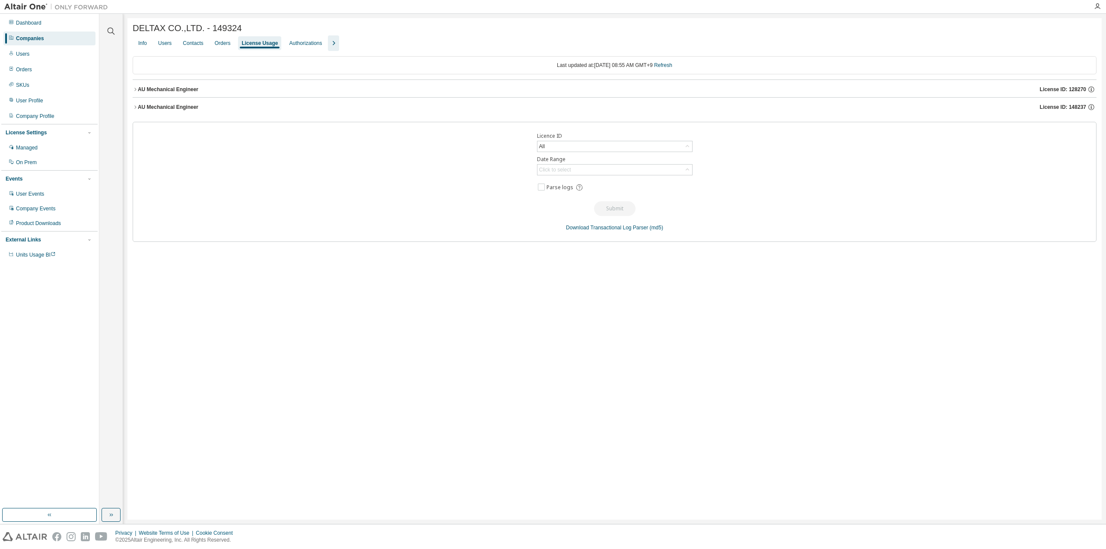
click at [136, 88] on button "AU Mechanical Engineer License ID: 128270" at bounding box center [614, 89] width 963 height 19
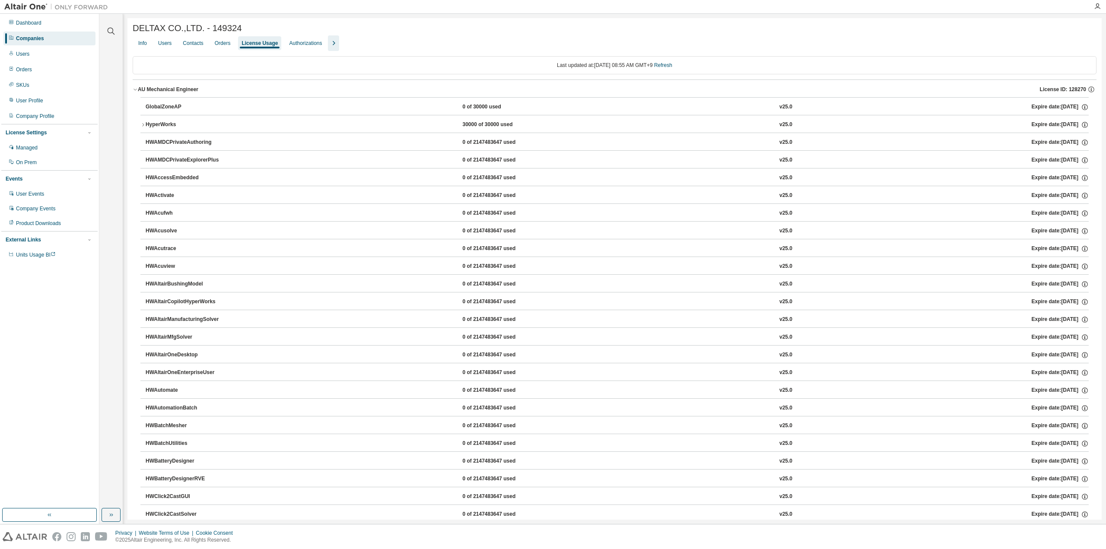
click at [136, 94] on button "AU Mechanical Engineer License ID: 128270" at bounding box center [614, 89] width 963 height 19
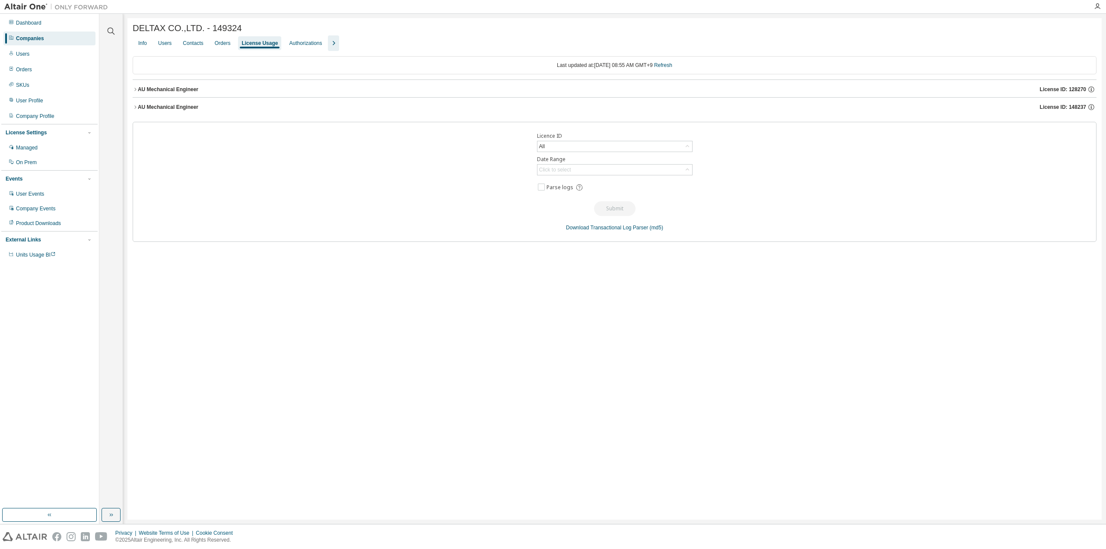
click at [136, 102] on button "AU Mechanical Engineer License ID: 148237" at bounding box center [614, 107] width 963 height 19
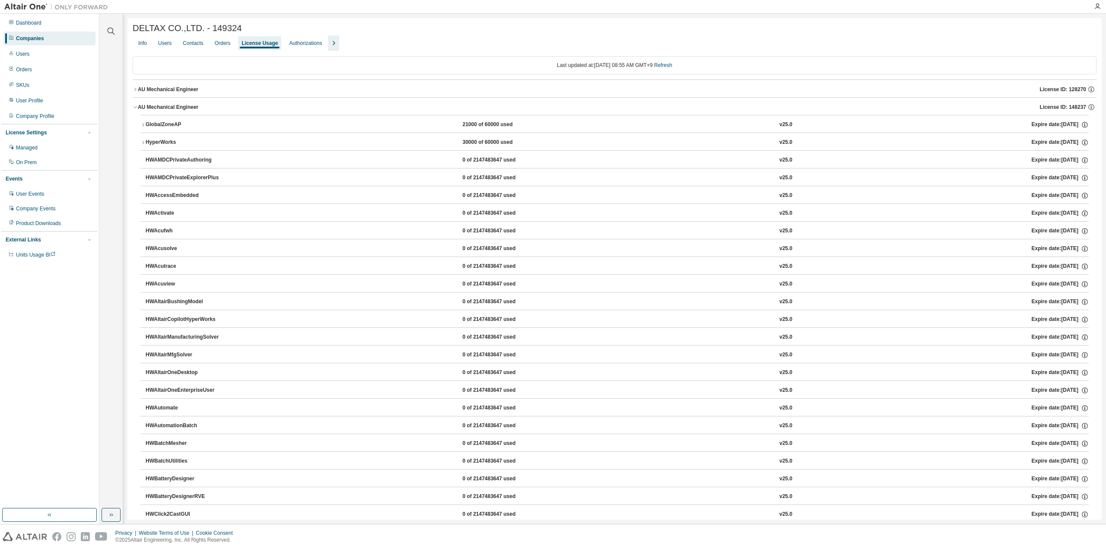
click at [136, 111] on button "AU Mechanical Engineer License ID: 148237" at bounding box center [614, 107] width 963 height 19
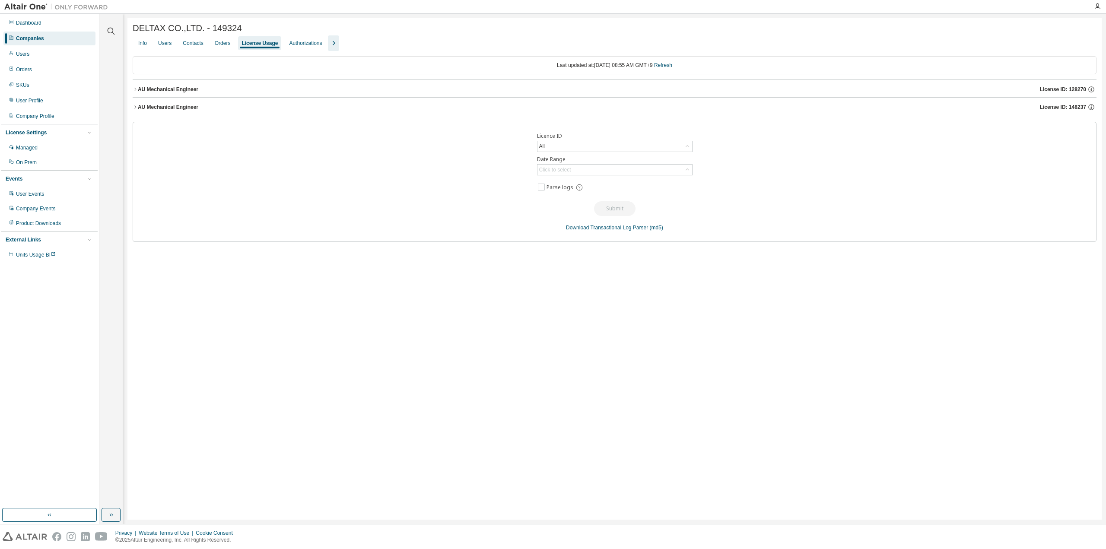
click at [134, 97] on button "AU Mechanical Engineer License ID: 128270" at bounding box center [614, 89] width 963 height 19
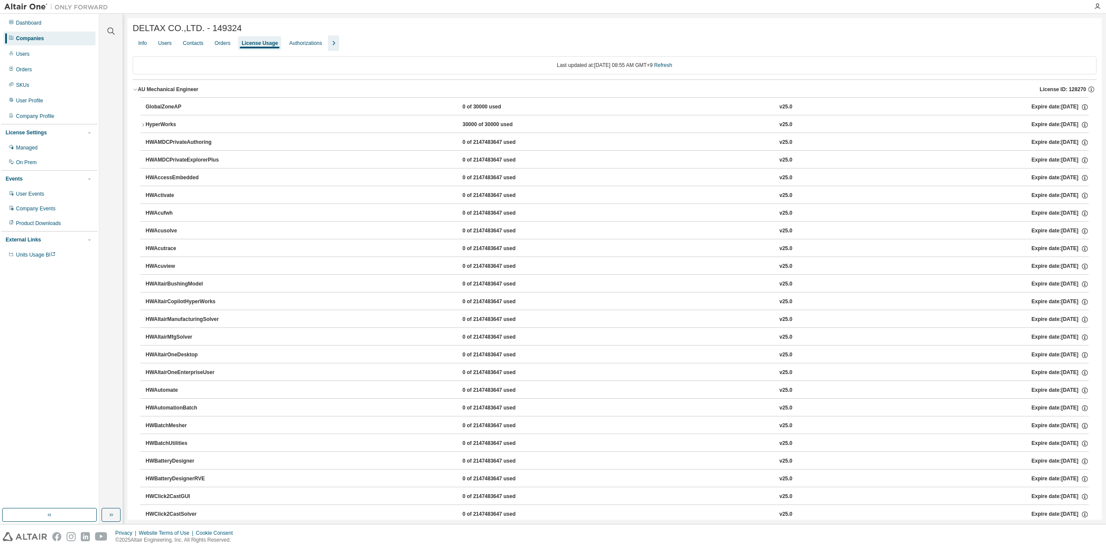
click at [133, 92] on icon "button" at bounding box center [135, 89] width 5 height 5
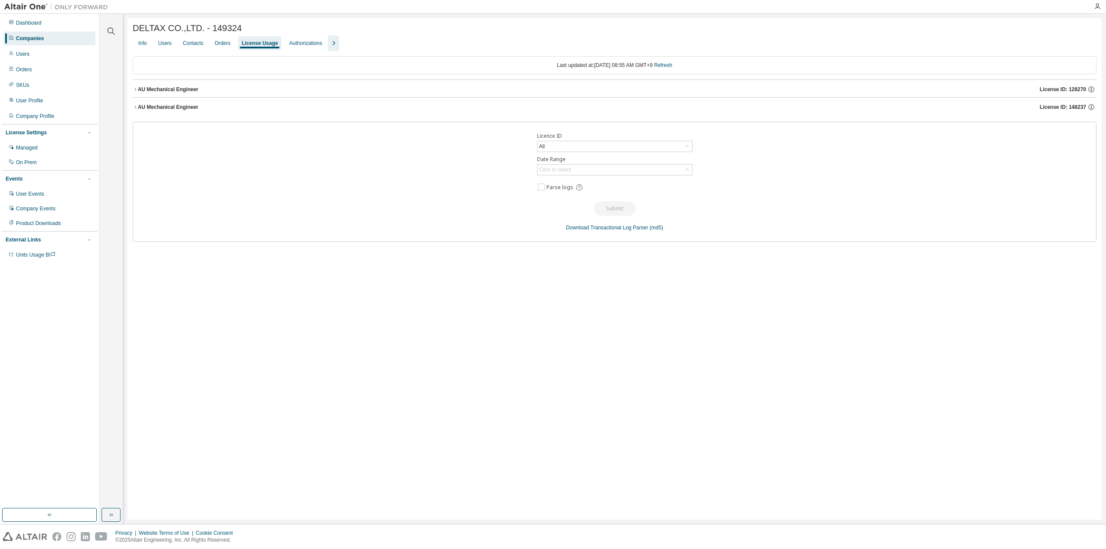
click at [135, 110] on icon "button" at bounding box center [135, 107] width 5 height 5
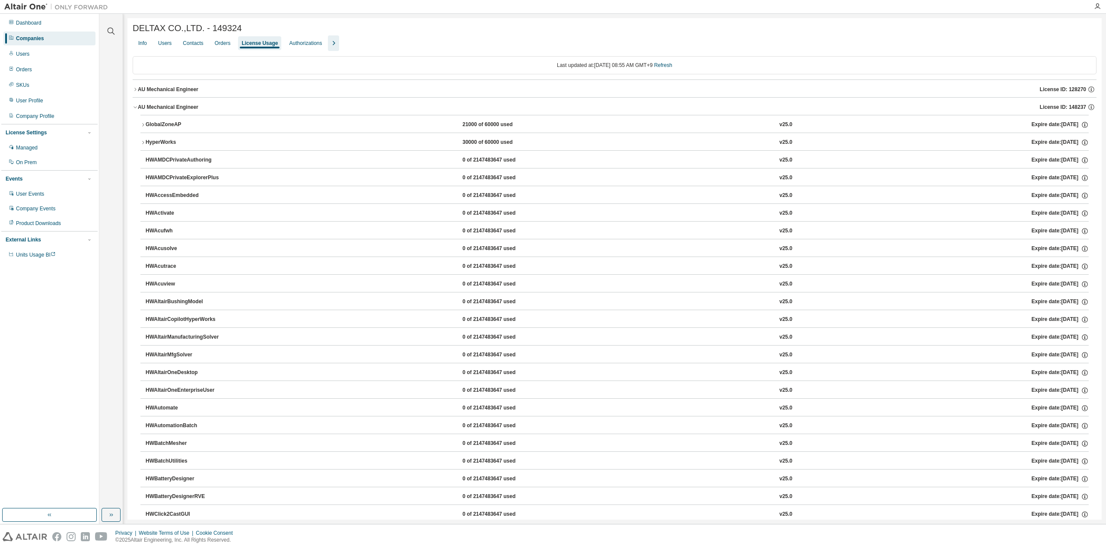
click at [134, 93] on button "AU Mechanical Engineer License ID: 128270" at bounding box center [614, 89] width 963 height 19
click at [462, 105] on div "0 of 30000 used" at bounding box center [501, 107] width 78 height 8
click at [145, 124] on icon "button" at bounding box center [142, 124] width 5 height 5
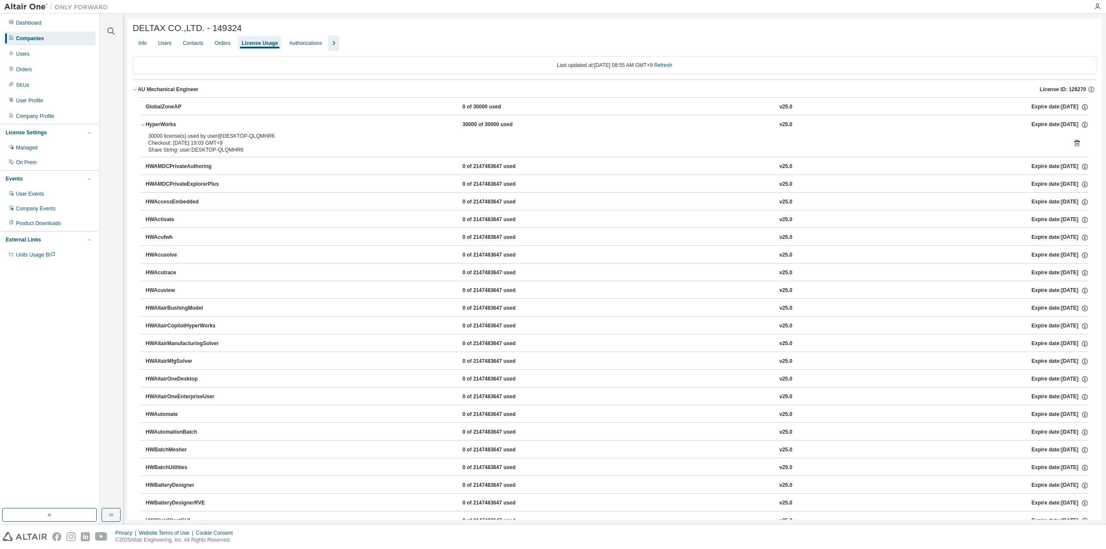
click at [143, 127] on icon "button" at bounding box center [142, 124] width 5 height 5
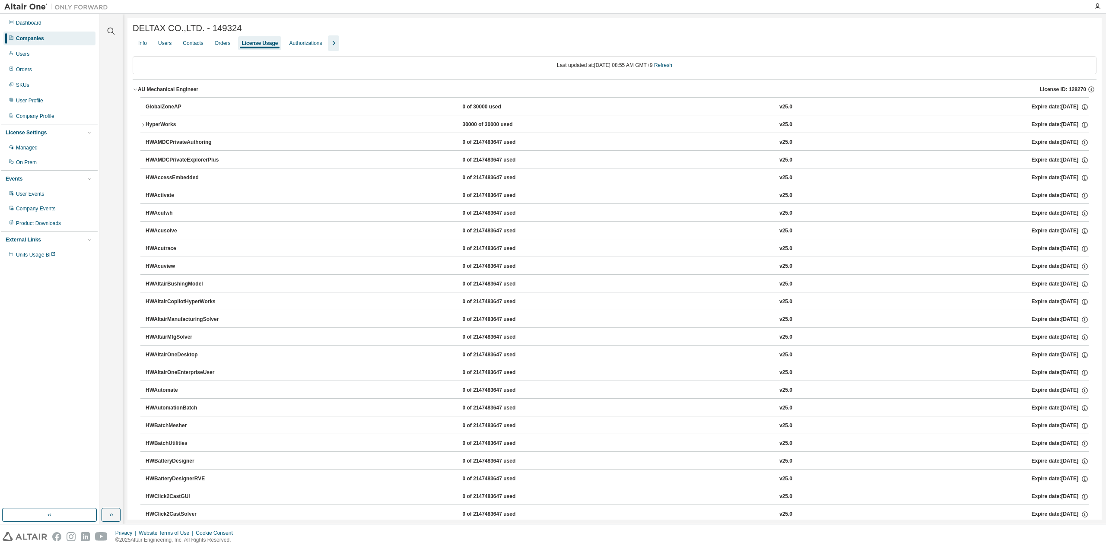
click at [134, 92] on icon "button" at bounding box center [135, 89] width 5 height 5
click at [135, 90] on icon "button" at bounding box center [135, 89] width 5 height 5
click at [133, 90] on icon "button" at bounding box center [135, 89] width 5 height 5
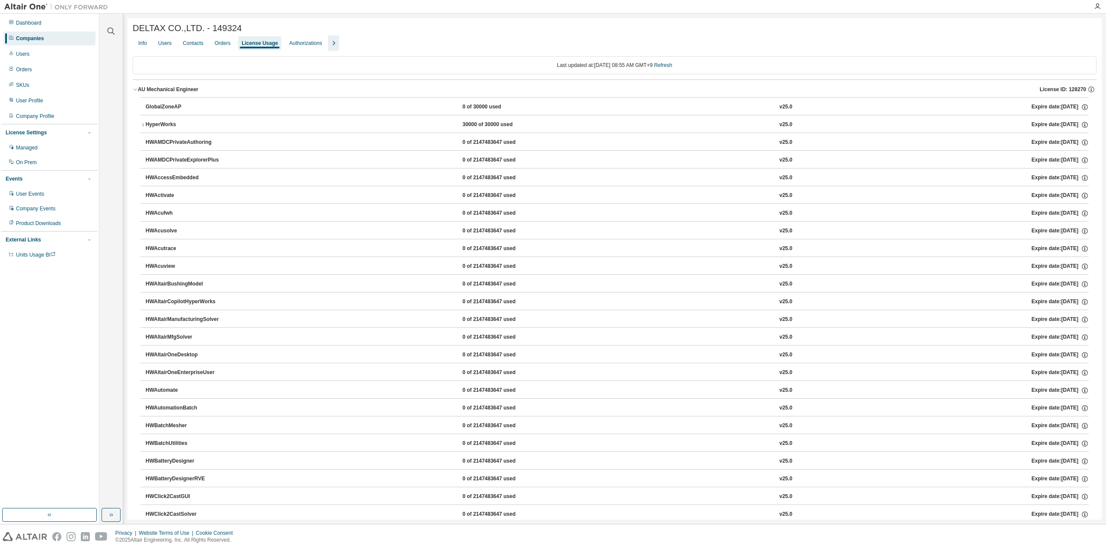
click at [136, 92] on icon "button" at bounding box center [135, 89] width 5 height 5
click at [135, 107] on icon "button" at bounding box center [135, 107] width 5 height 5
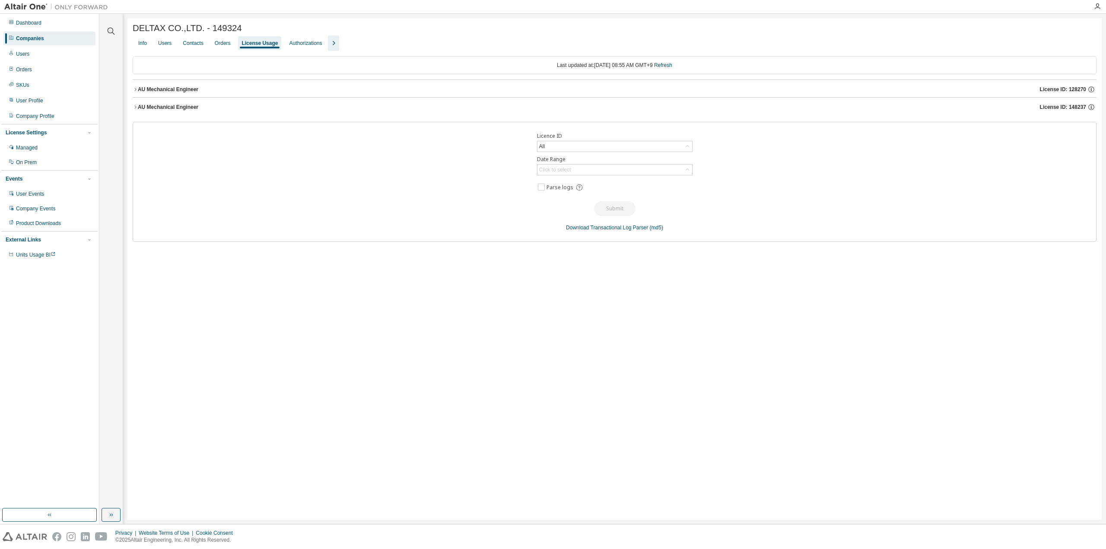
click at [135, 92] on icon "button" at bounding box center [135, 89] width 5 height 5
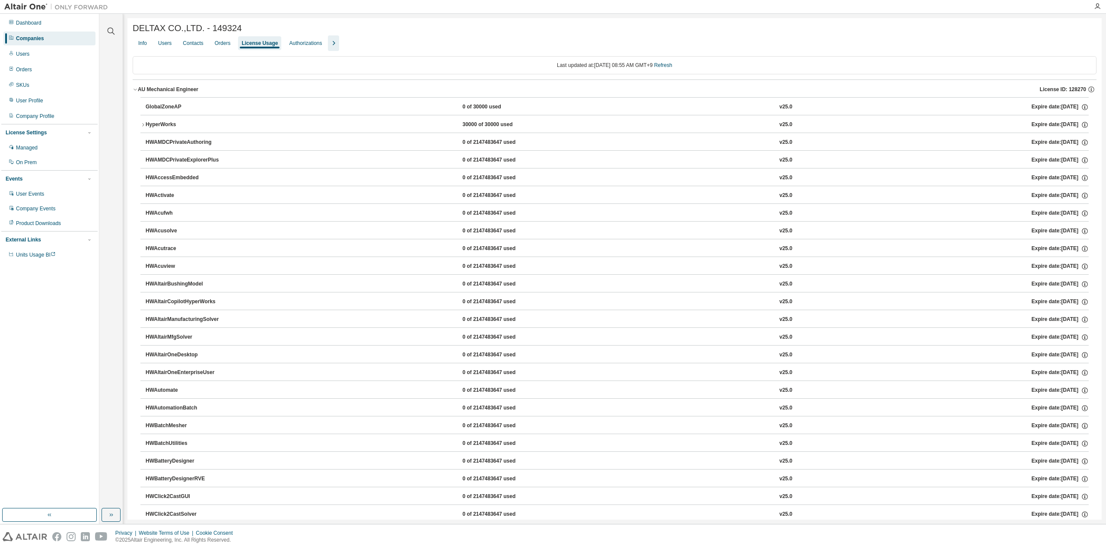
click at [135, 87] on button "AU Mechanical Engineer License ID: 128270" at bounding box center [614, 89] width 963 height 19
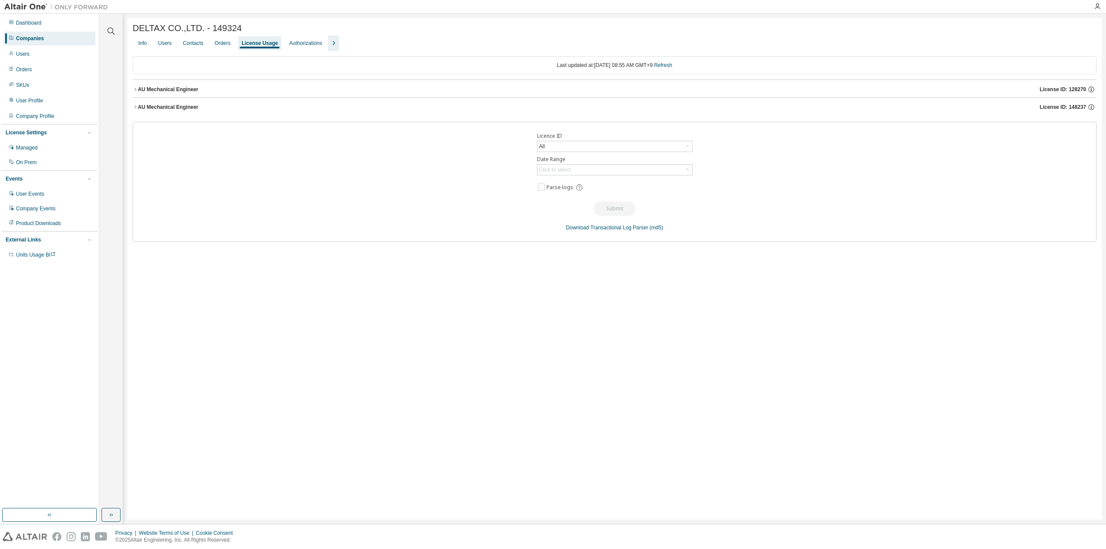
click at [133, 110] on icon "button" at bounding box center [135, 107] width 5 height 5
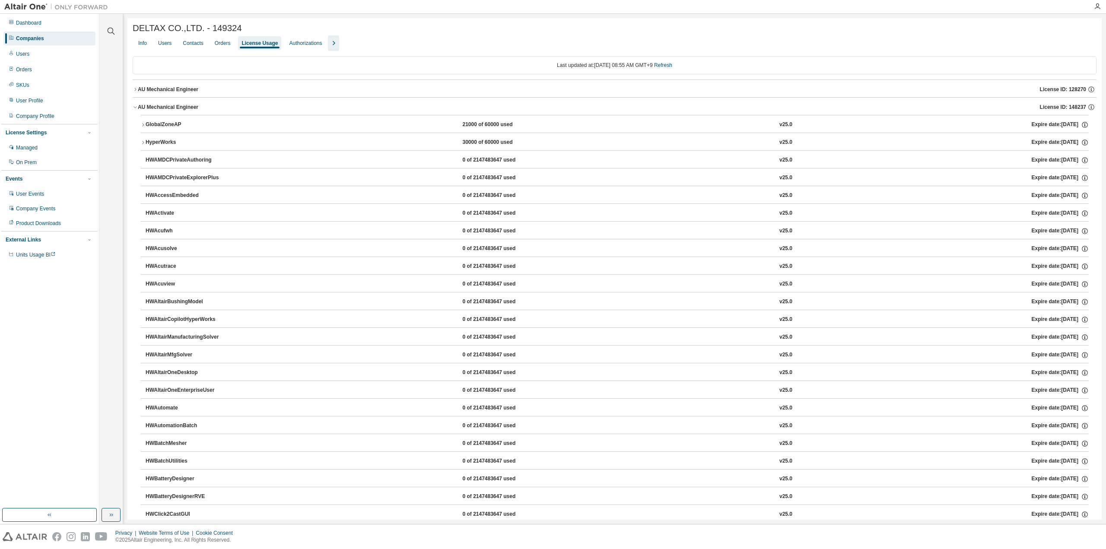
click at [133, 110] on icon "button" at bounding box center [135, 107] width 5 height 5
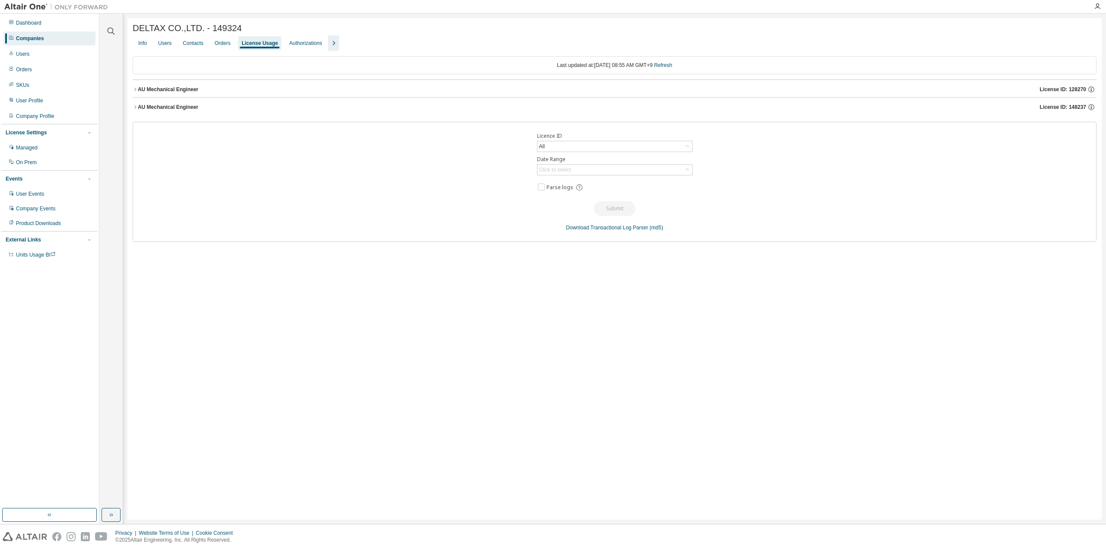
click at [133, 110] on icon "button" at bounding box center [135, 107] width 5 height 5
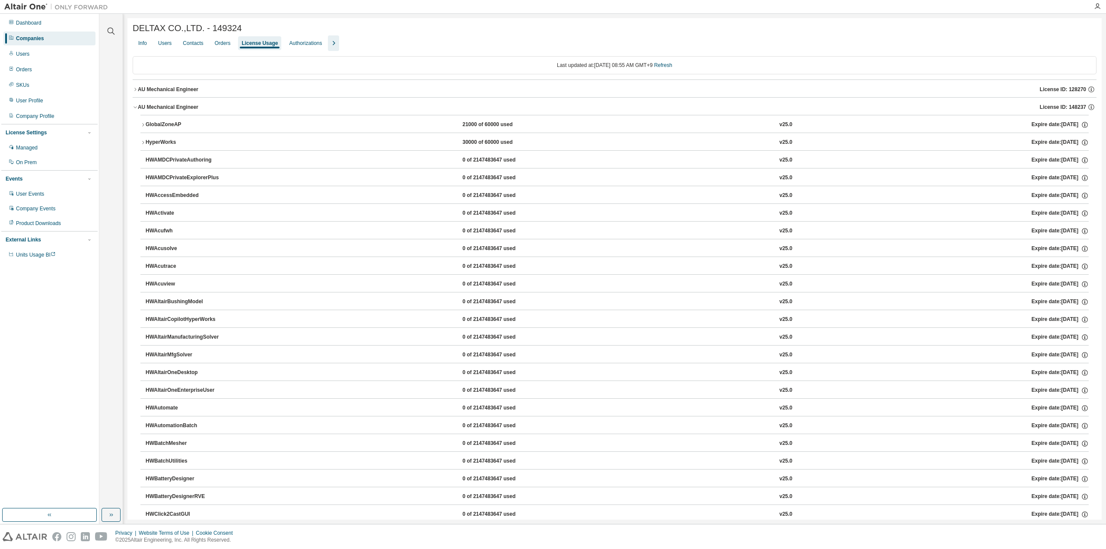
click at [134, 95] on button "AU Mechanical Engineer License ID: 128270" at bounding box center [614, 89] width 963 height 19
click at [143, 127] on icon "button" at bounding box center [142, 124] width 5 height 5
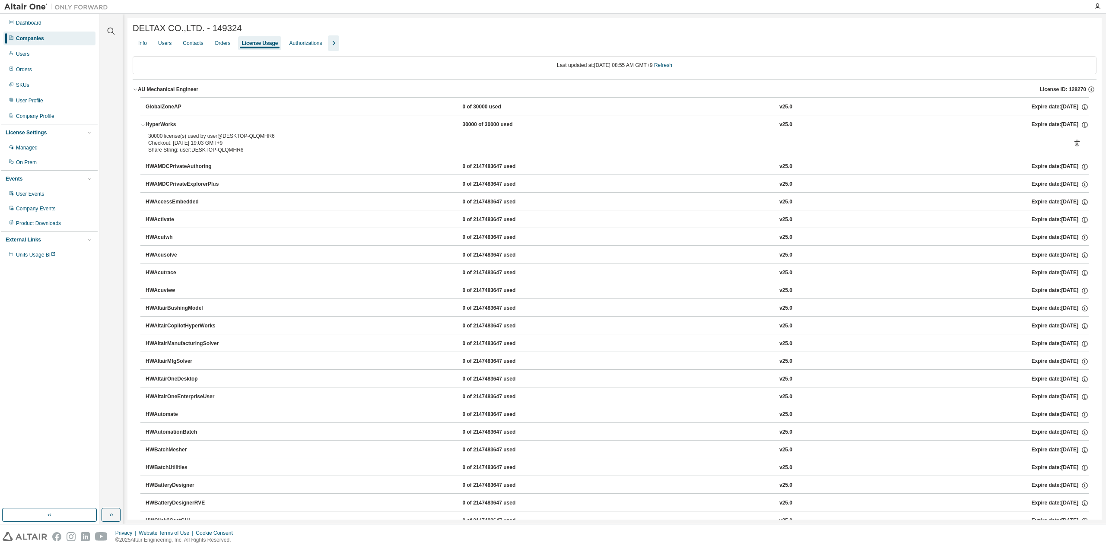
click at [143, 127] on icon "button" at bounding box center [142, 124] width 5 height 5
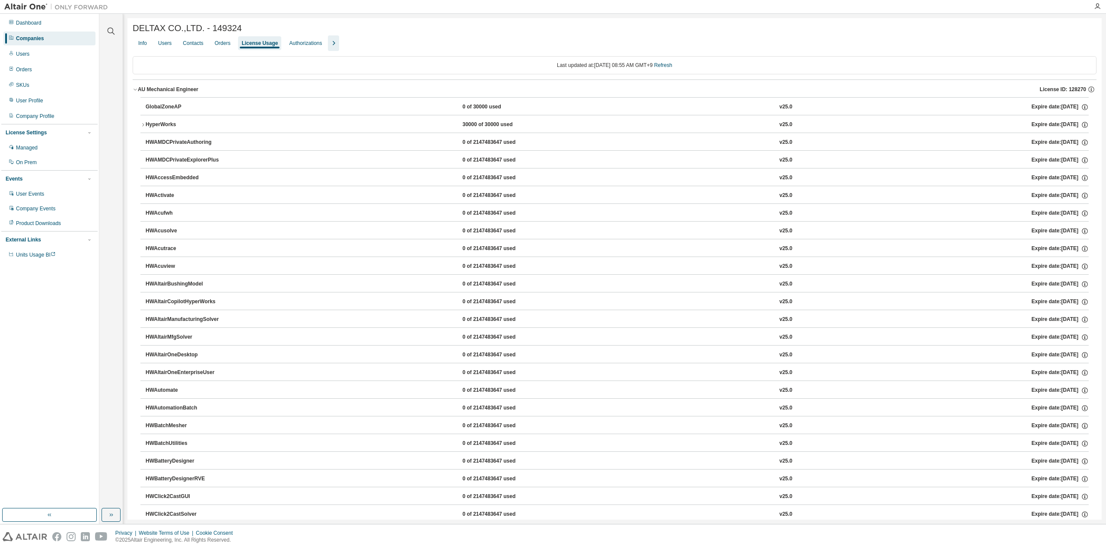
click at [148, 128] on div "HyperWorks" at bounding box center [185, 125] width 78 height 8
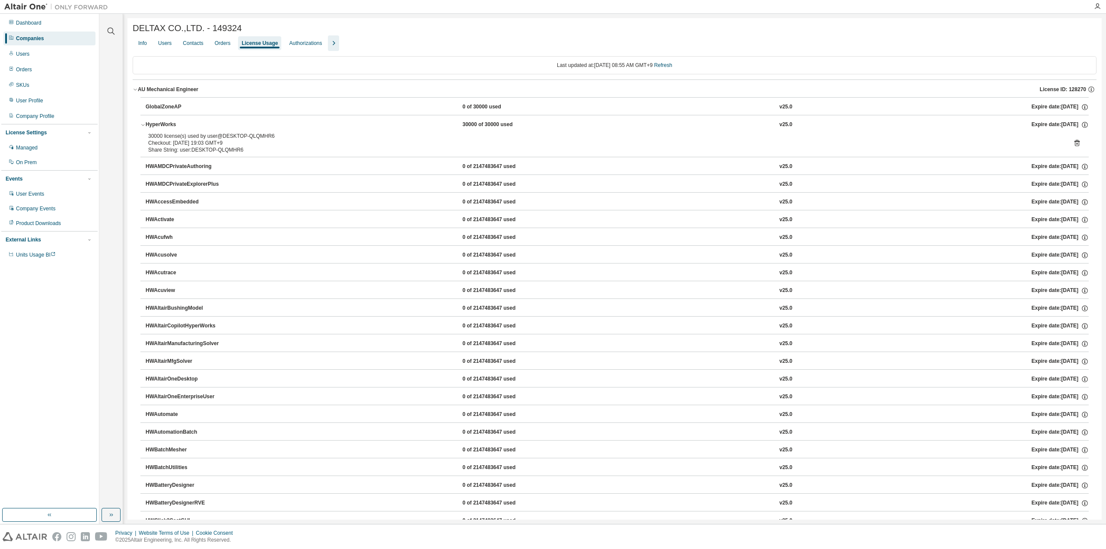
click at [842, 530] on div "Privacy Website Terms of Use Cookie Consent © 2025 Altair Engineering, Inc. All…" at bounding box center [553, 536] width 1106 height 25
click at [116, 276] on div "Clear all Collapse on share string Yes No Only used licenses Yes No Only my usa…" at bounding box center [111, 261] width 21 height 492
click at [141, 127] on icon "button" at bounding box center [142, 124] width 5 height 5
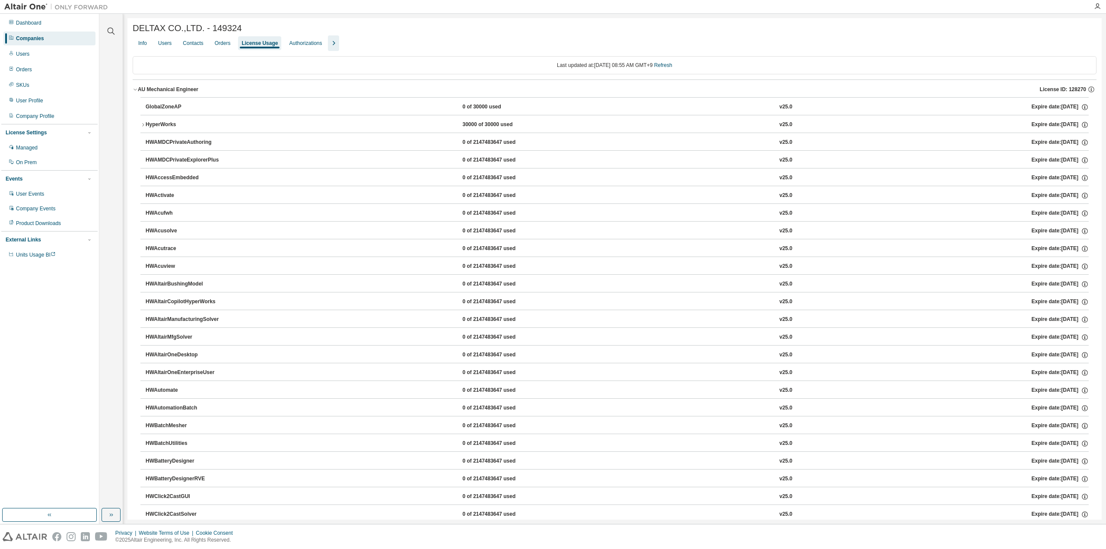
click at [136, 89] on icon "button" at bounding box center [135, 89] width 5 height 5
click at [133, 92] on icon "button" at bounding box center [135, 89] width 5 height 5
click at [136, 92] on icon "button" at bounding box center [135, 89] width 5 height 5
click at [135, 110] on icon "button" at bounding box center [135, 107] width 5 height 5
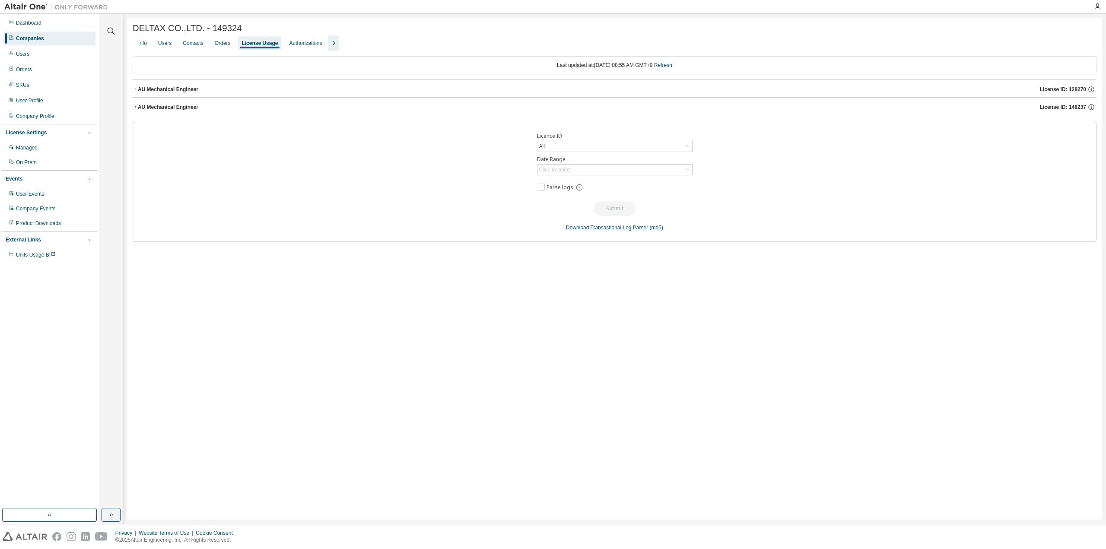
click at [134, 111] on button "AU Mechanical Engineer License ID: 148237" at bounding box center [614, 107] width 963 height 19
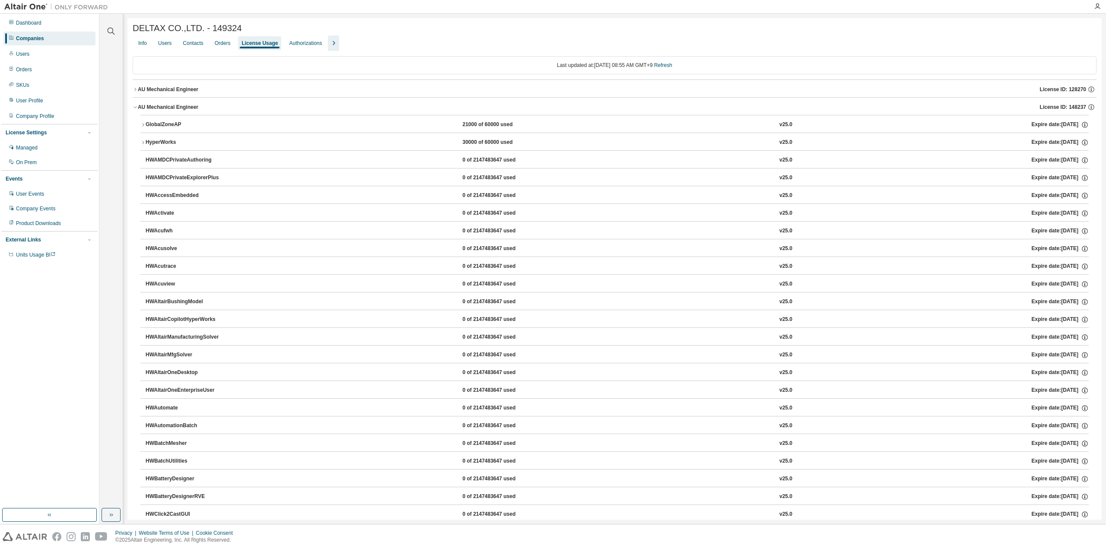
click at [135, 89] on icon "button" at bounding box center [135, 89] width 5 height 5
click at [144, 126] on icon "button" at bounding box center [142, 124] width 5 height 5
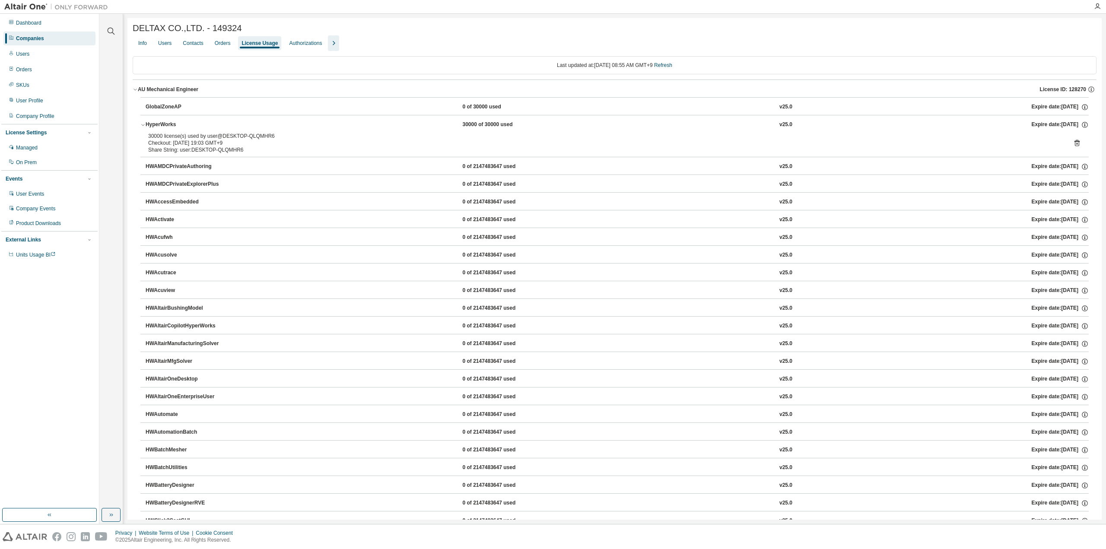
click at [134, 91] on icon "button" at bounding box center [135, 89] width 5 height 5
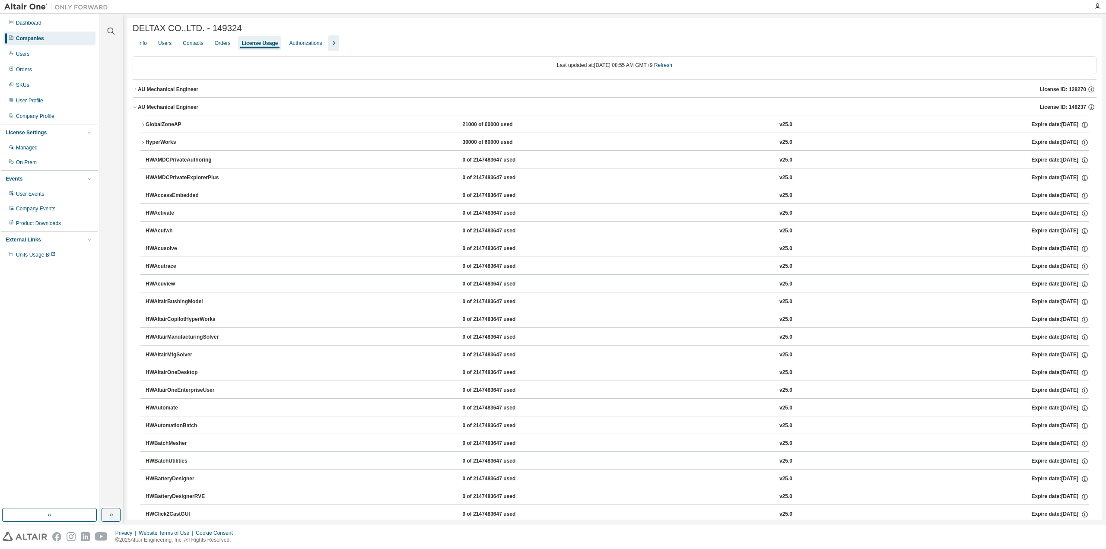
click at [134, 109] on icon "button" at bounding box center [135, 107] width 5 height 5
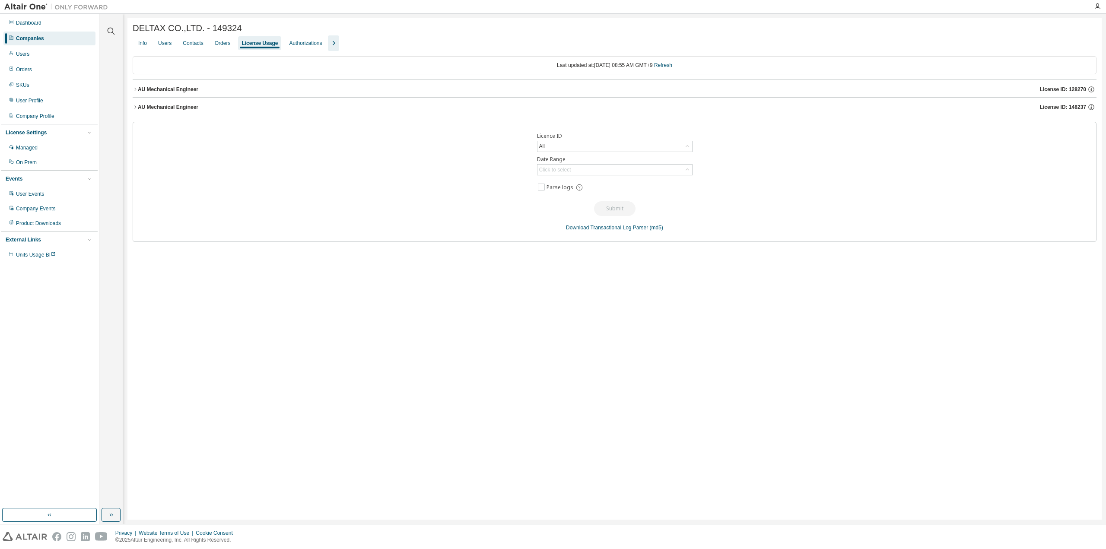
click at [136, 109] on icon "button" at bounding box center [135, 107] width 5 height 5
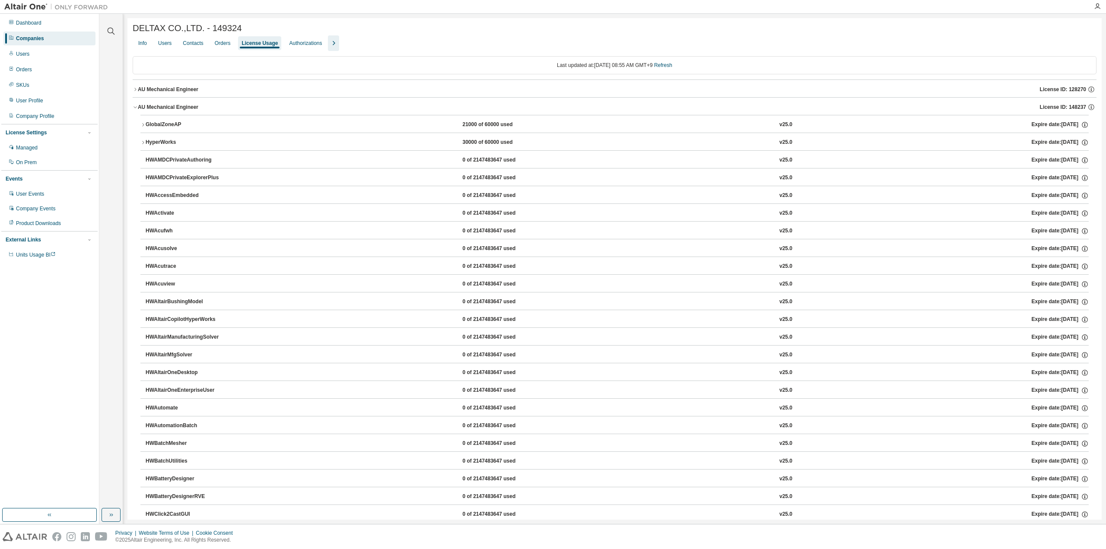
click at [134, 88] on icon "button" at bounding box center [135, 89] width 5 height 5
click at [134, 92] on icon "button" at bounding box center [135, 89] width 5 height 5
click at [134, 106] on icon "button" at bounding box center [135, 107] width 5 height 5
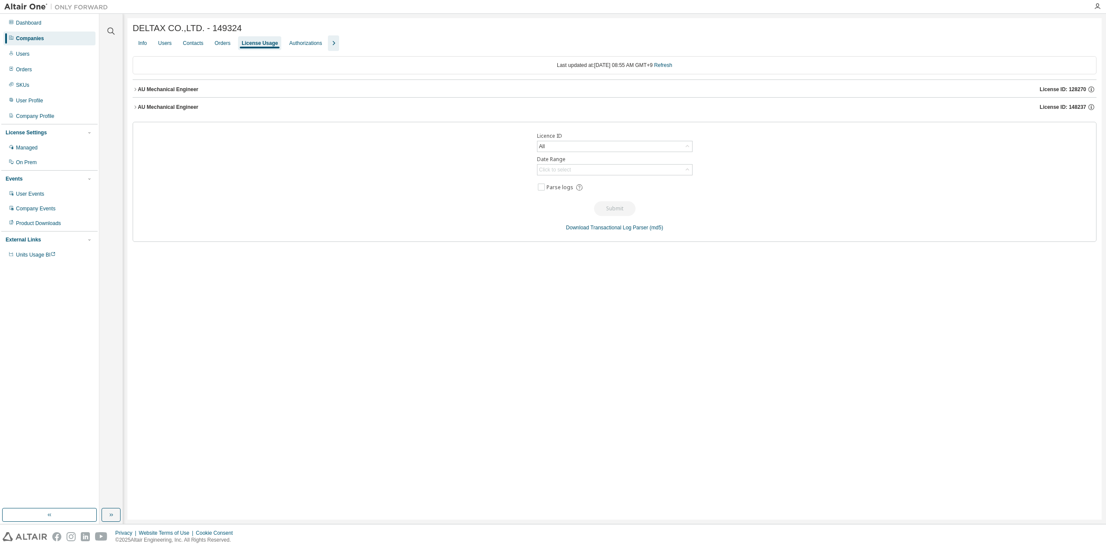
click at [135, 93] on button "AU Mechanical Engineer License ID: 128270" at bounding box center [614, 89] width 963 height 19
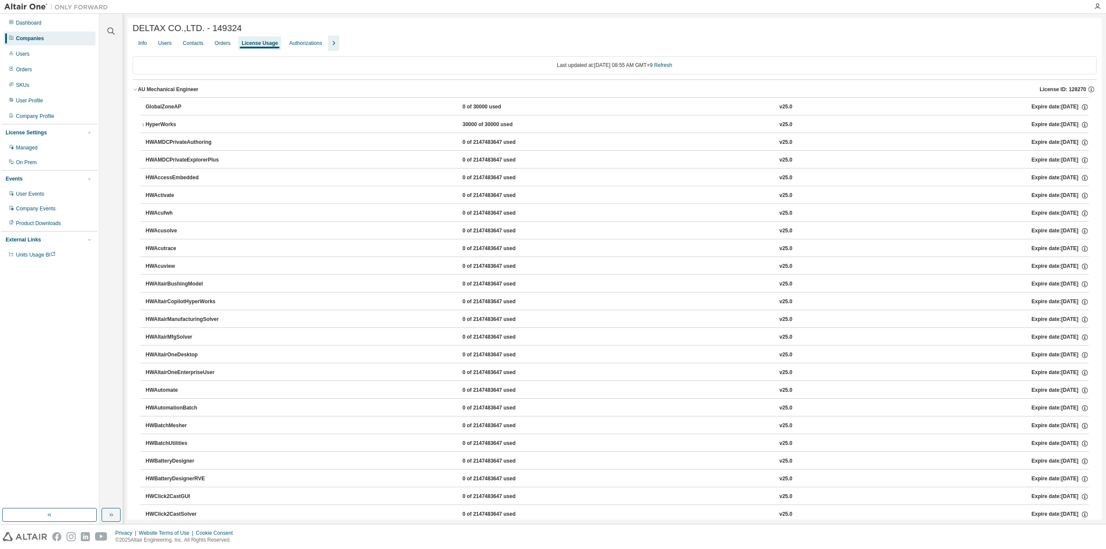
click at [135, 92] on icon "button" at bounding box center [135, 89] width 5 height 5
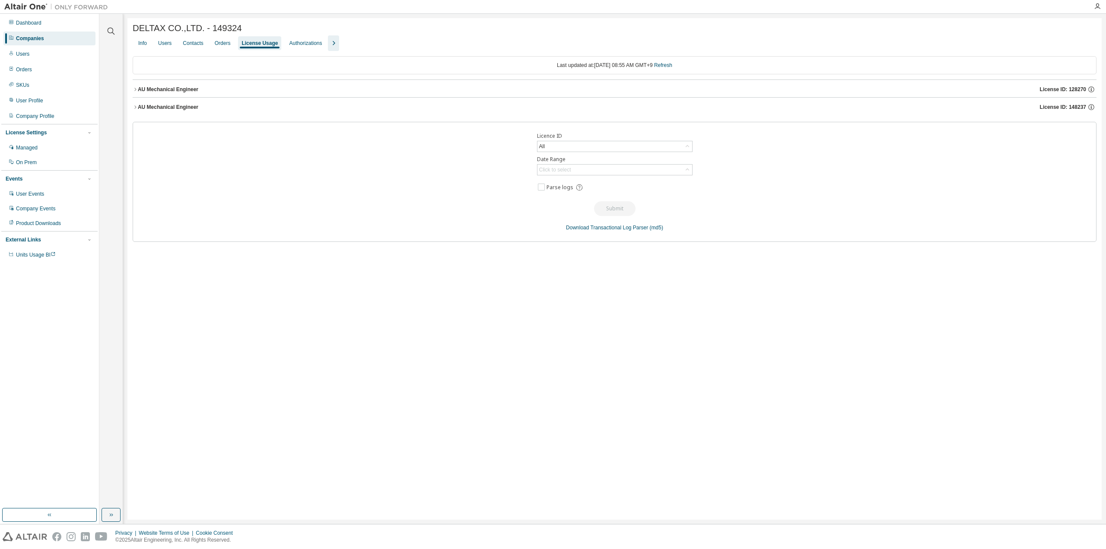
click at [135, 91] on icon "button" at bounding box center [135, 89] width 2 height 3
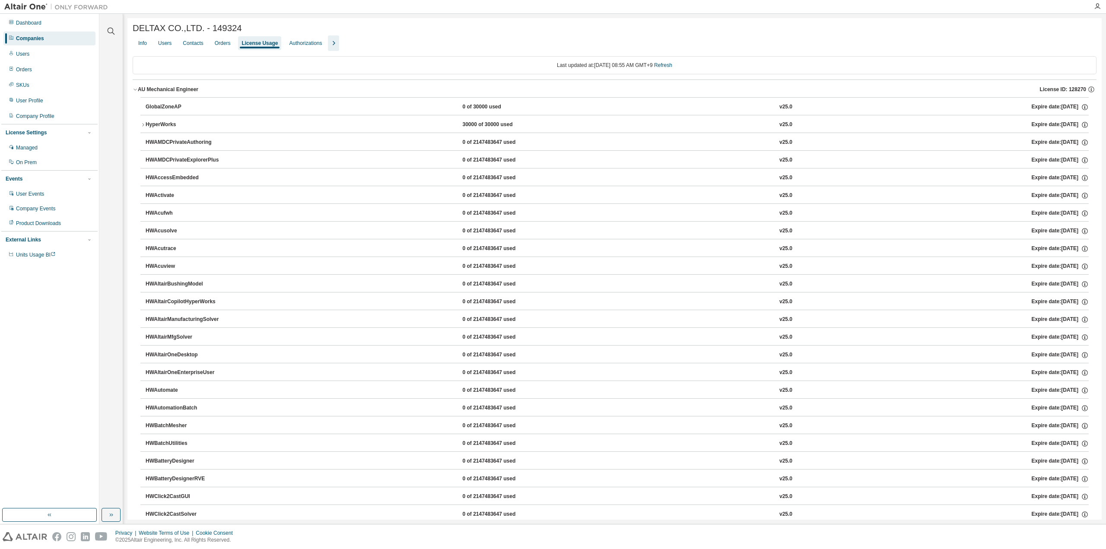
click at [146, 128] on div "HyperWorks" at bounding box center [185, 125] width 78 height 8
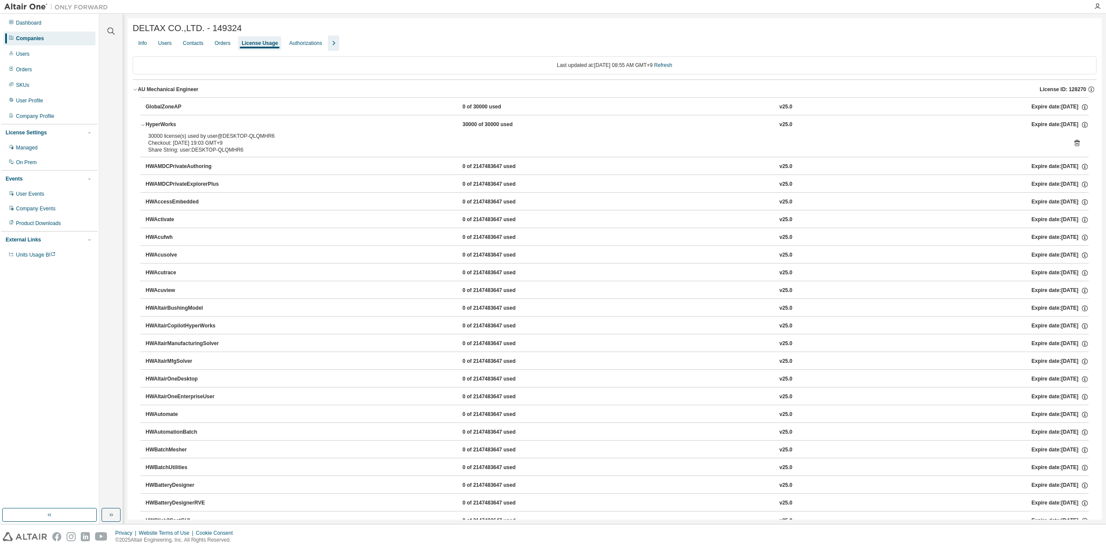
click at [416, 46] on div "Info Users Contacts Orders License Usage Authorizations" at bounding box center [614, 43] width 963 height 16
drag, startPoint x: 353, startPoint y: 28, endPoint x: 307, endPoint y: 20, distance: 47.3
click at [353, 28] on div "DELTAX CO.,LTD. - 149324" at bounding box center [614, 28] width 963 height 10
click at [134, 91] on icon "button" at bounding box center [135, 89] width 5 height 5
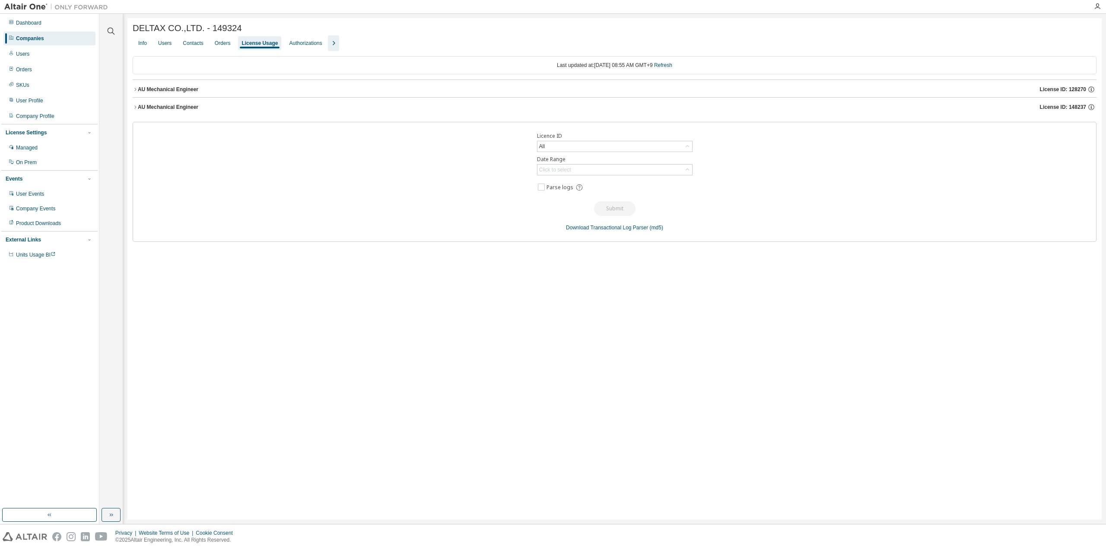
click at [136, 108] on icon "button" at bounding box center [135, 106] width 2 height 3
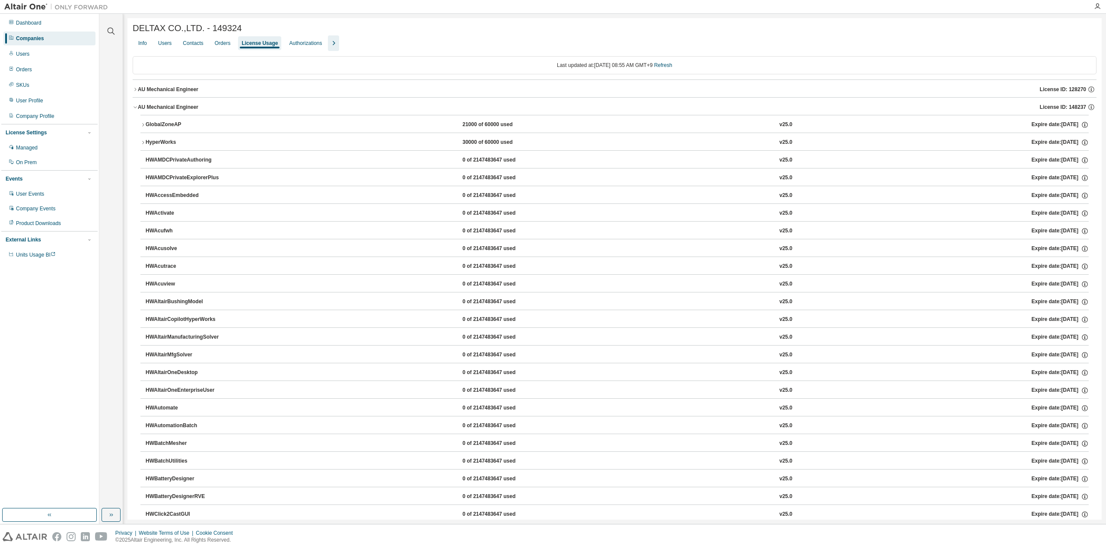
click at [135, 108] on icon "button" at bounding box center [135, 107] width 5 height 5
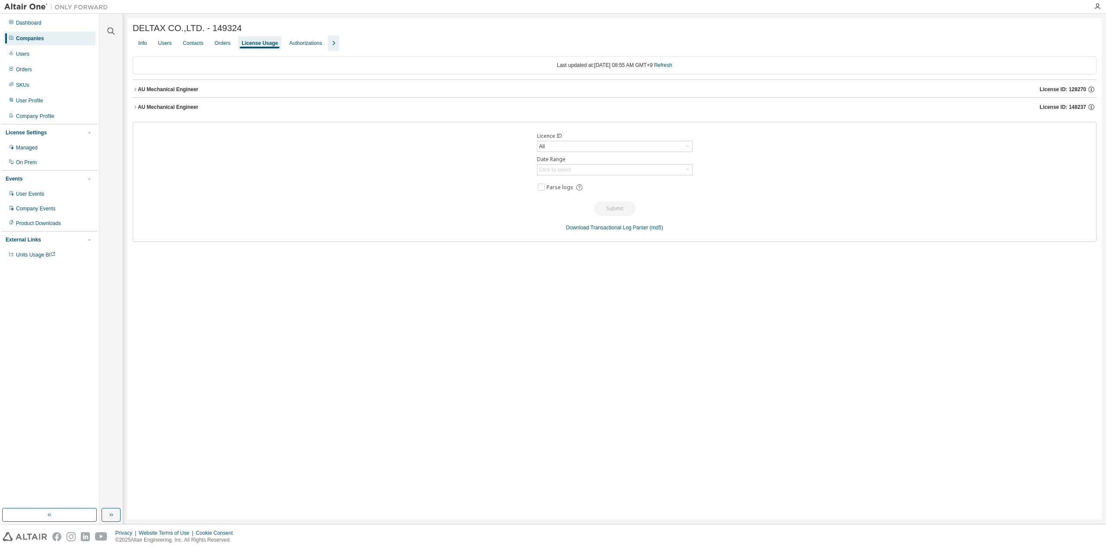
click at [141, 152] on div "Licence ID All Date Range Click to select Parse logs Submit Download Transactio…" at bounding box center [614, 182] width 963 height 120
drag, startPoint x: 135, startPoint y: 92, endPoint x: 143, endPoint y: 103, distance: 13.8
click at [135, 92] on icon "button" at bounding box center [135, 89] width 5 height 5
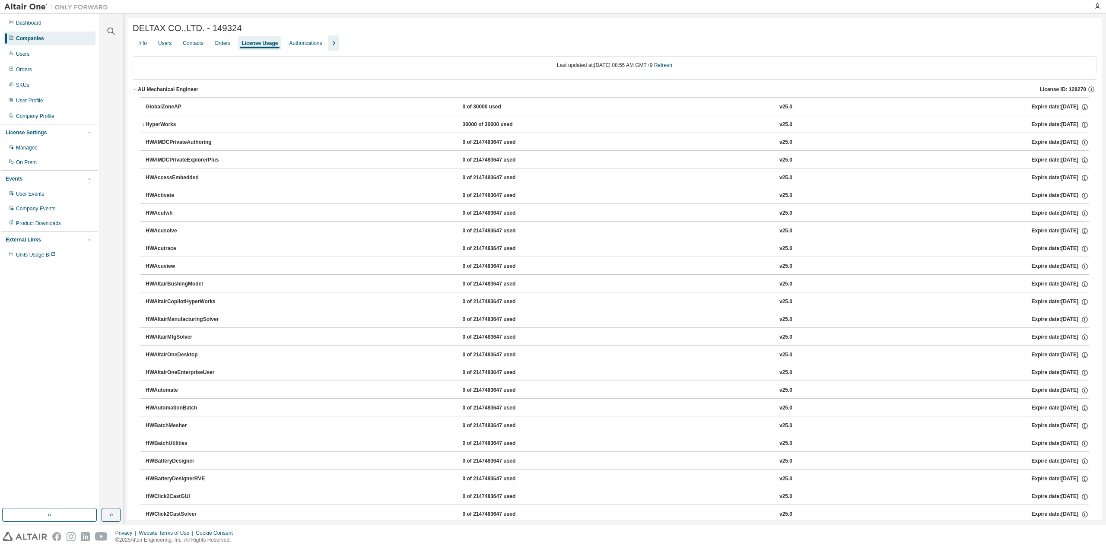
click at [143, 125] on icon "button" at bounding box center [143, 124] width 2 height 3
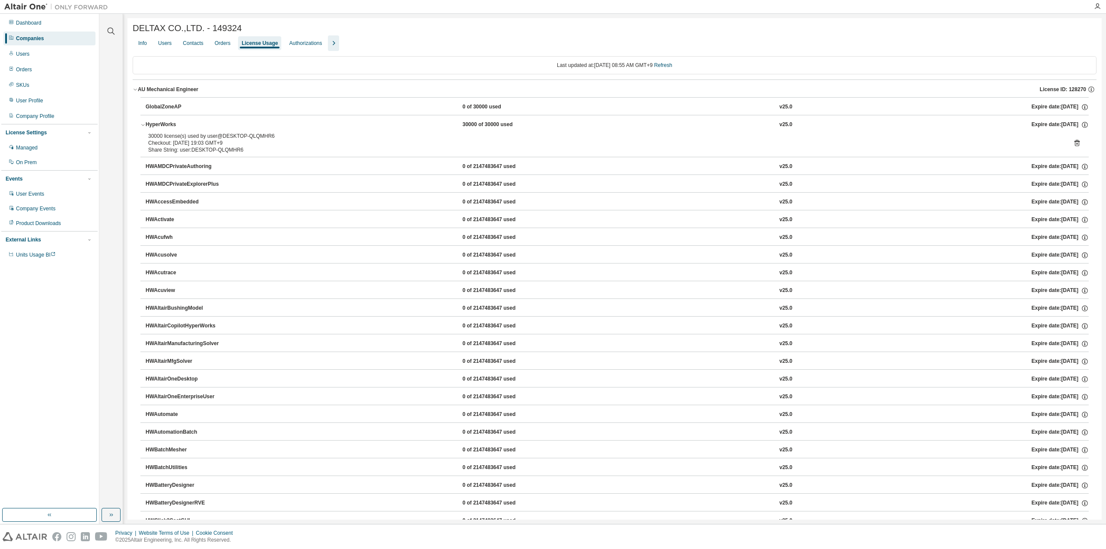
click at [133, 89] on icon "button" at bounding box center [135, 89] width 5 height 5
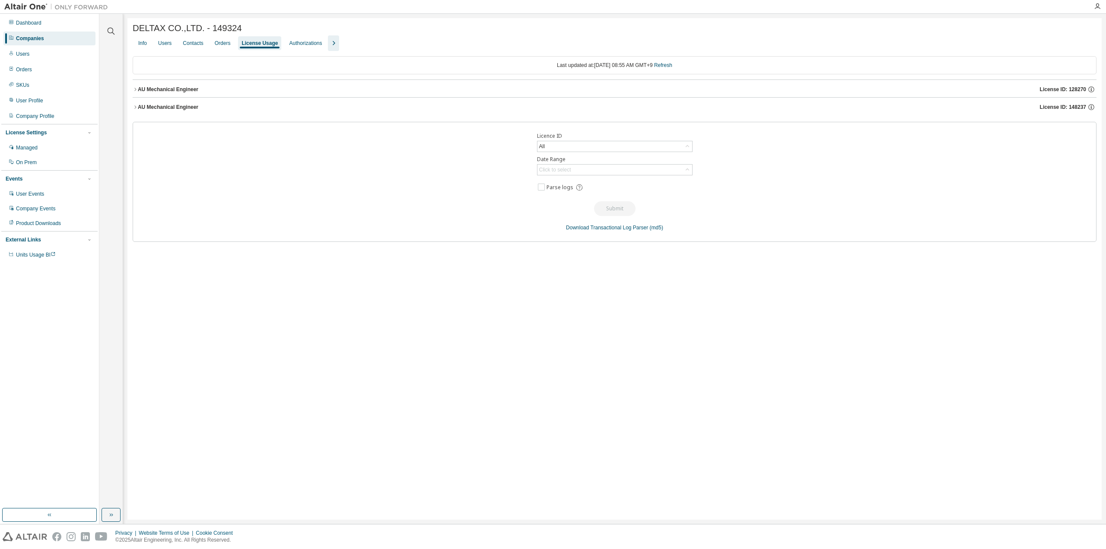
click at [136, 106] on icon "button" at bounding box center [135, 107] width 5 height 5
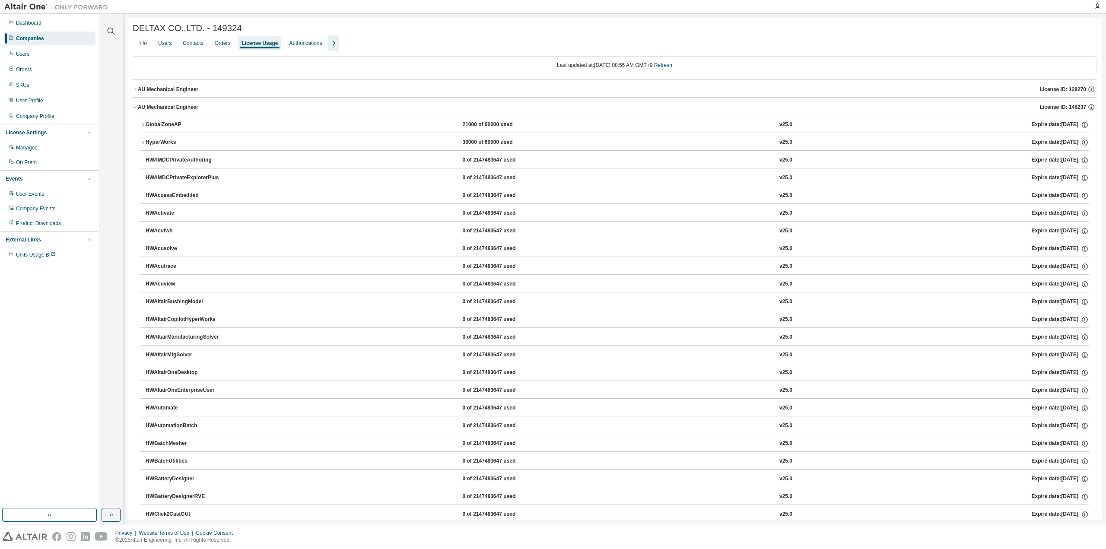
click at [143, 126] on icon "button" at bounding box center [143, 124] width 2 height 3
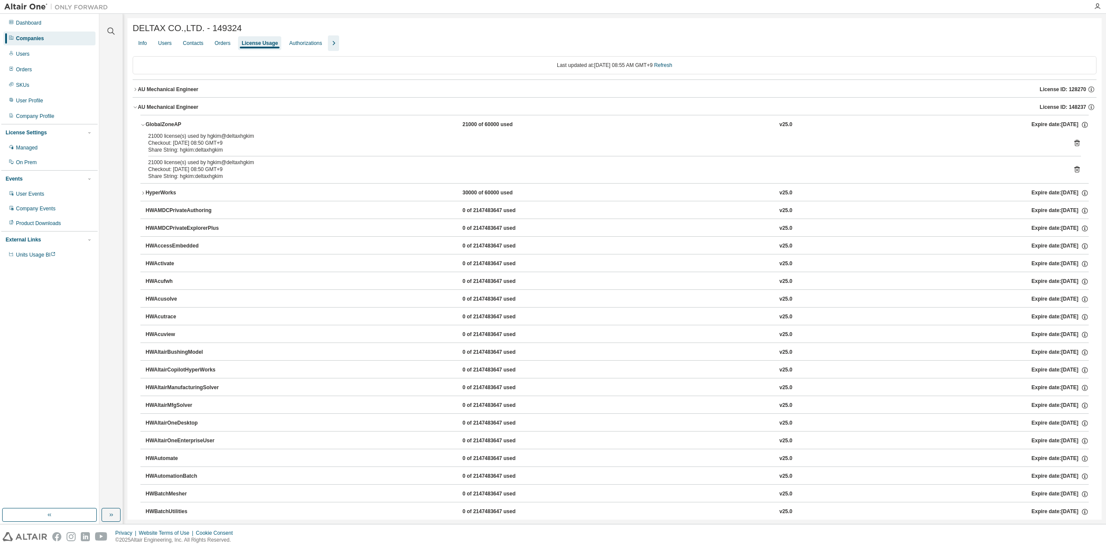
click at [140, 90] on div "AU Mechanical Engineer" at bounding box center [168, 89] width 60 height 7
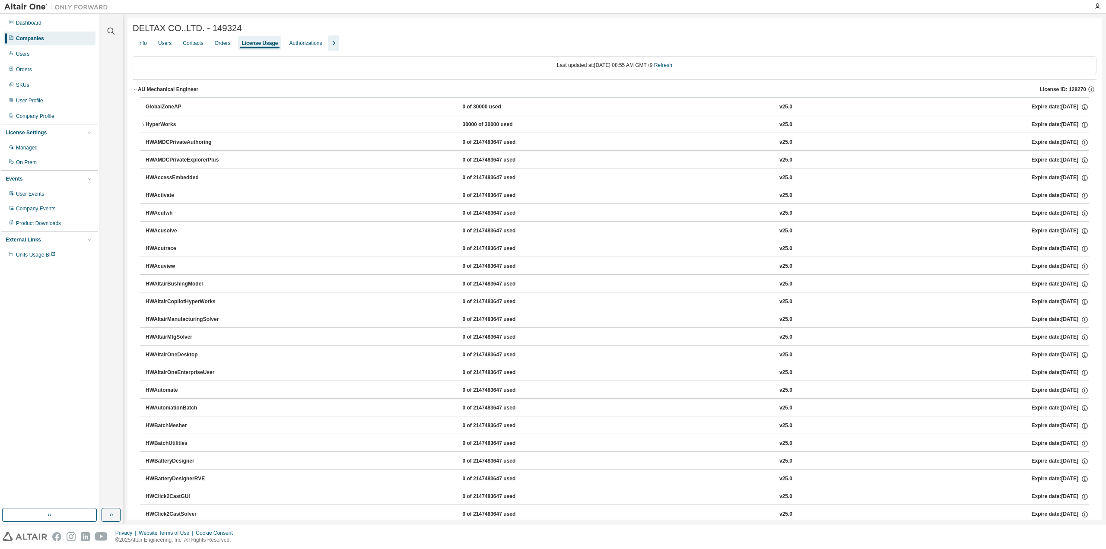
click at [135, 90] on icon "button" at bounding box center [135, 89] width 5 height 5
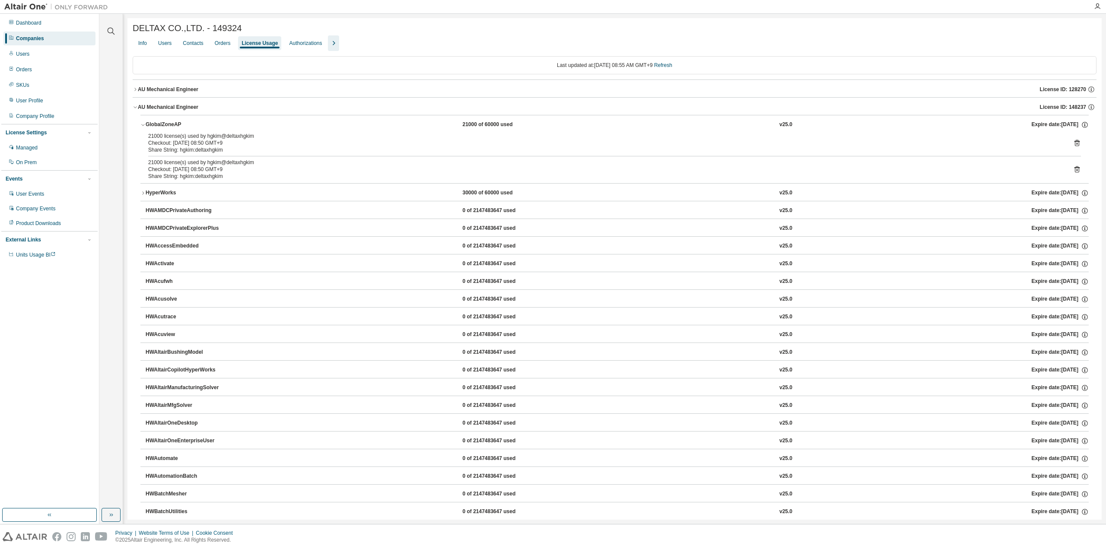
drag, startPoint x: 1096, startPoint y: 70, endPoint x: 1105, endPoint y: 56, distance: 16.5
click at [1105, 56] on div "Clear all Collapse on share string Yes No Only used licenses Yes No Only my usa…" at bounding box center [602, 269] width 1006 height 510
